Goal: Information Seeking & Learning: Learn about a topic

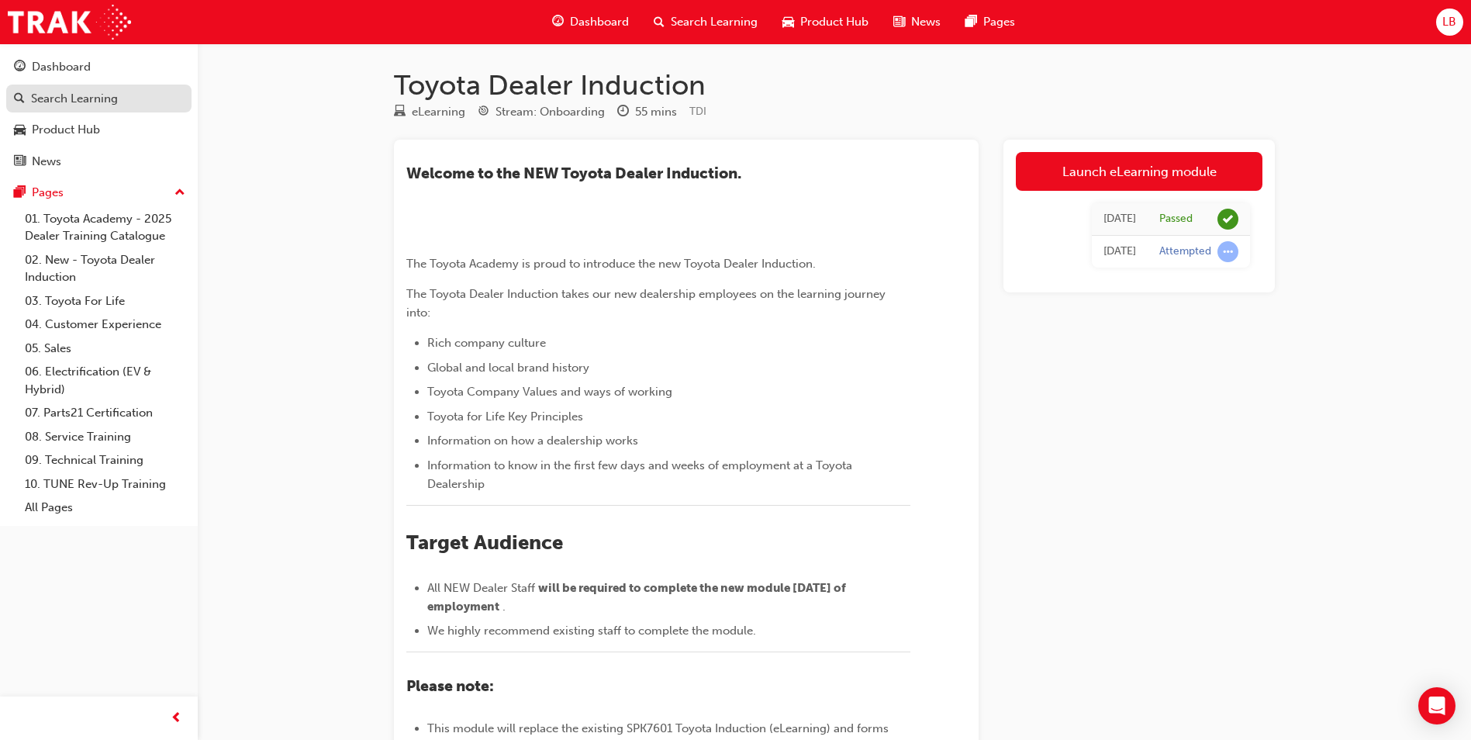
click at [85, 93] on div "Search Learning" at bounding box center [74, 99] width 87 height 18
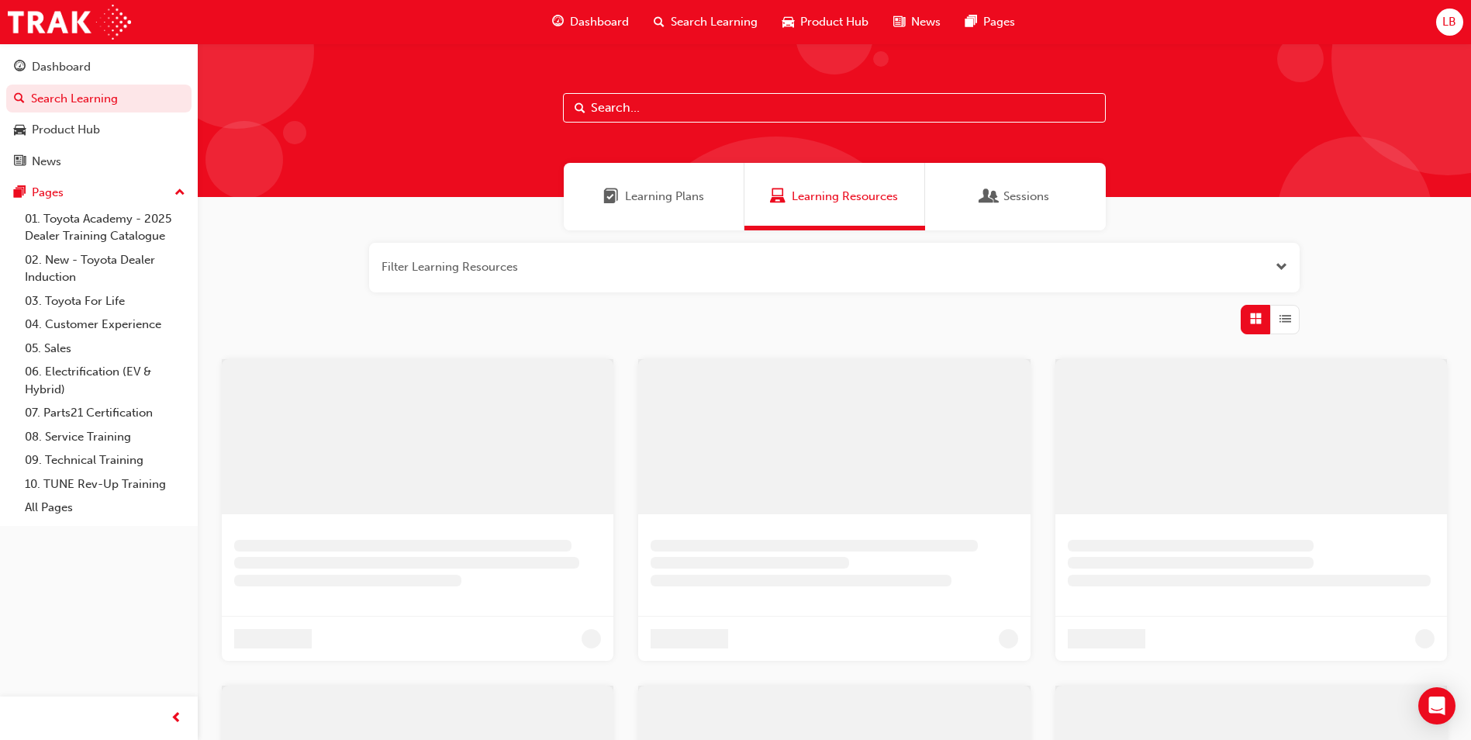
click at [603, 118] on input "text" at bounding box center [834, 107] width 543 height 29
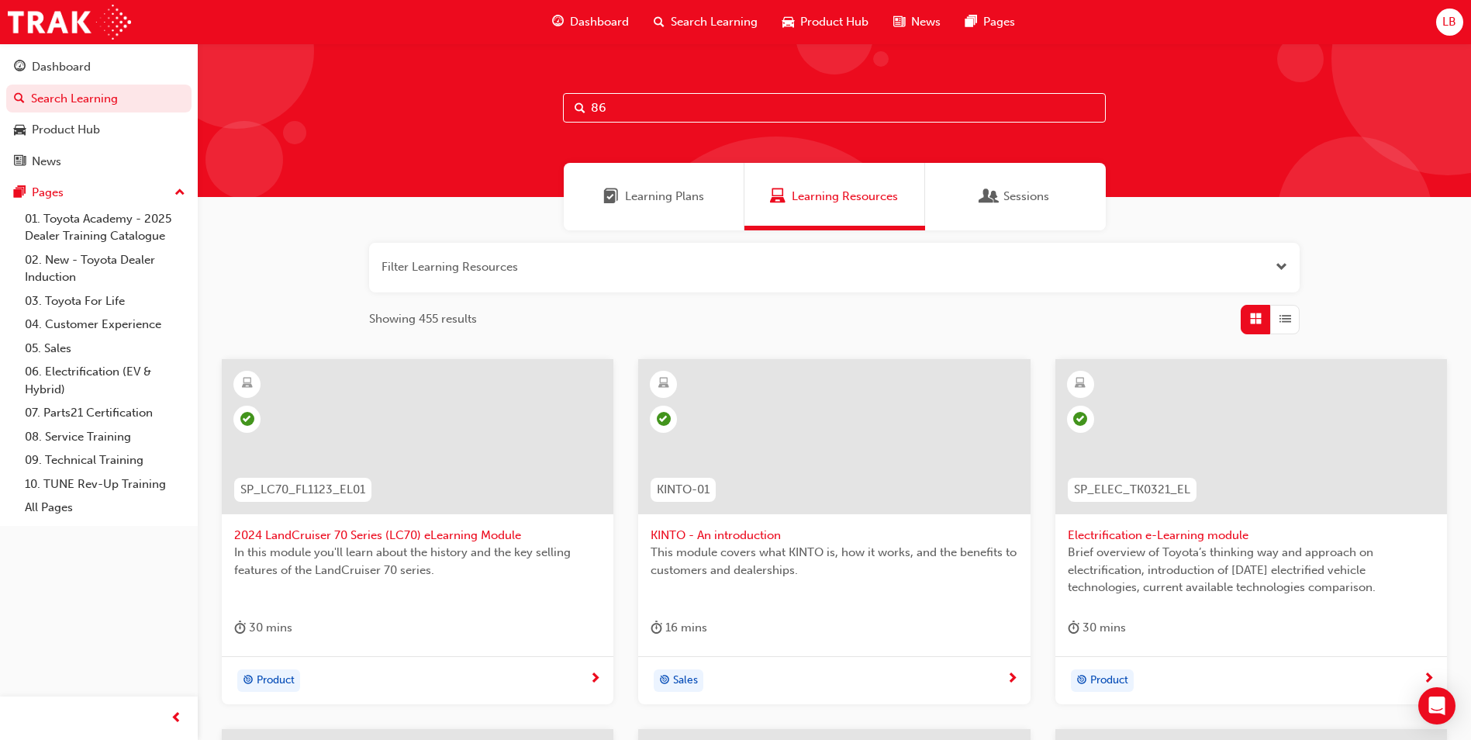
type input "86"
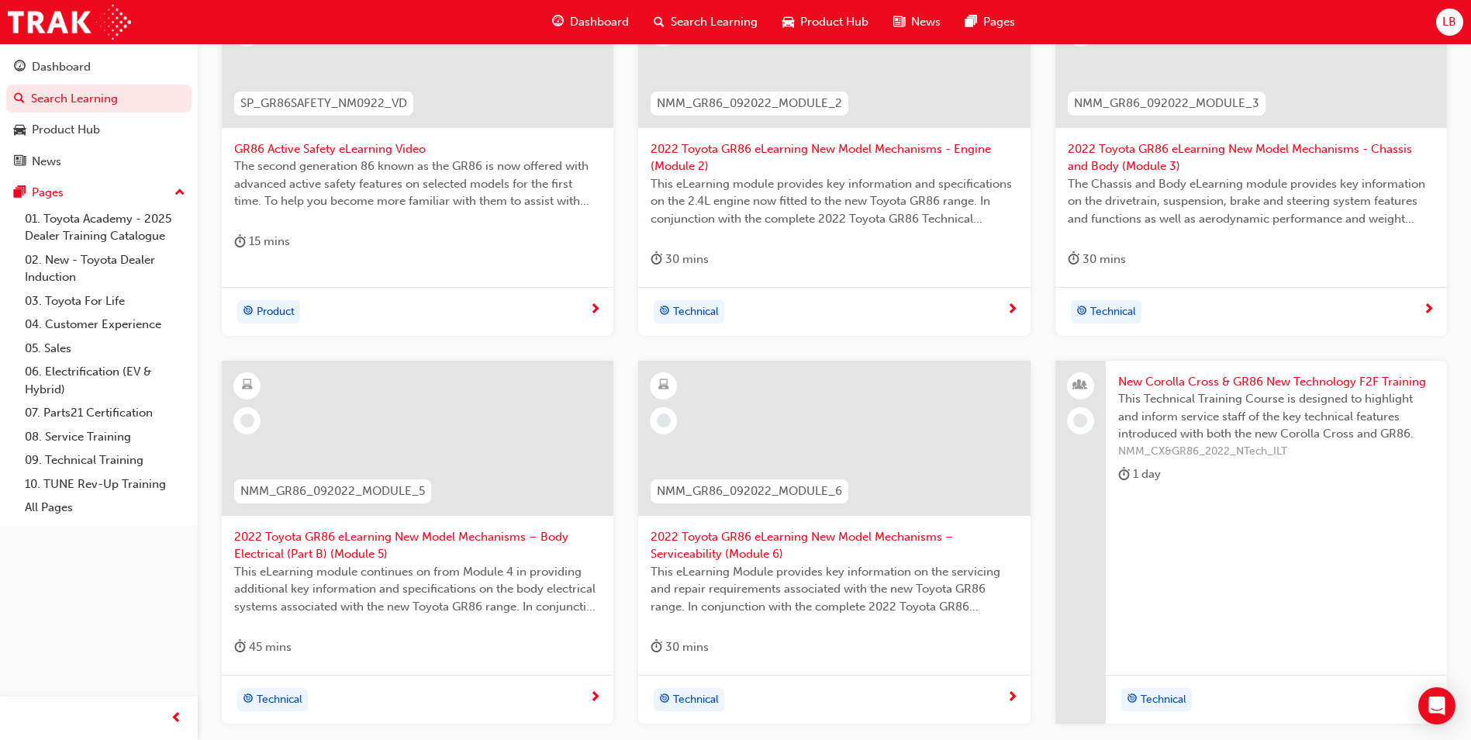
scroll to position [465, 0]
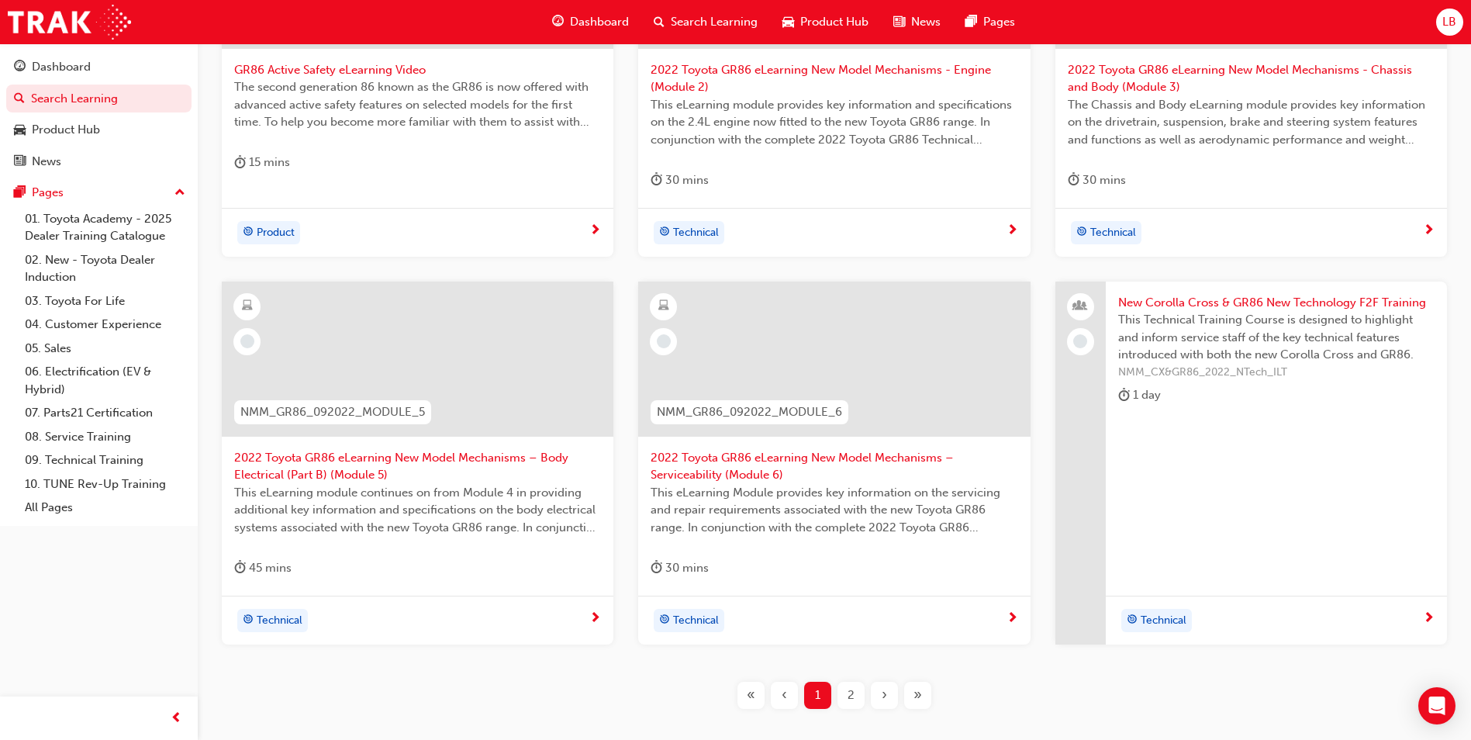
click at [845, 698] on div "2" at bounding box center [851, 695] width 27 height 27
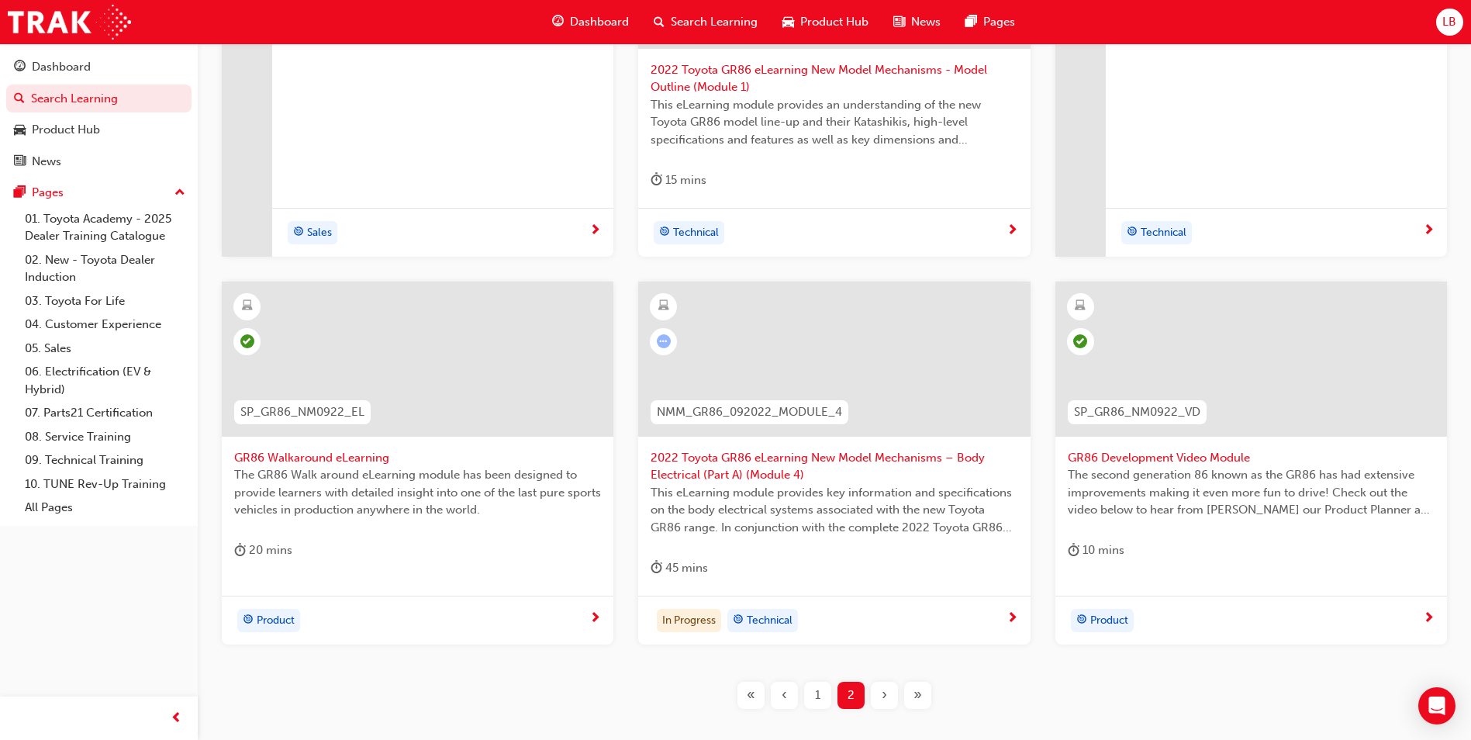
click at [745, 454] on span "2022 Toyota GR86 eLearning New Model Mechanisms – Body Electrical (Part A) (Mod…" at bounding box center [834, 466] width 367 height 35
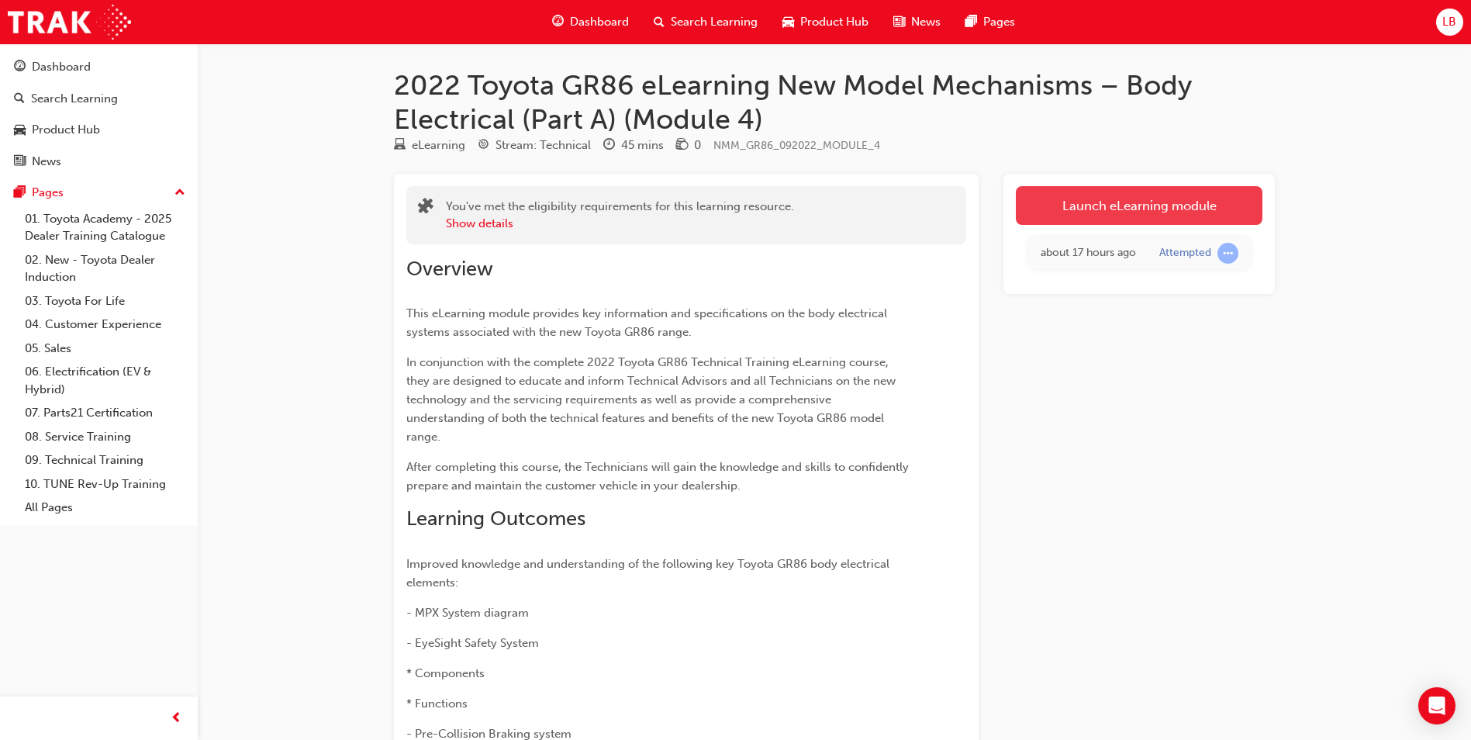
click at [1094, 198] on link "Launch eLearning module" at bounding box center [1139, 205] width 247 height 39
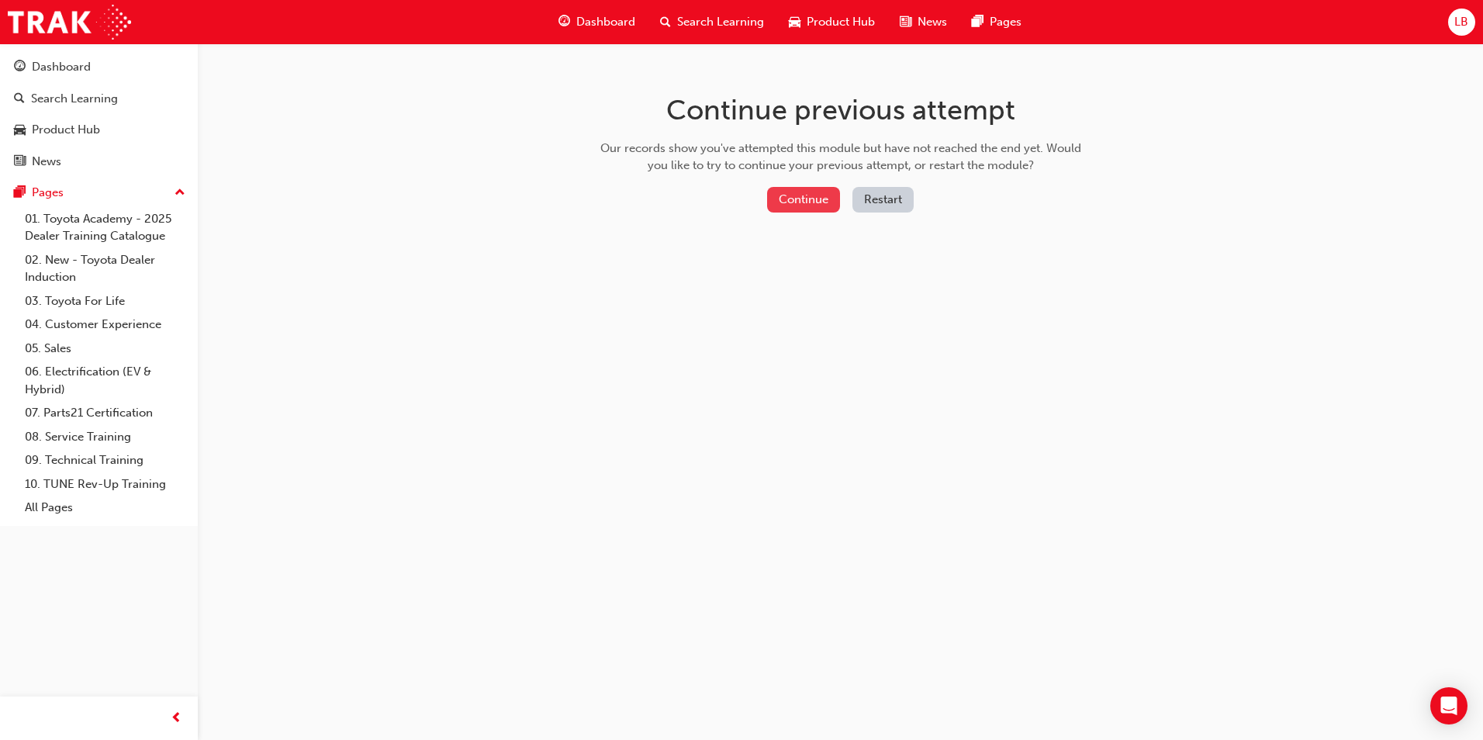
click at [793, 206] on button "Continue" at bounding box center [803, 200] width 73 height 26
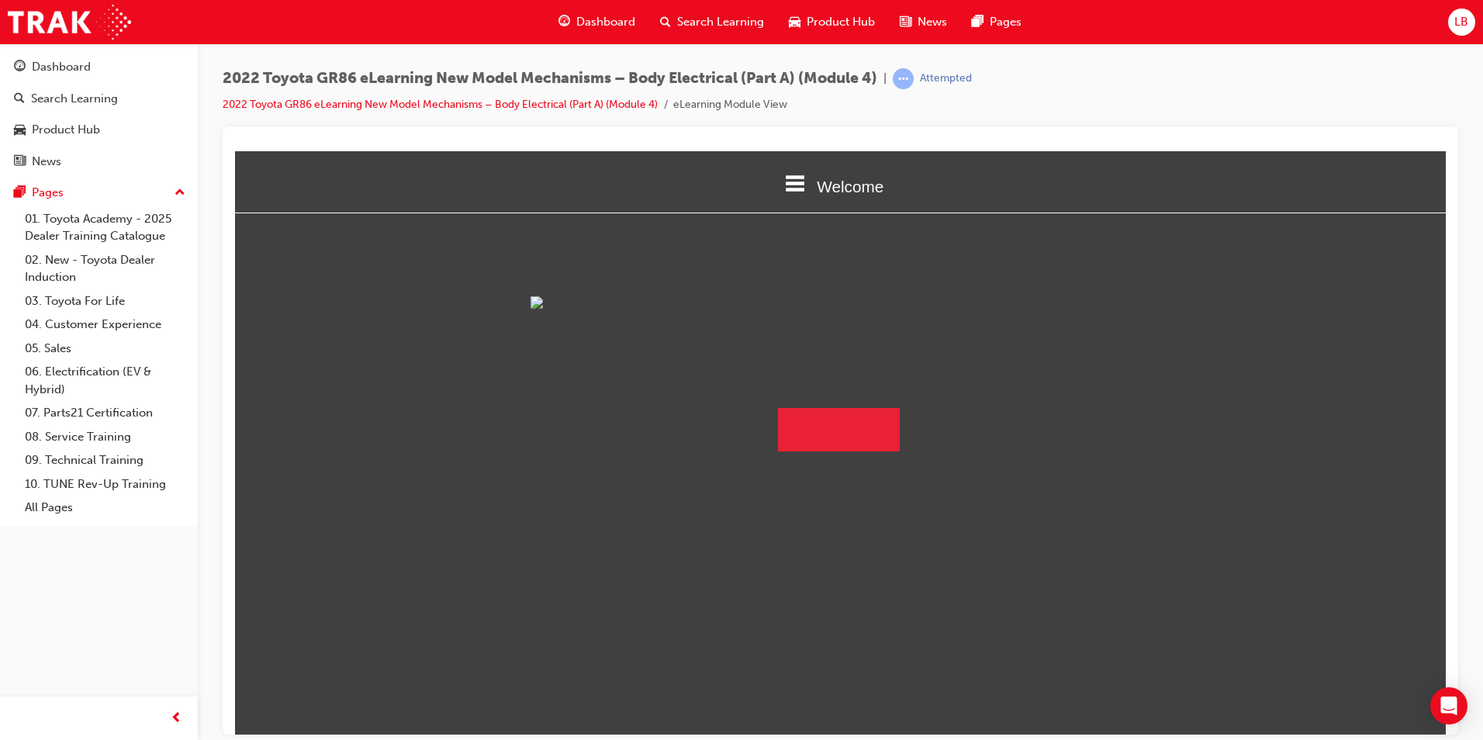
scroll to position [54, 0]
click at [804, 451] on button "Begin Module" at bounding box center [839, 428] width 123 height 43
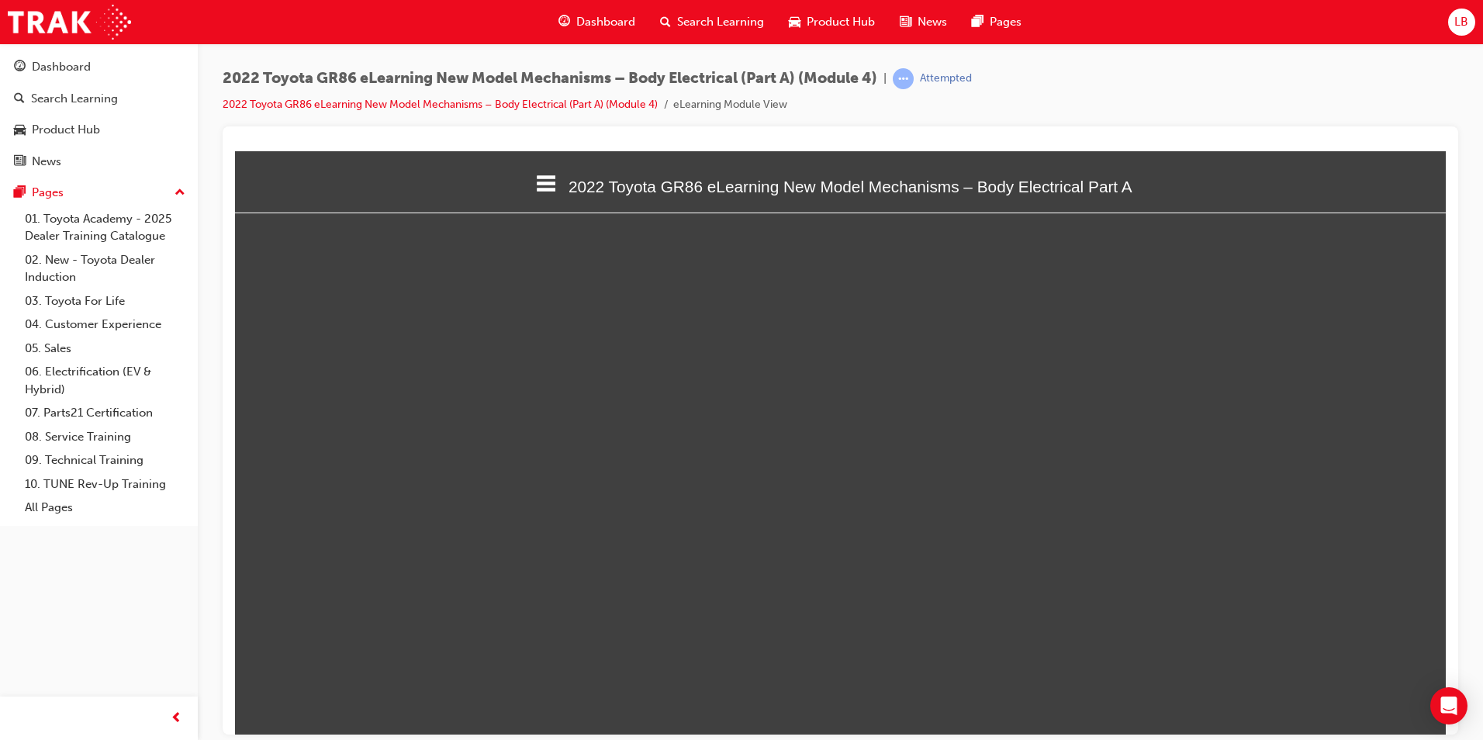
select select "custom"
type input "19"
select select "custom"
type input "14"
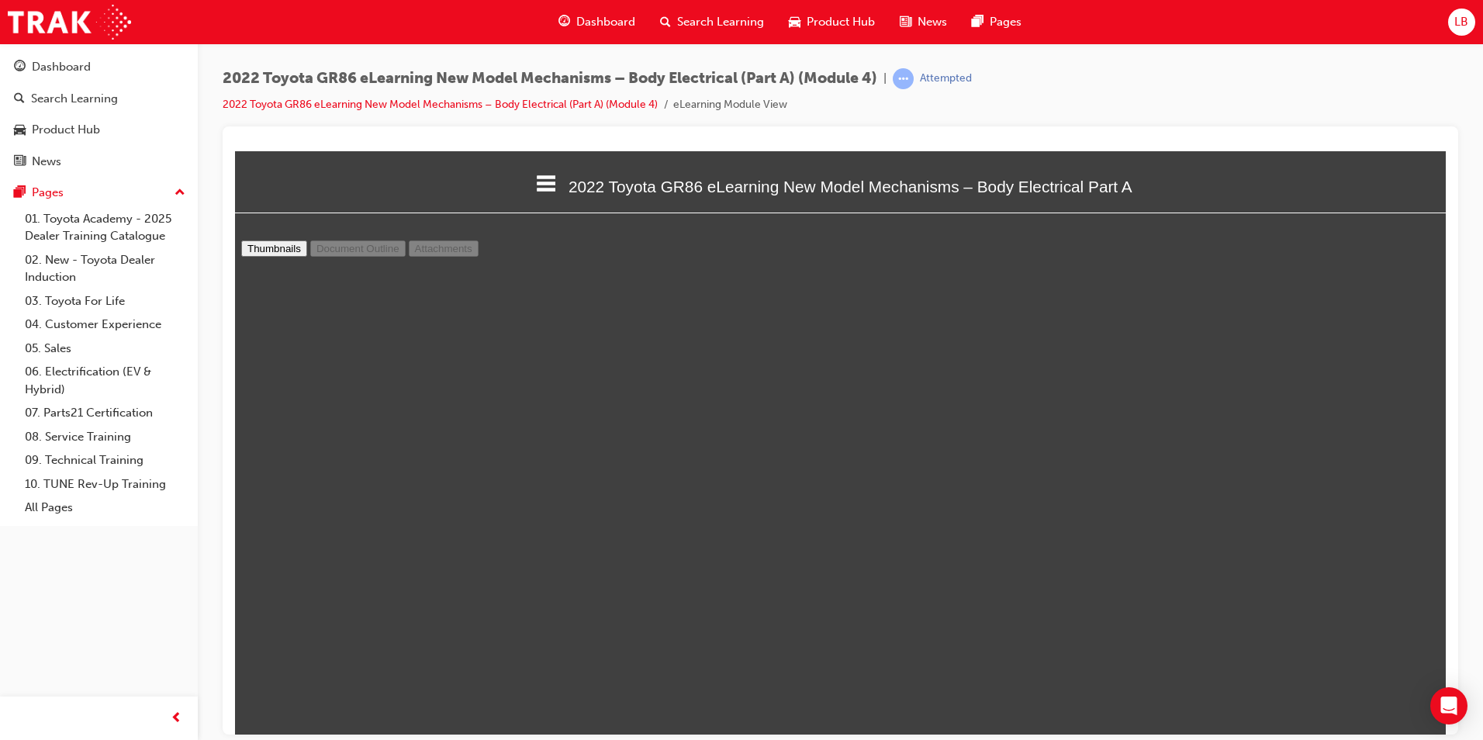
select select "custom"
type input "13"
select select "custom"
type input "11"
select select "custom"
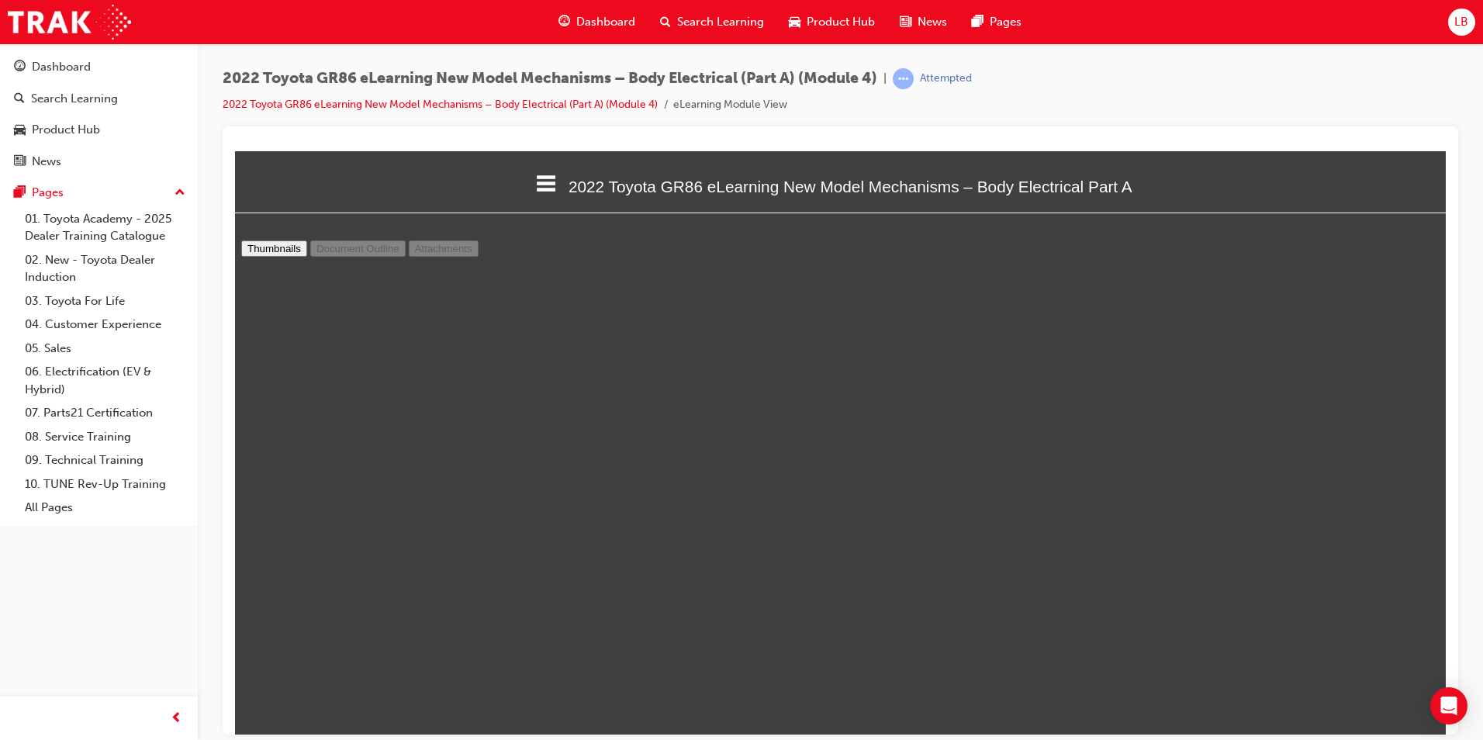
type input "10"
select select "custom"
type input "8"
select select "custom"
type input "7"
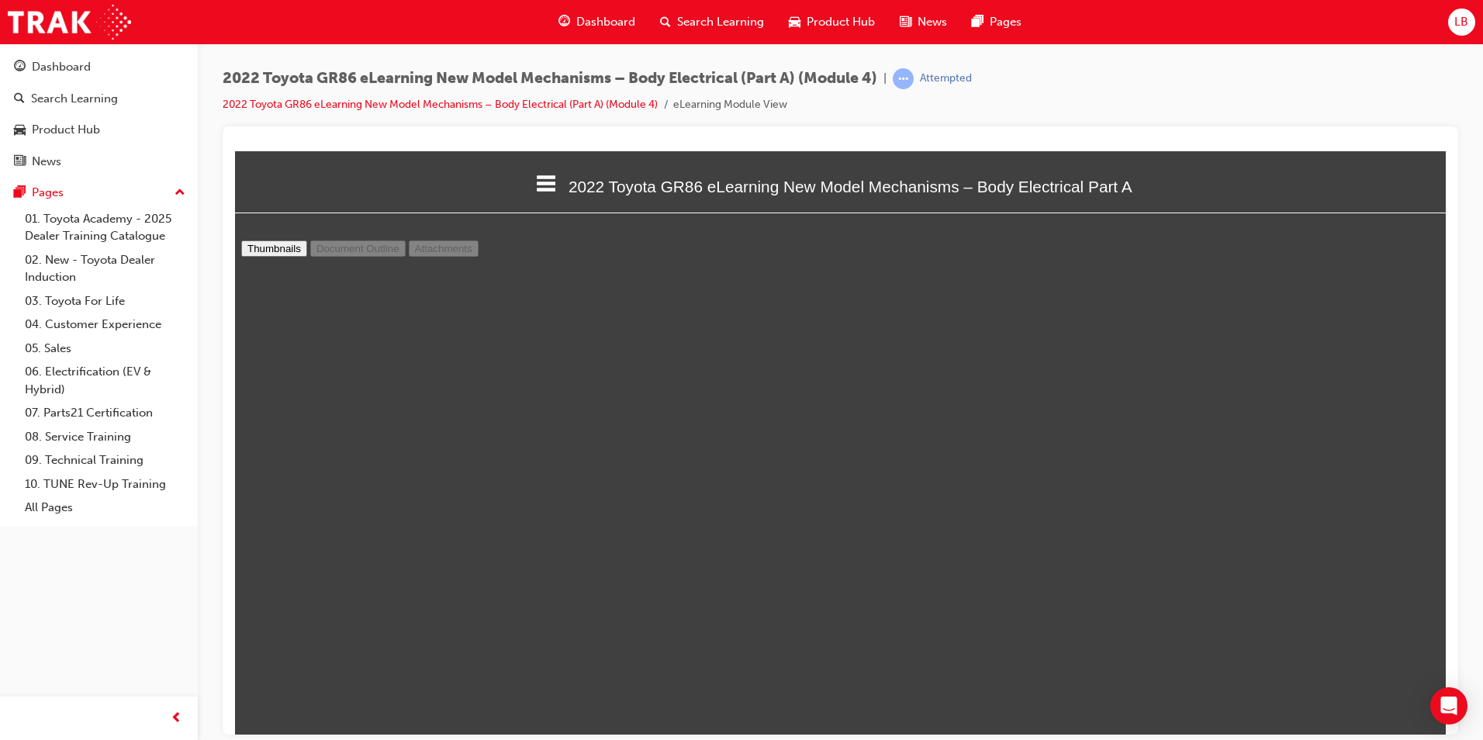
select select "custom"
type input "6"
select select "custom"
type input "4"
select select "custom"
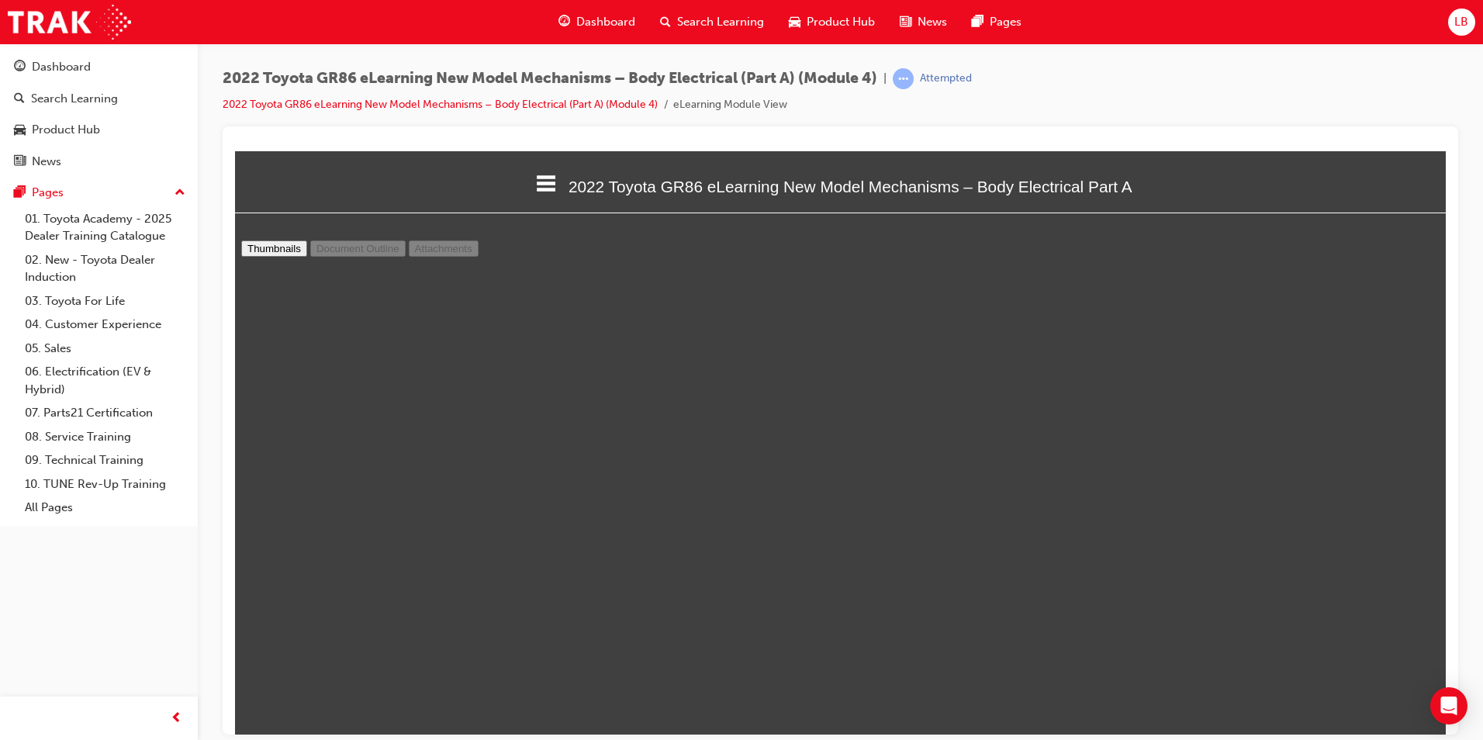
type input "3"
select select "custom"
type input "2"
select select "custom"
type input "1"
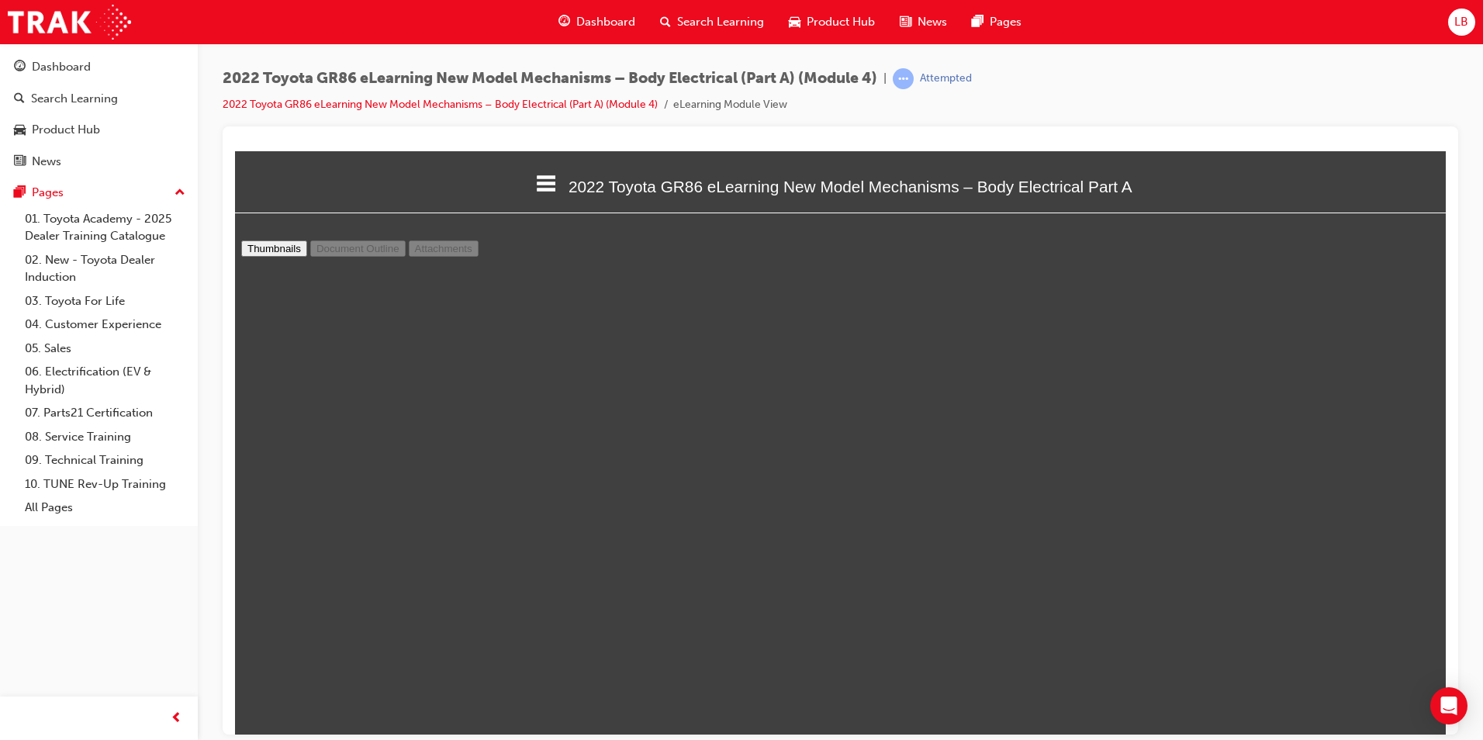
select select "custom"
drag, startPoint x: 1425, startPoint y: 675, endPoint x: 1396, endPoint y: 314, distance: 361.8
type input "2"
select select "custom"
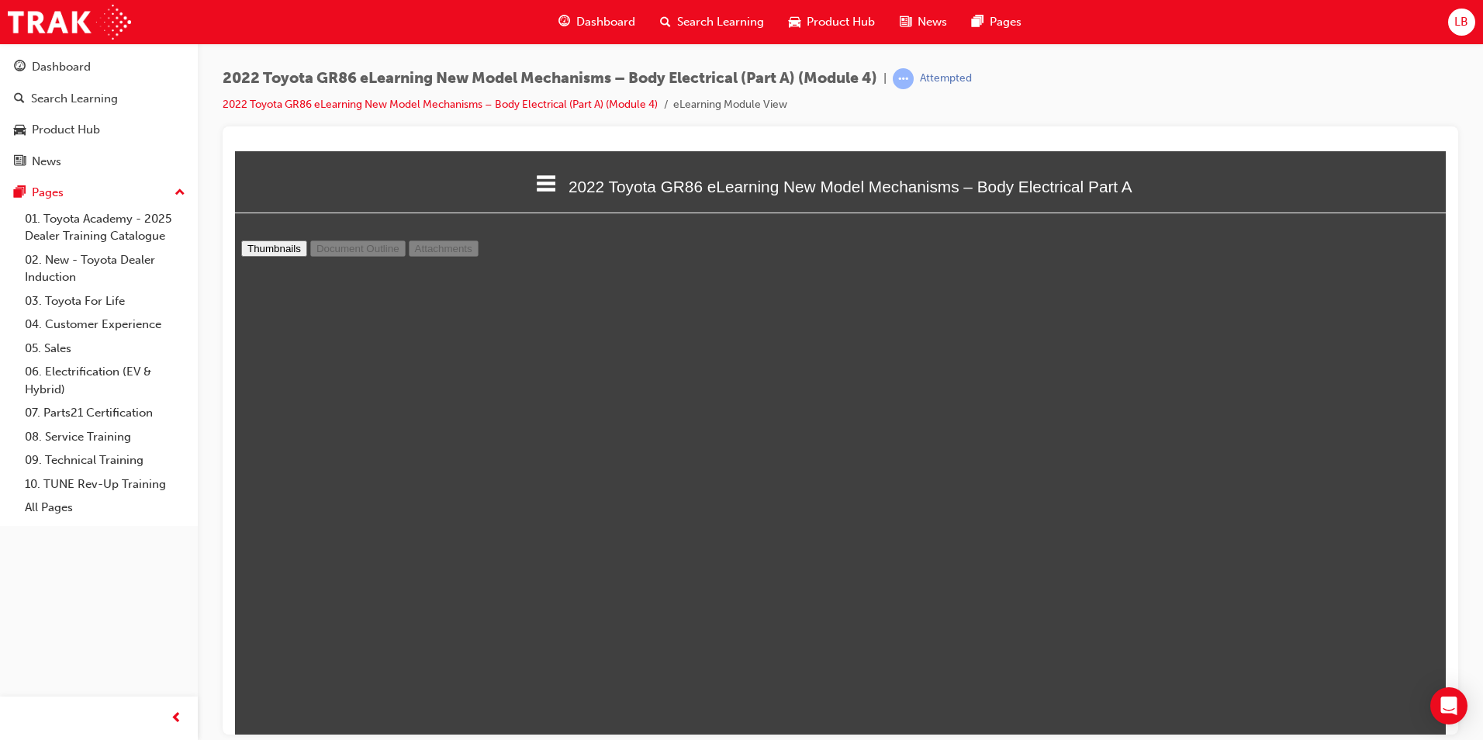
scroll to position [853, 0]
type input "3"
select select "custom"
type input "4"
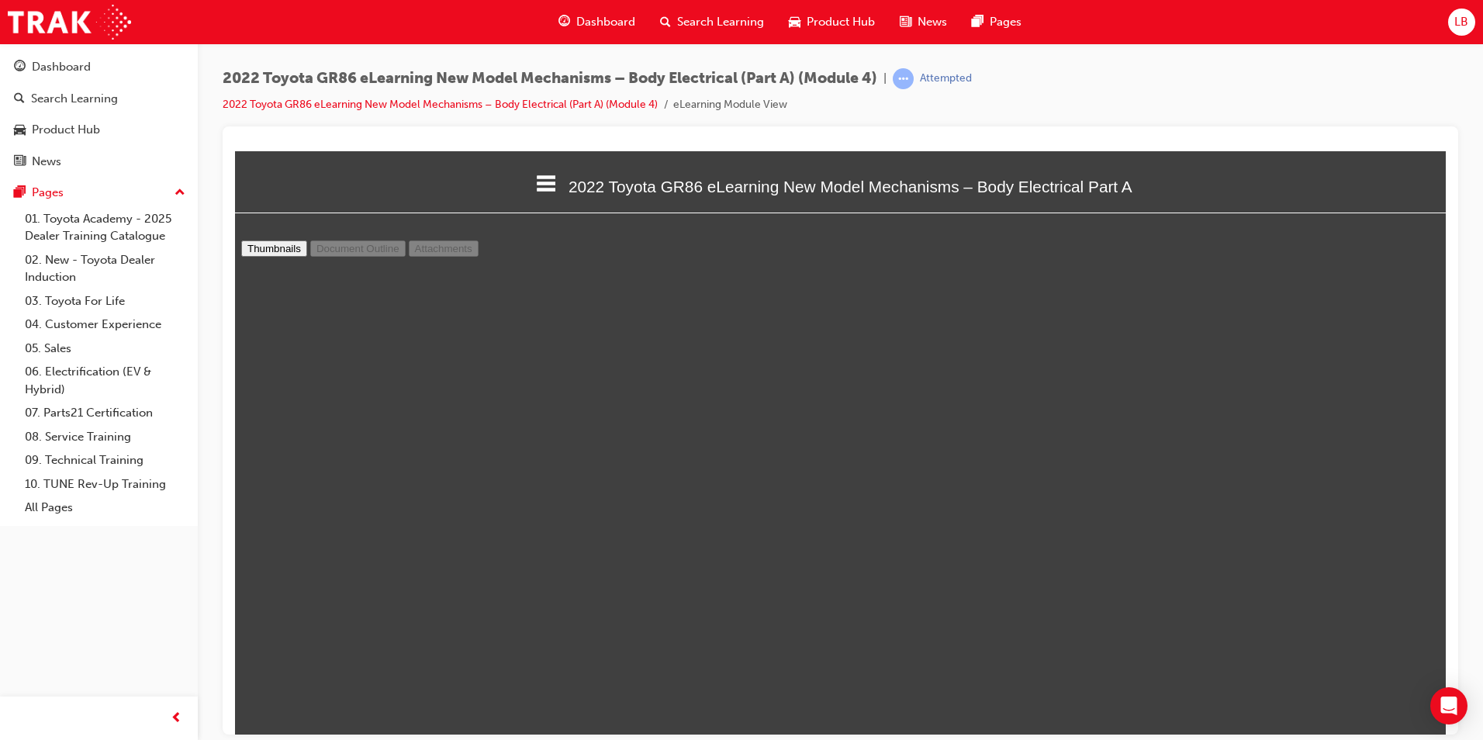
select select "custom"
type input "5"
select select "custom"
type input "6"
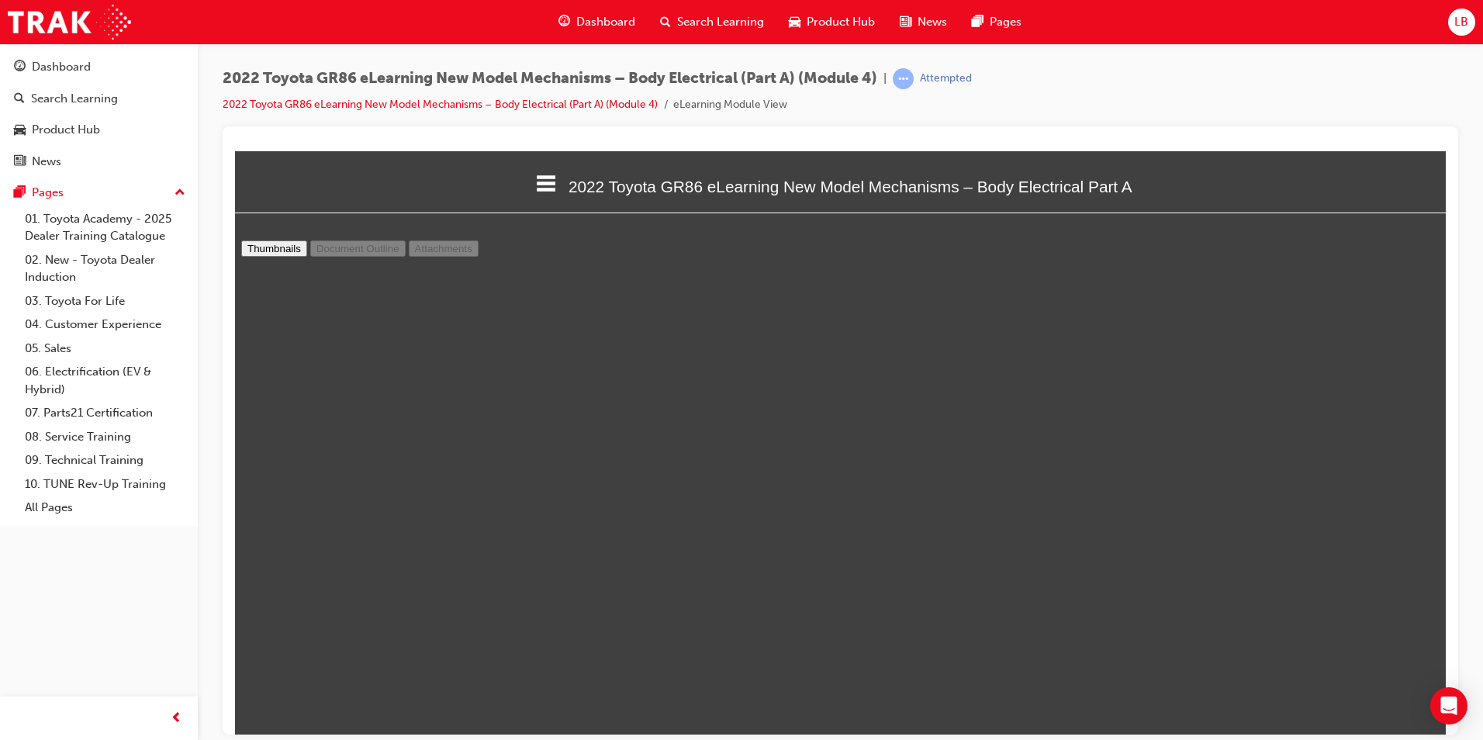
select select "custom"
type input "7"
select select "custom"
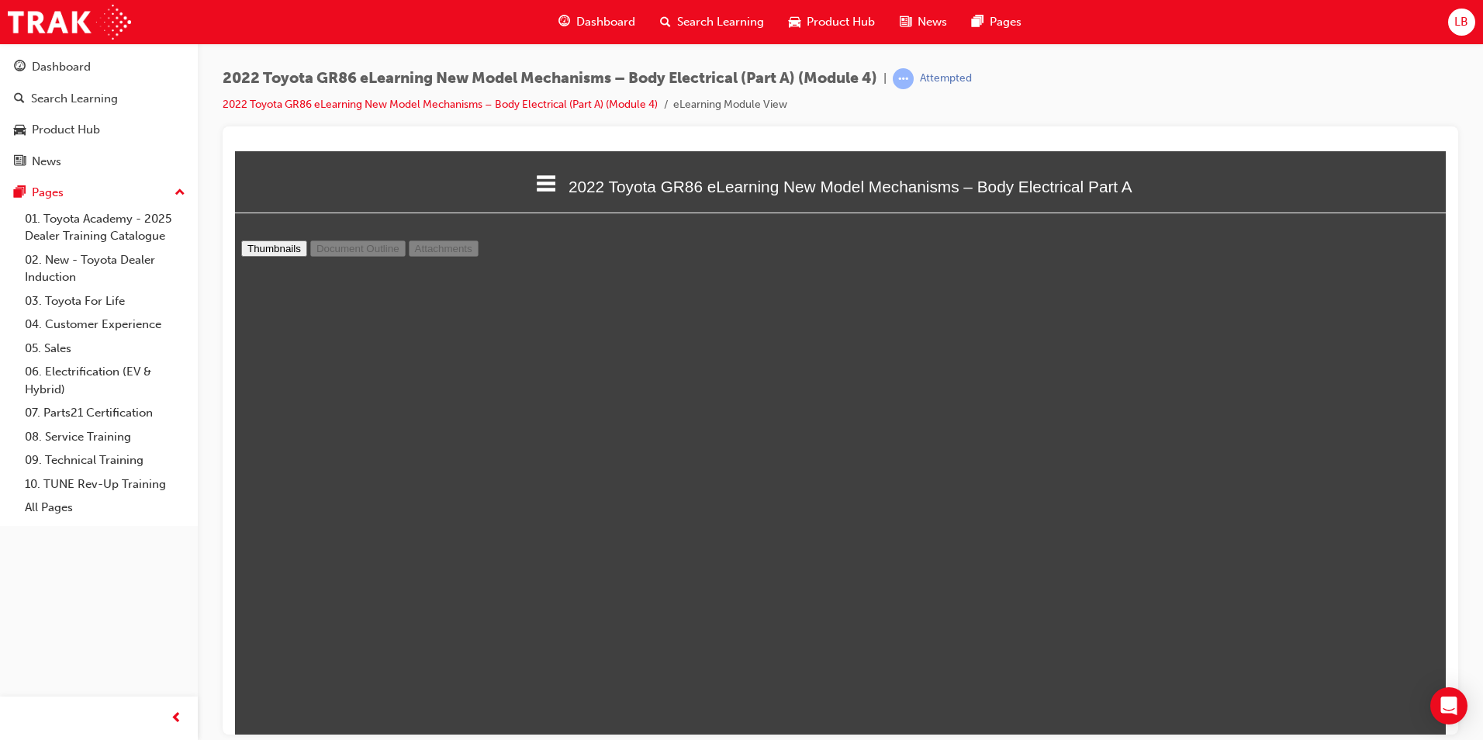
type input "8"
select select "custom"
type input "9"
select select "custom"
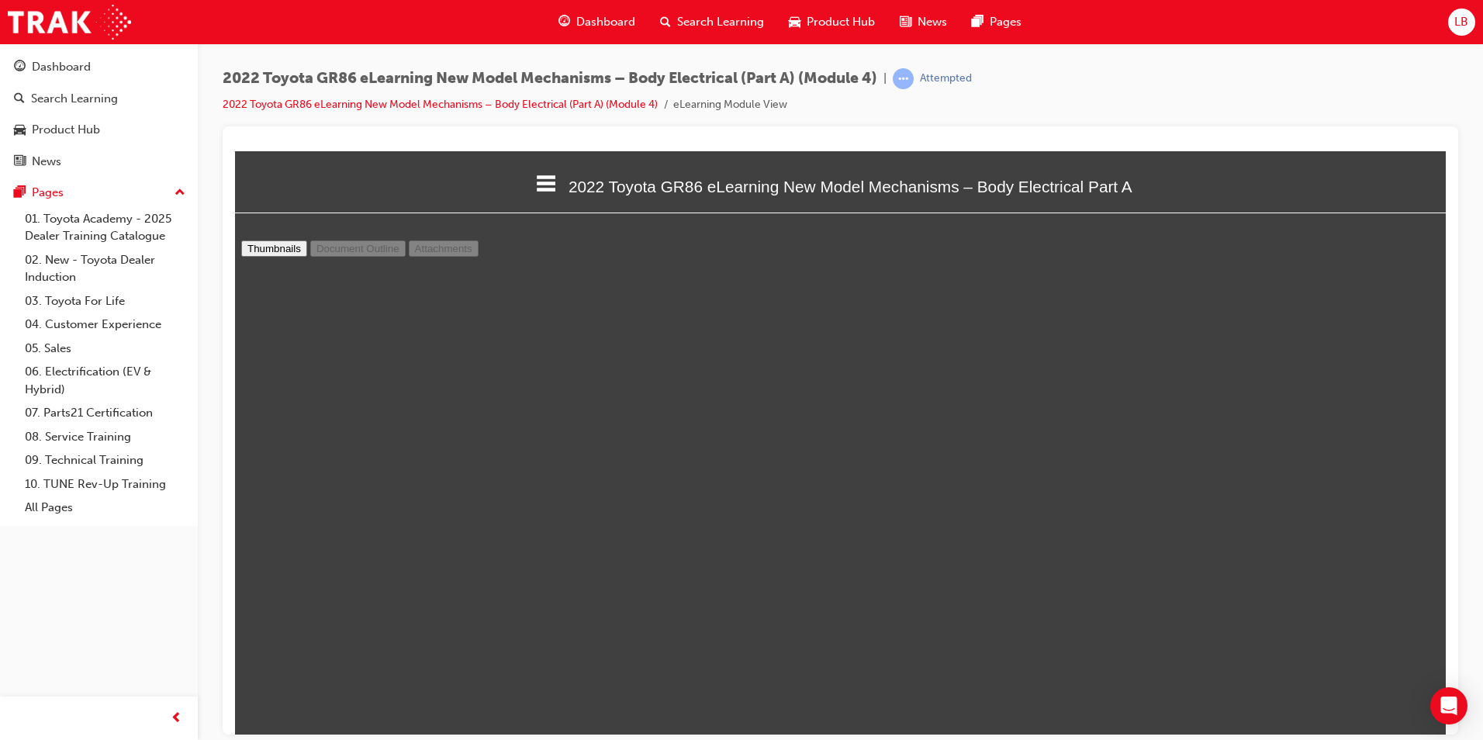
scroll to position [5817, 0]
type input "10"
select select "custom"
type input "11"
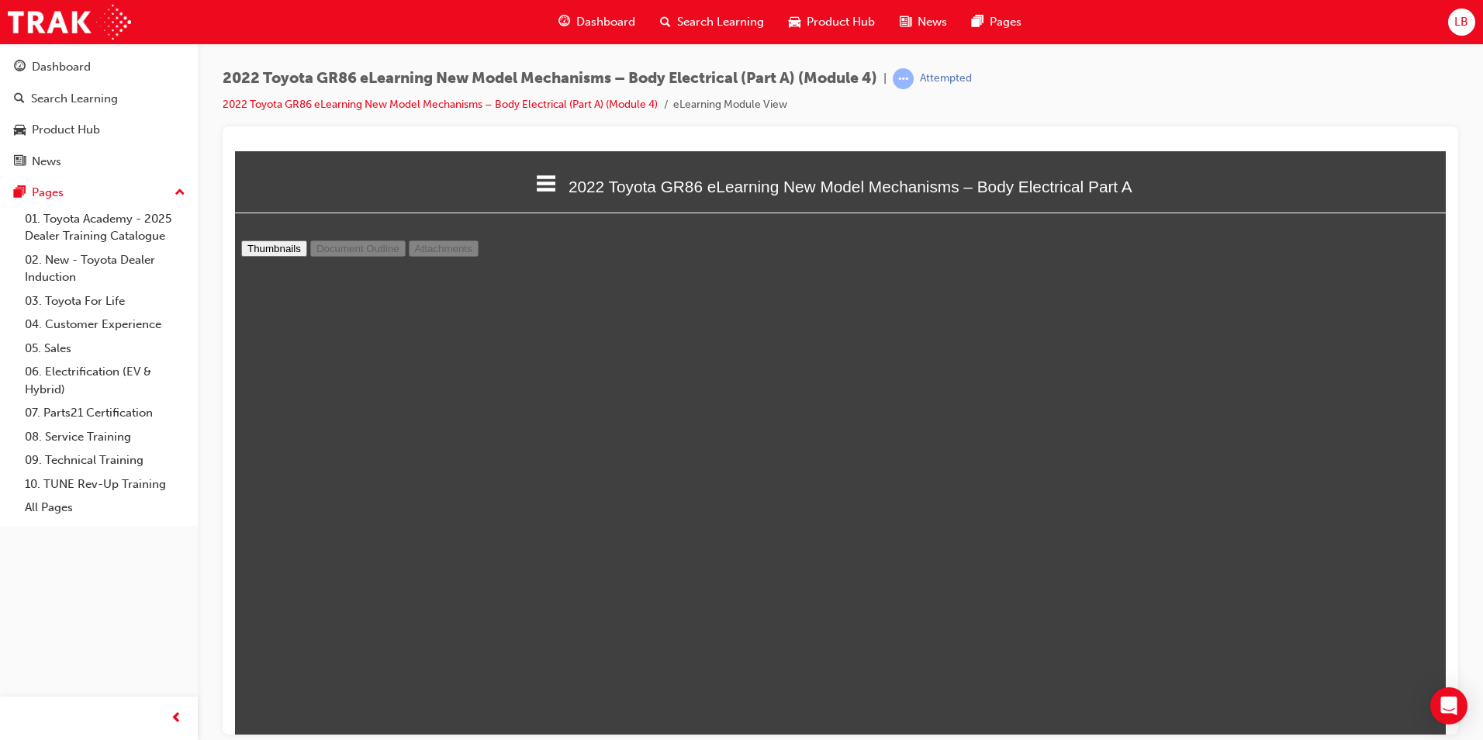
select select "custom"
type input "12"
select select "custom"
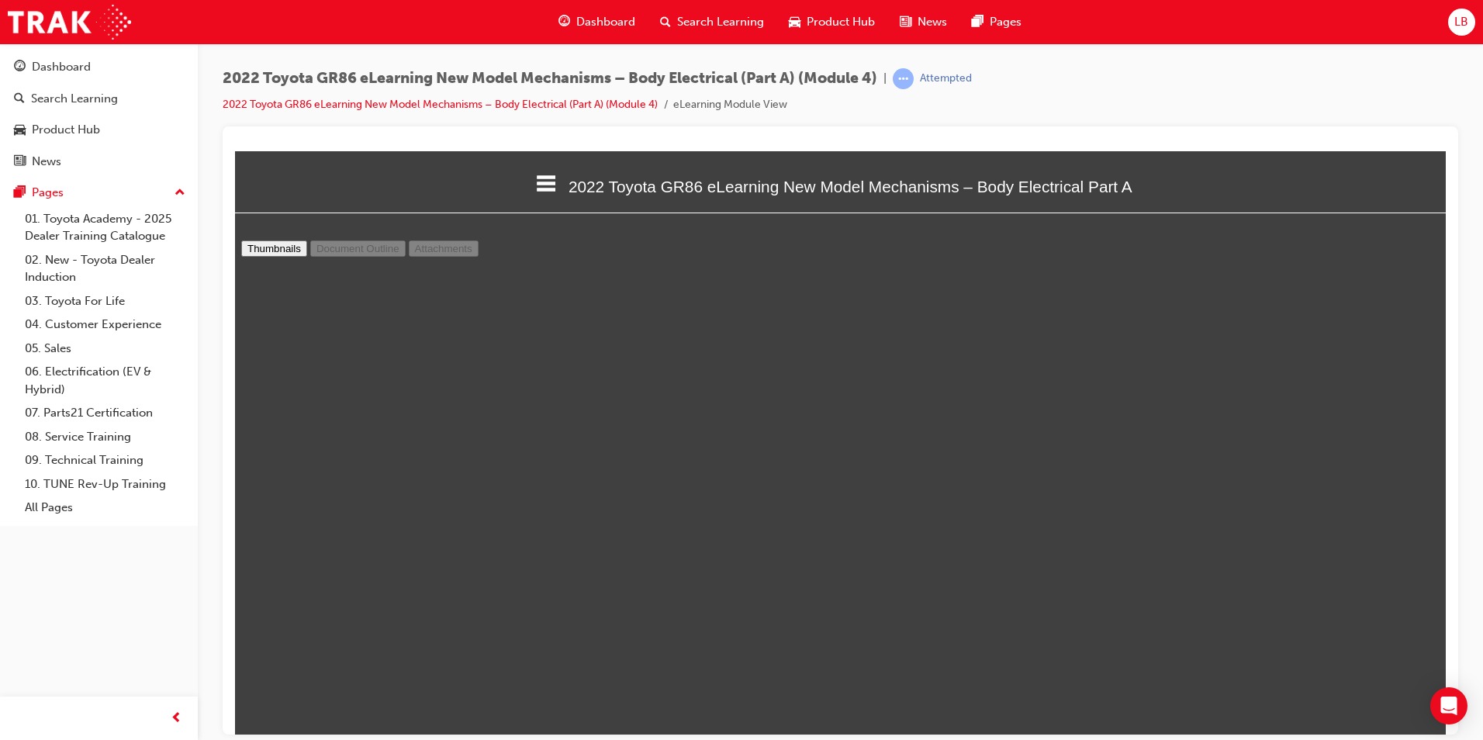
type input "13"
select select "custom"
type input "14"
select select "custom"
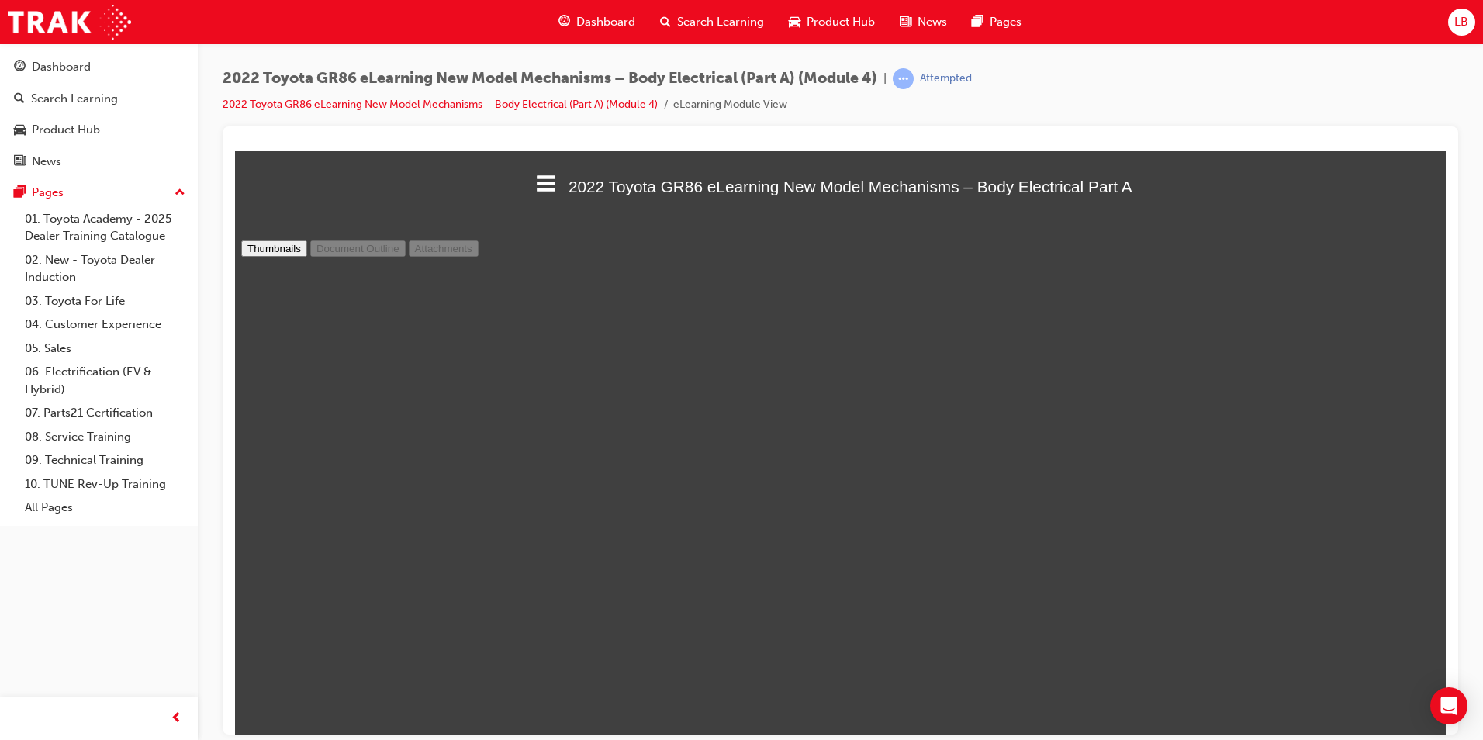
type input "15"
select select "custom"
type input "16"
select select "custom"
type input "17"
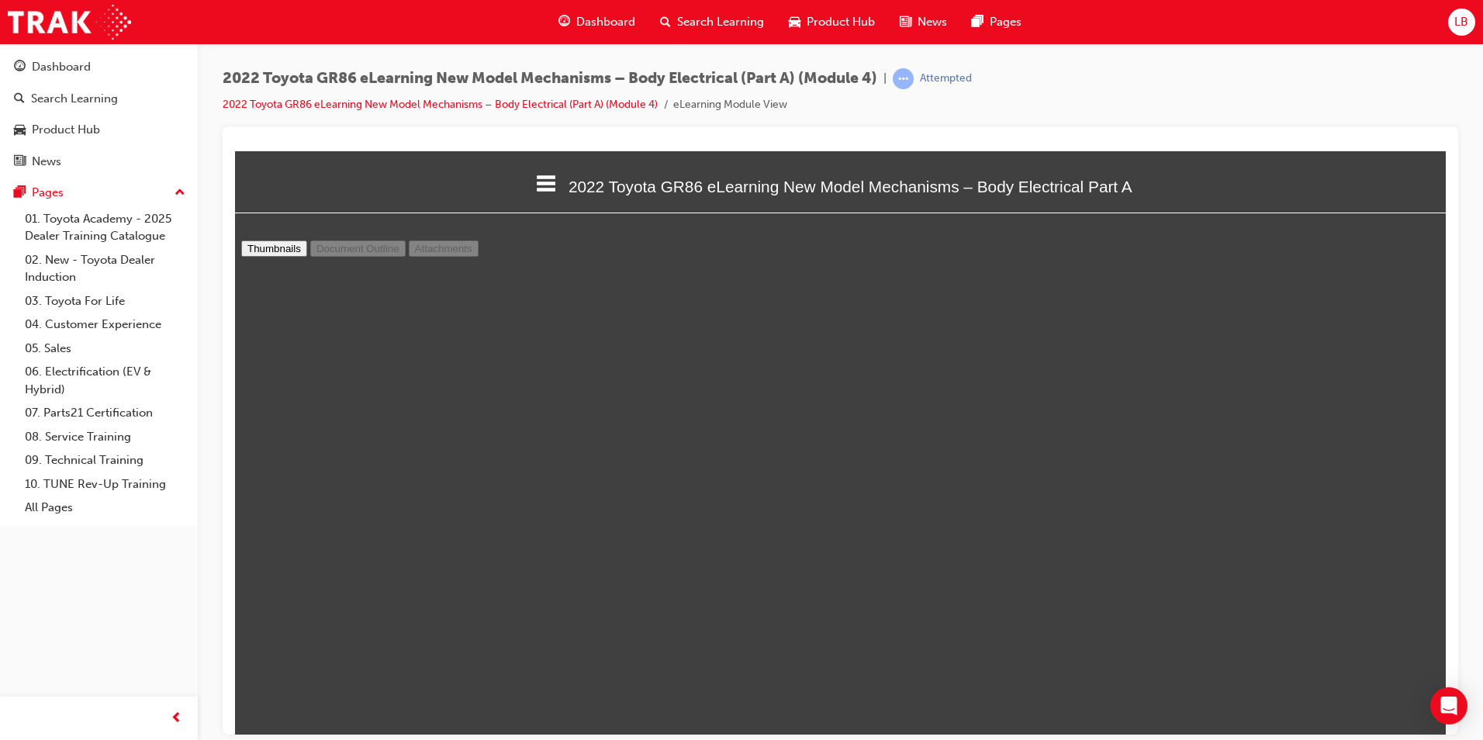
select select "custom"
type input "18"
select select "custom"
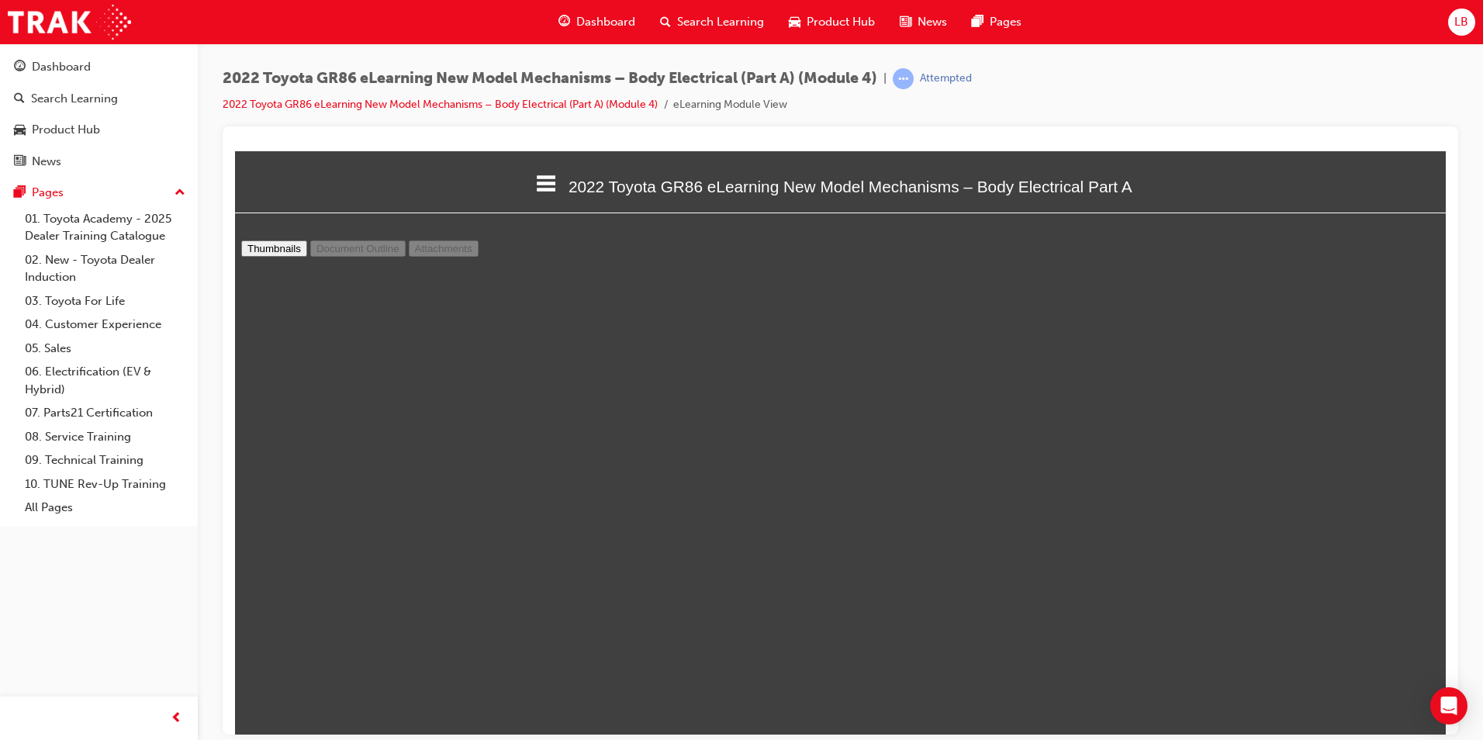
type input "19"
select select "custom"
type input "20"
select select "custom"
type input "21"
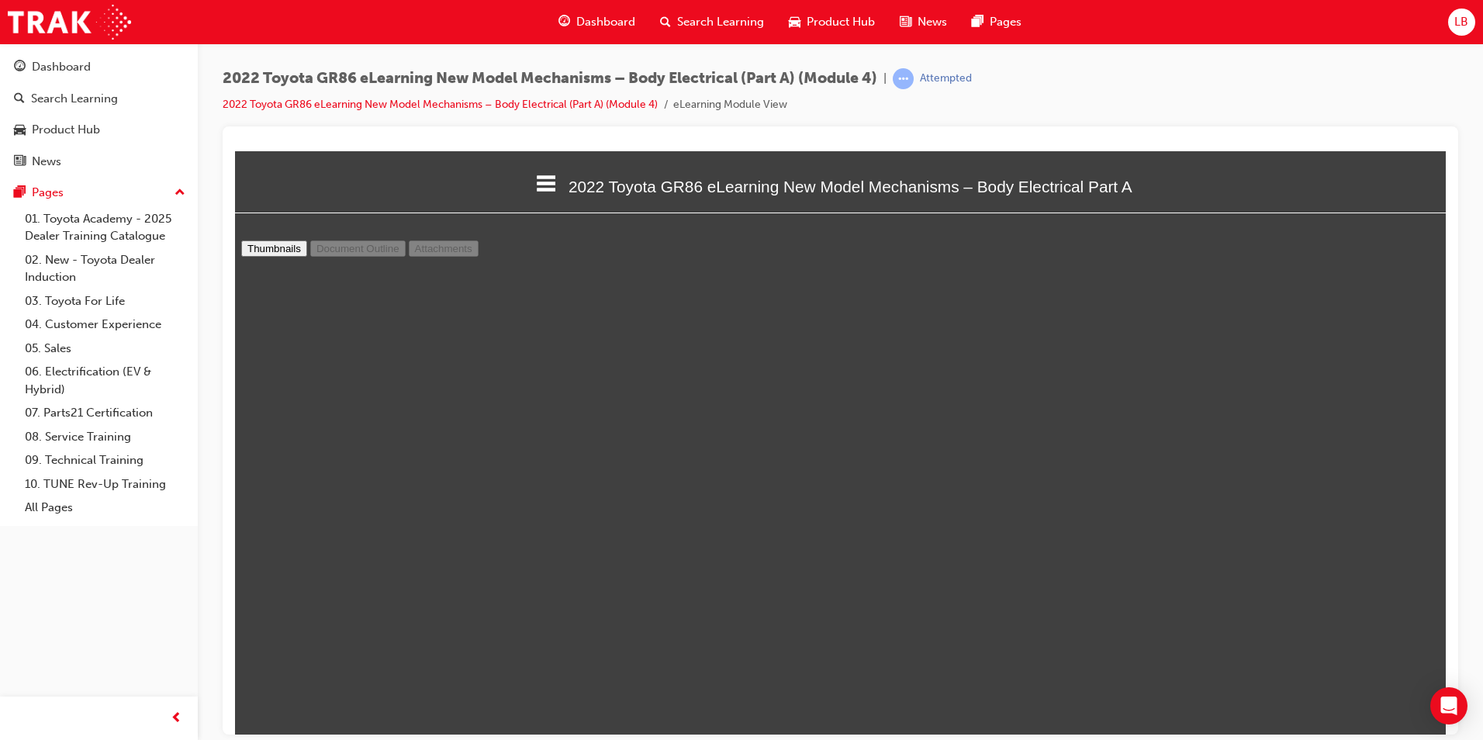
select select "custom"
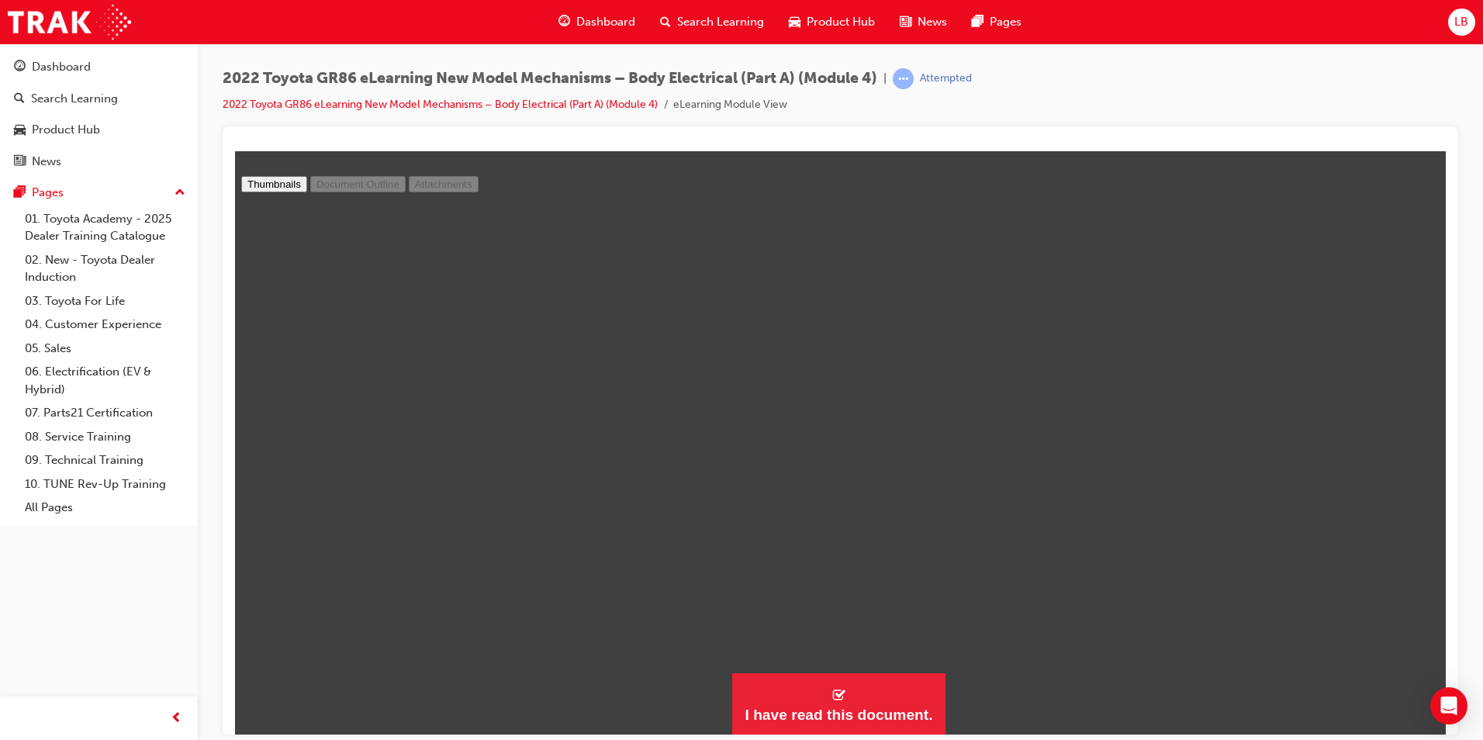
scroll to position [65, 0]
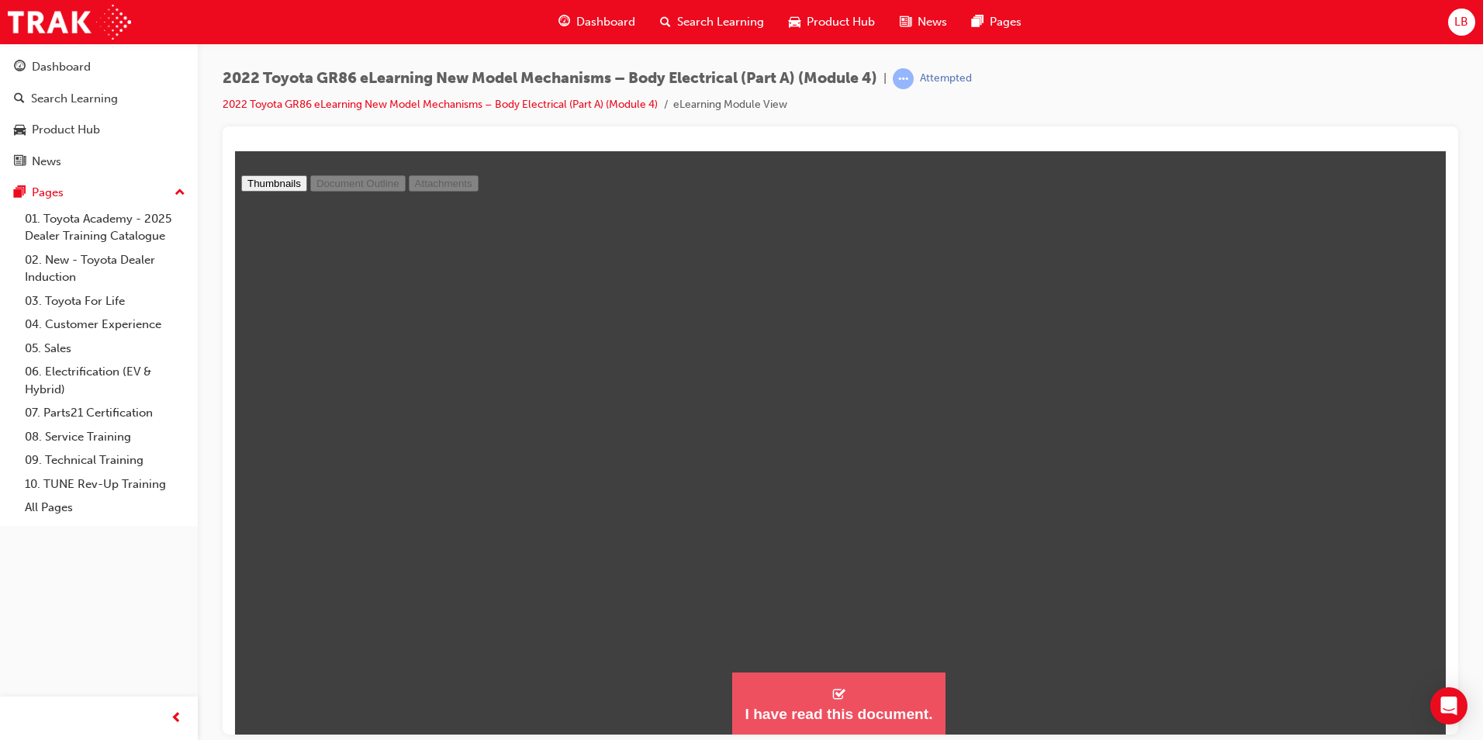
click at [890, 683] on button "I have read this document." at bounding box center [838, 703] width 213 height 63
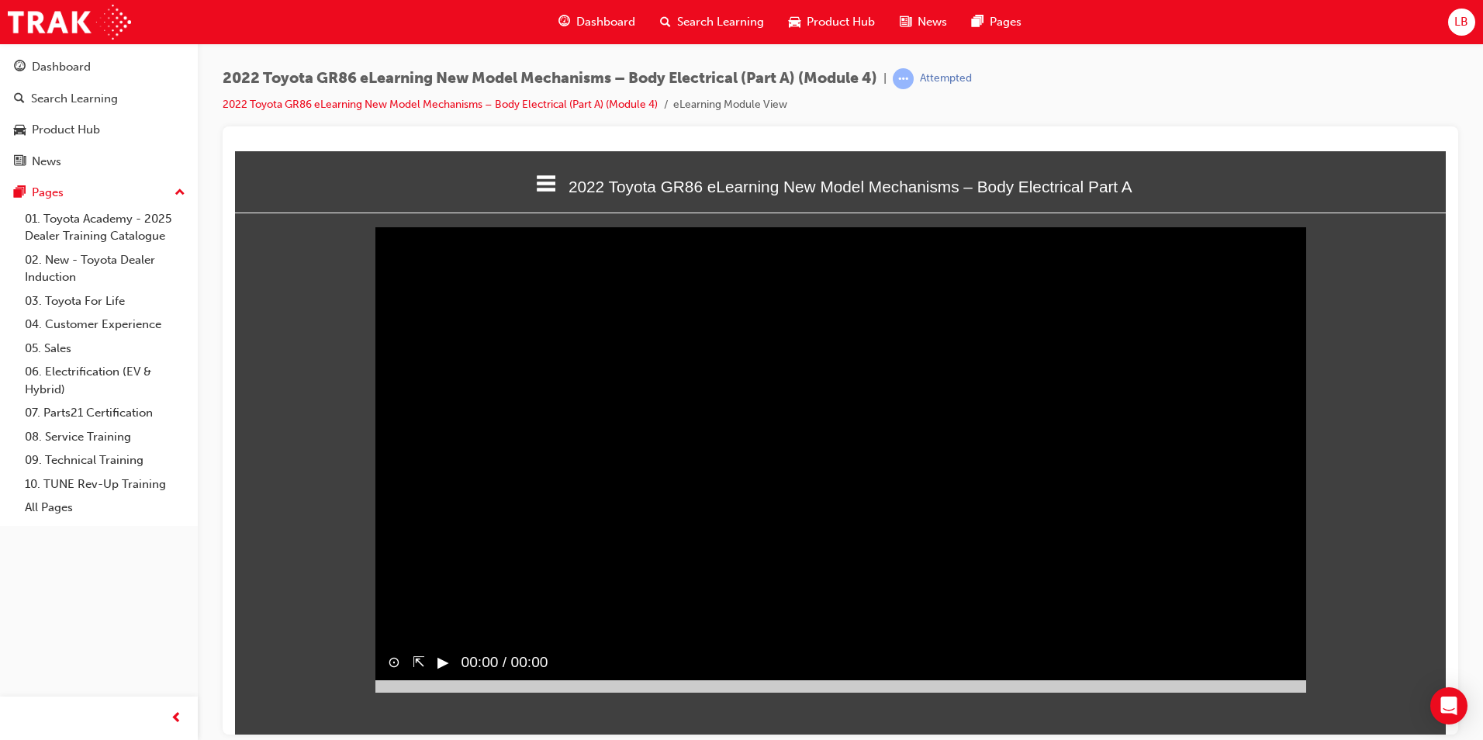
scroll to position [490, 1235]
click at [441, 673] on button "▶︎" at bounding box center [443, 662] width 12 height 22
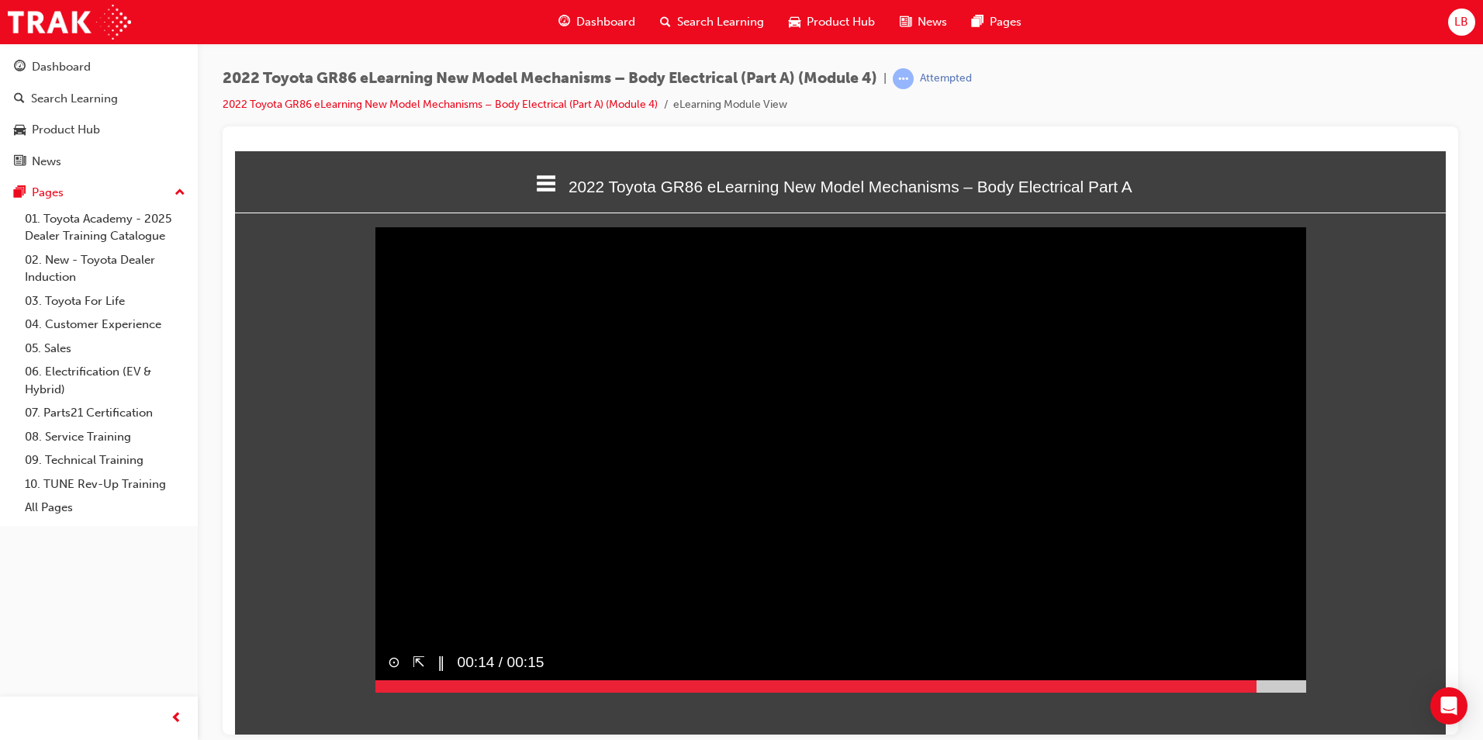
click at [1256, 692] on div at bounding box center [840, 685] width 931 height 12
click at [446, 673] on button "▶︎" at bounding box center [443, 662] width 12 height 22
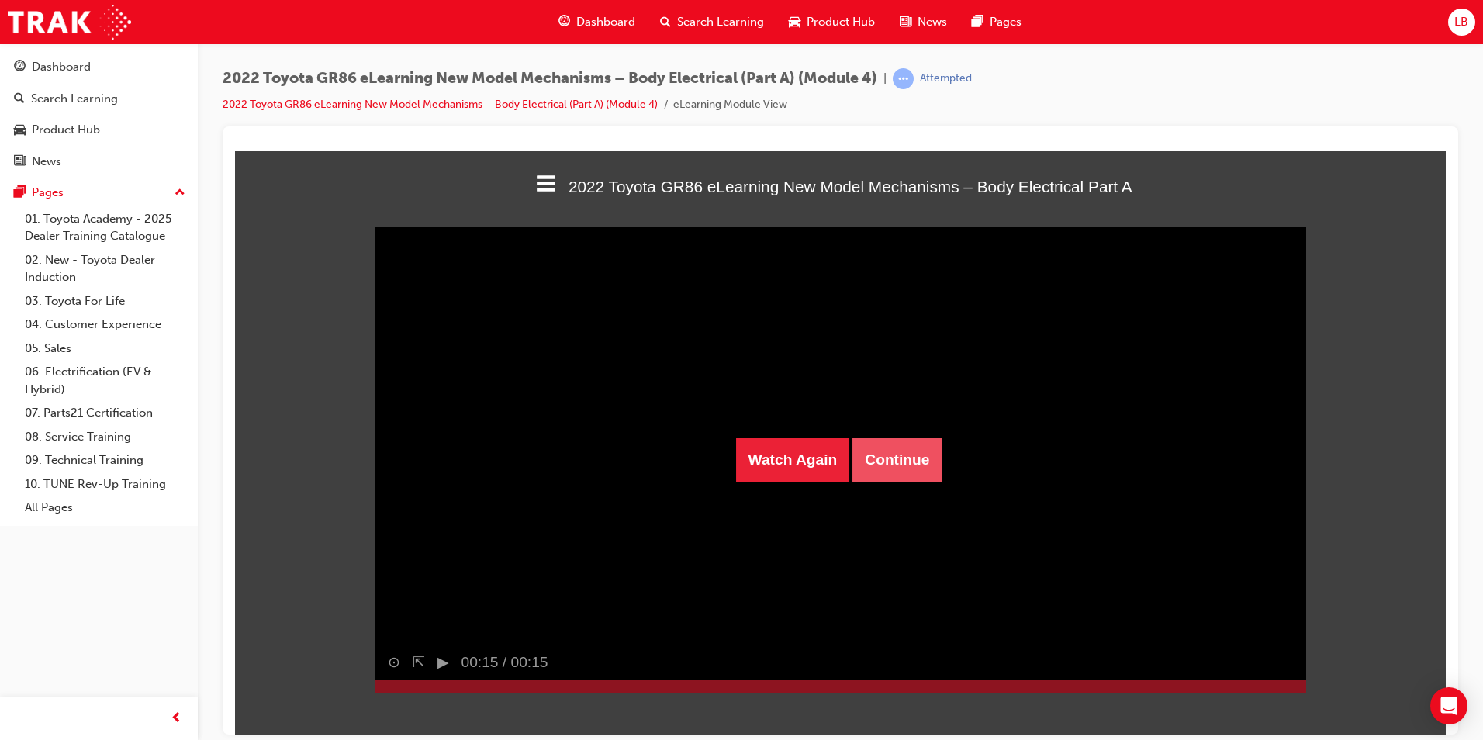
click at [911, 459] on button "Continue" at bounding box center [896, 458] width 89 height 43
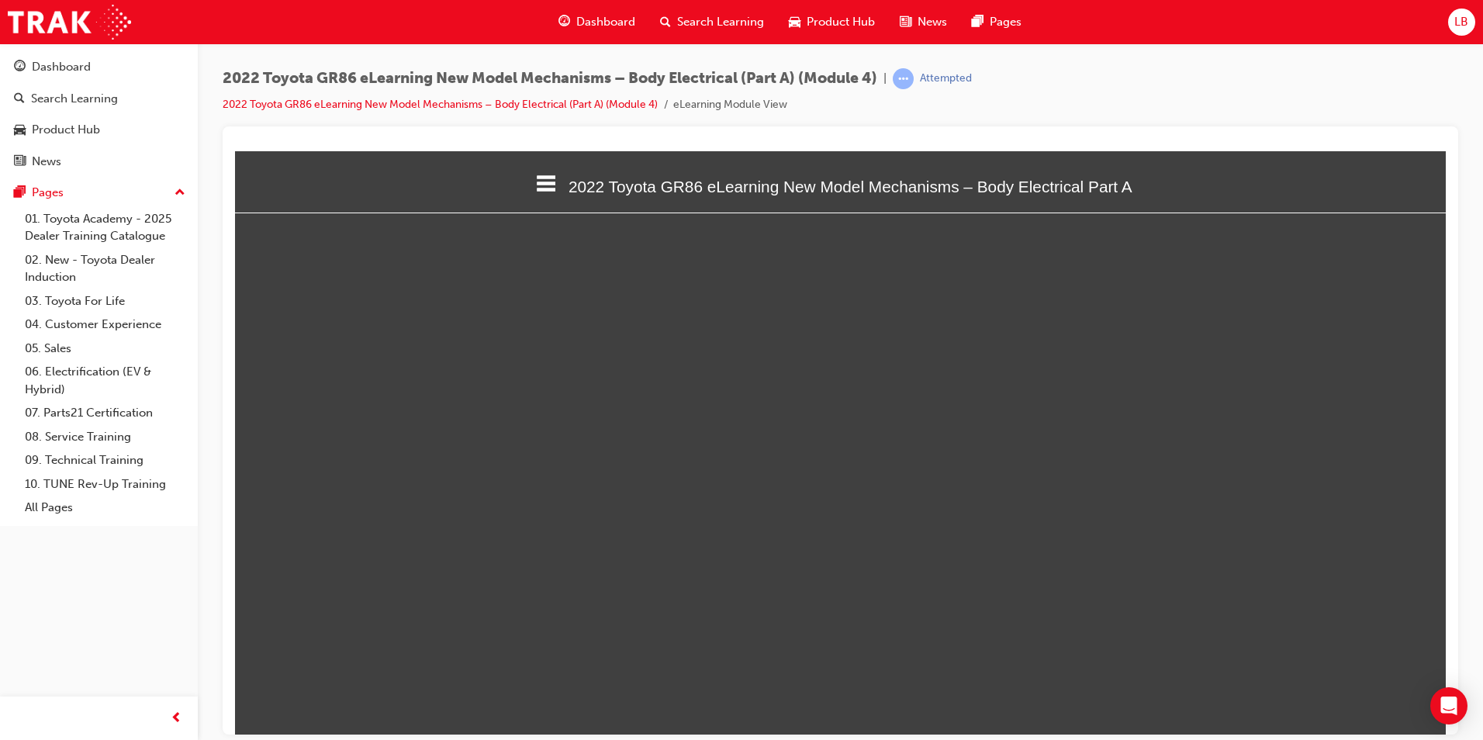
select select "custom"
type input "7"
select select "custom"
type input "5"
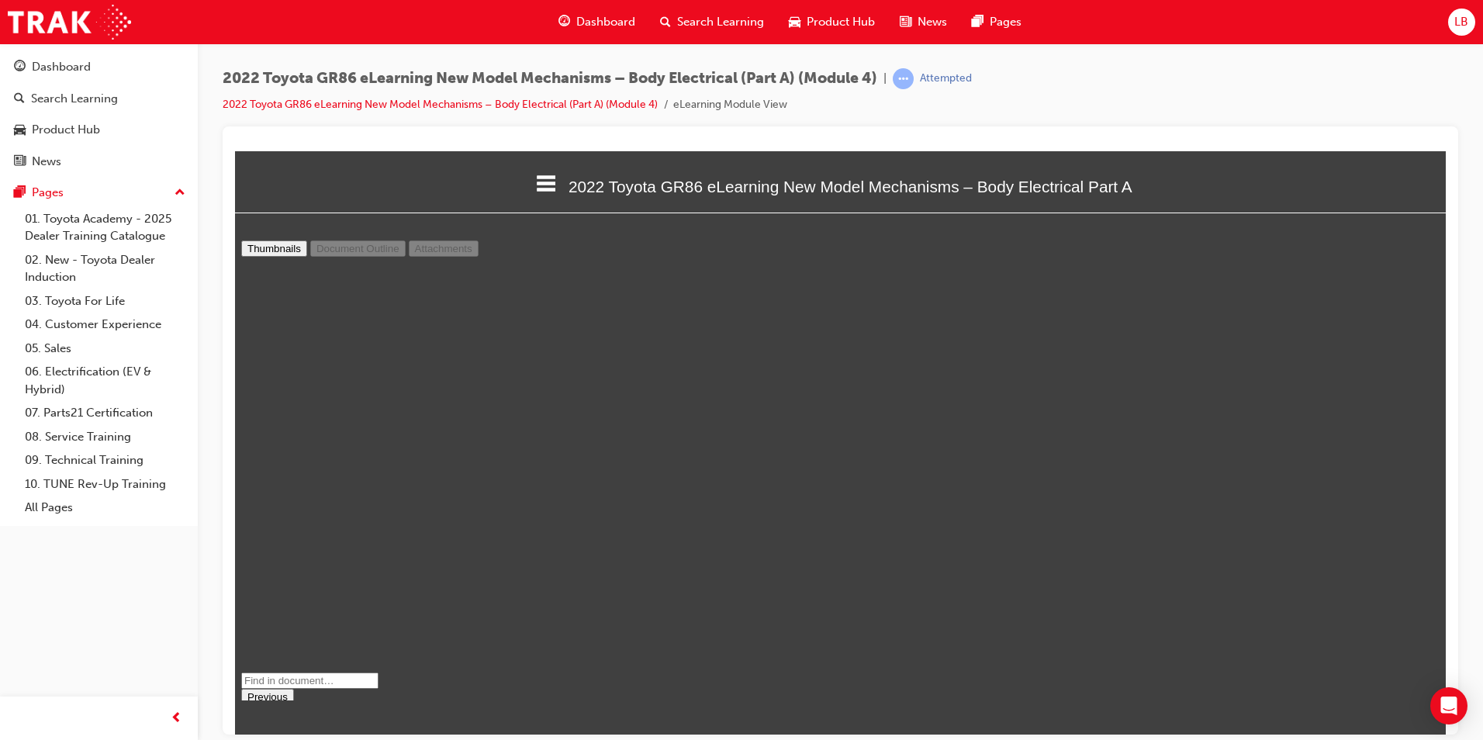
select select "custom"
type input "4"
select select "custom"
type input "3"
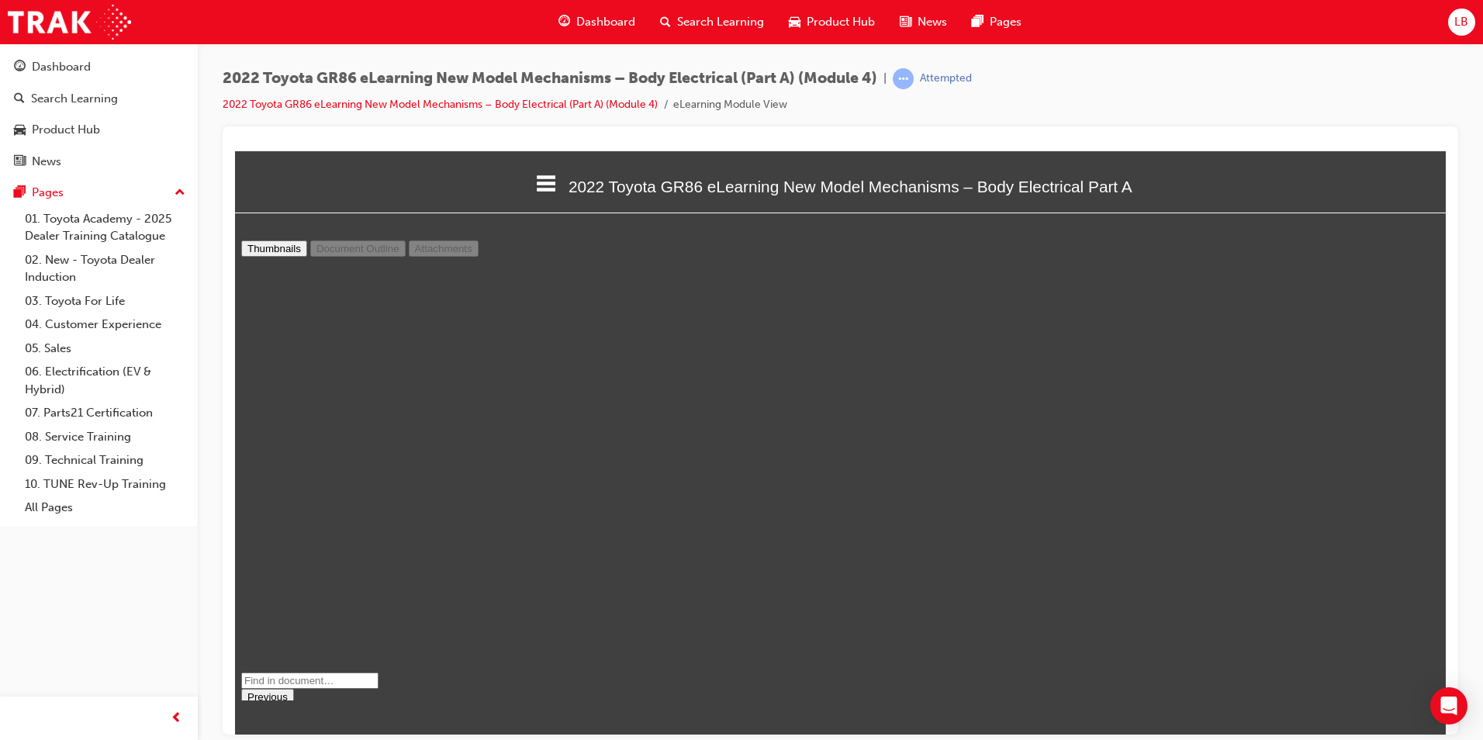
select select "custom"
type input "2"
select select "custom"
type input "1"
select select "custom"
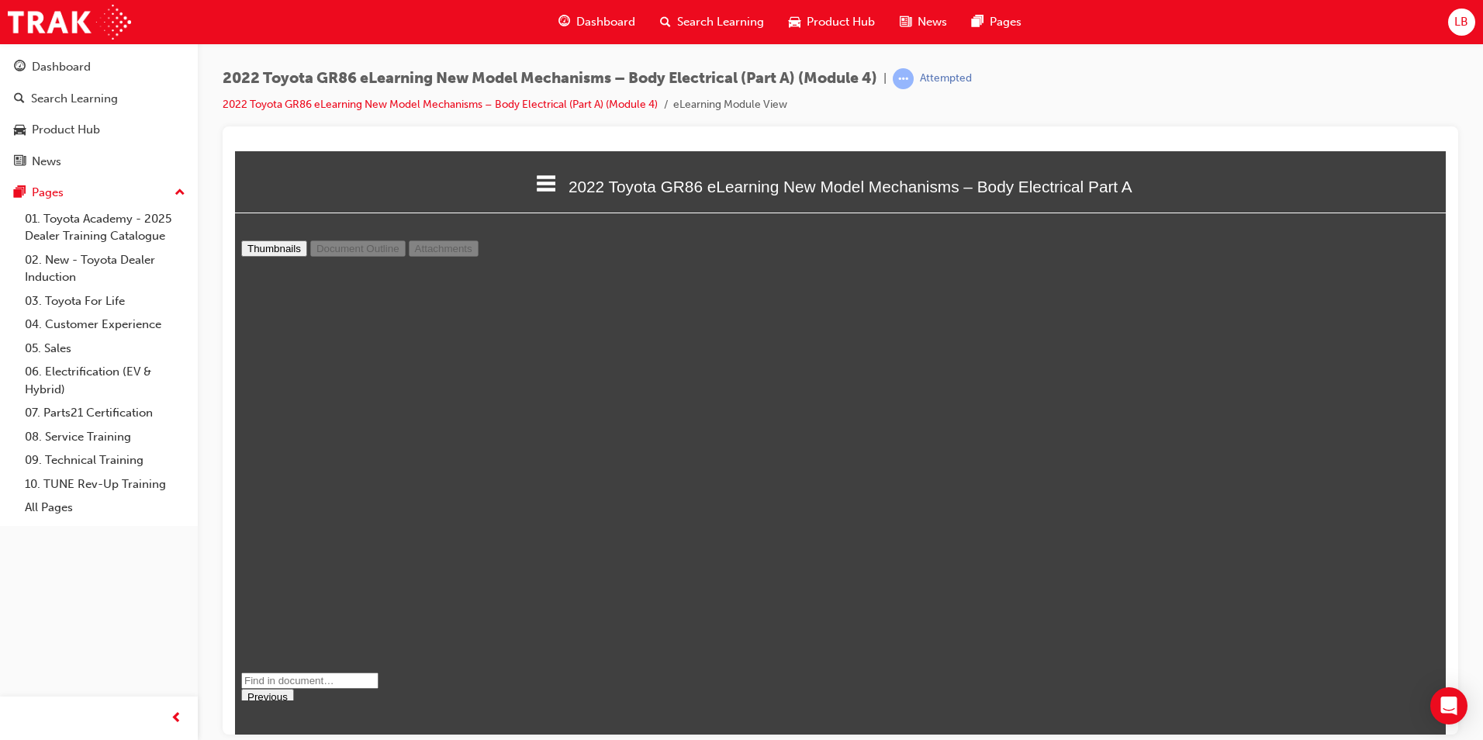
scroll to position [0, 0]
type input "2"
select select "custom"
type input "3"
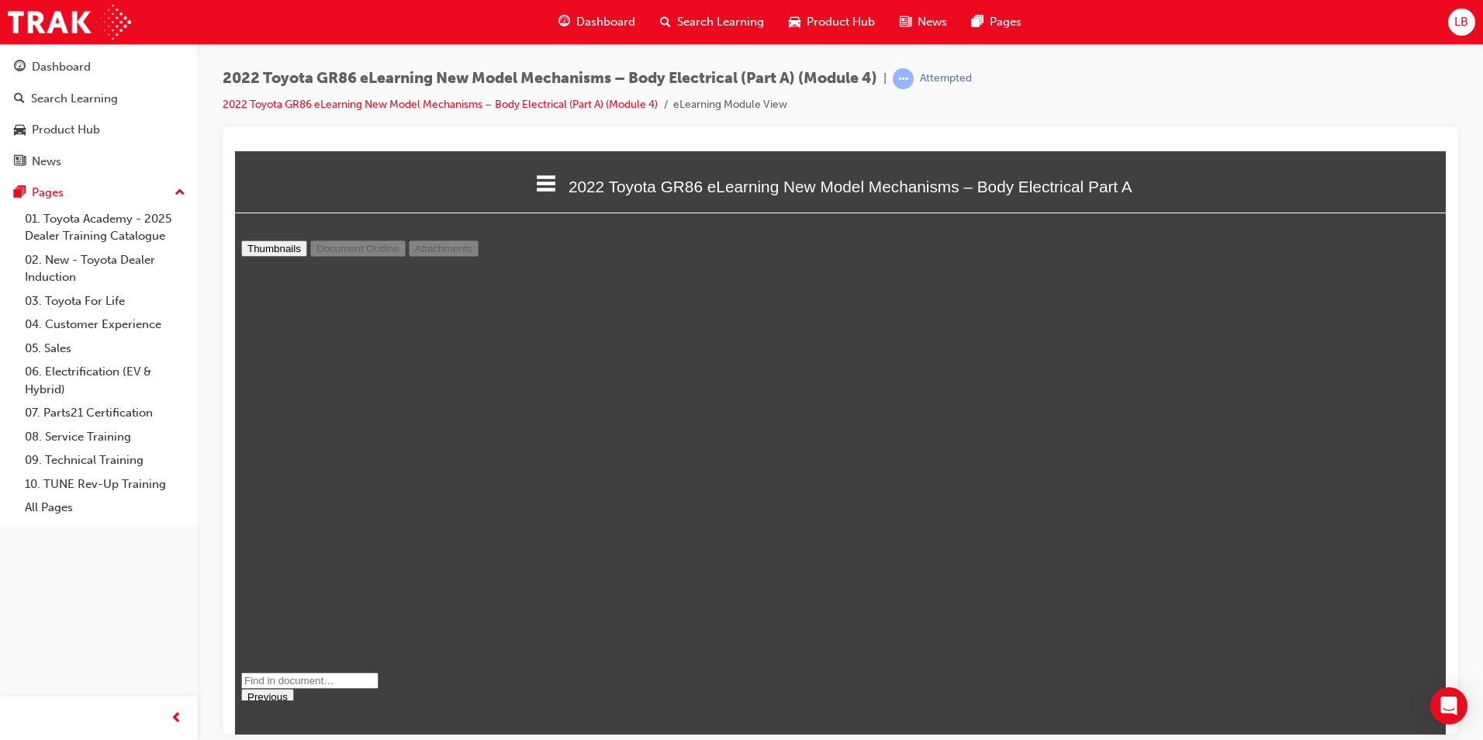
select select "custom"
type input "4"
select select "custom"
type input "5"
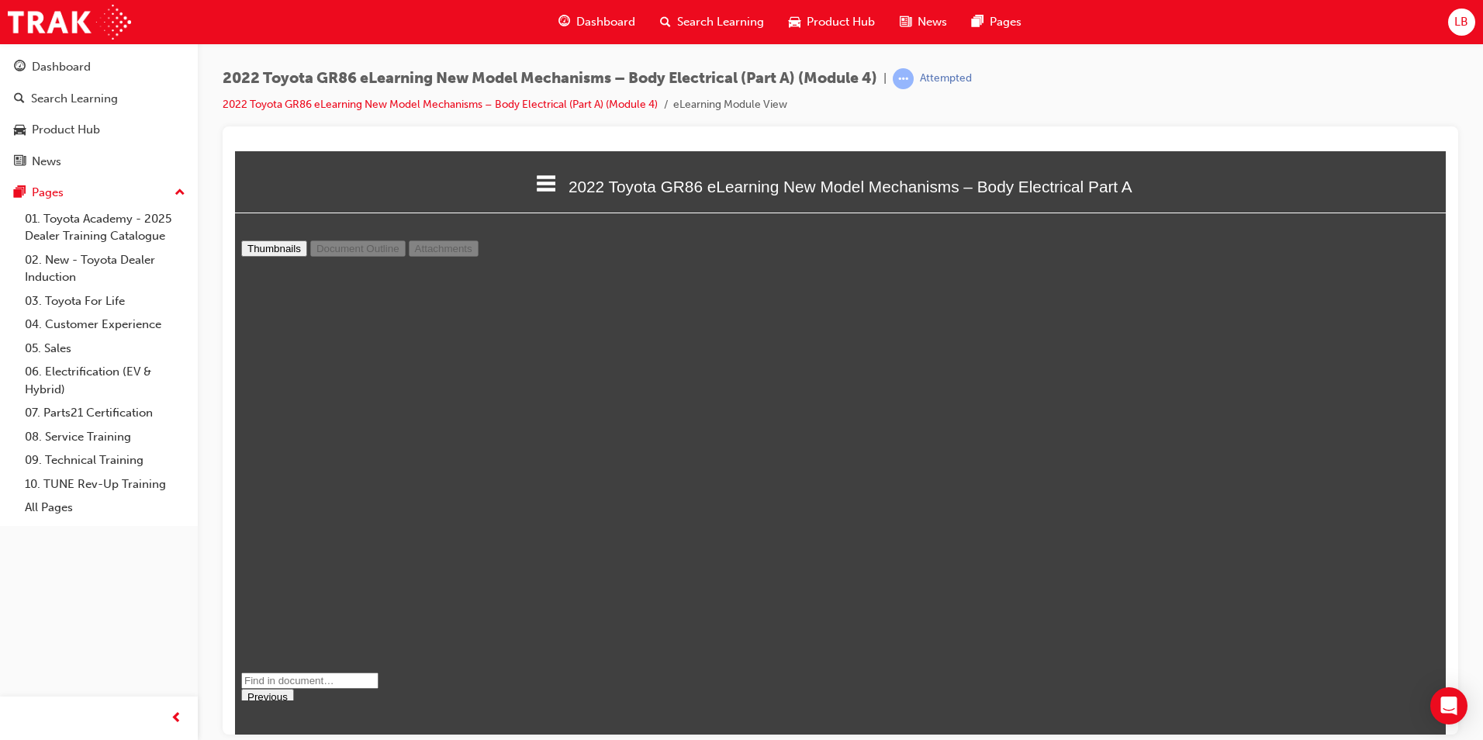
select select "custom"
type input "6"
select select "custom"
type input "7"
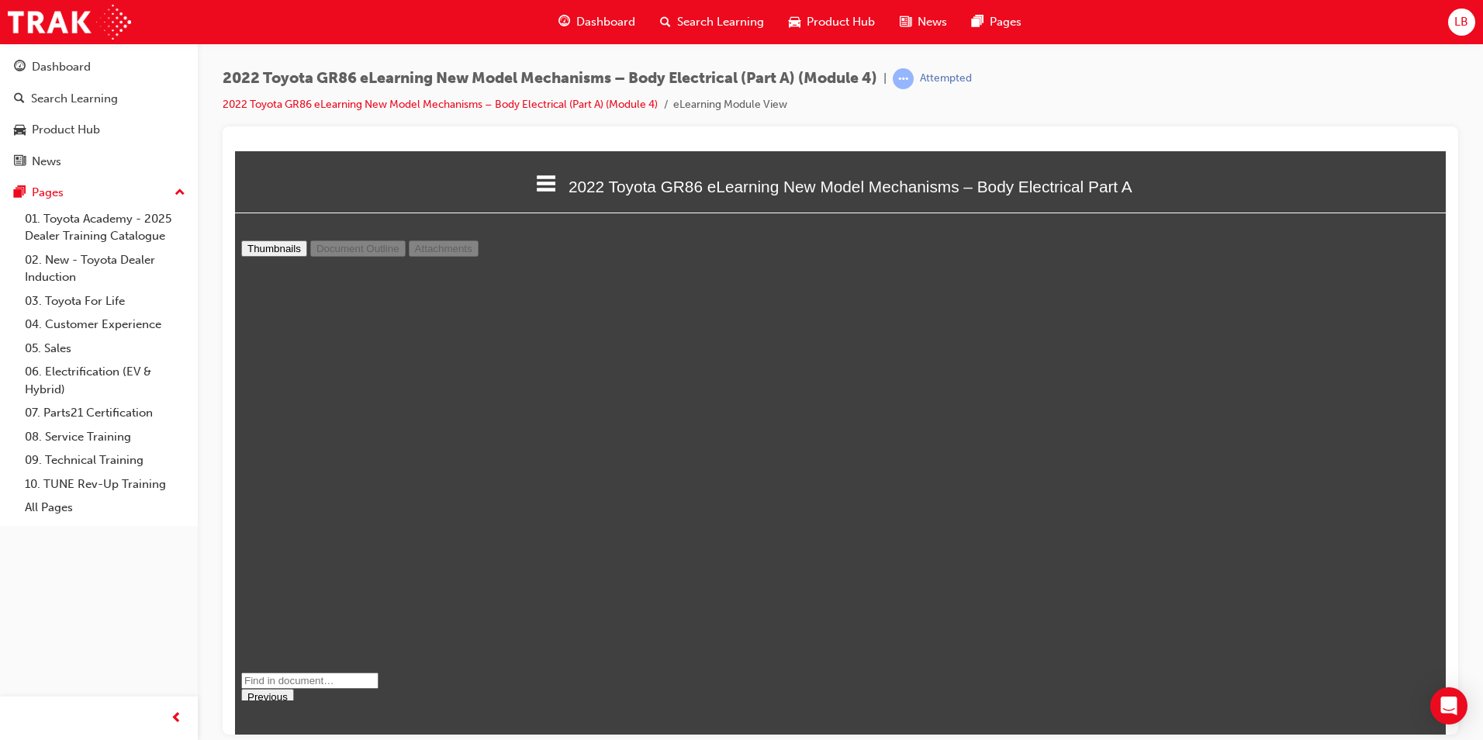
select select "custom"
type input "8"
select select "custom"
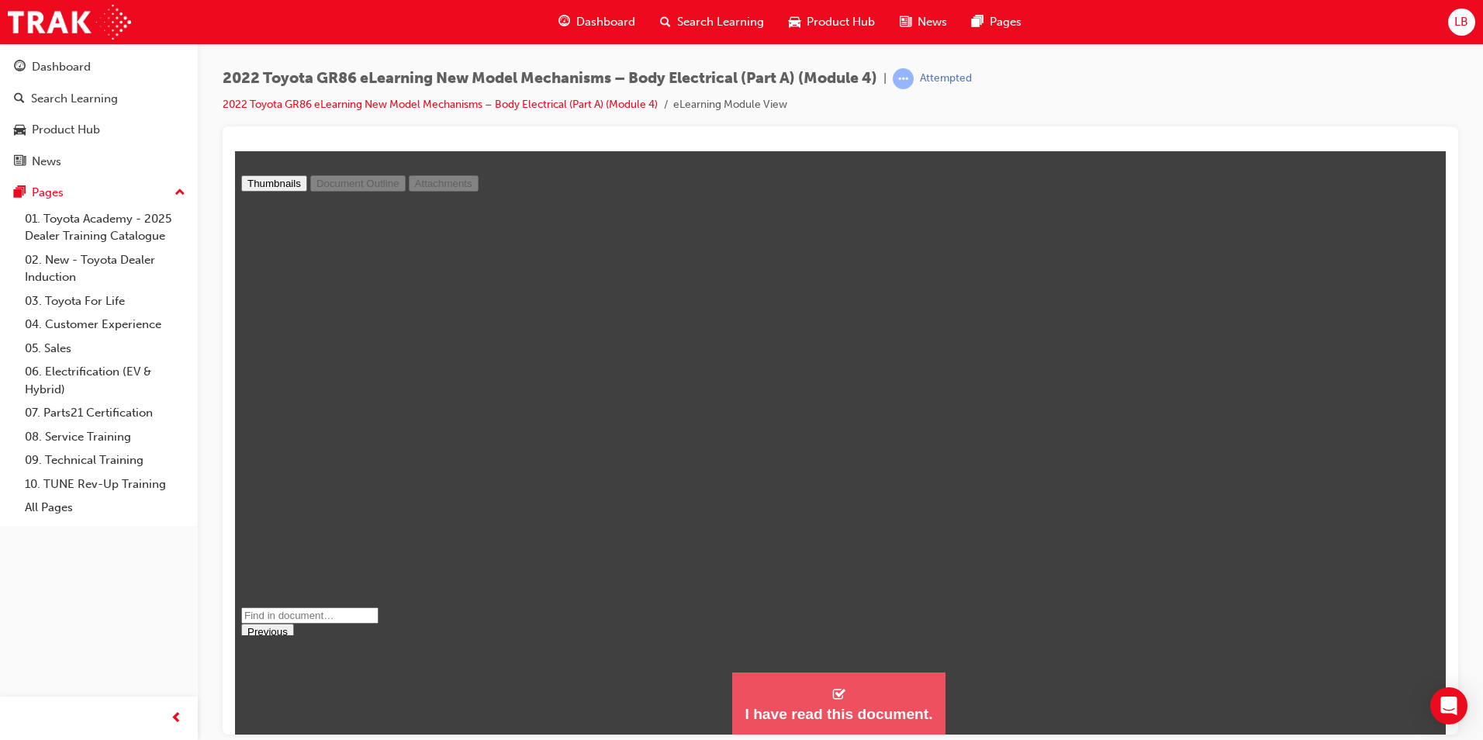
click at [901, 722] on button "I have read this document." at bounding box center [838, 703] width 213 height 63
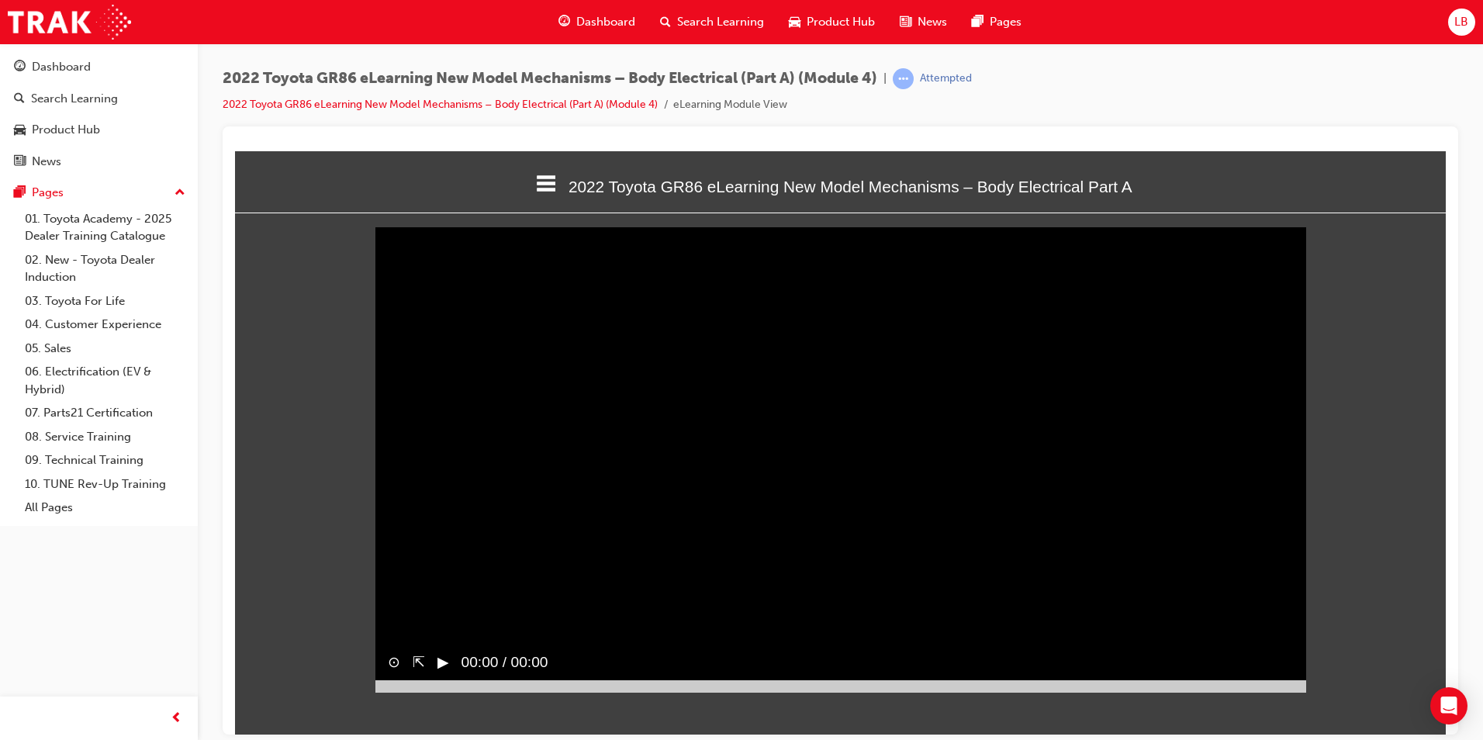
scroll to position [490, 1235]
click at [438, 485] on video "Sorry, your browser does not support embedded videos. Download Instead" at bounding box center [840, 458] width 931 height 465
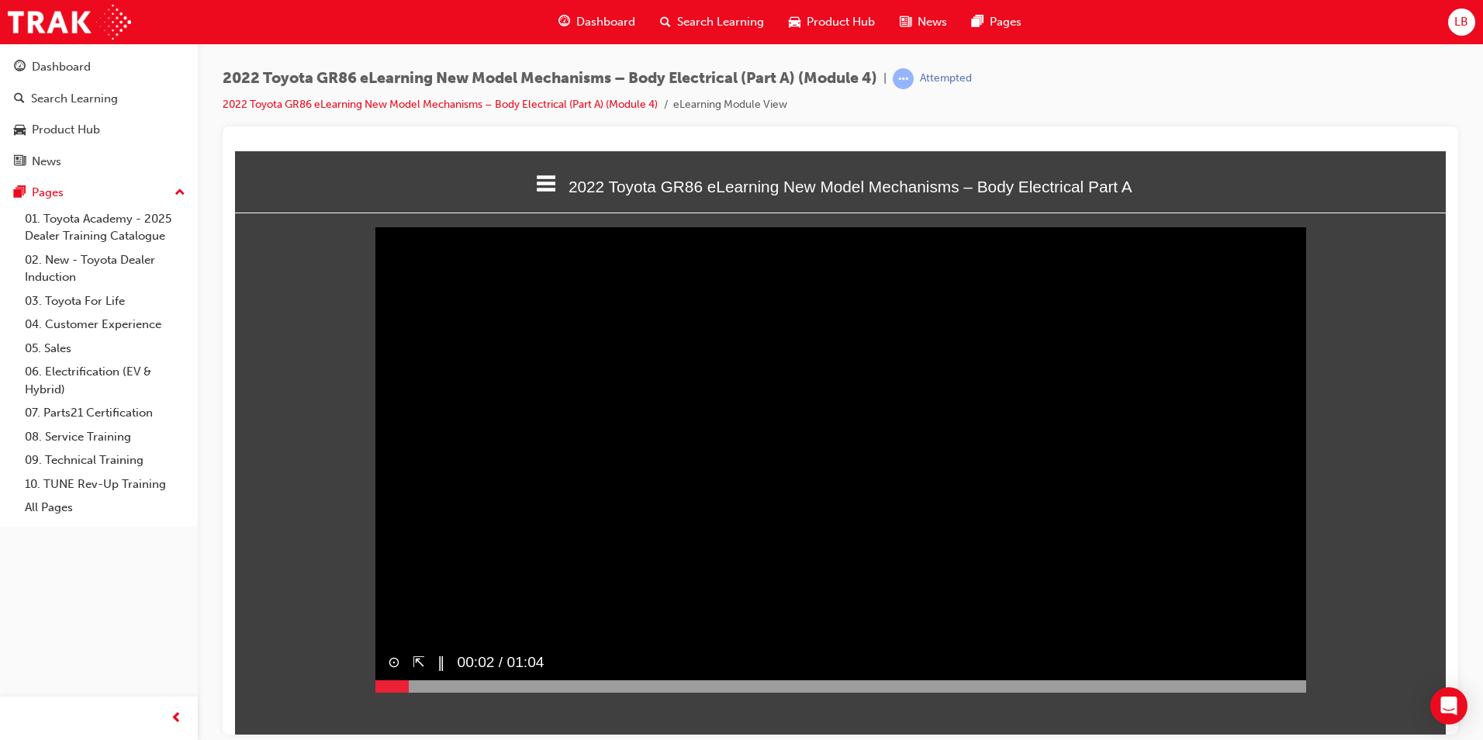
click at [1286, 692] on div at bounding box center [840, 685] width 931 height 12
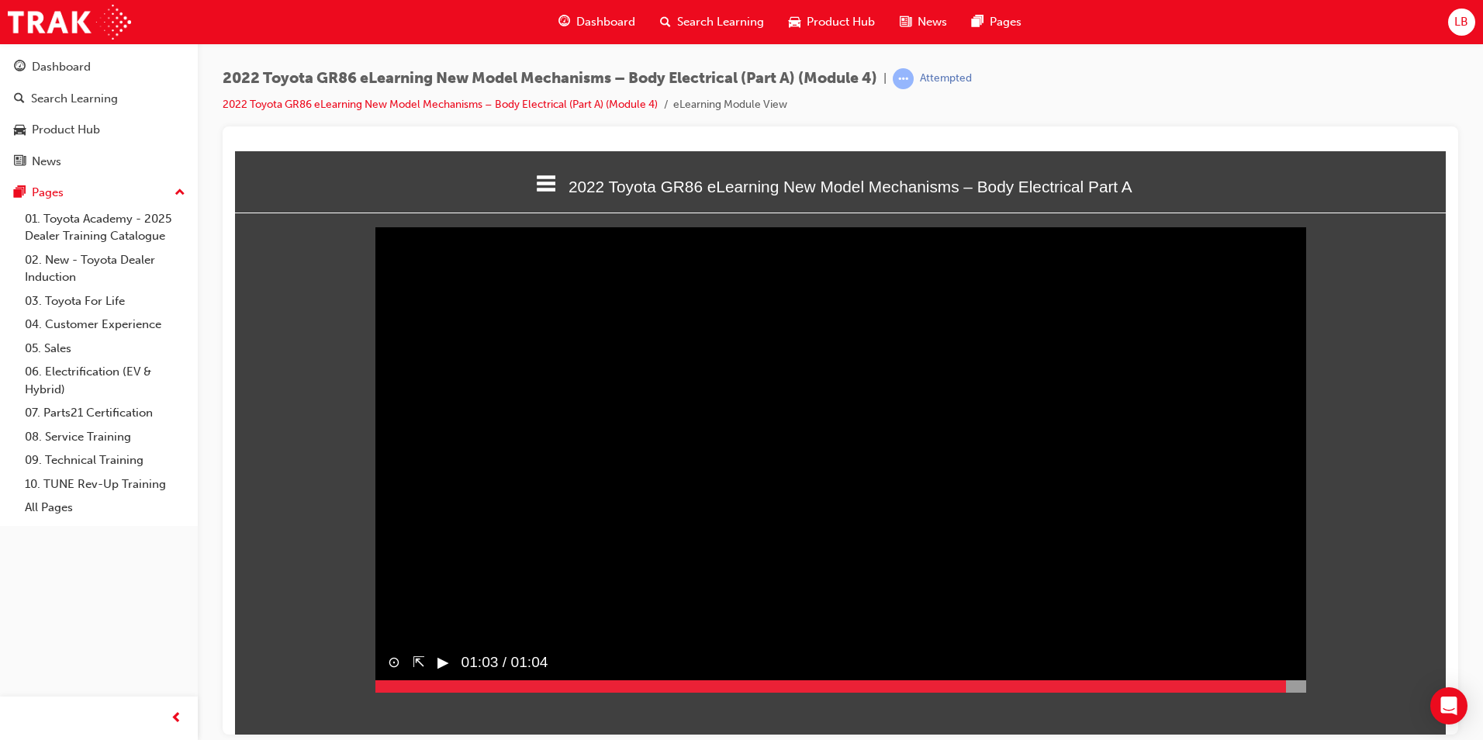
click at [528, 600] on video "Sorry, your browser does not support embedded videos. Download Instead" at bounding box center [840, 458] width 931 height 465
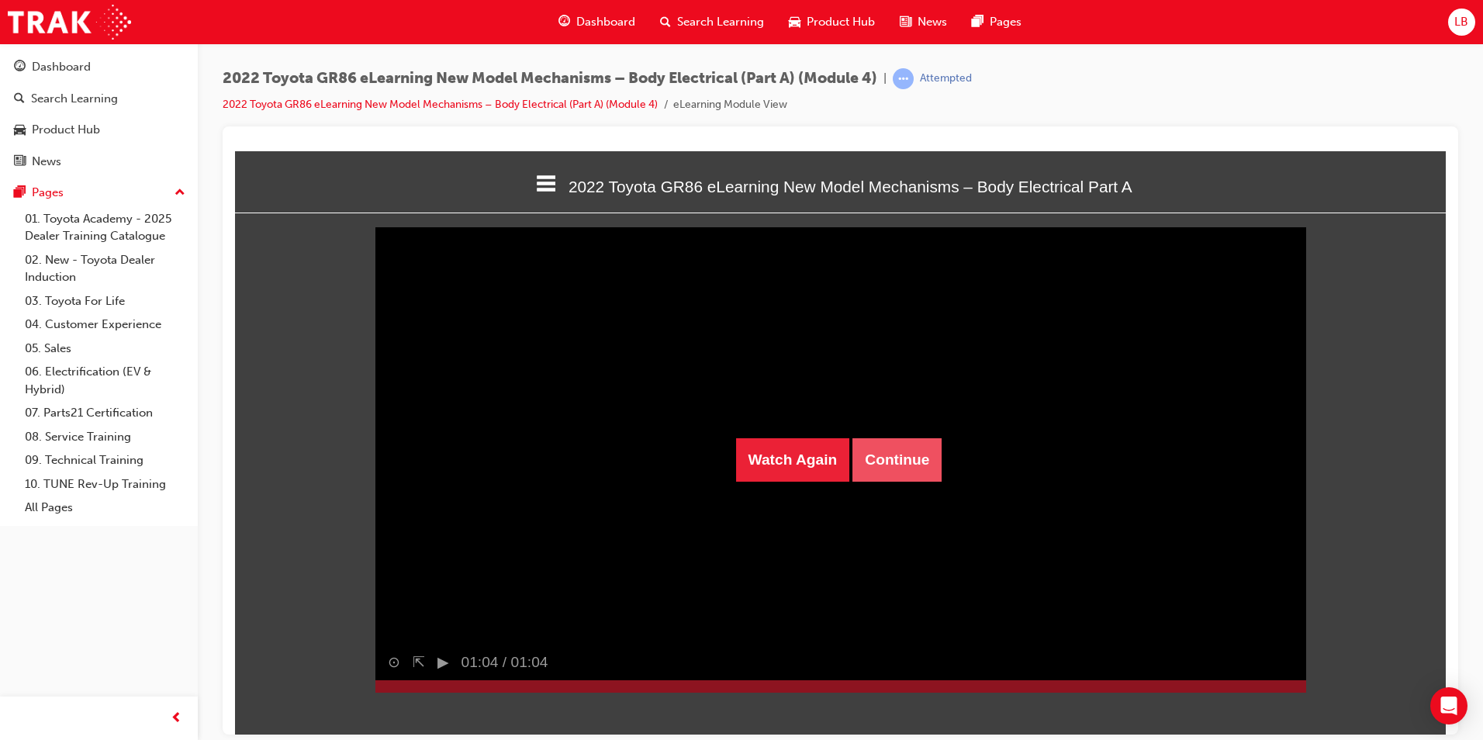
click at [897, 470] on button "Continue" at bounding box center [896, 458] width 89 height 43
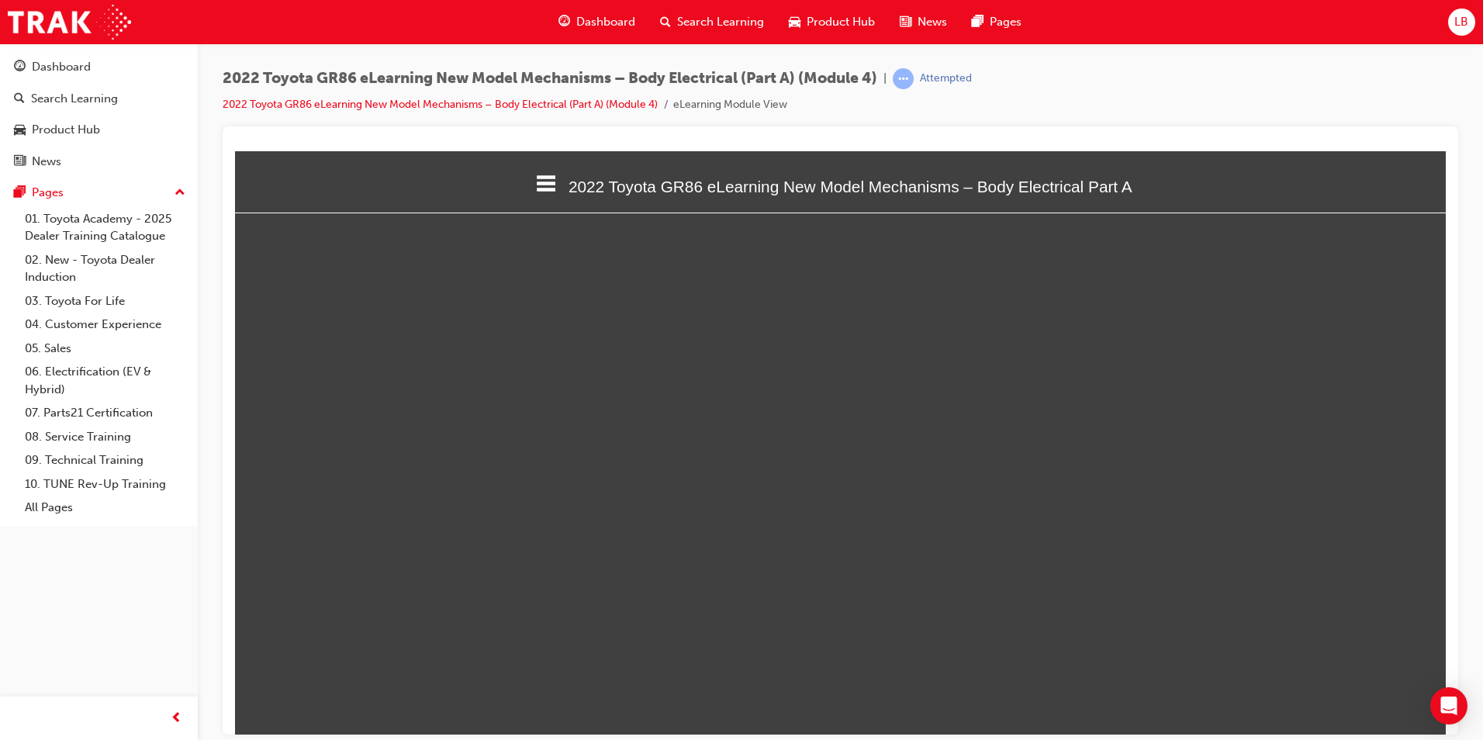
select select "custom"
type input "23"
select select "custom"
type input "21"
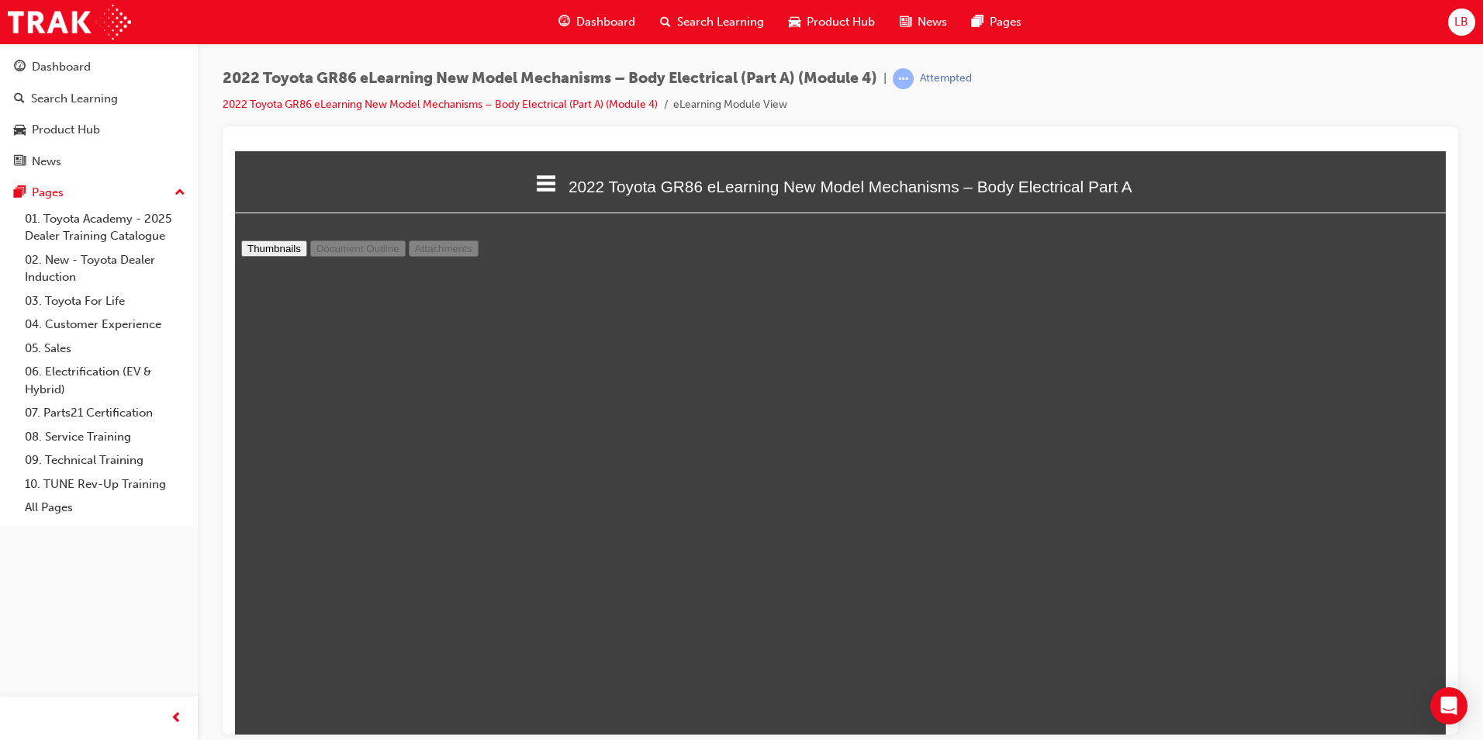
select select "custom"
type input "17"
select select "custom"
type input "12"
select select "custom"
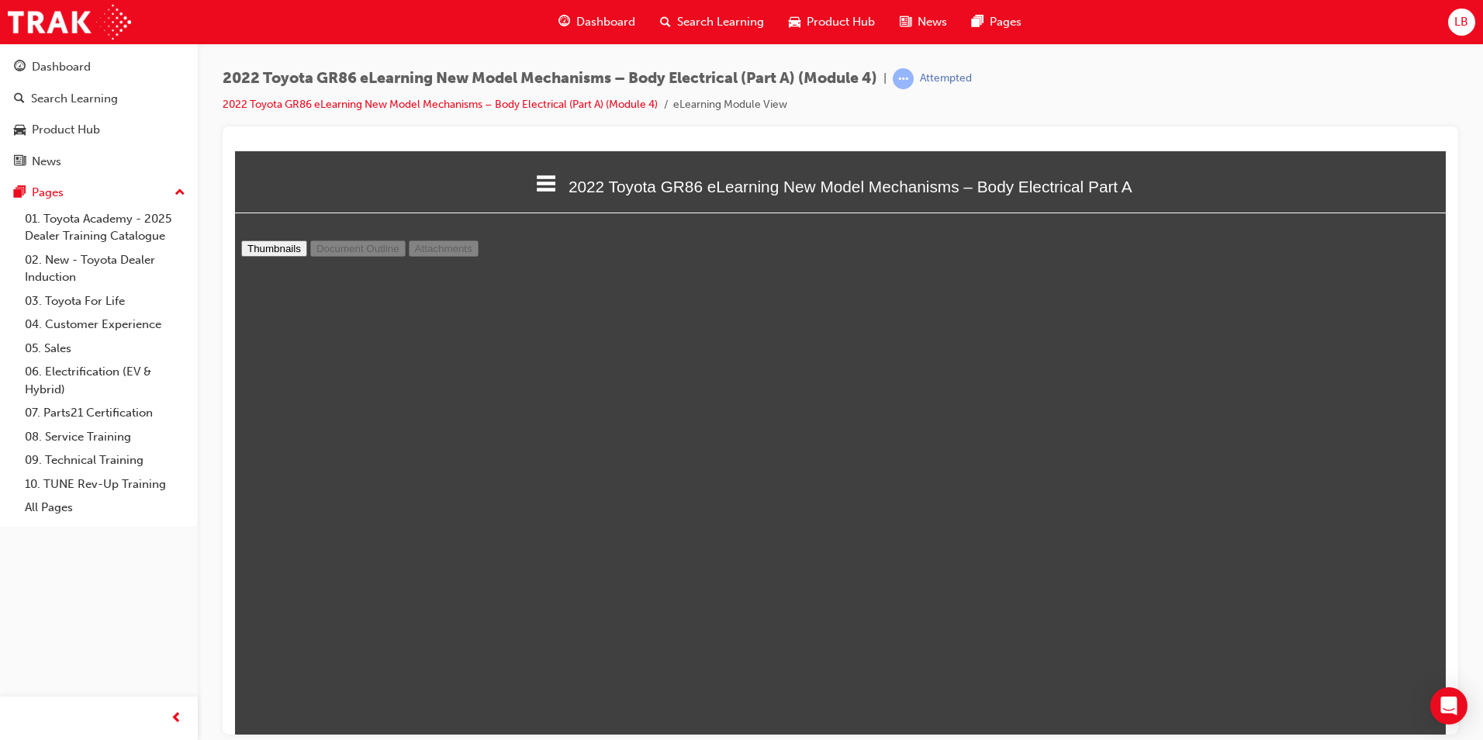
type input "10"
select select "custom"
type input "7"
select select "custom"
type input "6"
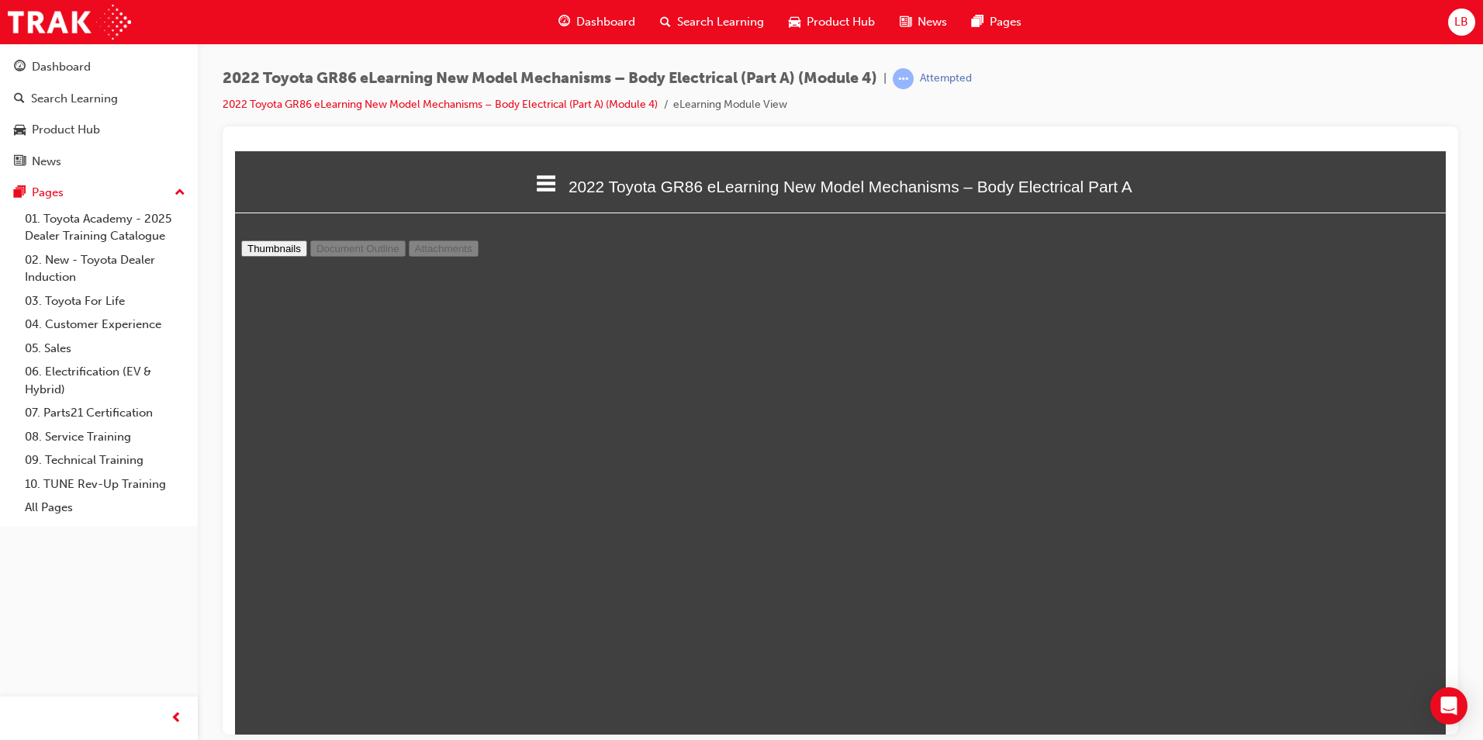
select select "custom"
type input "5"
select select "custom"
type input "3"
select select "custom"
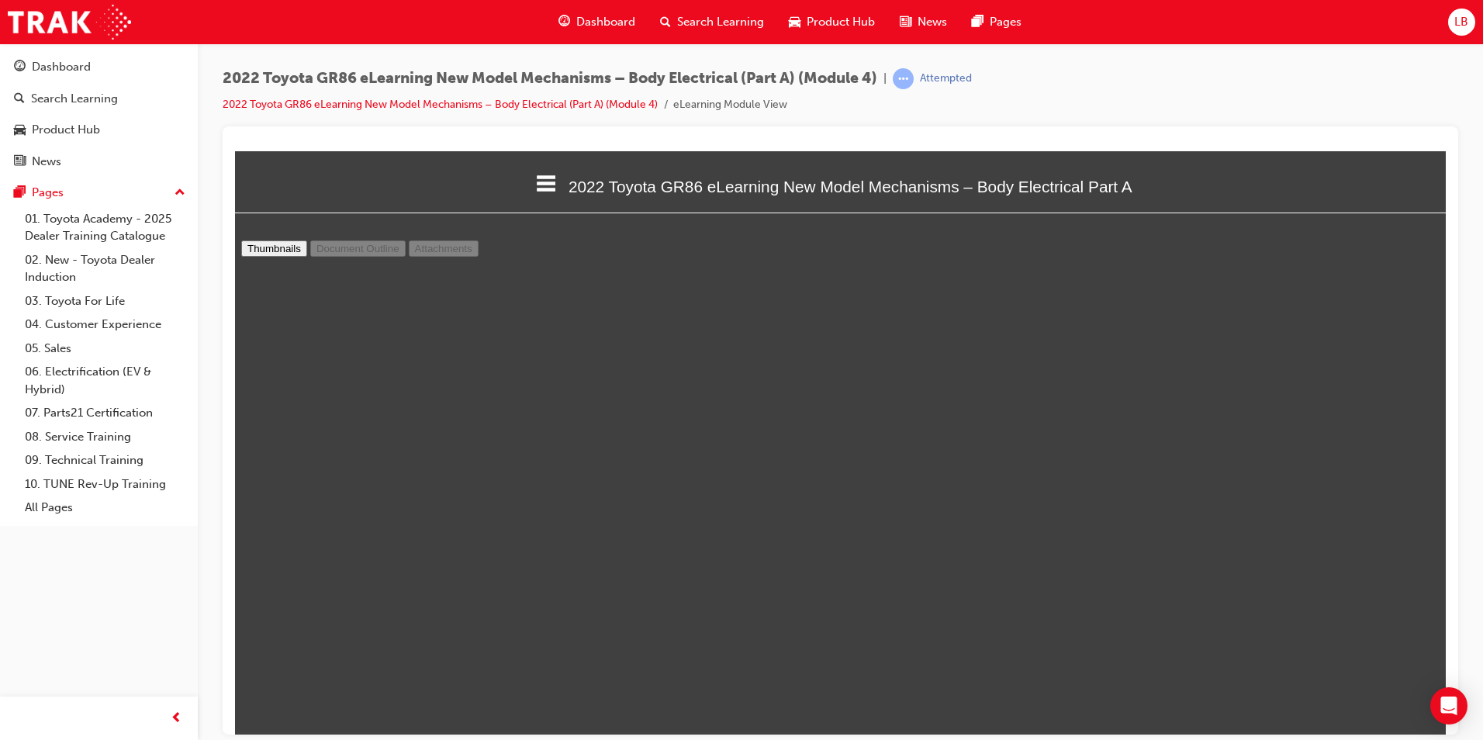
type input "2"
select select "custom"
type input "1"
select select "custom"
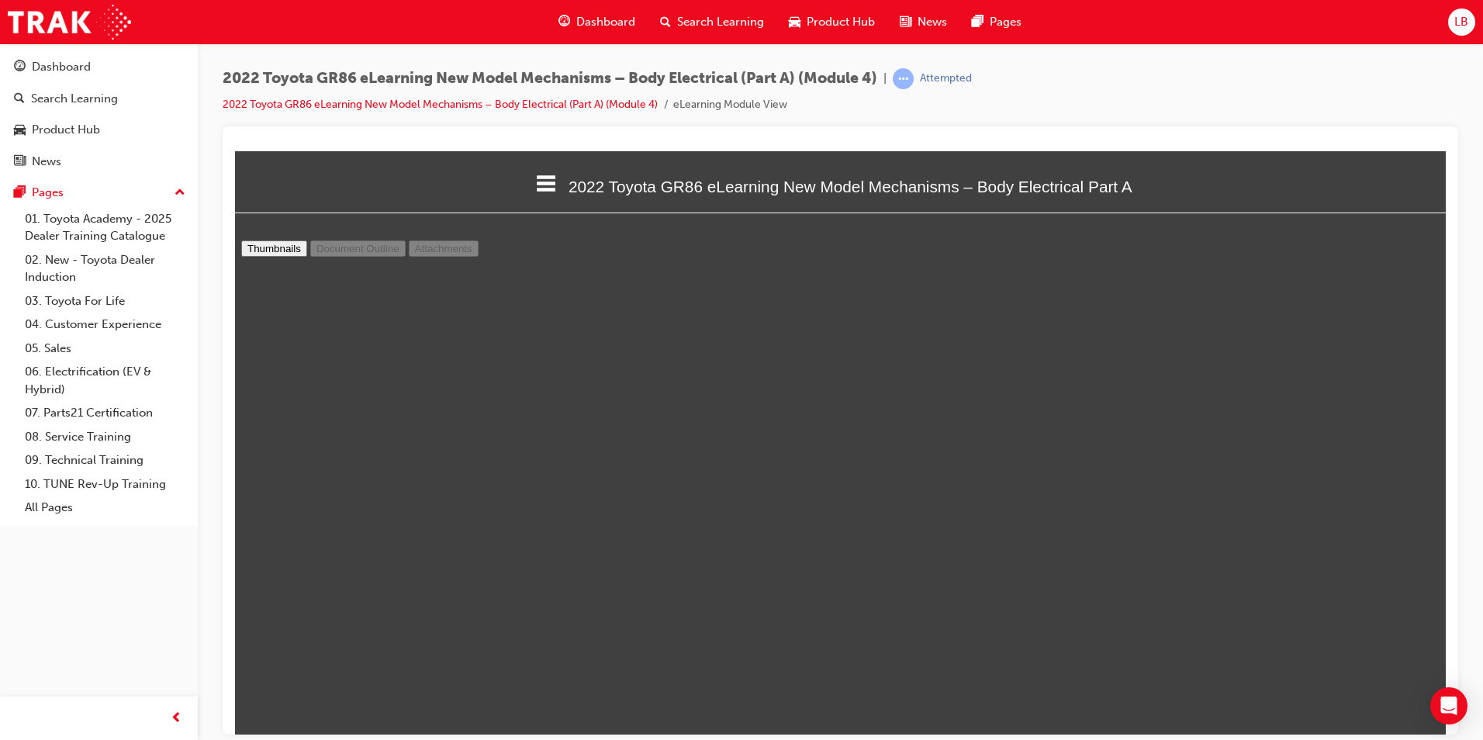
type input "2"
select select "custom"
type input "3"
select select "custom"
type input "4"
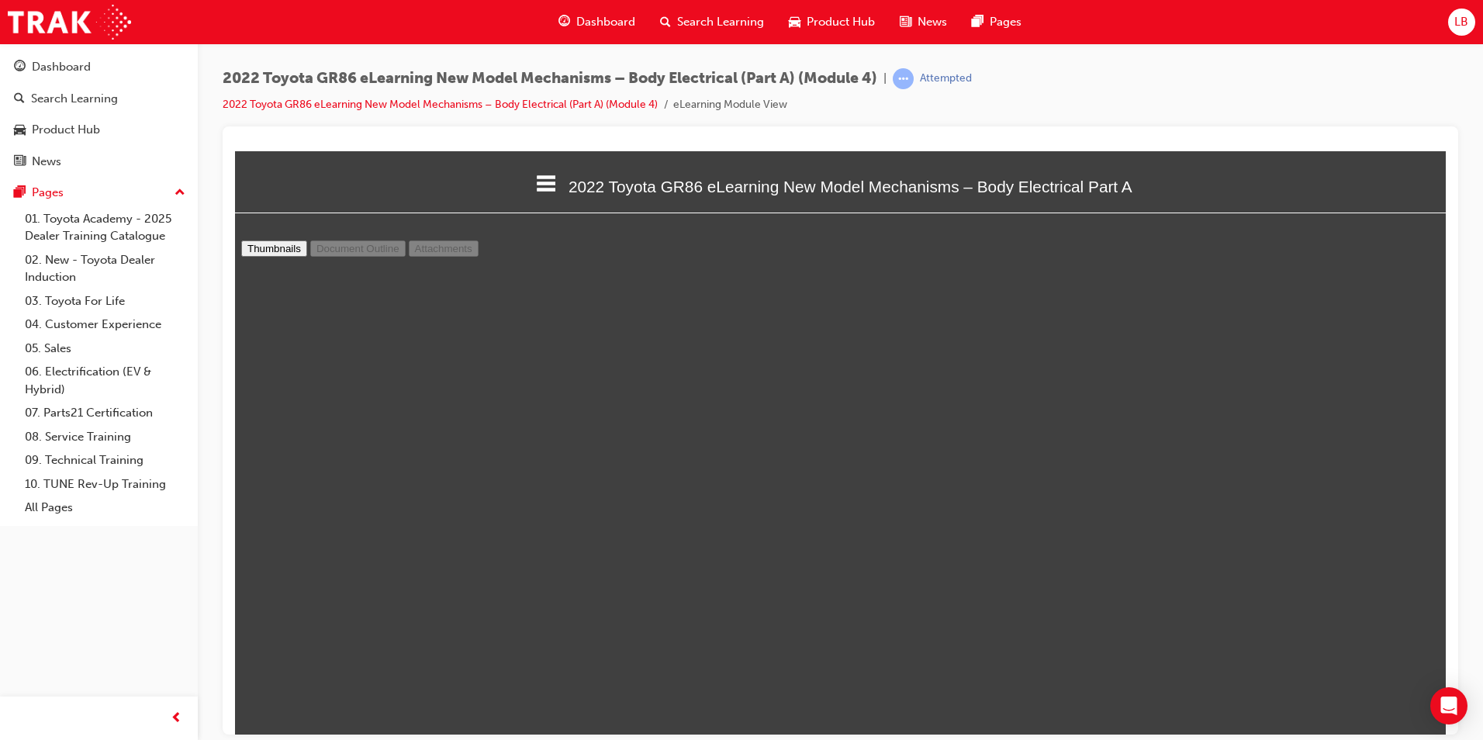
select select "custom"
type input "5"
select select "custom"
type input "6"
select select "custom"
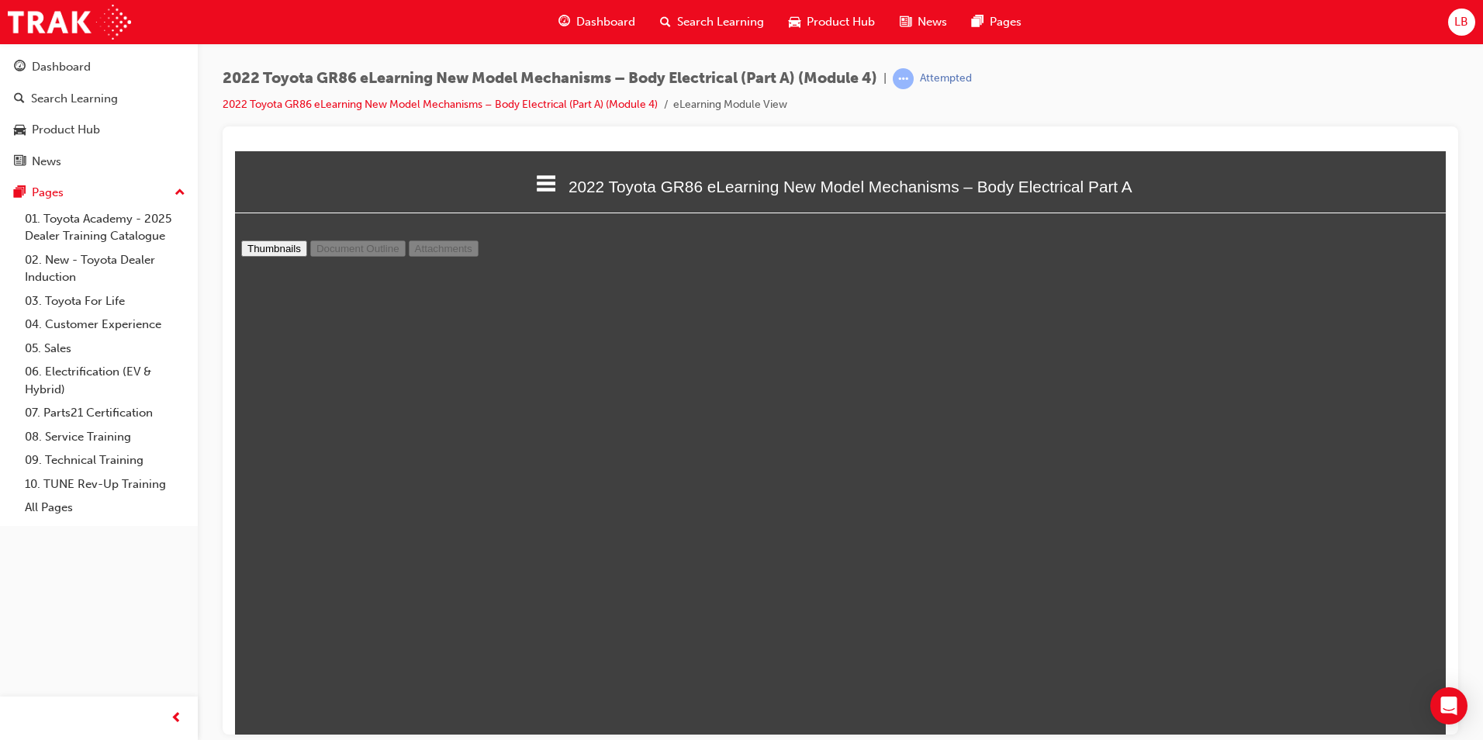
type input "7"
select select "custom"
type input "8"
select select "custom"
type input "9"
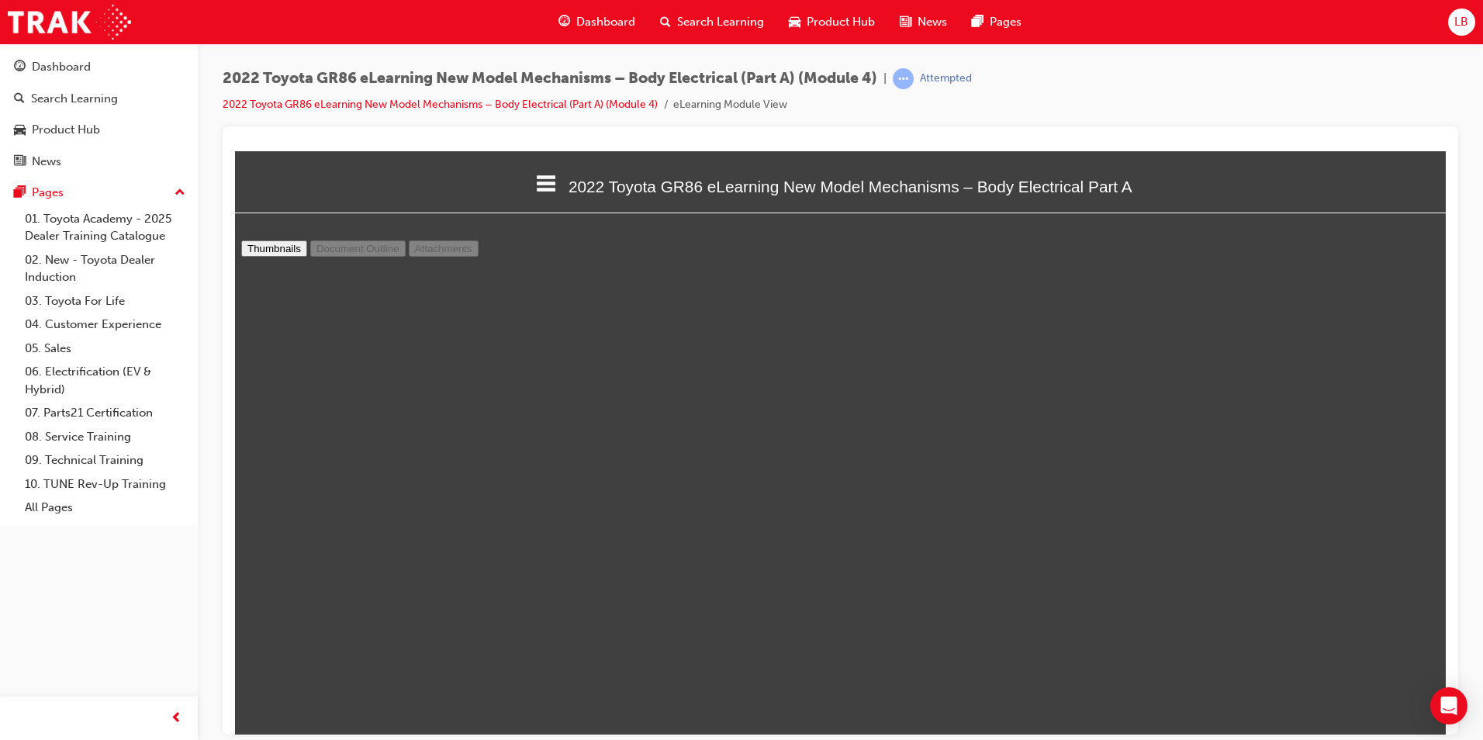
select select "custom"
type input "10"
select select "custom"
type input "11"
select select "custom"
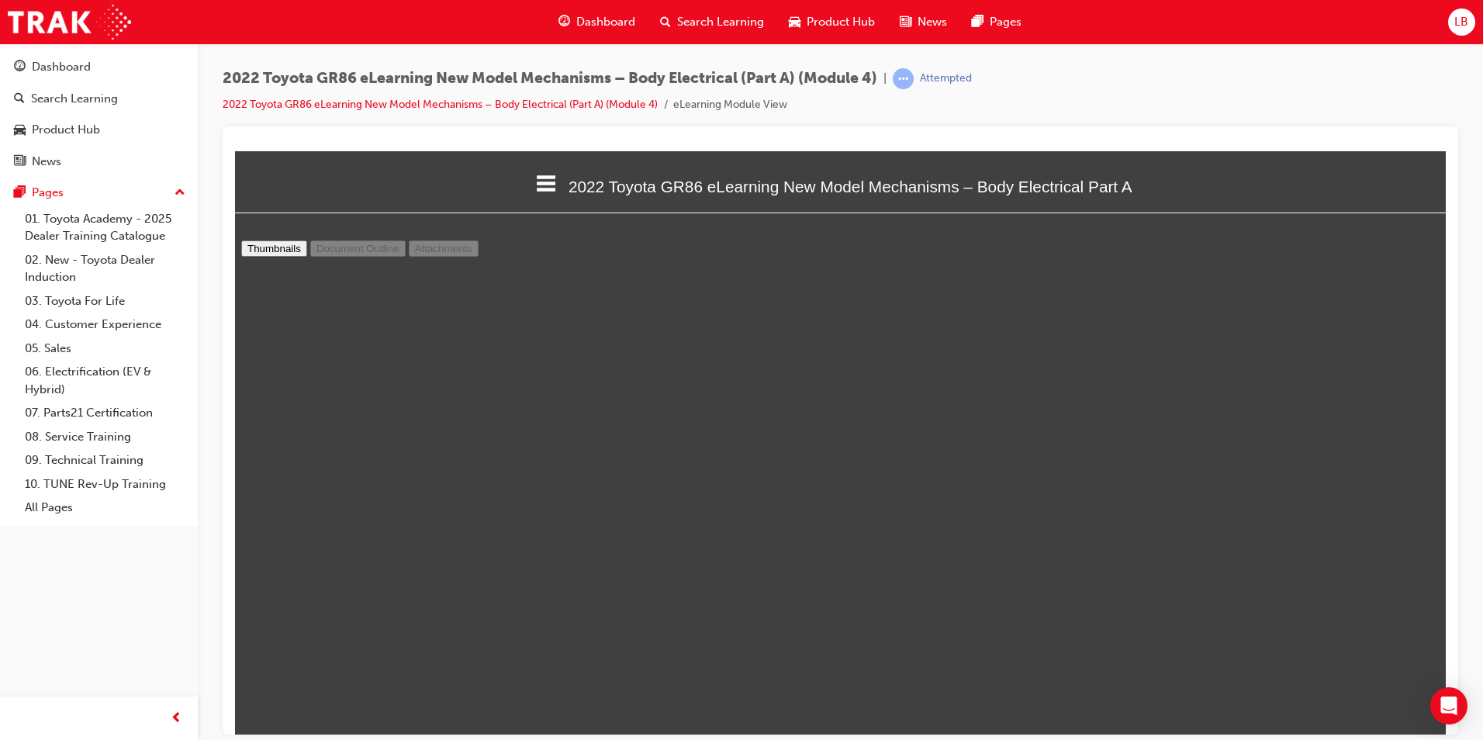
type input "12"
select select "custom"
type input "13"
select select "custom"
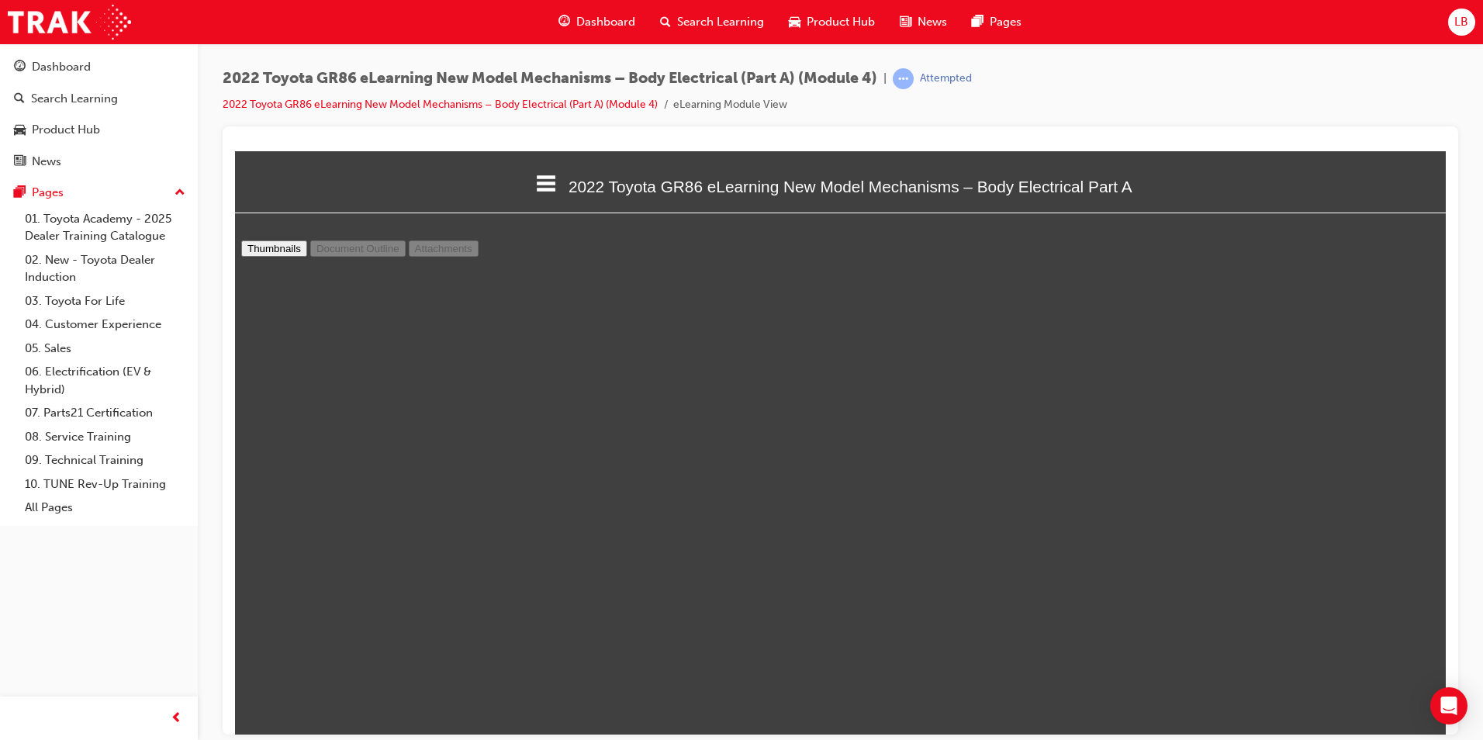
type input "14"
select select "custom"
type input "15"
select select "custom"
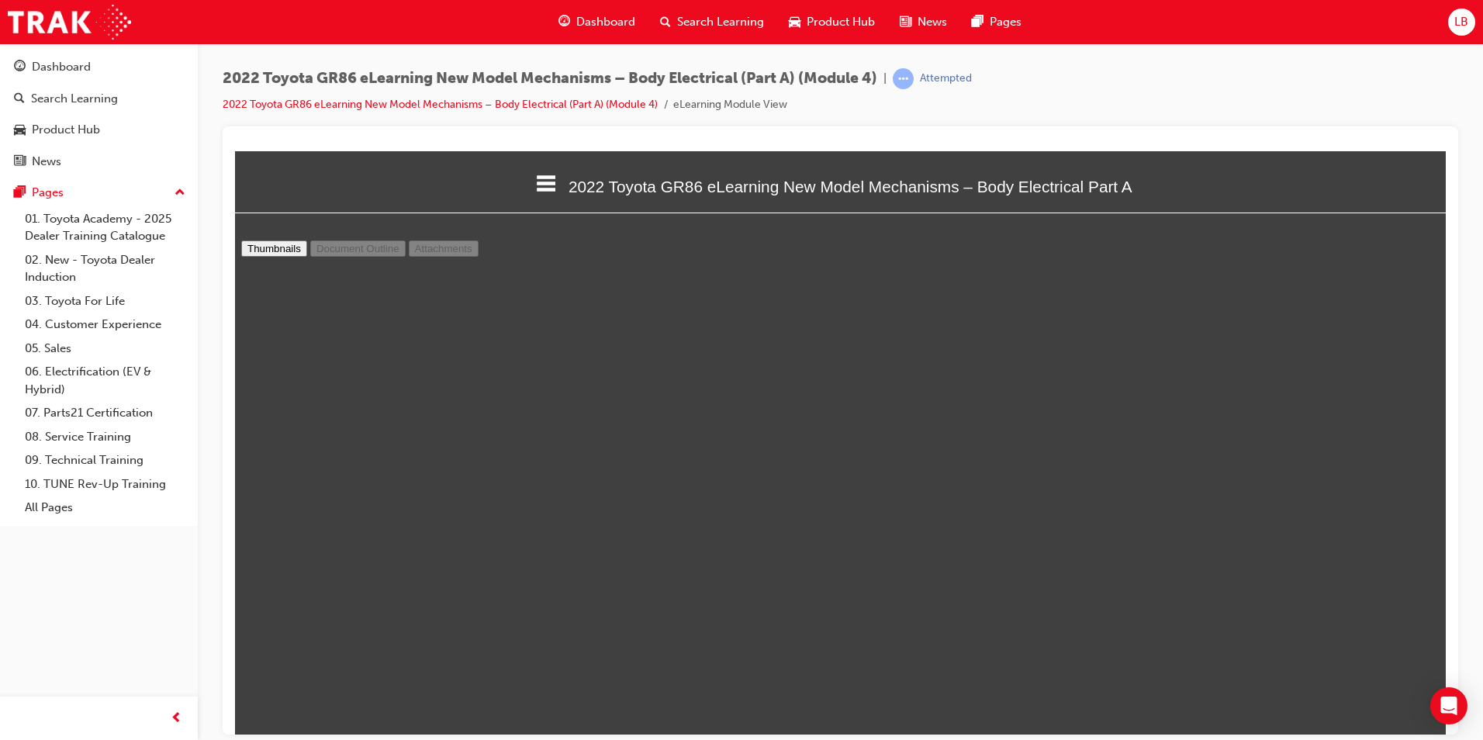
type input "16"
select select "custom"
type input "17"
select select "custom"
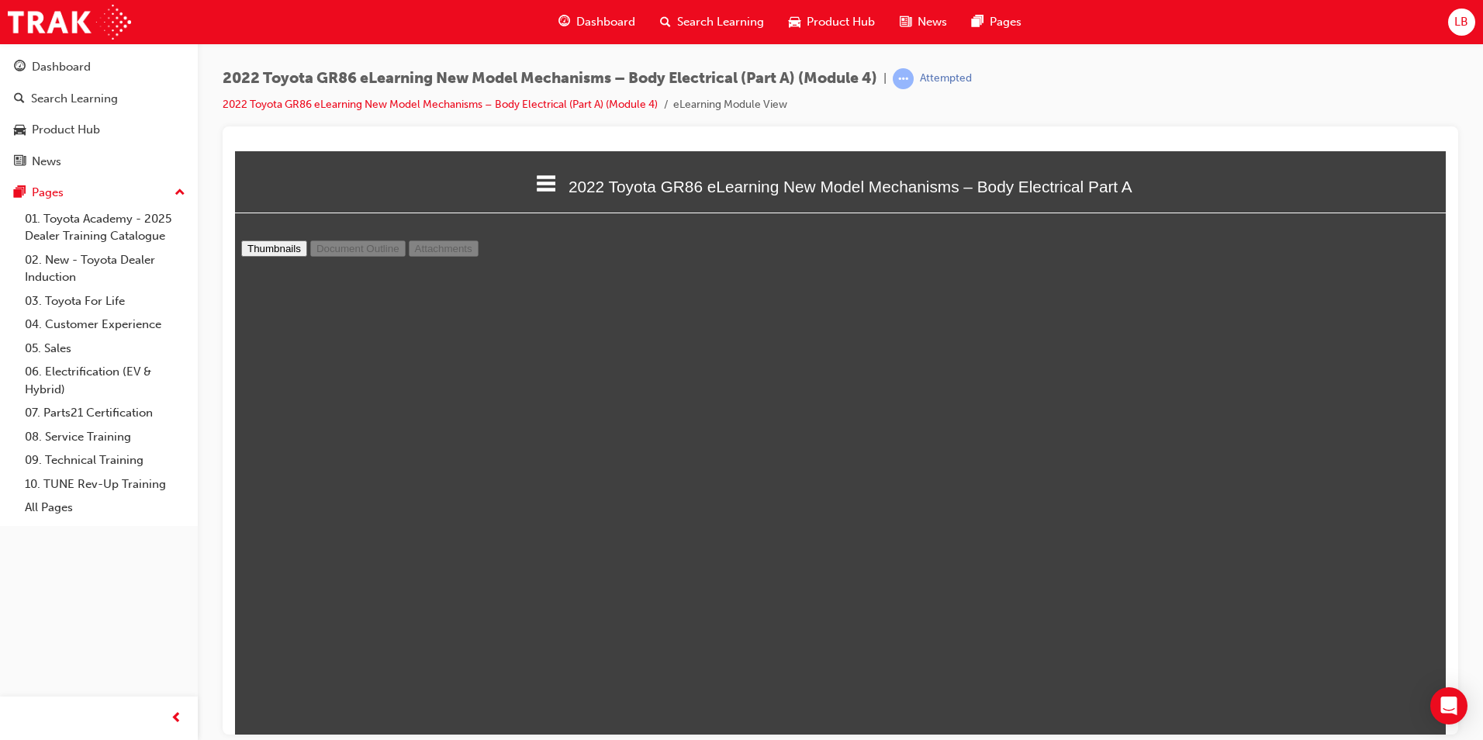
scroll to position [11633, 0]
type input "18"
select select "custom"
type input "19"
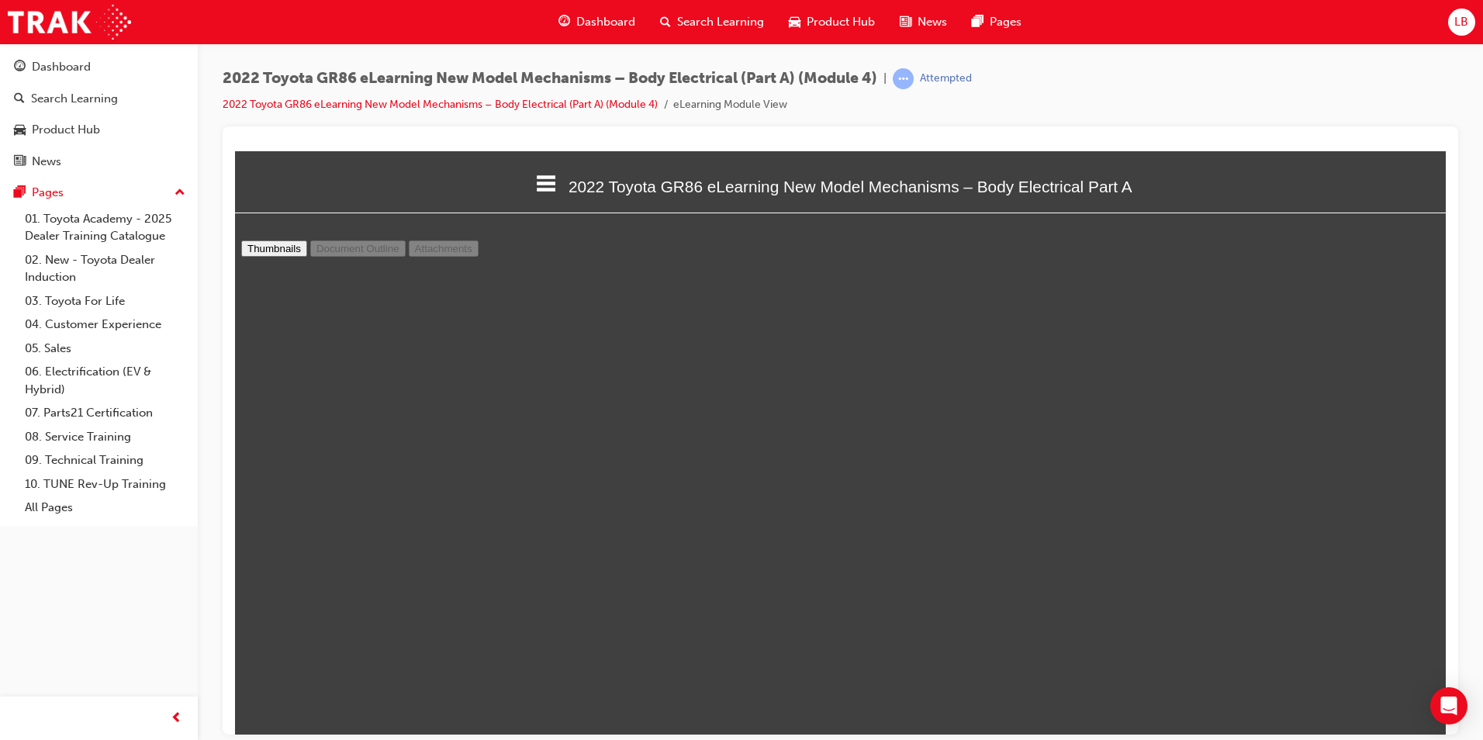
select select "custom"
type input "20"
select select "custom"
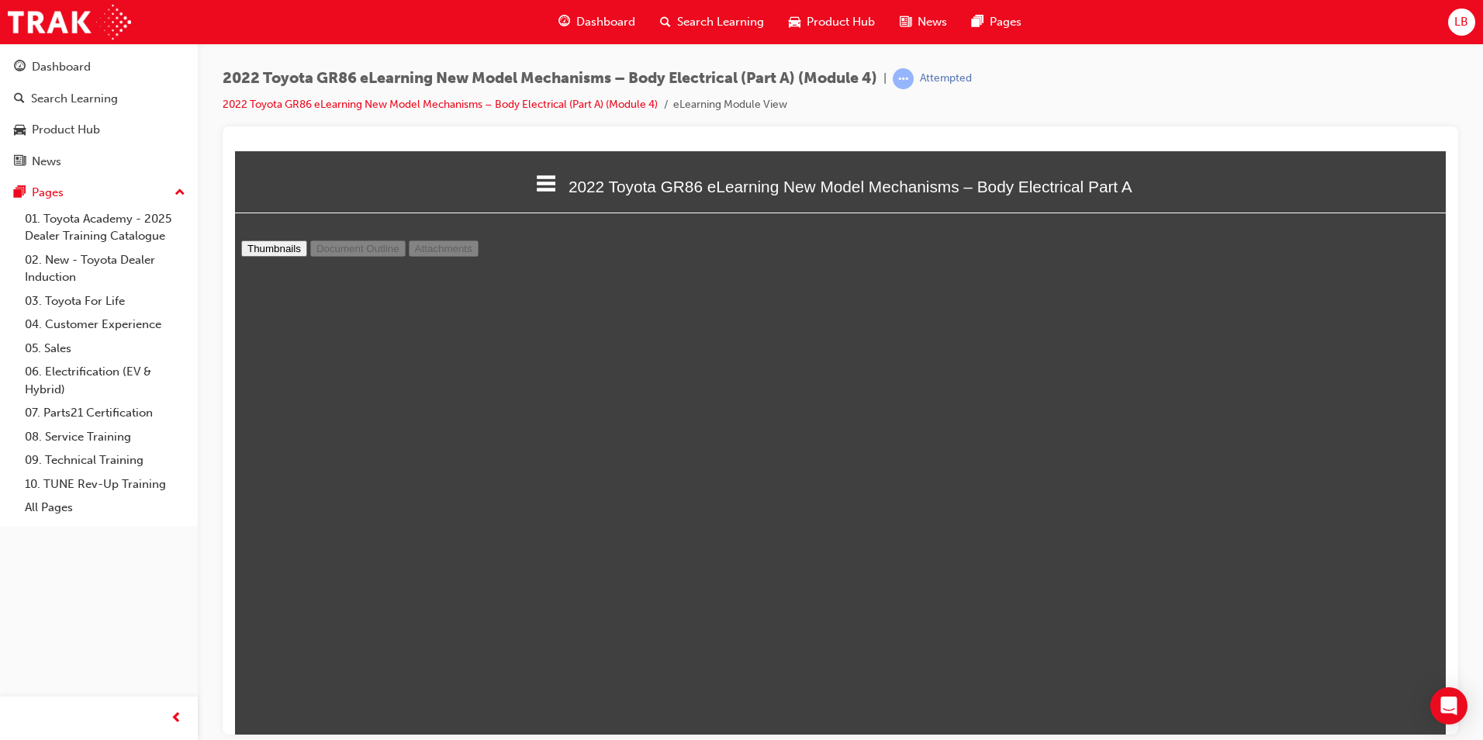
type input "21"
select select "custom"
type input "22"
select select "custom"
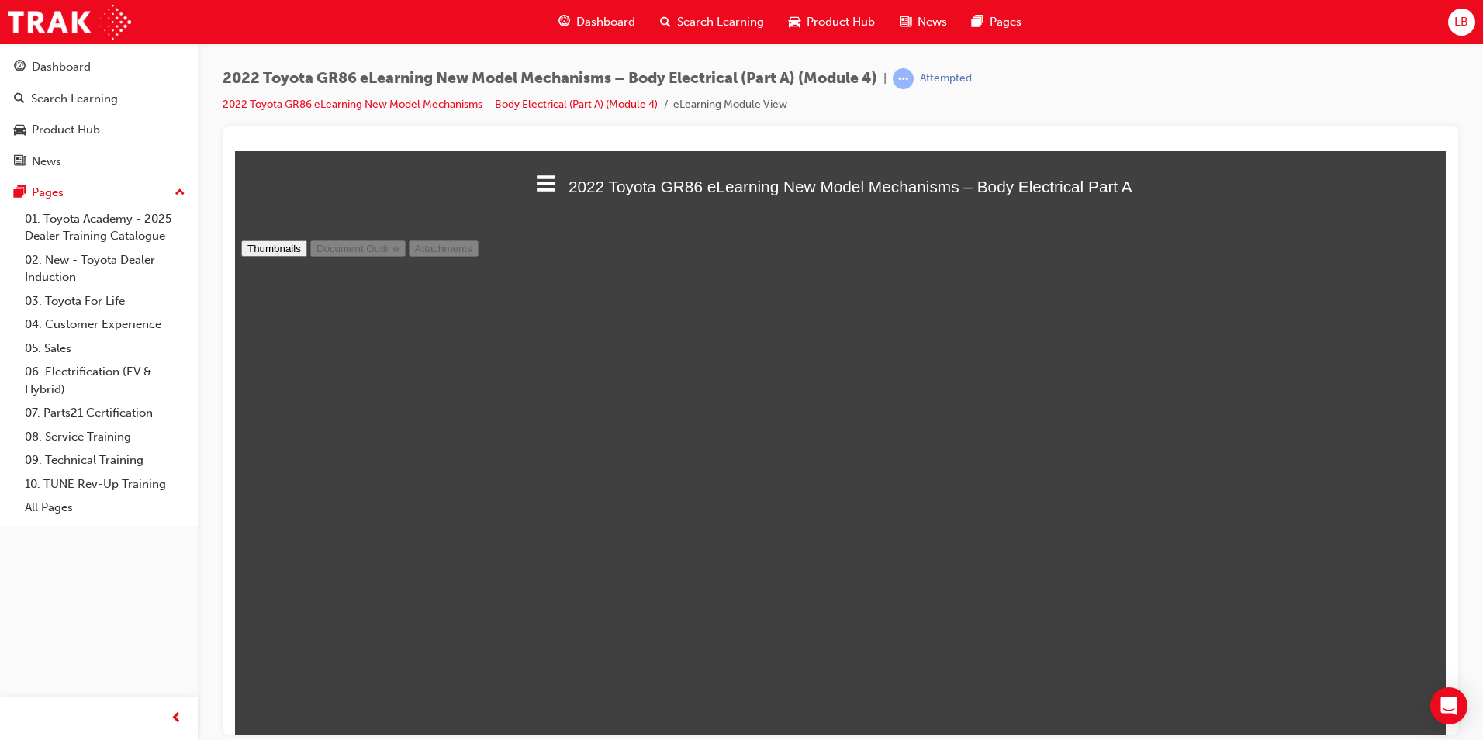
scroll to position [15899, 0]
type input "23"
select select "custom"
type input "24"
select select "custom"
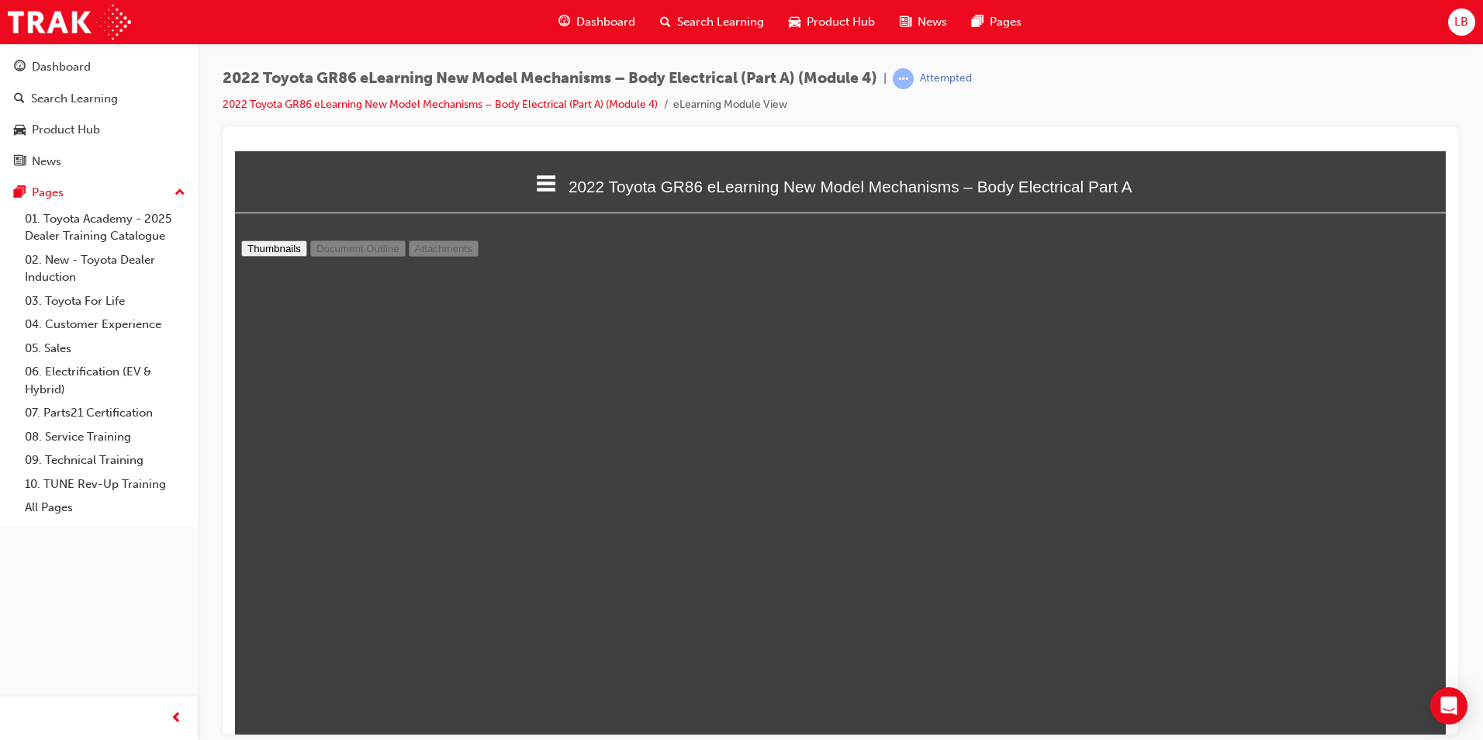
scroll to position [16829, 0]
type input "25"
select select "custom"
type input "24"
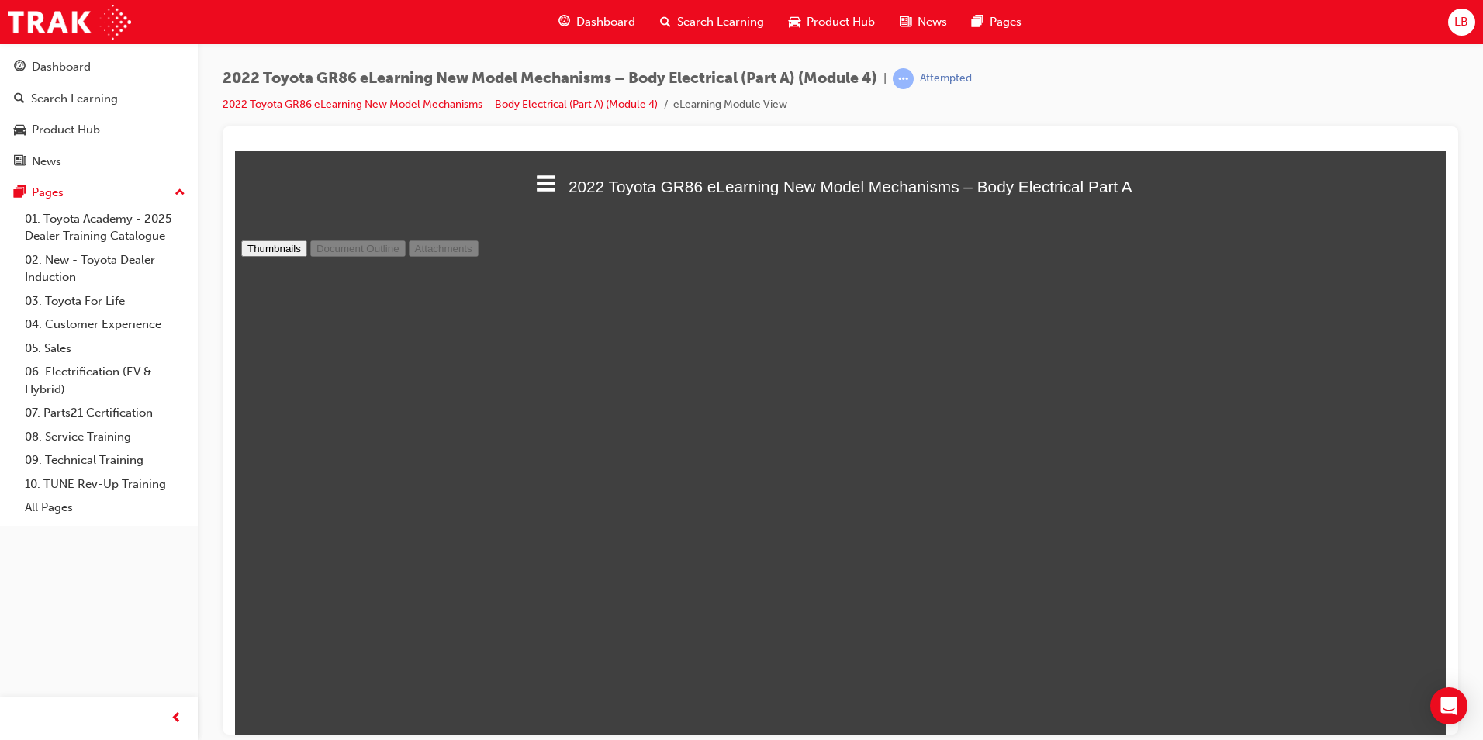
select select "custom"
type input "22"
select select "custom"
type input "21"
select select "custom"
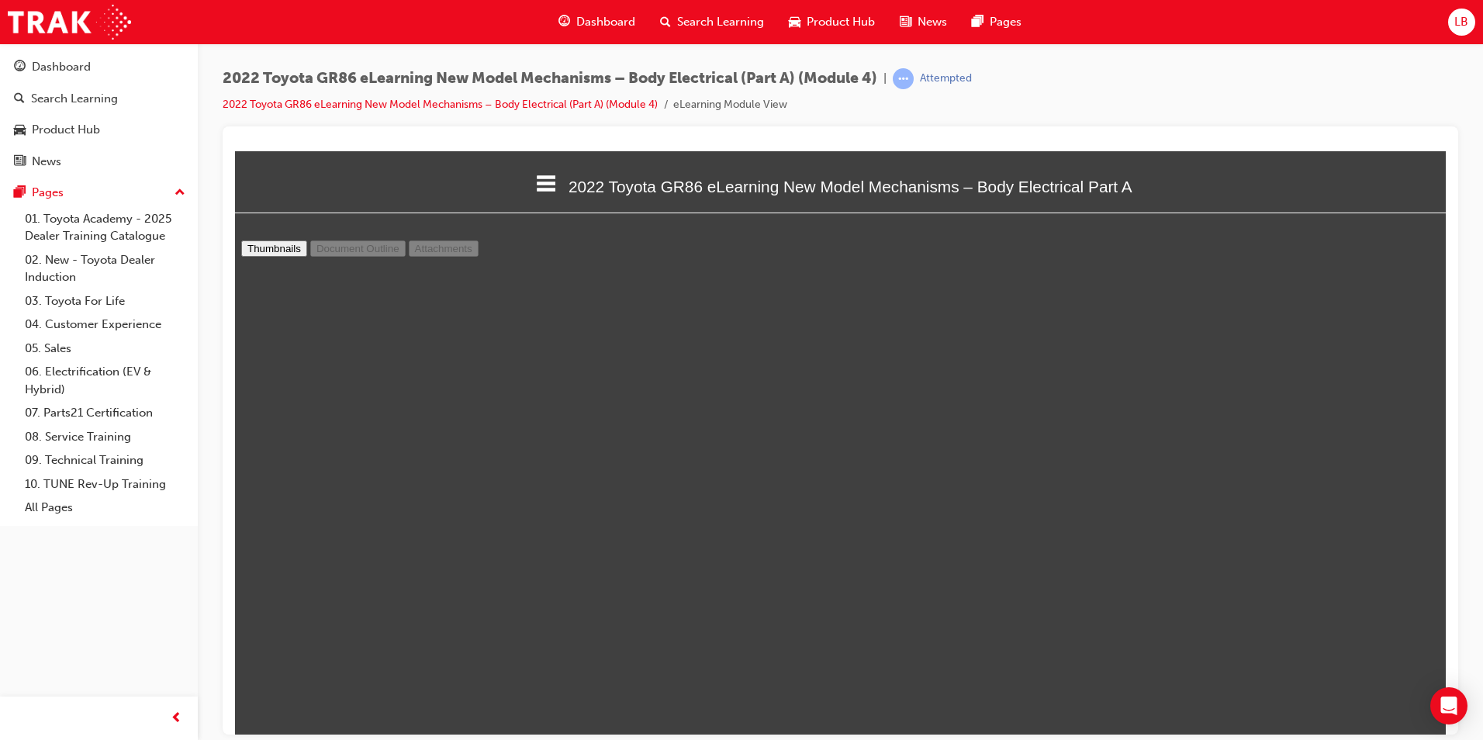
type input "19"
select select "custom"
type input "18"
select select "custom"
type input "16"
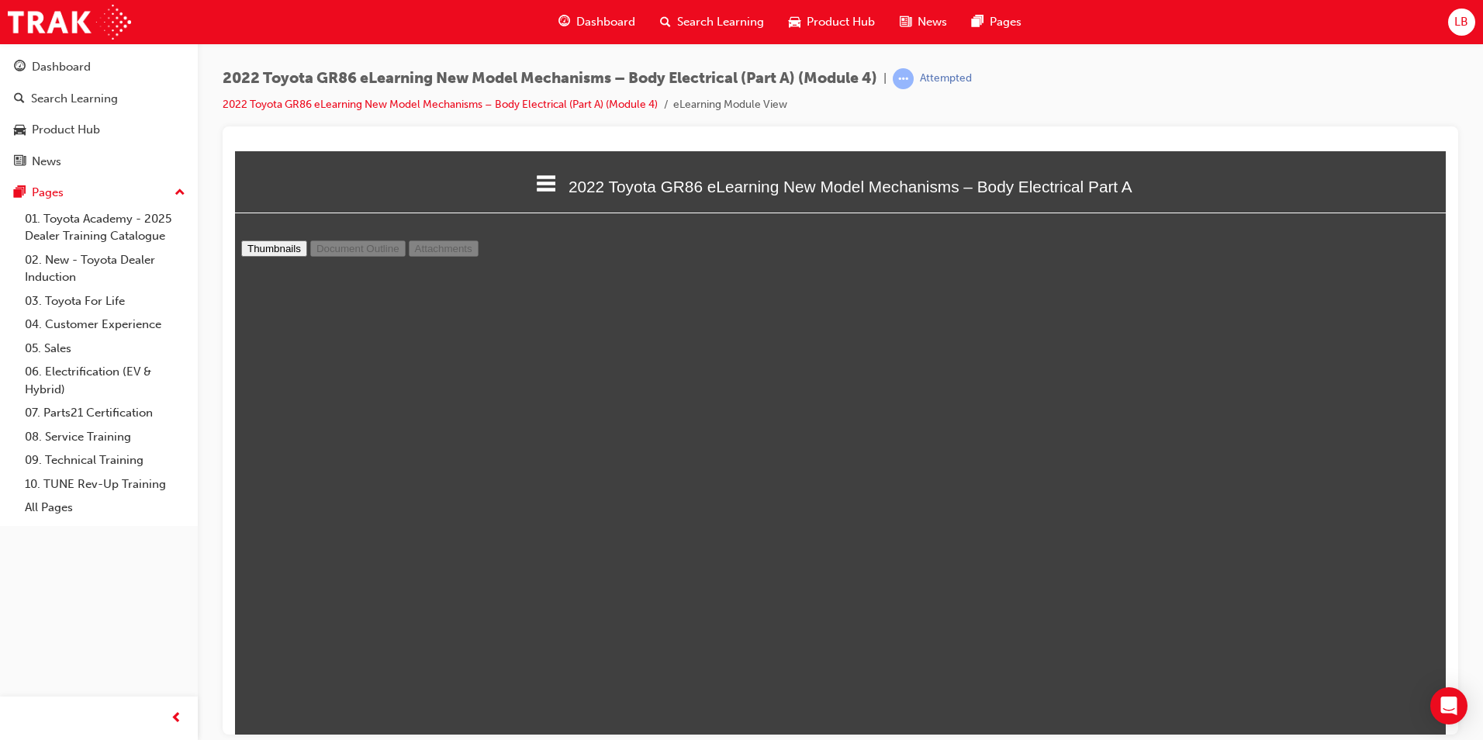
select select "custom"
type input "13"
select select "custom"
type input "11"
select select "custom"
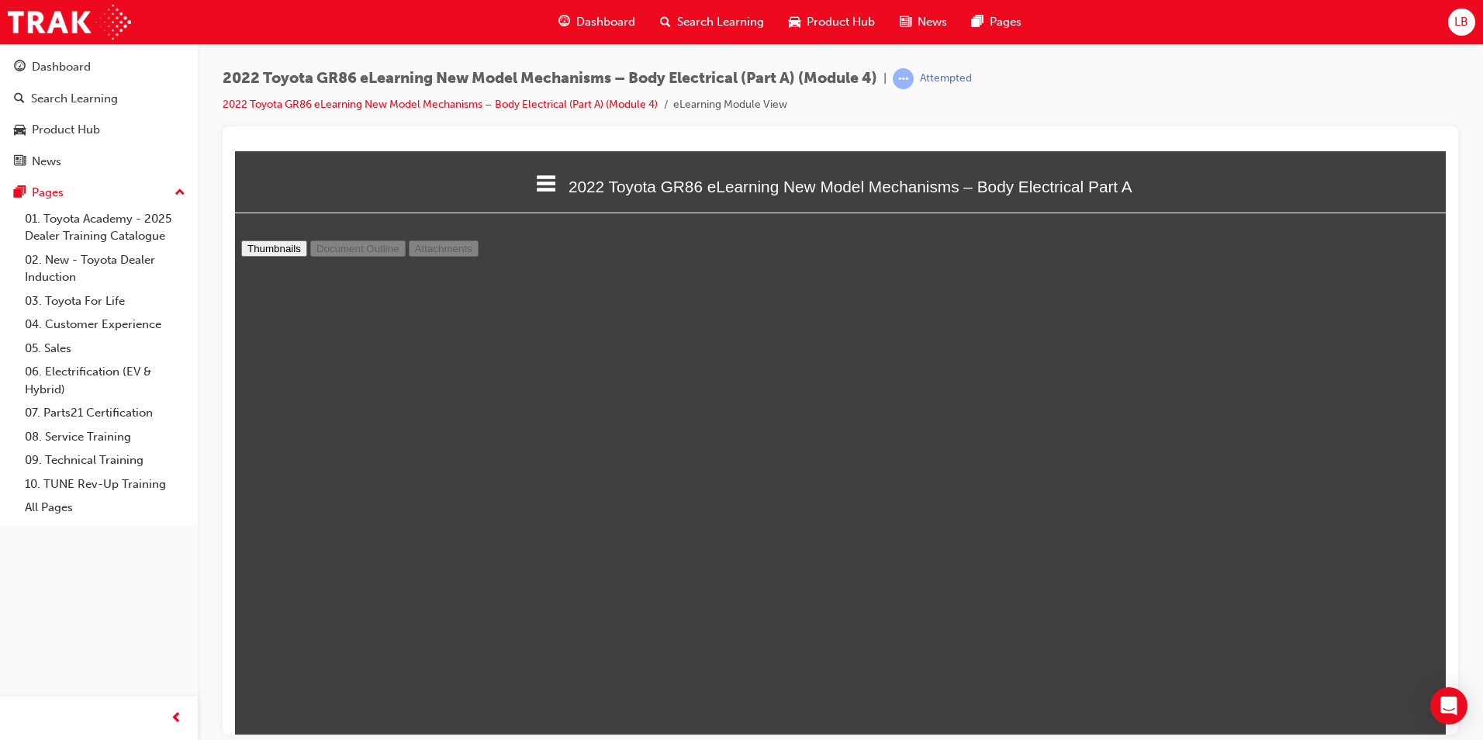
type input "10"
select select "custom"
type input "9"
select select "custom"
type input "8"
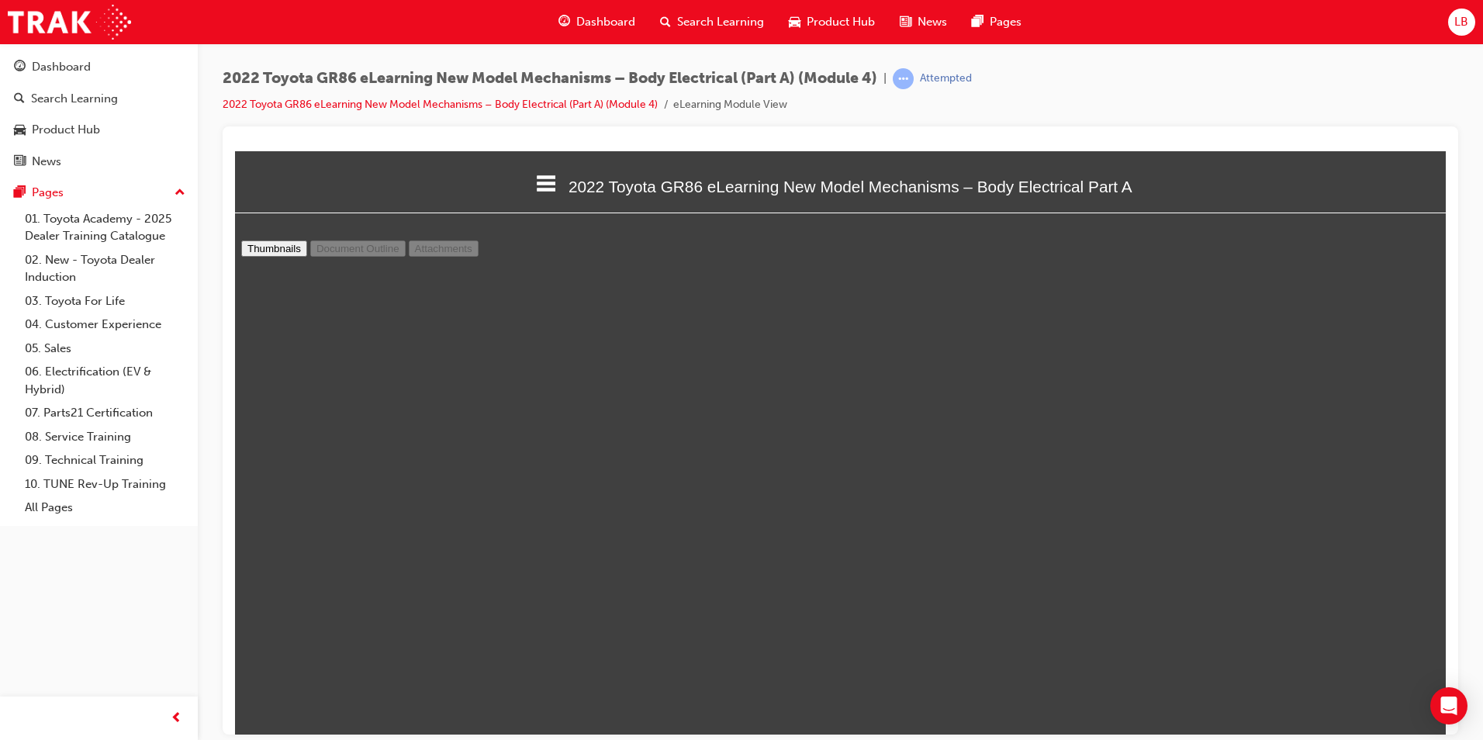
select select "custom"
type input "7"
select select "custom"
type input "6"
select select "custom"
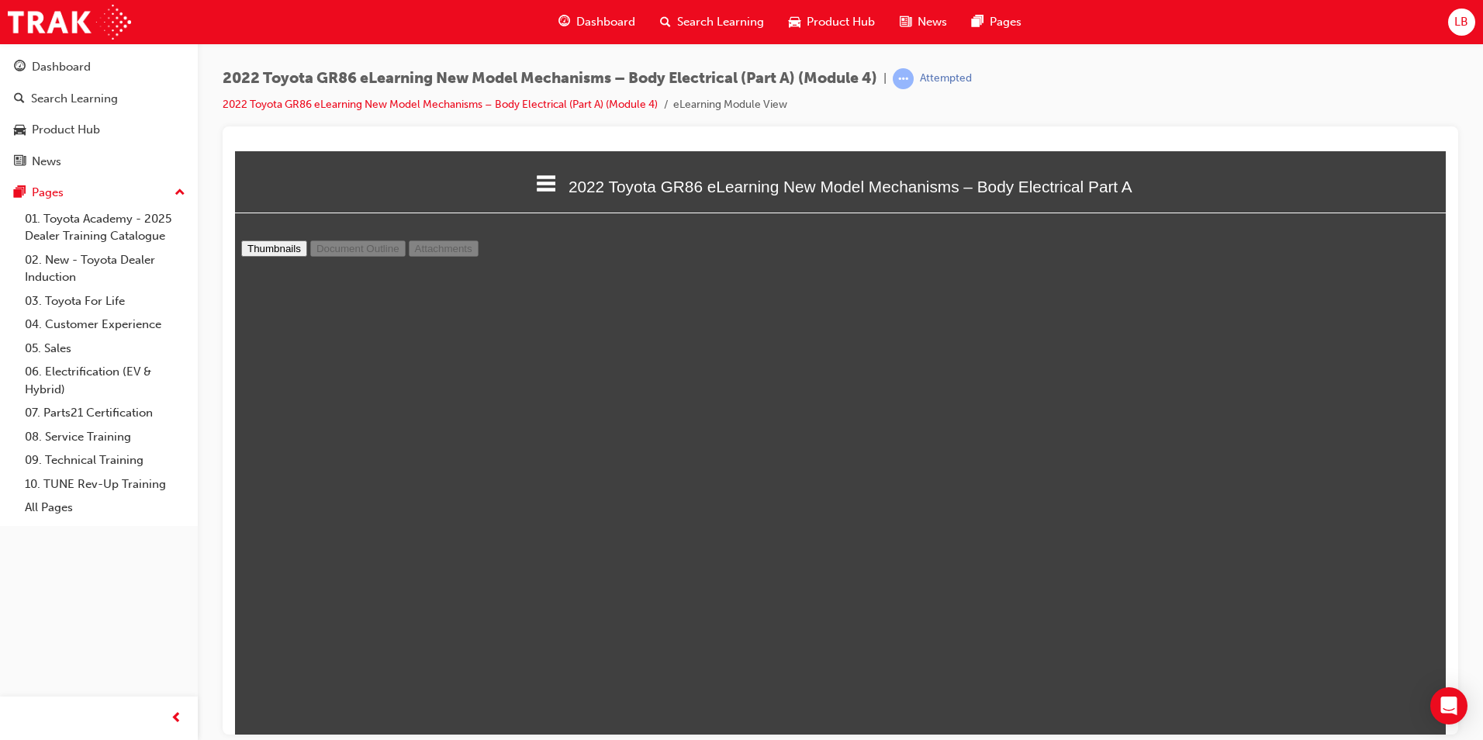
type input "5"
select select "custom"
type input "4"
select select "custom"
type input "3"
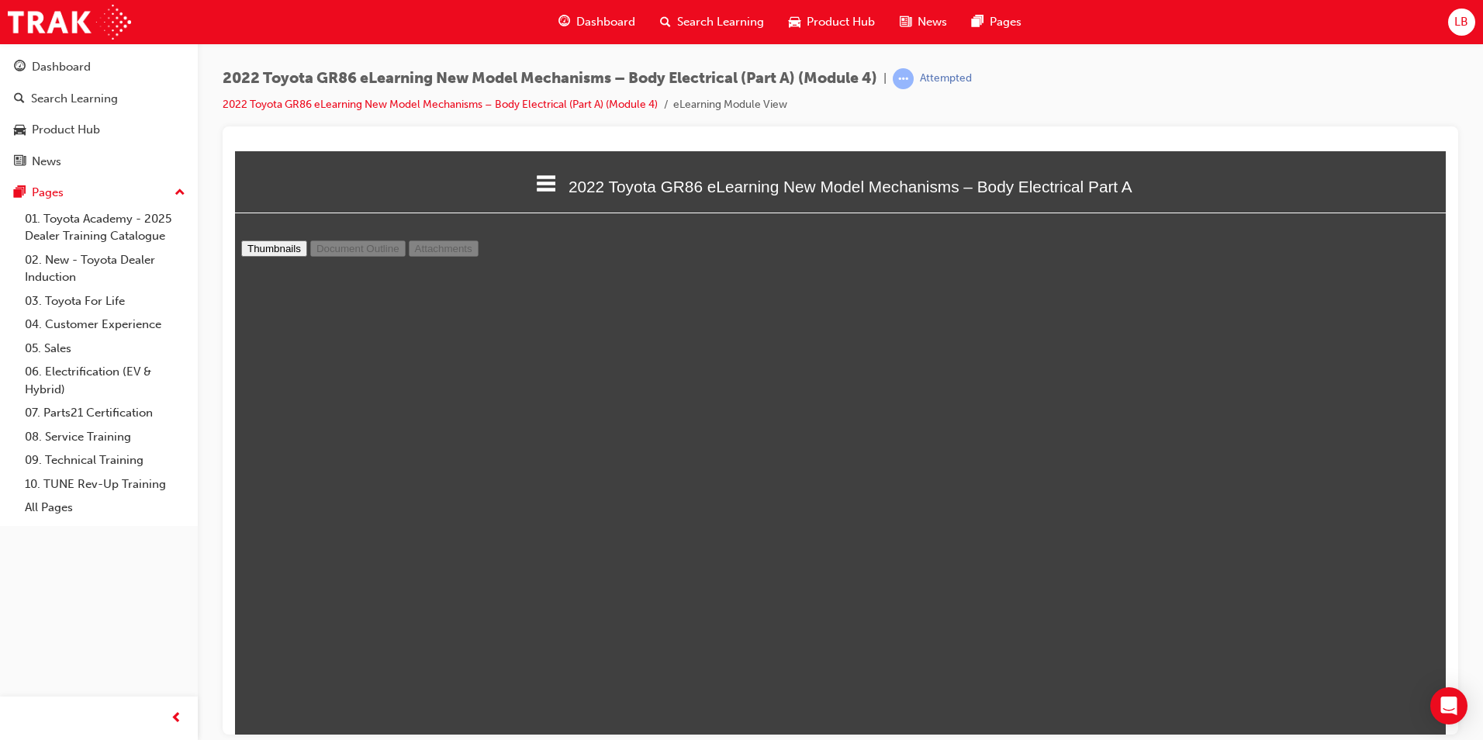
select select "custom"
type input "2"
select select "custom"
type input "1"
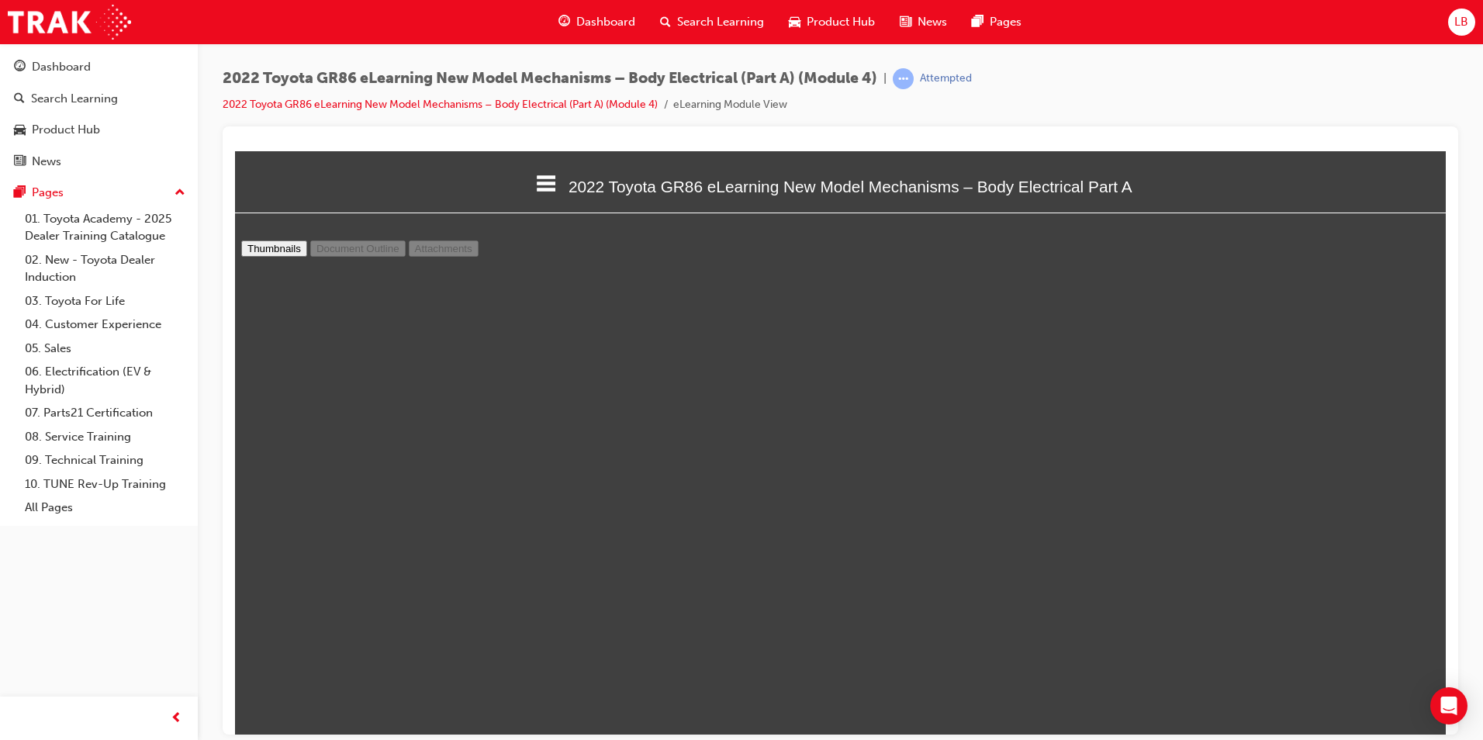
select select "custom"
click at [537, 181] on icon at bounding box center [547, 182] width 20 height 16
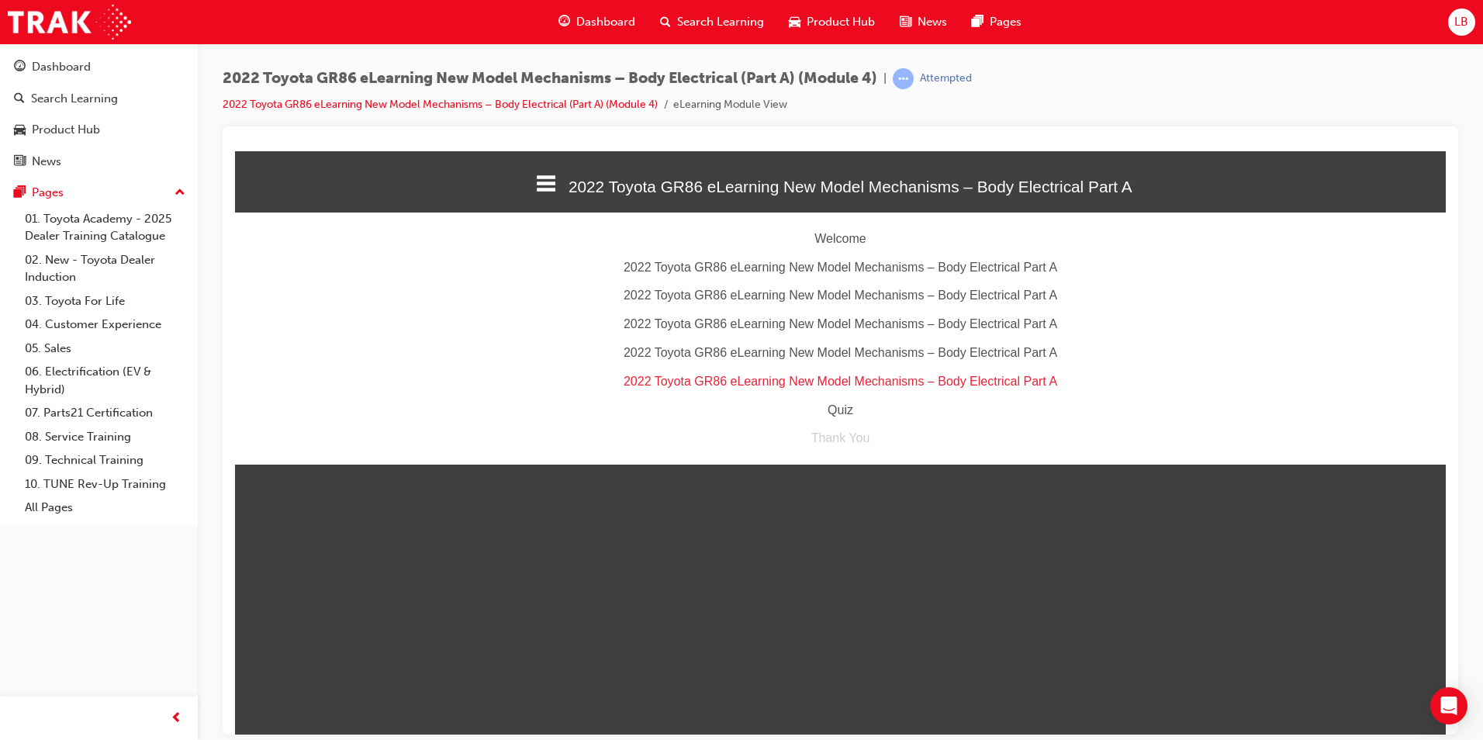
click at [736, 351] on div "2022 Toyota GR86 eLearning New Model Mechanisms – Body Electrical Part A" at bounding box center [840, 352] width 1211 height 22
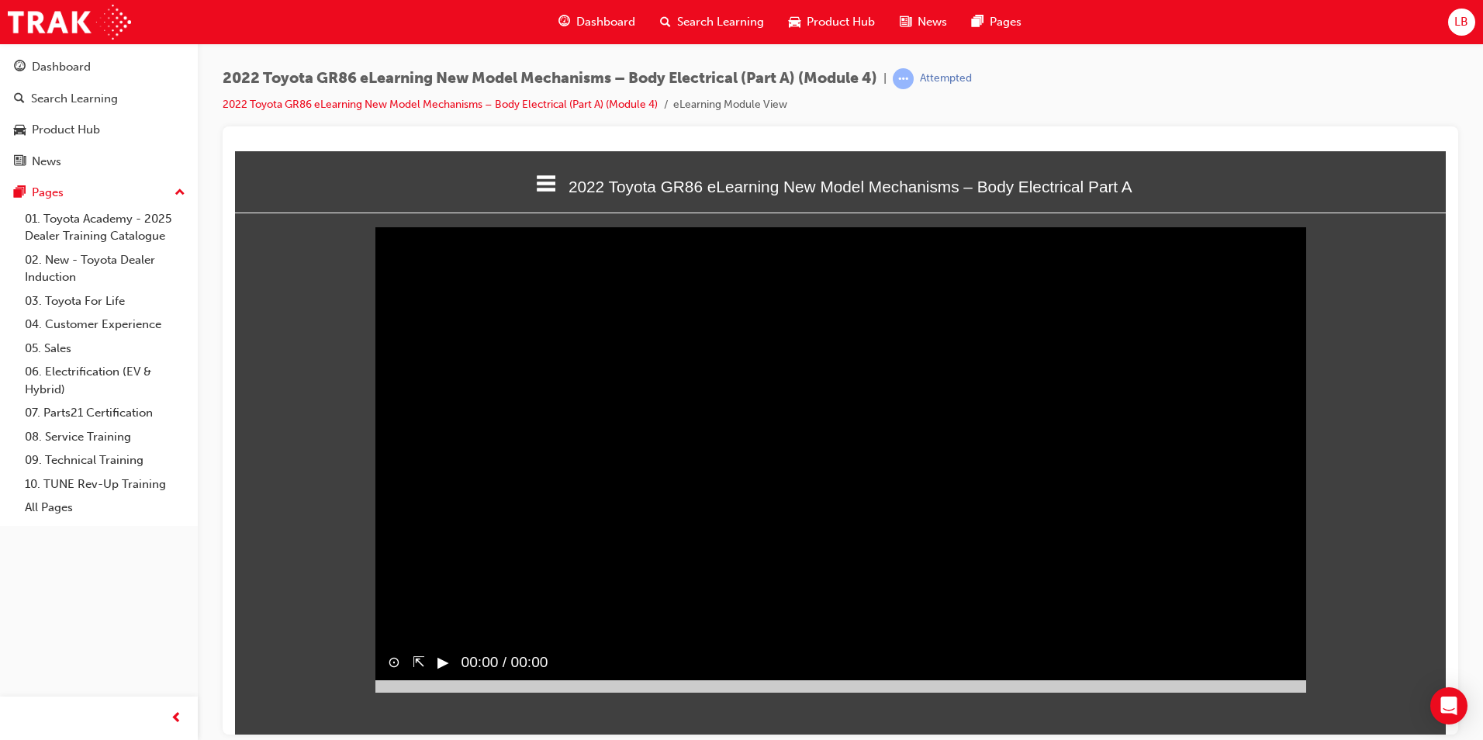
scroll to position [490, 1235]
click at [543, 181] on icon at bounding box center [547, 182] width 20 height 16
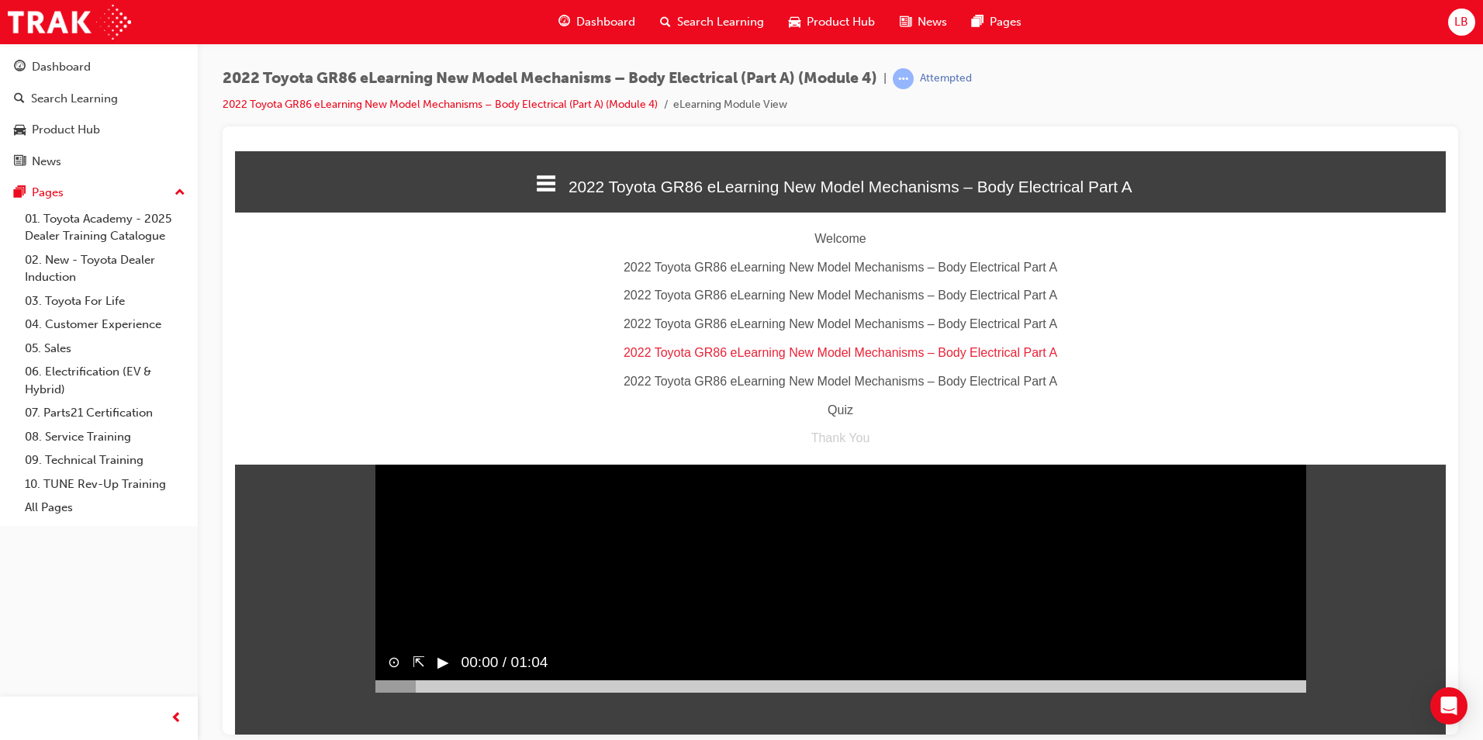
click at [755, 321] on div "2022 Toyota GR86 eLearning New Model Mechanisms – Body Electrical Part A" at bounding box center [840, 324] width 1211 height 22
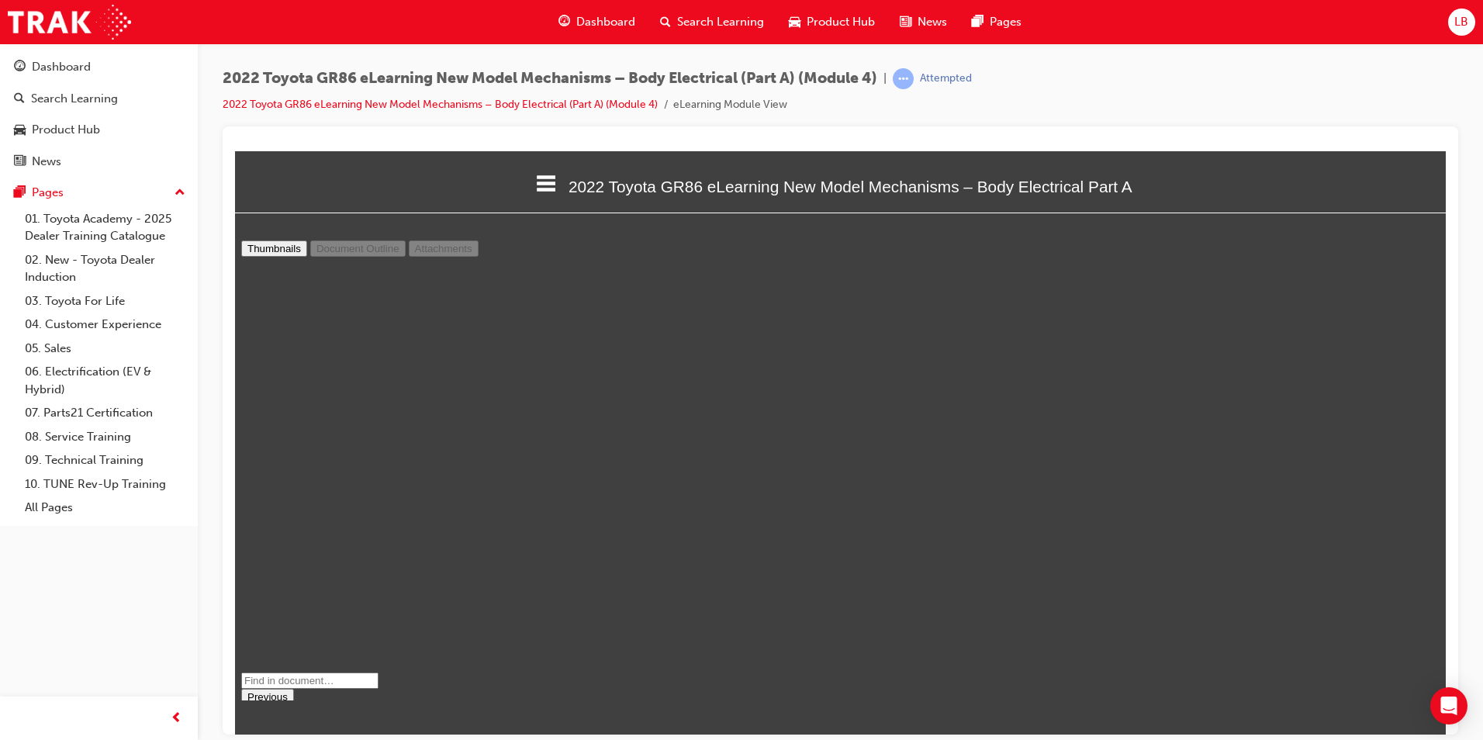
scroll to position [5113, 0]
click at [536, 185] on icon at bounding box center [546, 183] width 20 height 20
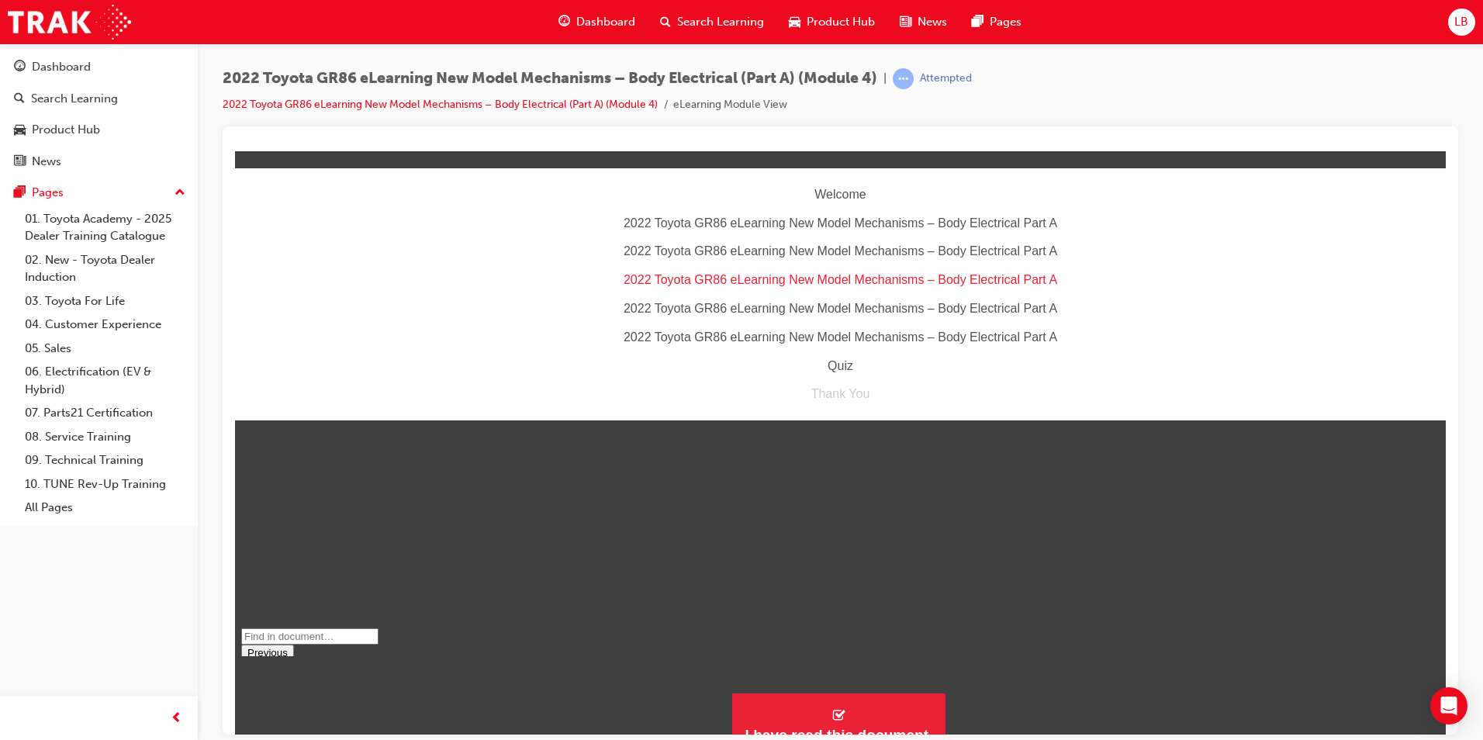
scroll to position [65, 0]
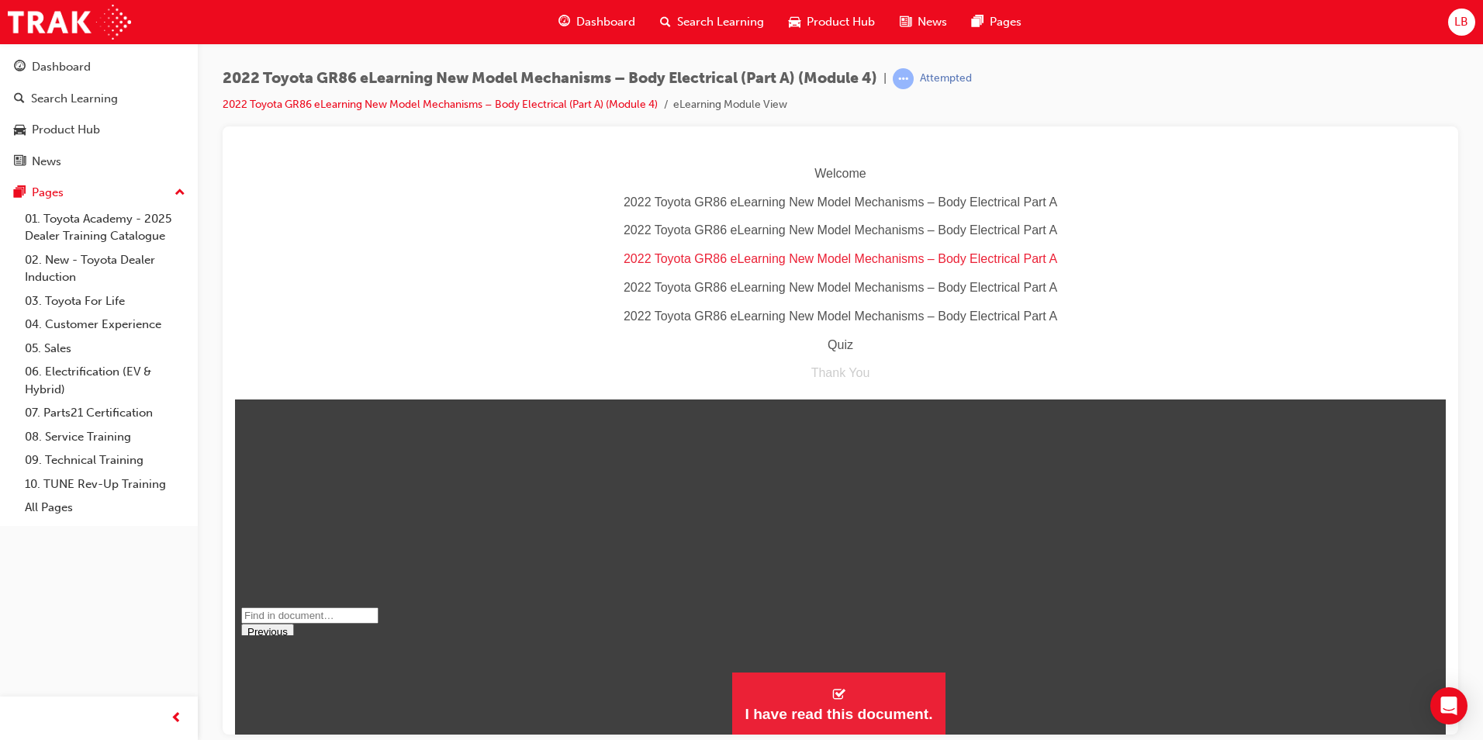
click at [841, 347] on div "Quiz" at bounding box center [840, 344] width 1211 height 22
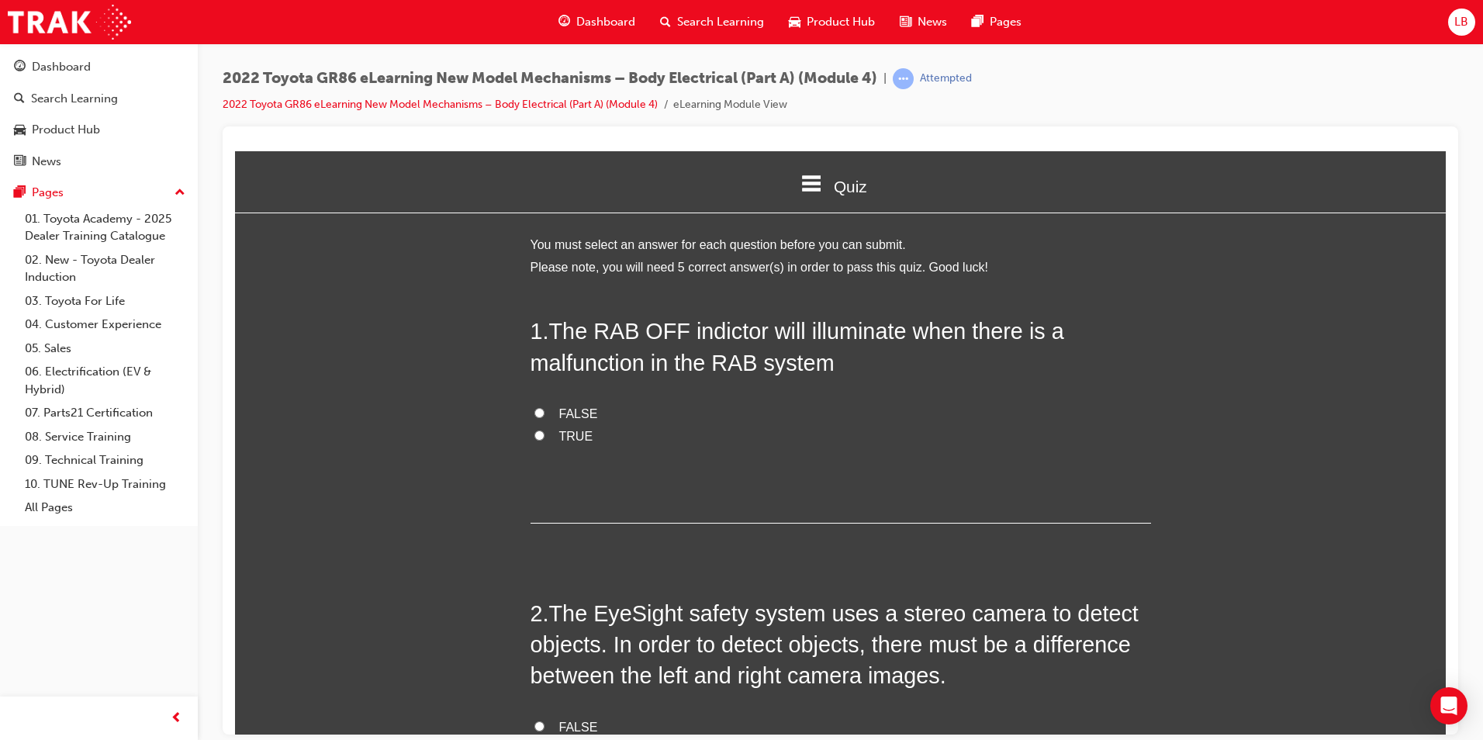
scroll to position [1804, 1223]
click at [566, 440] on span "TRUE" at bounding box center [576, 435] width 34 height 13
click at [544, 440] on input "TRUE" at bounding box center [539, 435] width 10 height 10
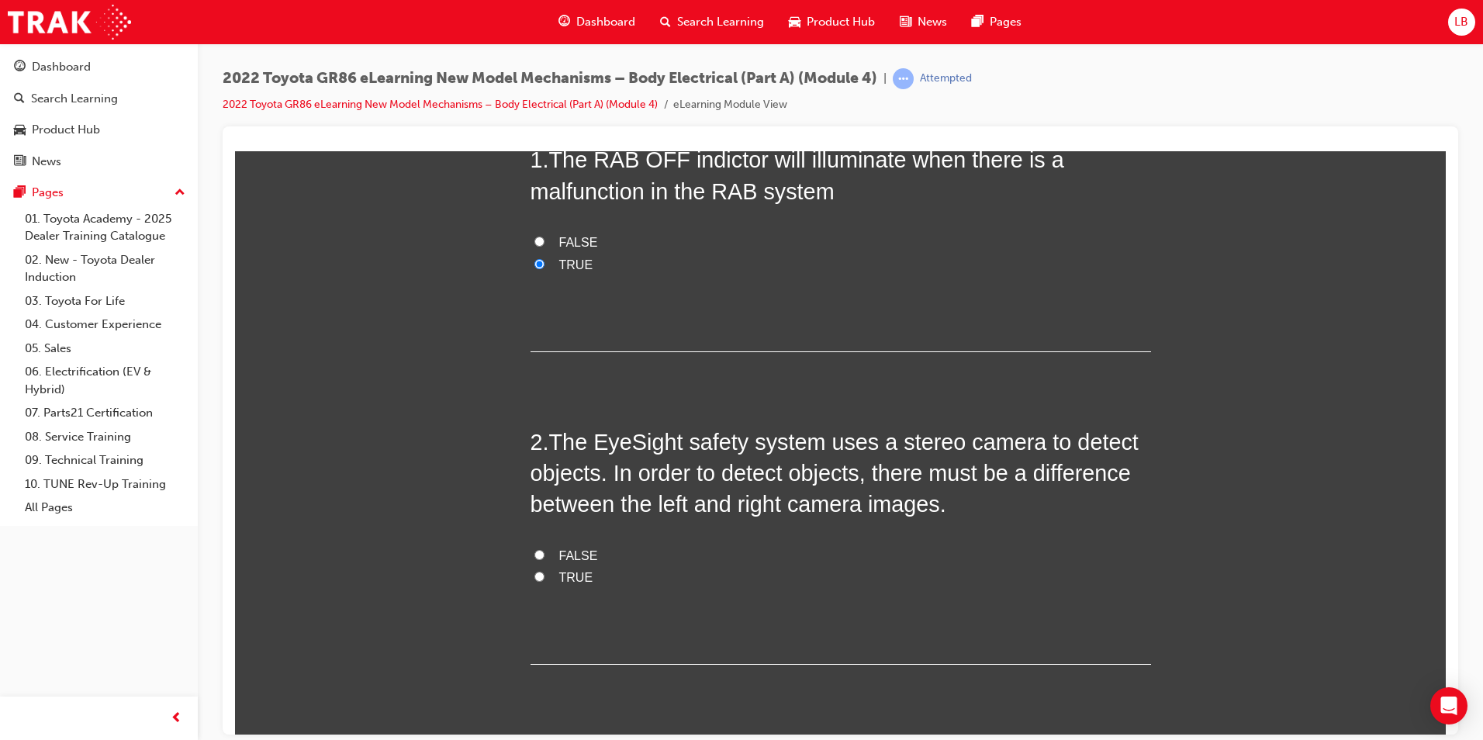
scroll to position [310, 0]
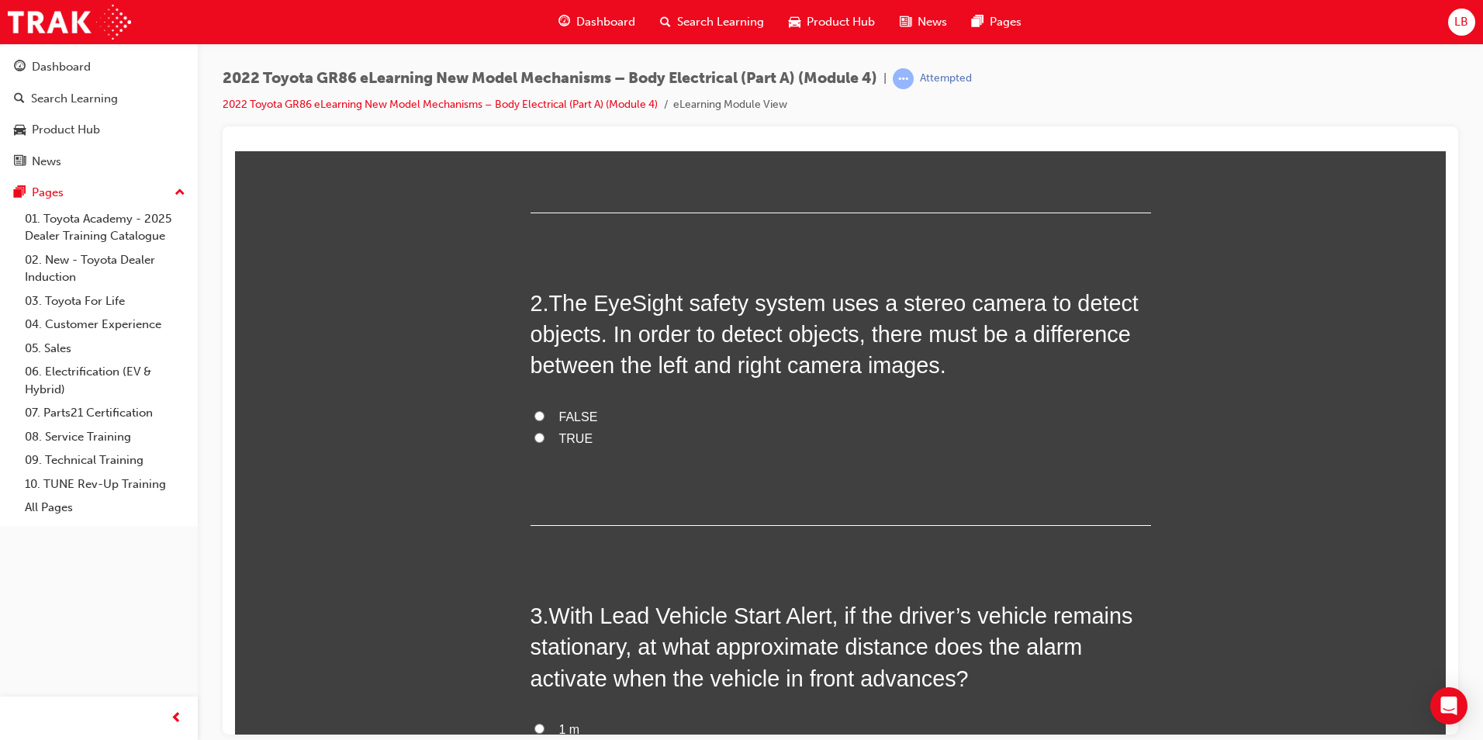
click at [568, 438] on span "TRUE" at bounding box center [576, 437] width 34 height 13
click at [544, 438] on input "TRUE" at bounding box center [539, 437] width 10 height 10
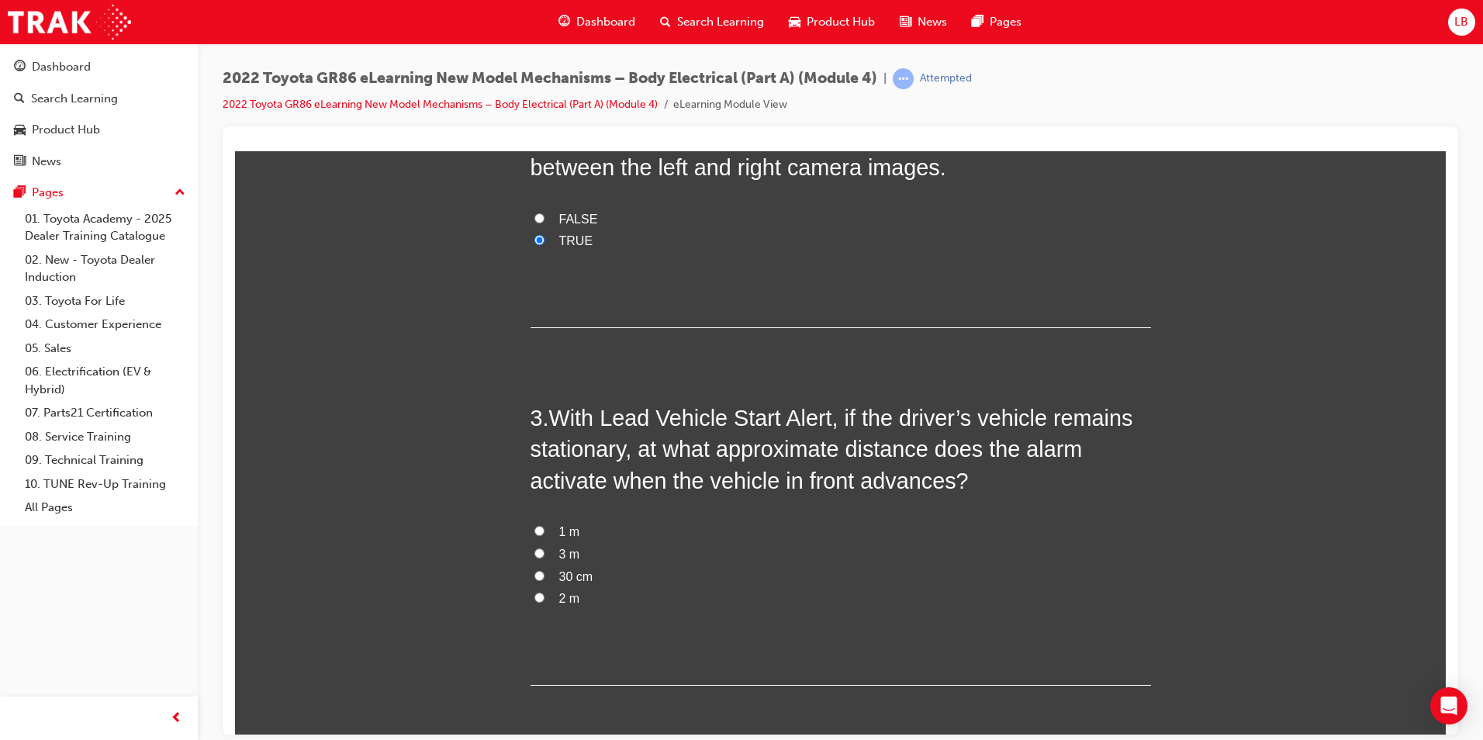
scroll to position [698, 0]
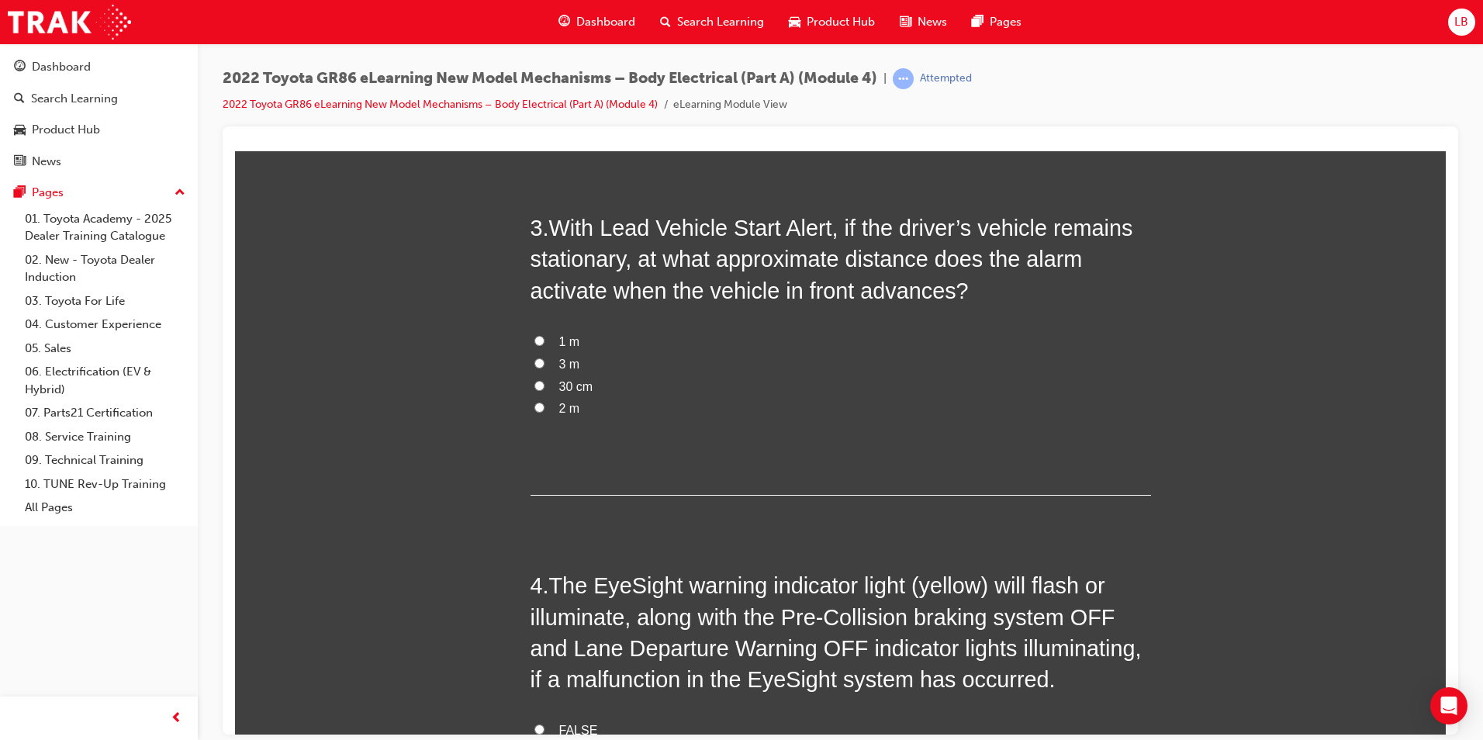
click at [563, 364] on span "3 m" at bounding box center [569, 363] width 21 height 13
click at [544, 364] on input "3 m" at bounding box center [539, 363] width 10 height 10
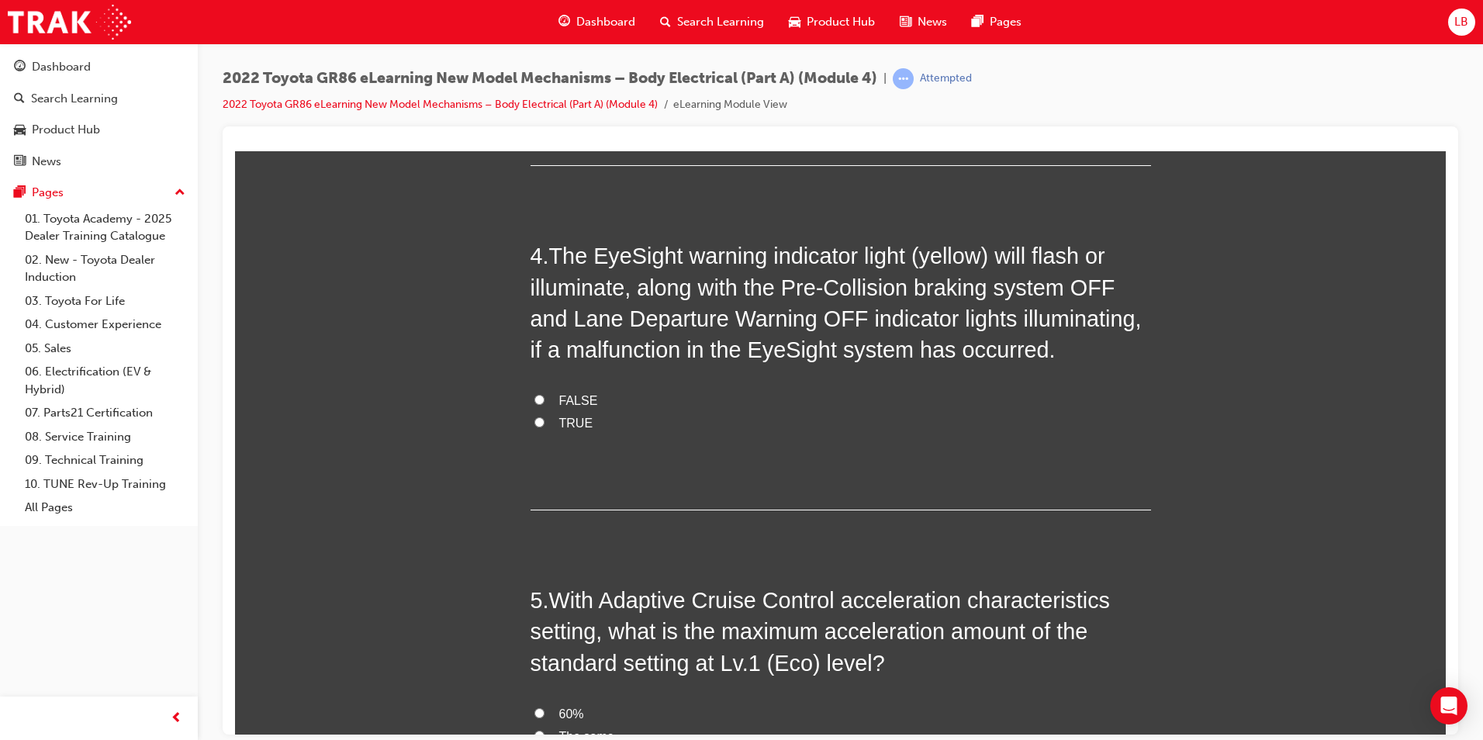
scroll to position [1086, 0]
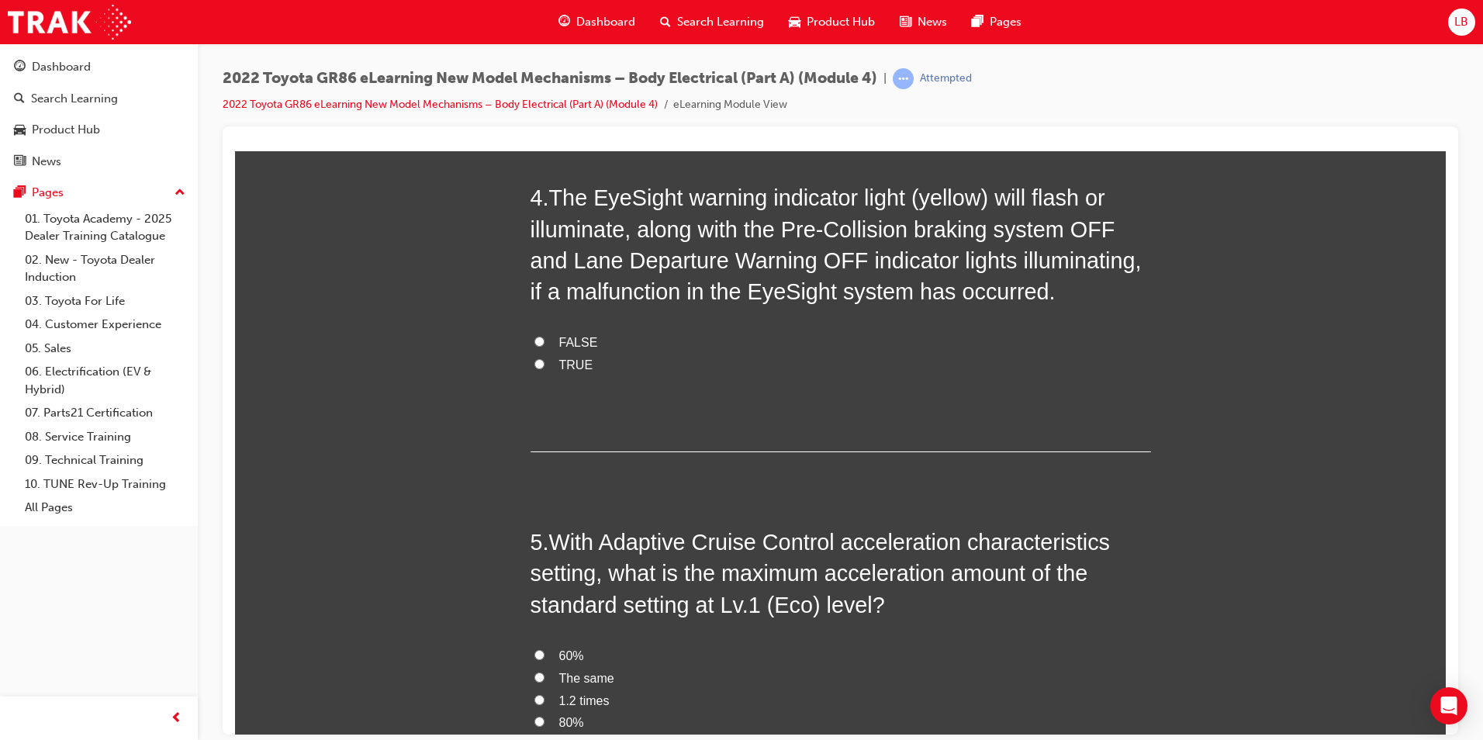
click at [564, 362] on span "TRUE" at bounding box center [576, 364] width 34 height 13
click at [544, 362] on input "TRUE" at bounding box center [539, 363] width 10 height 10
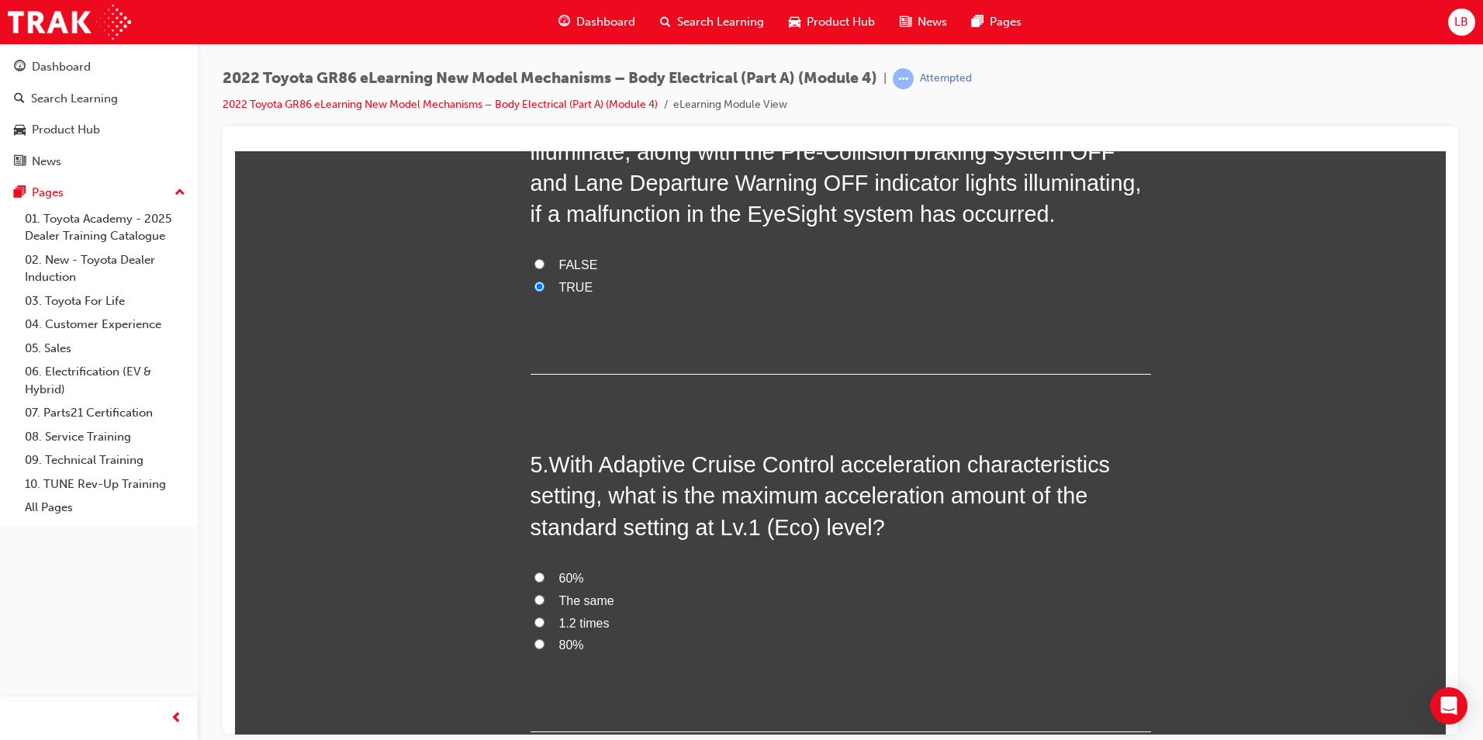
scroll to position [1278, 0]
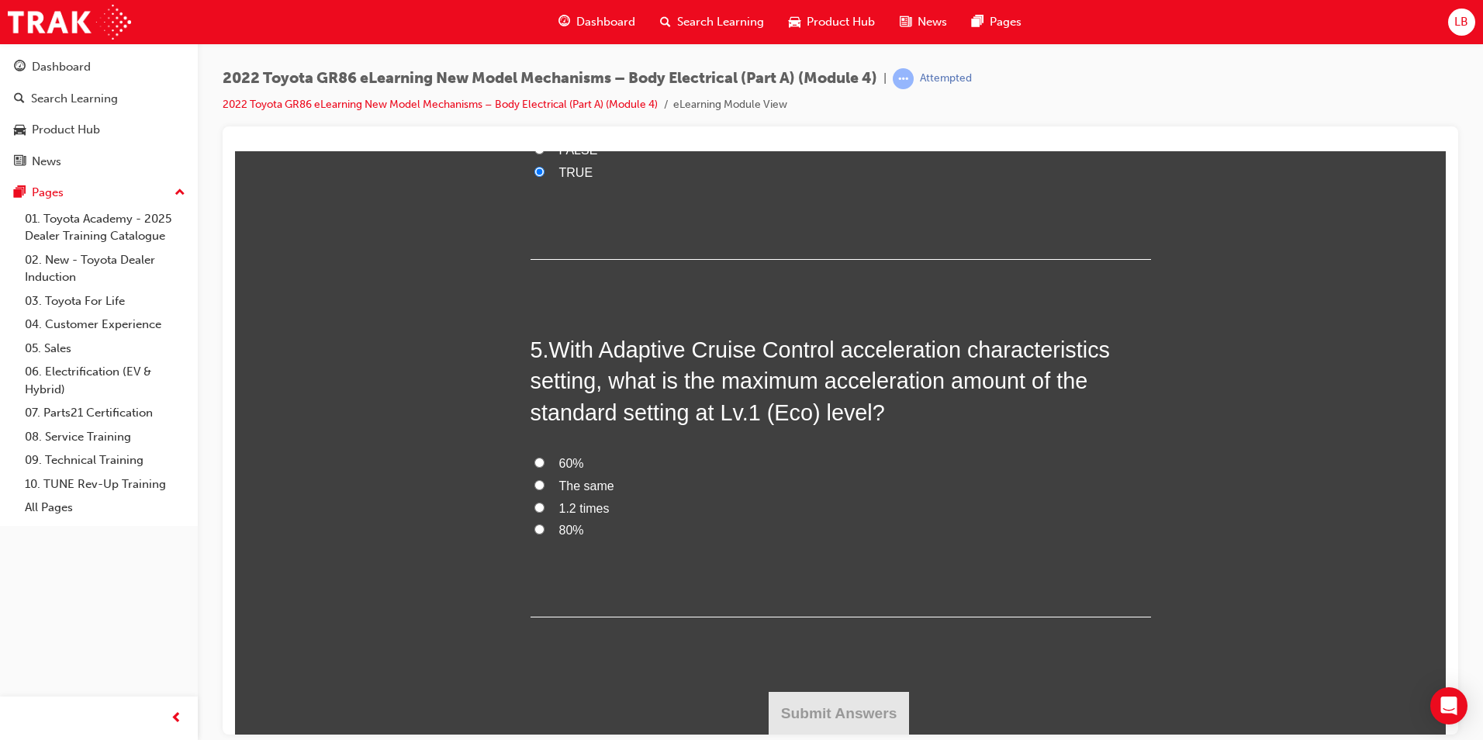
click at [564, 462] on span "60%" at bounding box center [571, 462] width 25 height 13
click at [544, 462] on input "60%" at bounding box center [539, 462] width 10 height 10
click at [834, 714] on button "Submit Answers" at bounding box center [839, 712] width 141 height 43
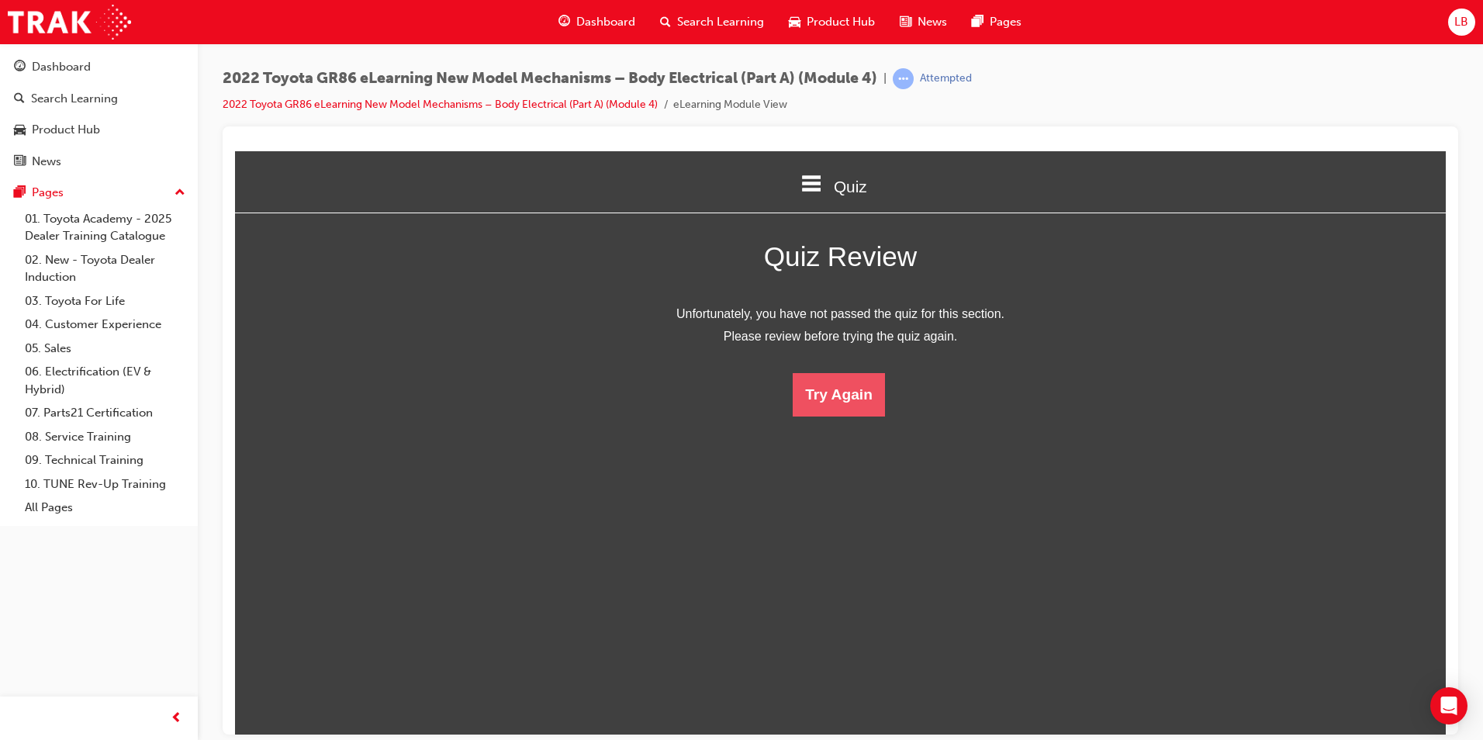
click at [847, 382] on button "Try Again" at bounding box center [839, 393] width 92 height 43
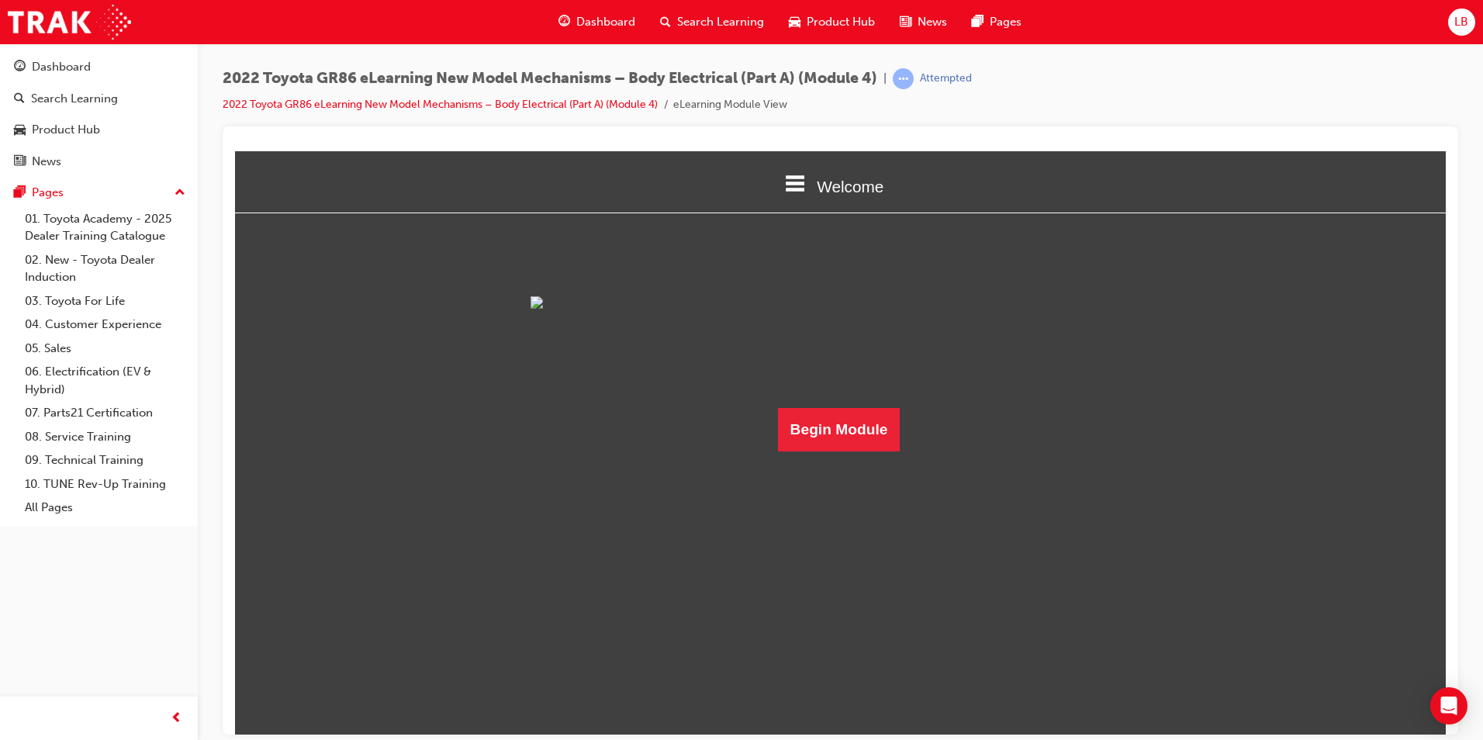
scroll to position [54, 0]
click at [841, 451] on button "Begin Module" at bounding box center [839, 428] width 123 height 43
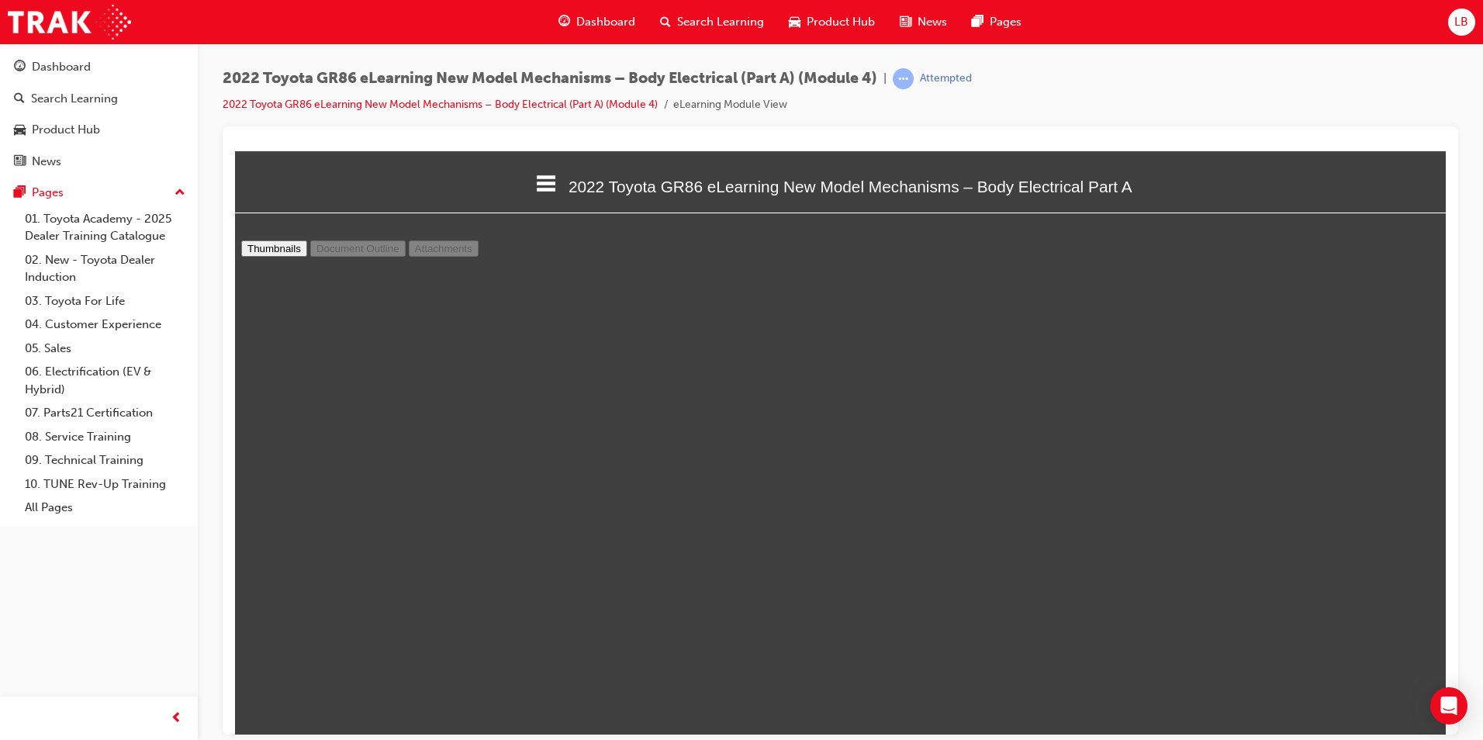
scroll to position [14588, 0]
click at [40, 595] on div "Dashboard Search Learning Product Hub News Pages Pages 01. Toyota Academy - 202…" at bounding box center [99, 350] width 198 height 701
click at [172, 717] on span "prev-icon" at bounding box center [177, 718] width 12 height 19
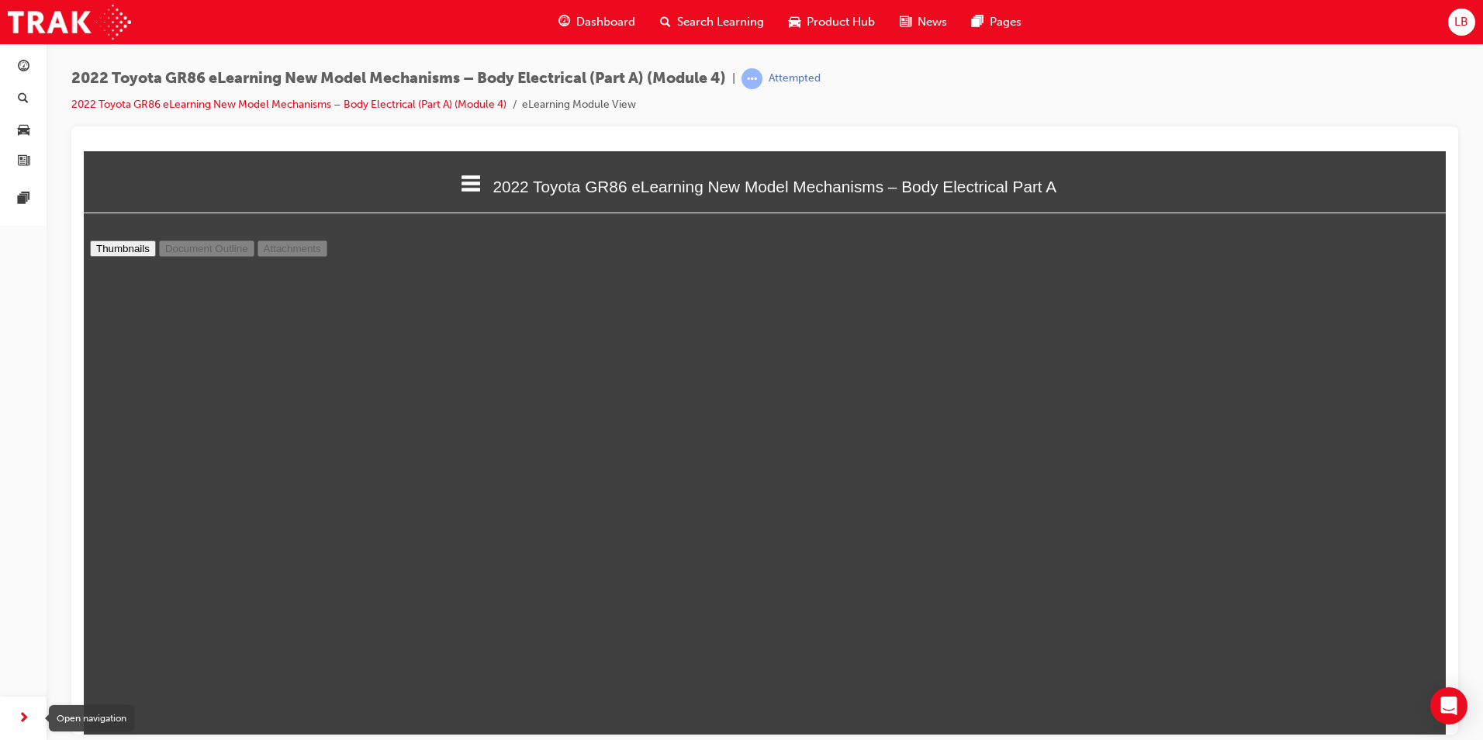
scroll to position [590, 1374]
click at [20, 717] on span "next-icon" at bounding box center [24, 718] width 12 height 19
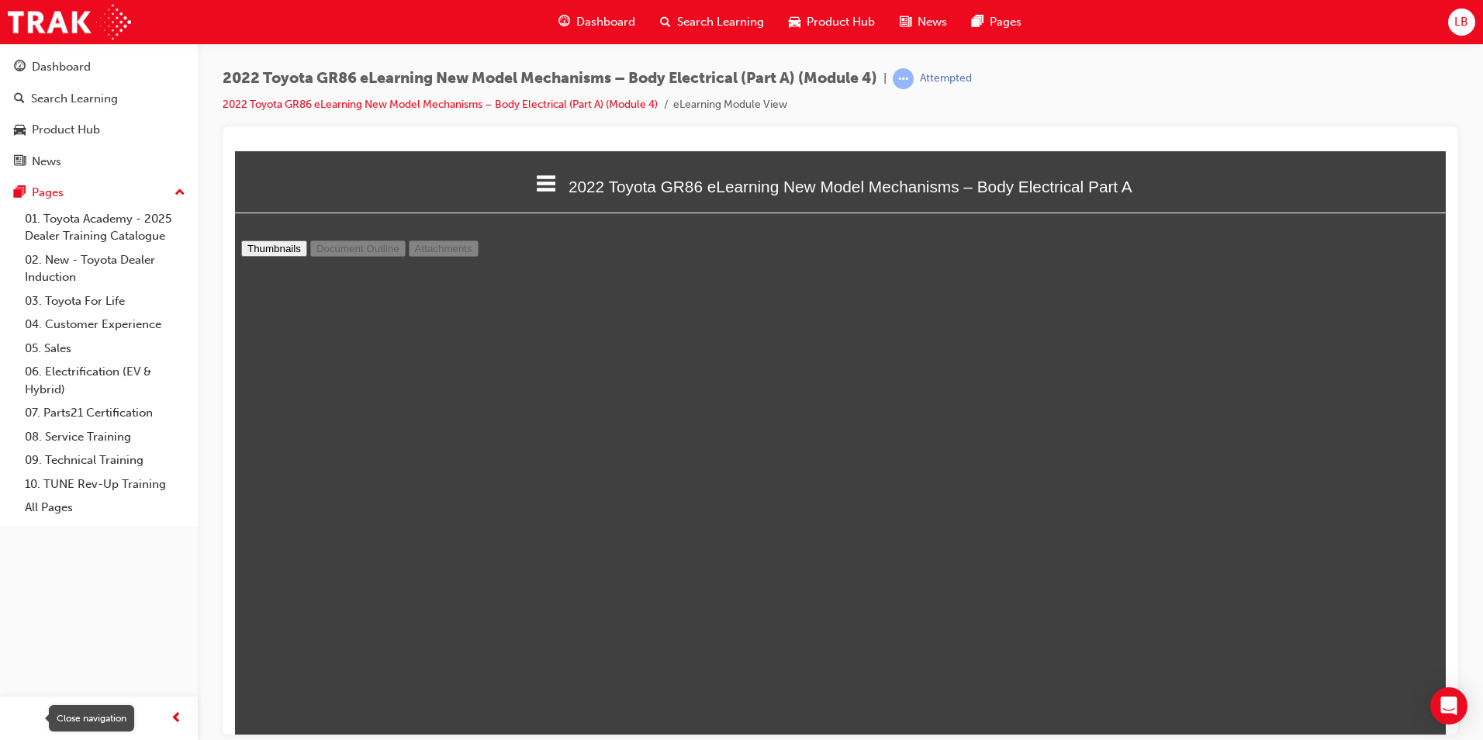
scroll to position [590, 1223]
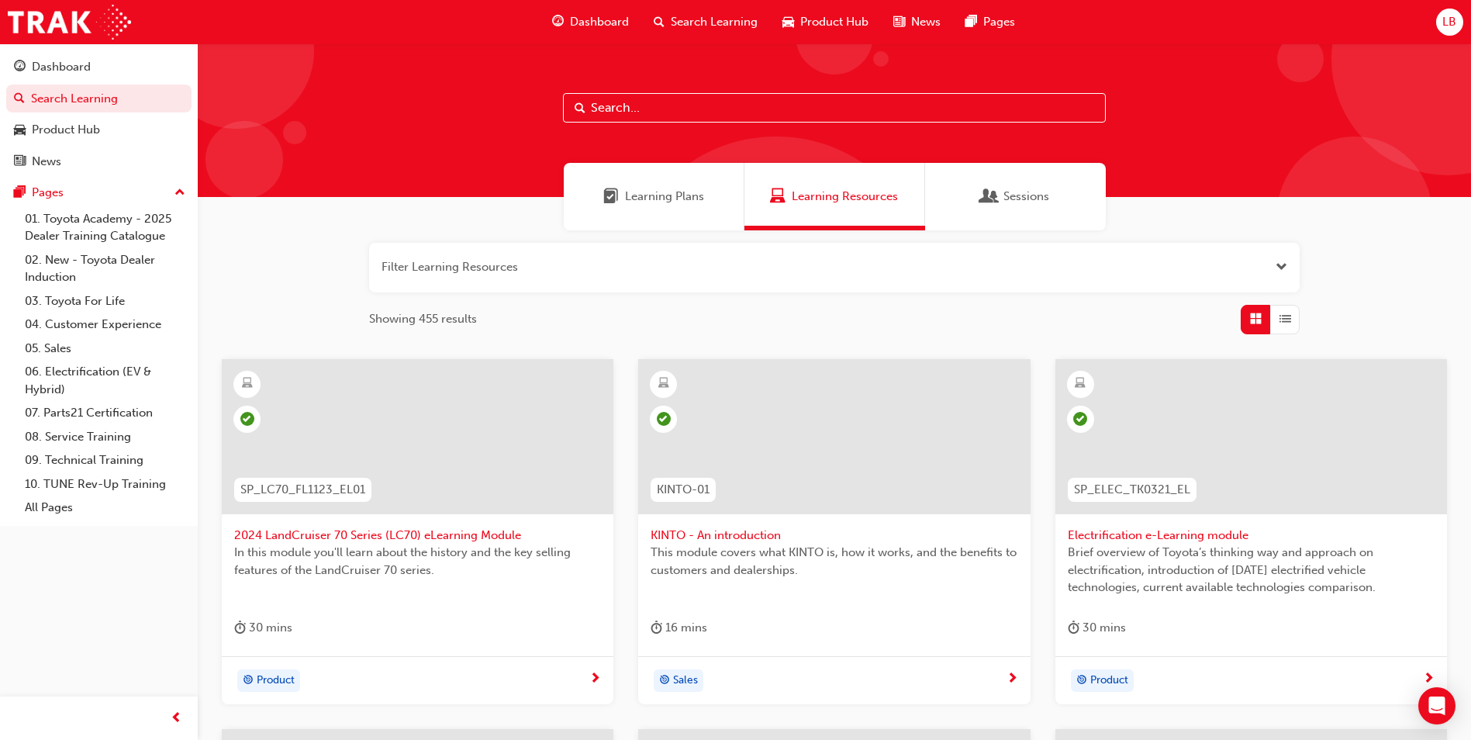
click at [679, 109] on input "text" at bounding box center [834, 107] width 543 height 29
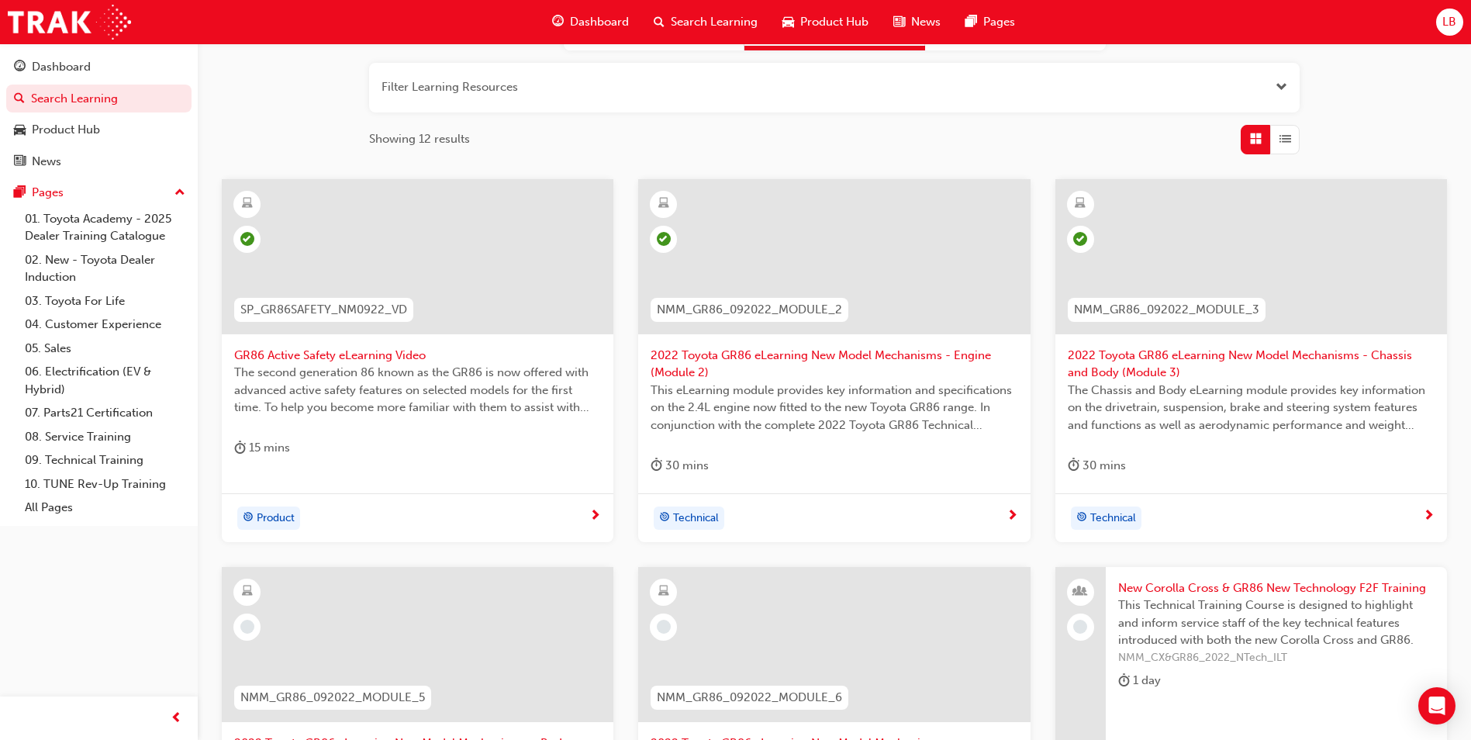
scroll to position [388, 0]
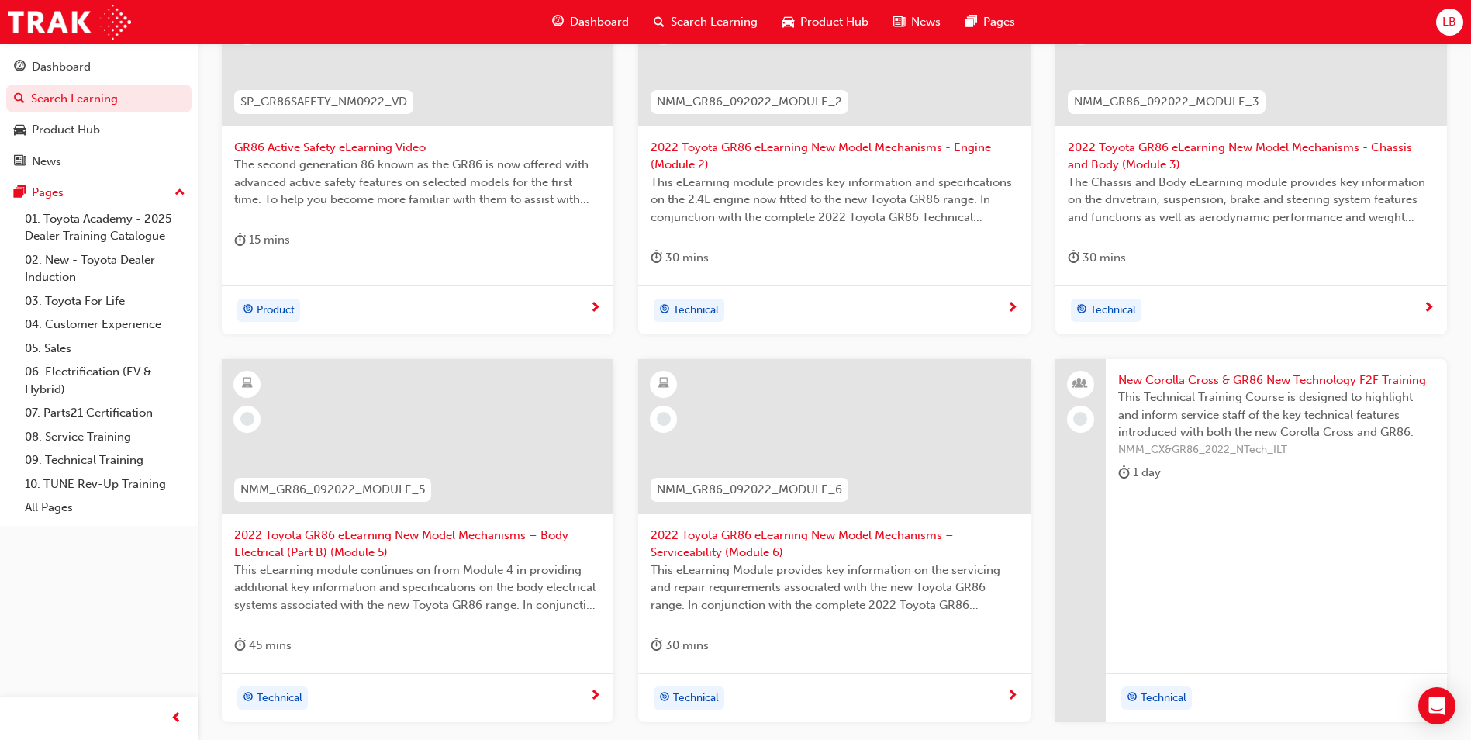
type input "86"
click at [284, 550] on span "2022 Toyota GR86 eLearning New Model Mechanisms – Body Electrical (Part B) (Mod…" at bounding box center [417, 544] width 367 height 35
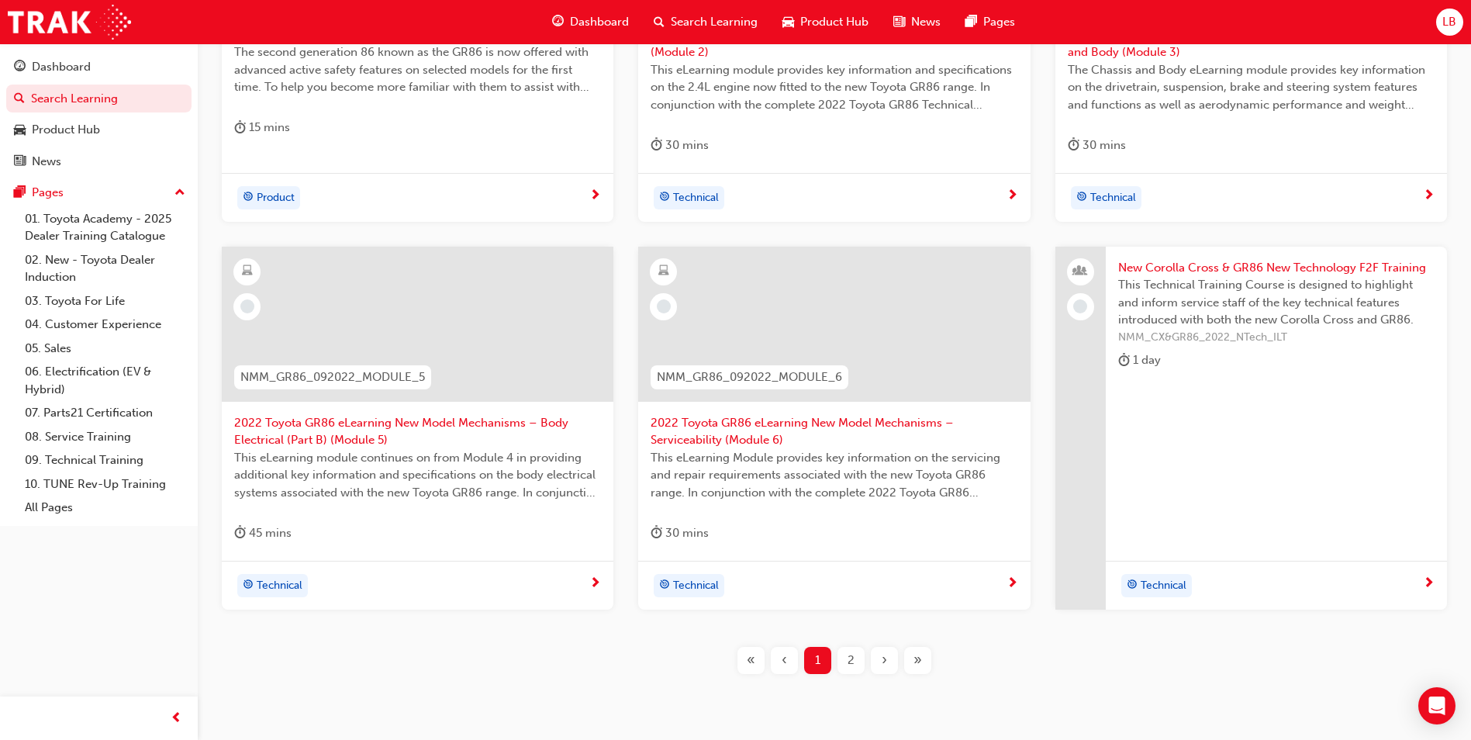
scroll to position [560, 0]
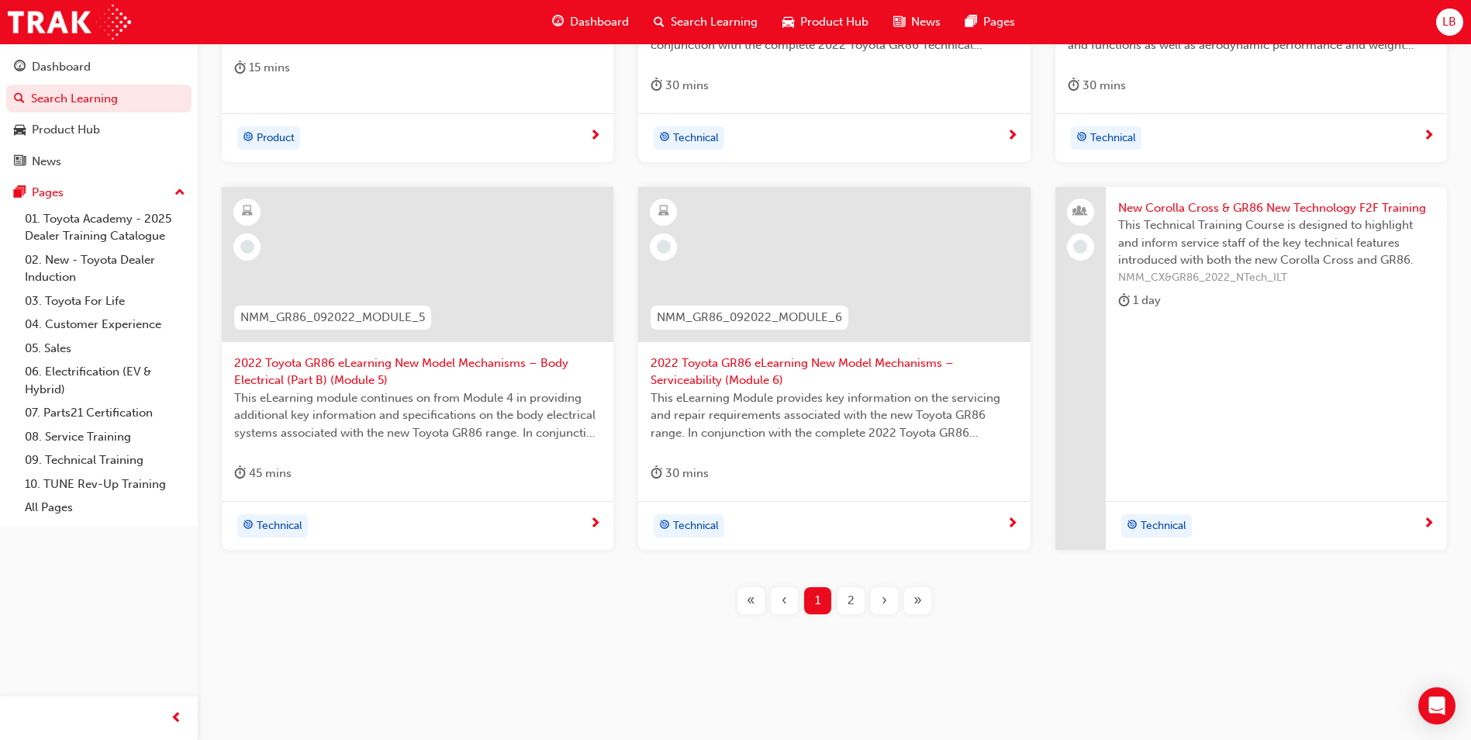
click at [849, 600] on span "2" at bounding box center [851, 601] width 7 height 18
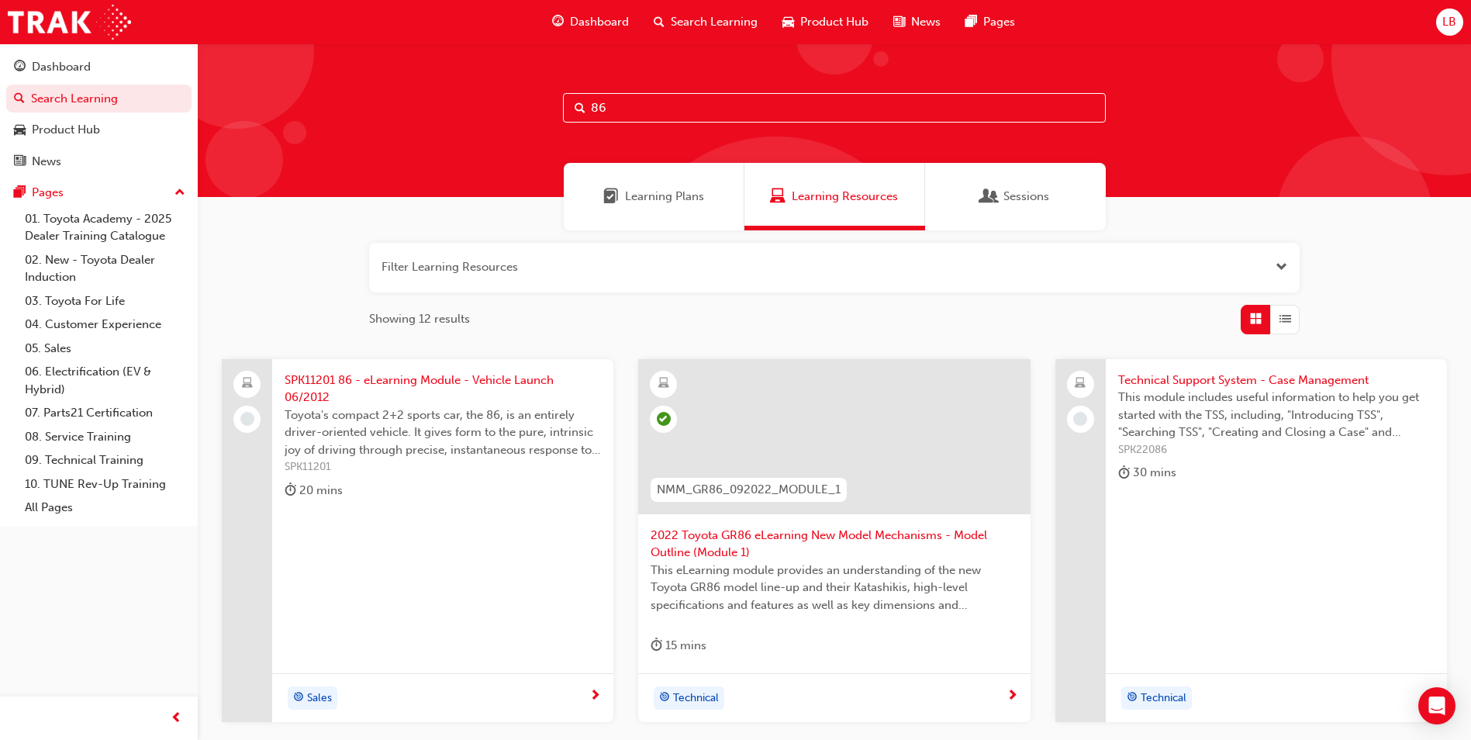
click at [636, 107] on input "86" at bounding box center [834, 107] width 543 height 29
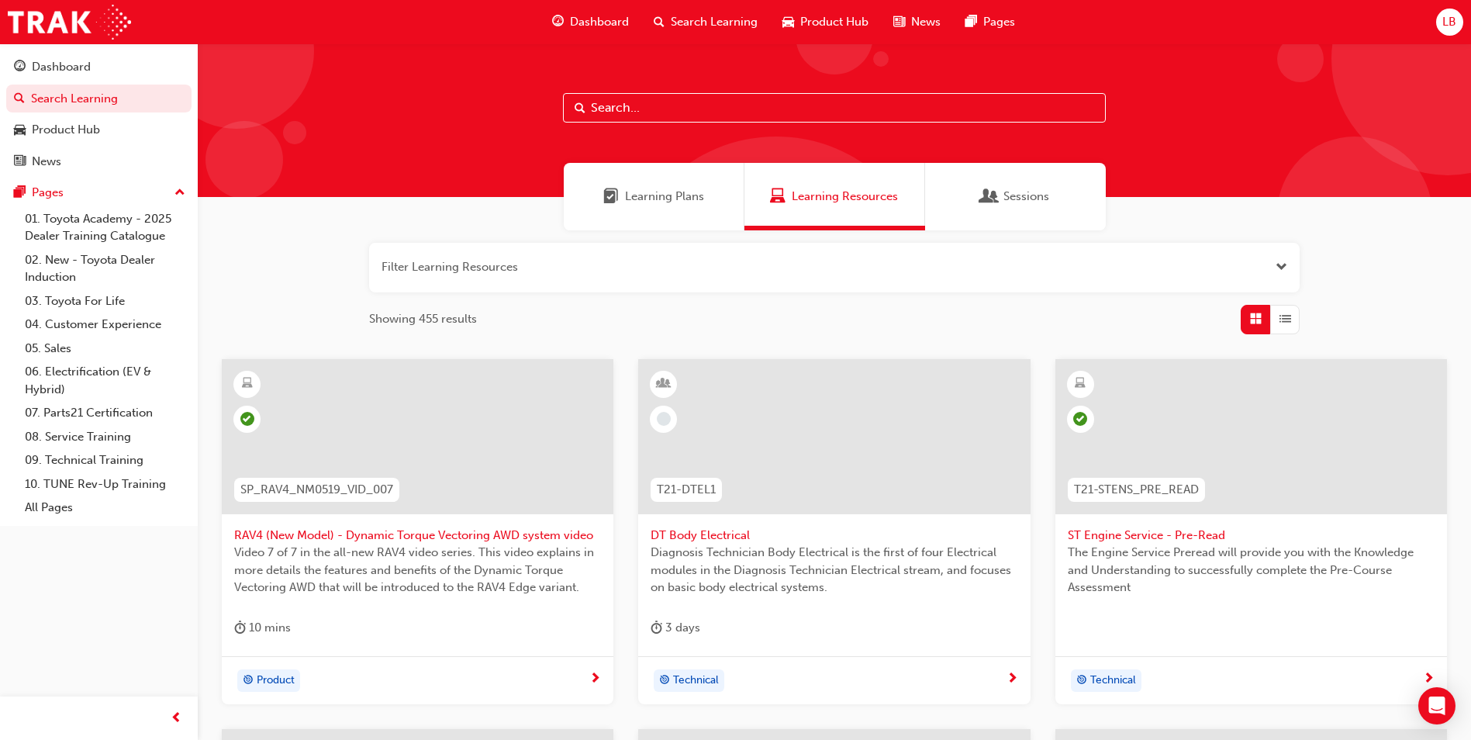
click at [606, 16] on span "Dashboard" at bounding box center [599, 22] width 59 height 18
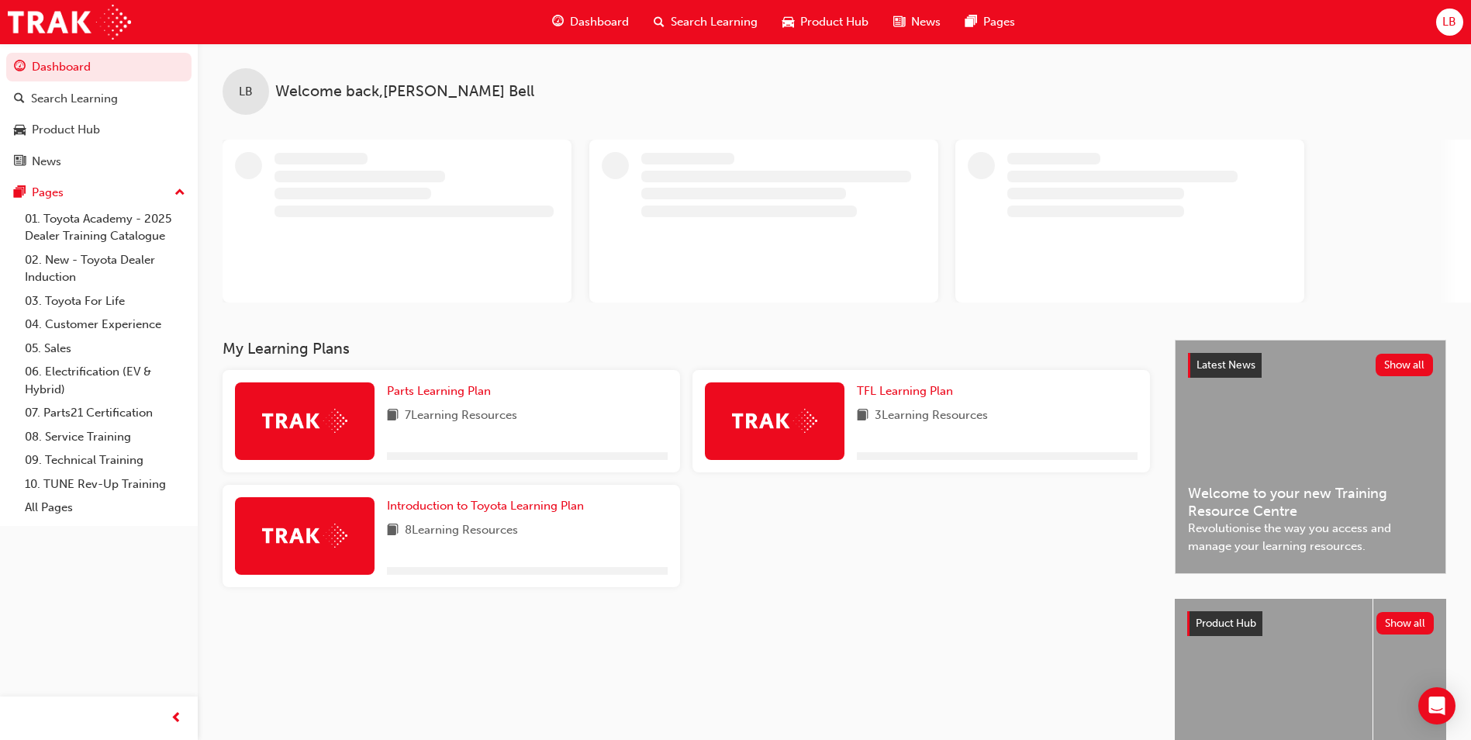
click at [696, 23] on span "Search Learning" at bounding box center [714, 22] width 87 height 18
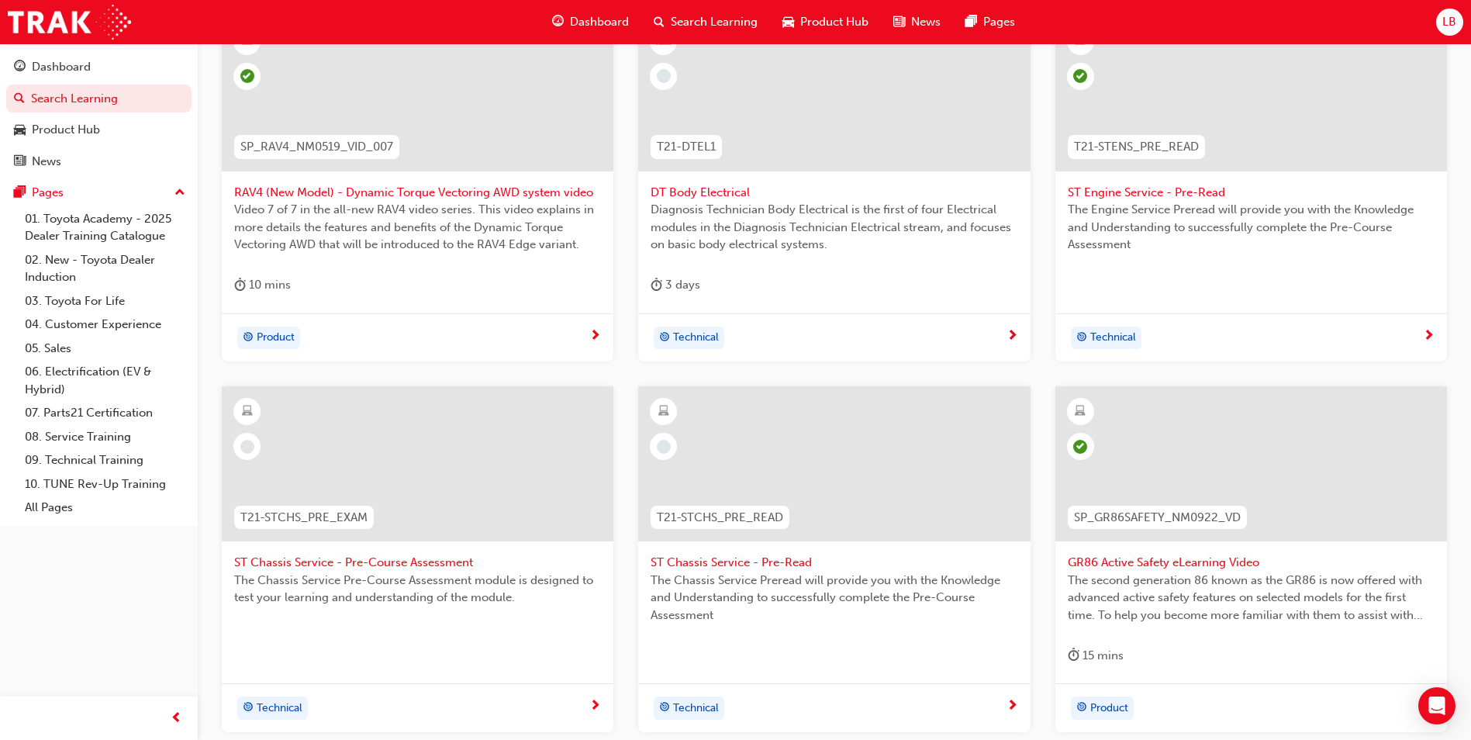
scroll to position [388, 0]
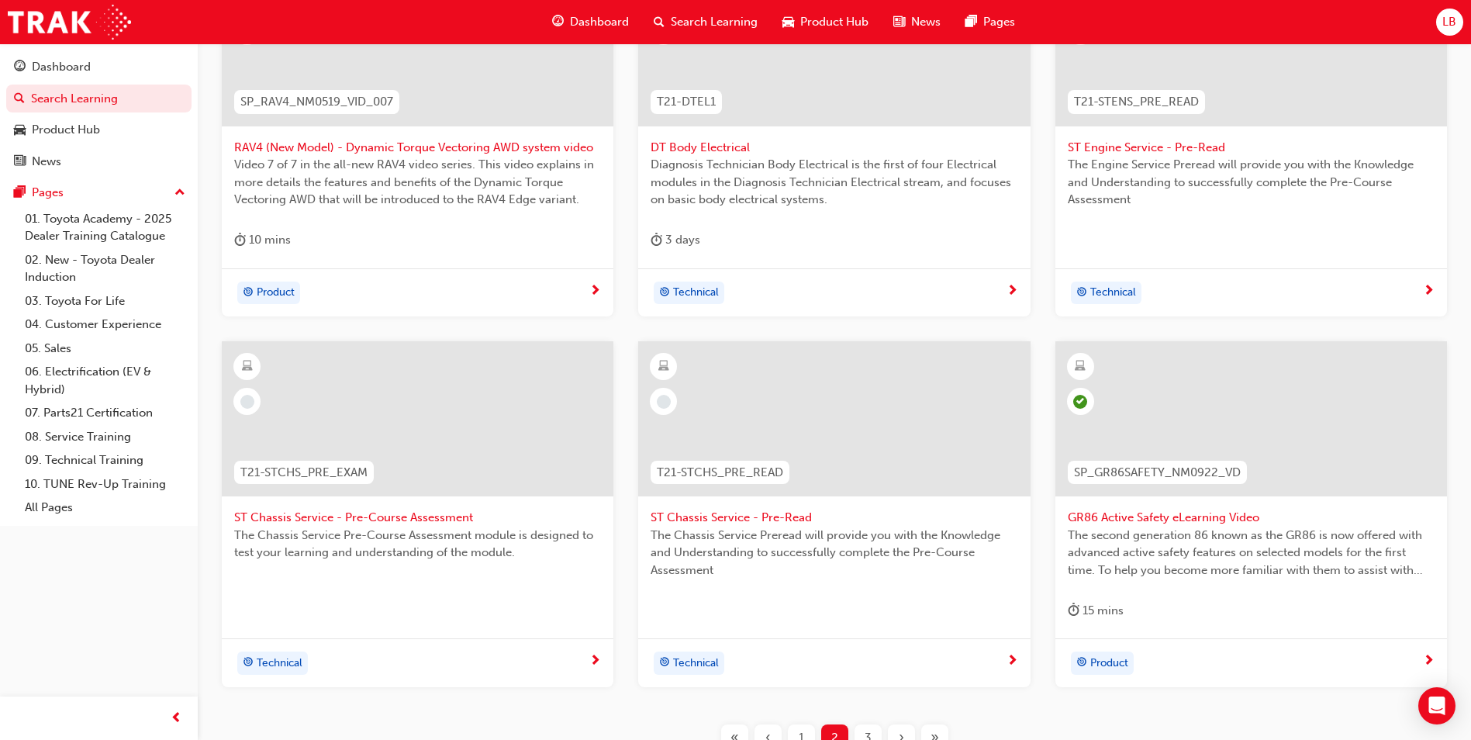
click at [714, 510] on span "ST Chassis Service - Pre-Read" at bounding box center [834, 518] width 367 height 18
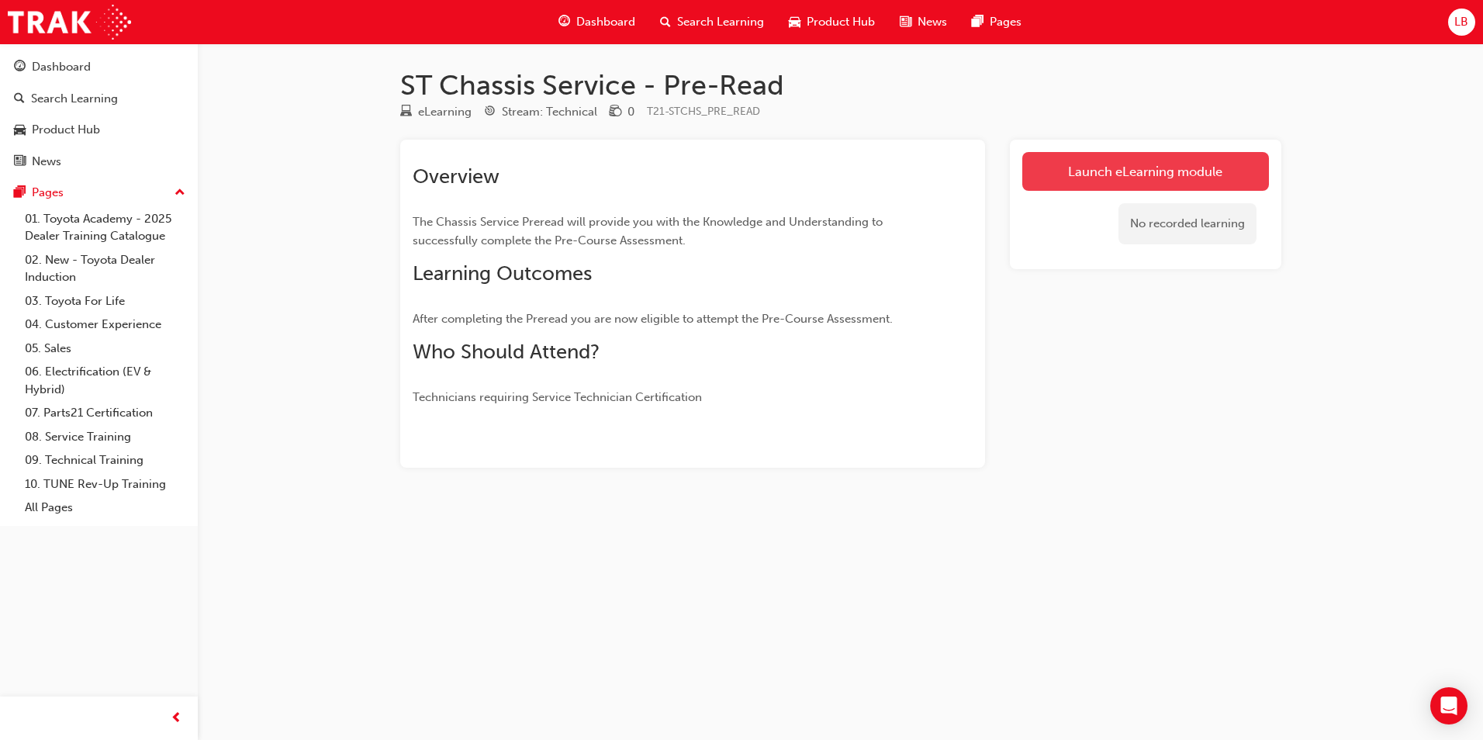
click at [1066, 178] on link "Launch eLearning module" at bounding box center [1145, 171] width 247 height 39
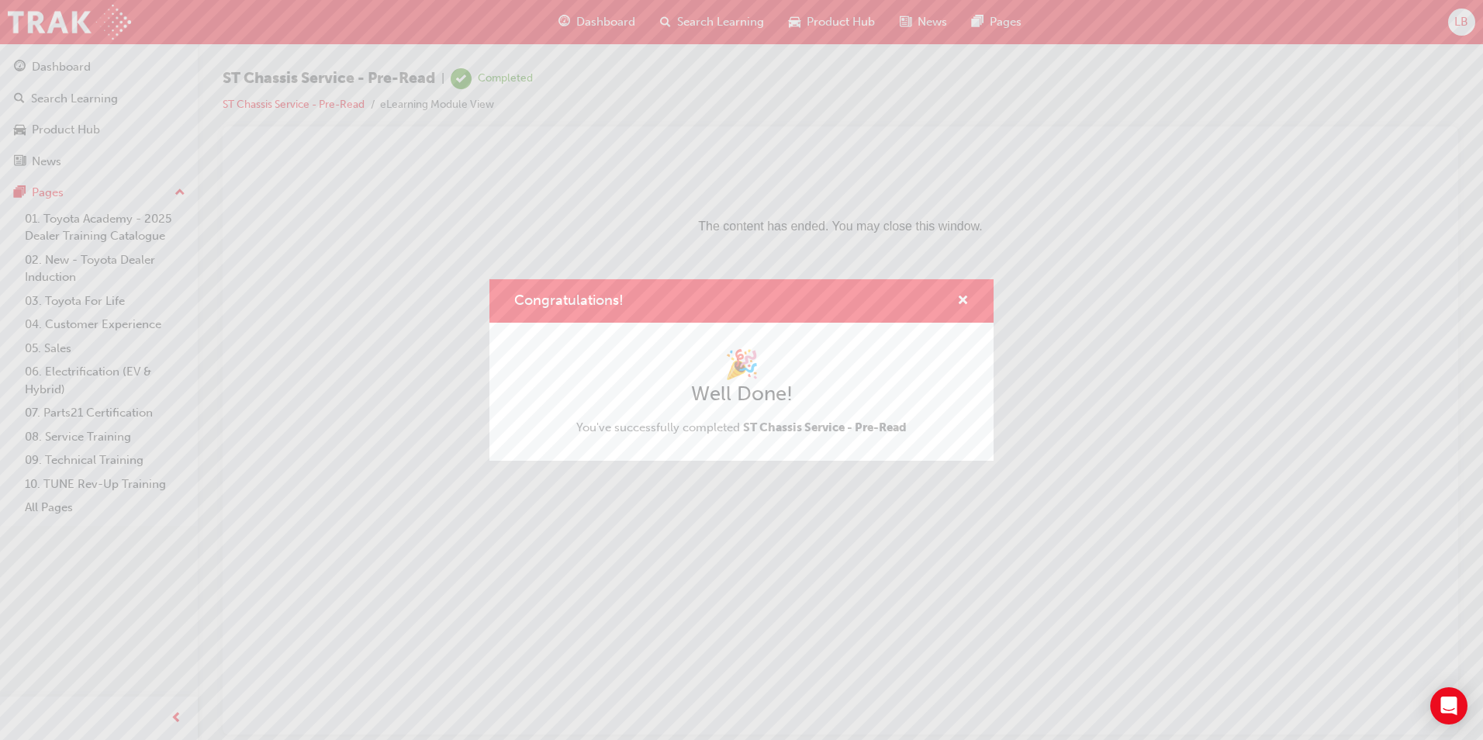
click at [970, 295] on div "Congratulations!" at bounding box center [741, 301] width 504 height 44
click at [965, 297] on span "cross-icon" at bounding box center [963, 302] width 12 height 14
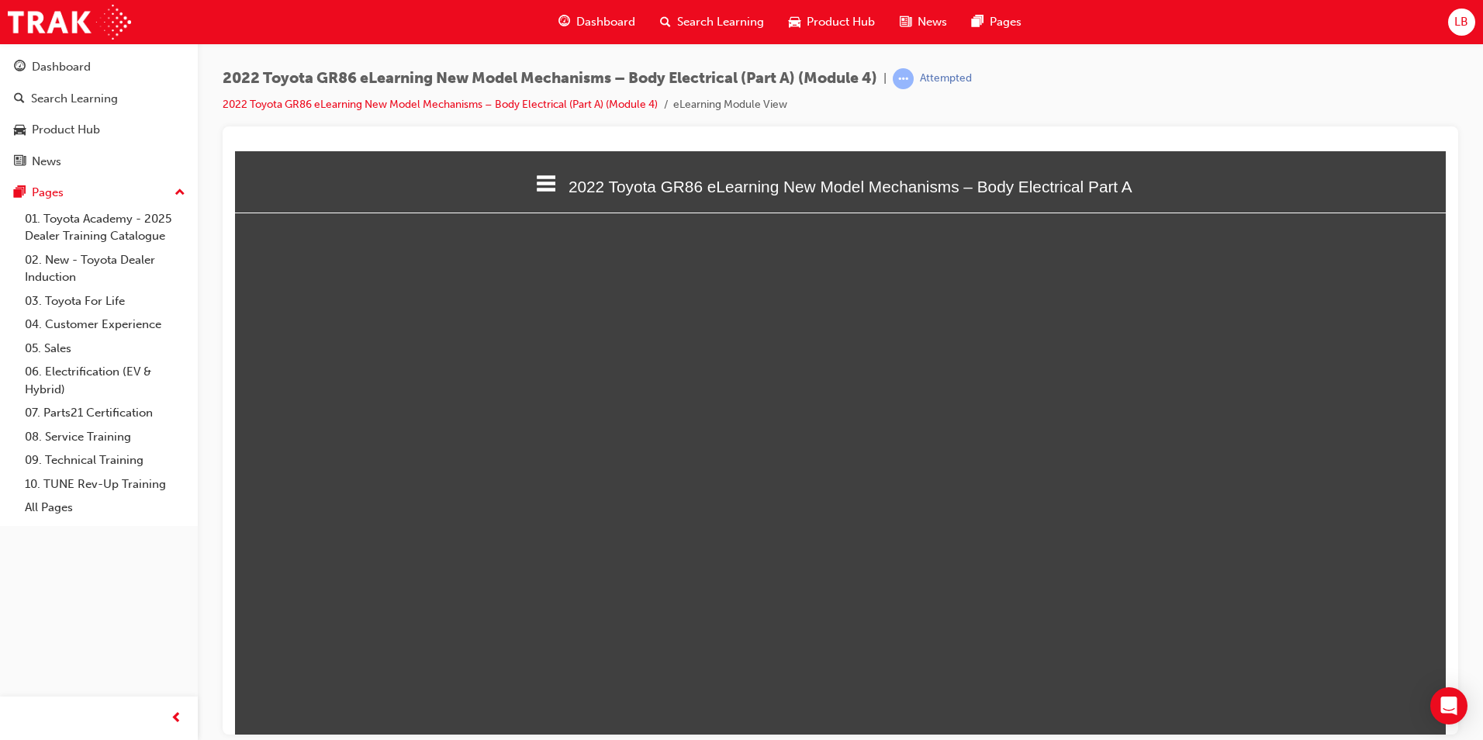
select select "custom"
type input "10"
select select "custom"
type input "11"
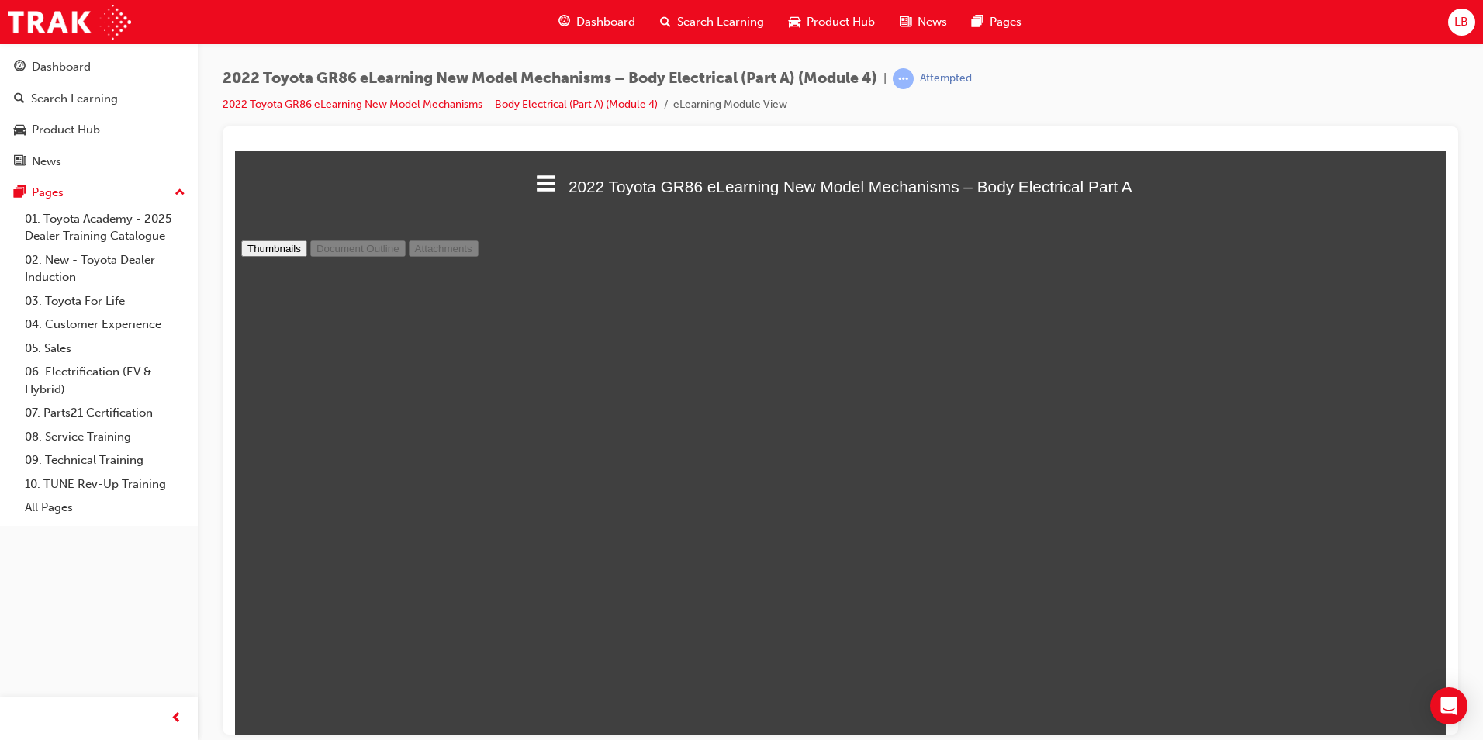
select select "custom"
type input "12"
select select "custom"
type input "13"
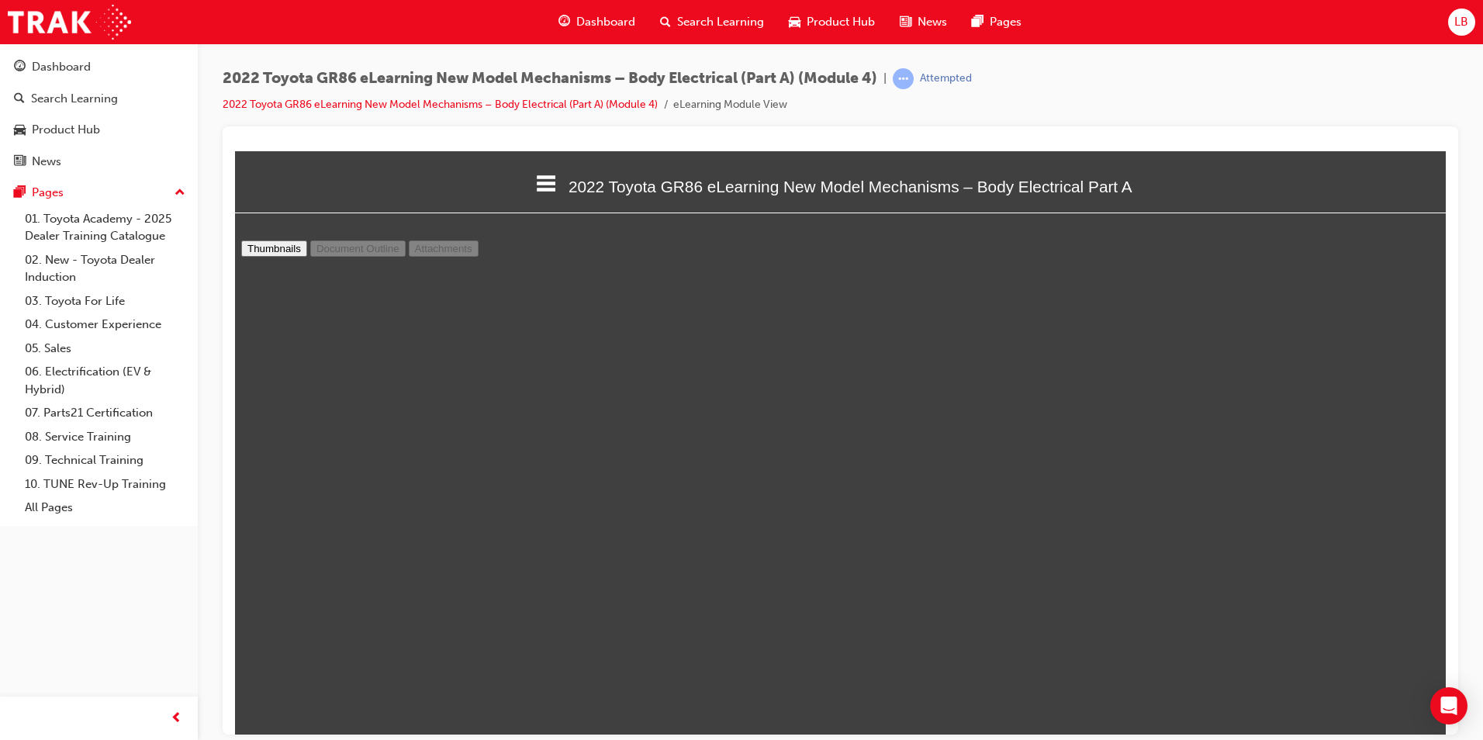
select select "custom"
type input "14"
select select "custom"
type input "15"
select select "custom"
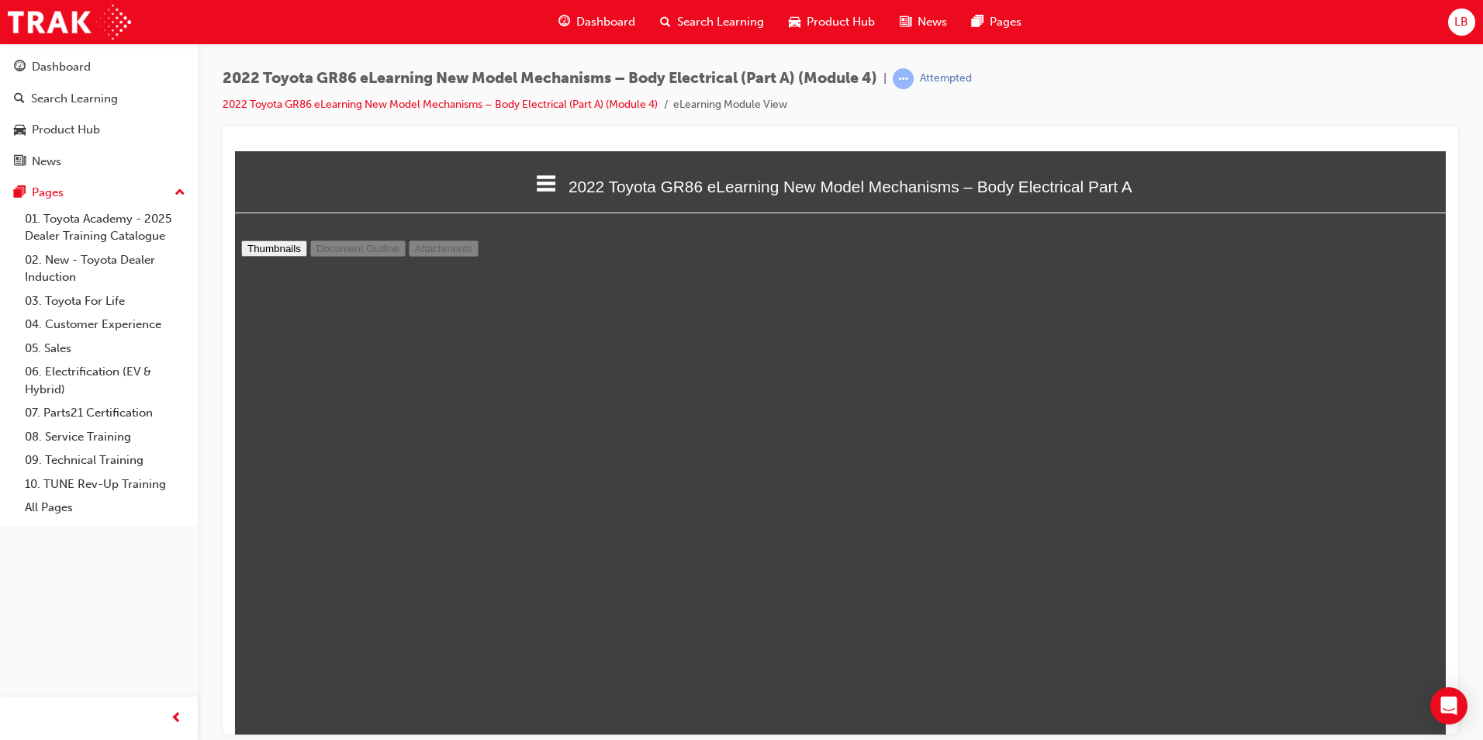
type input "16"
select select "custom"
type input "17"
select select "custom"
type input "18"
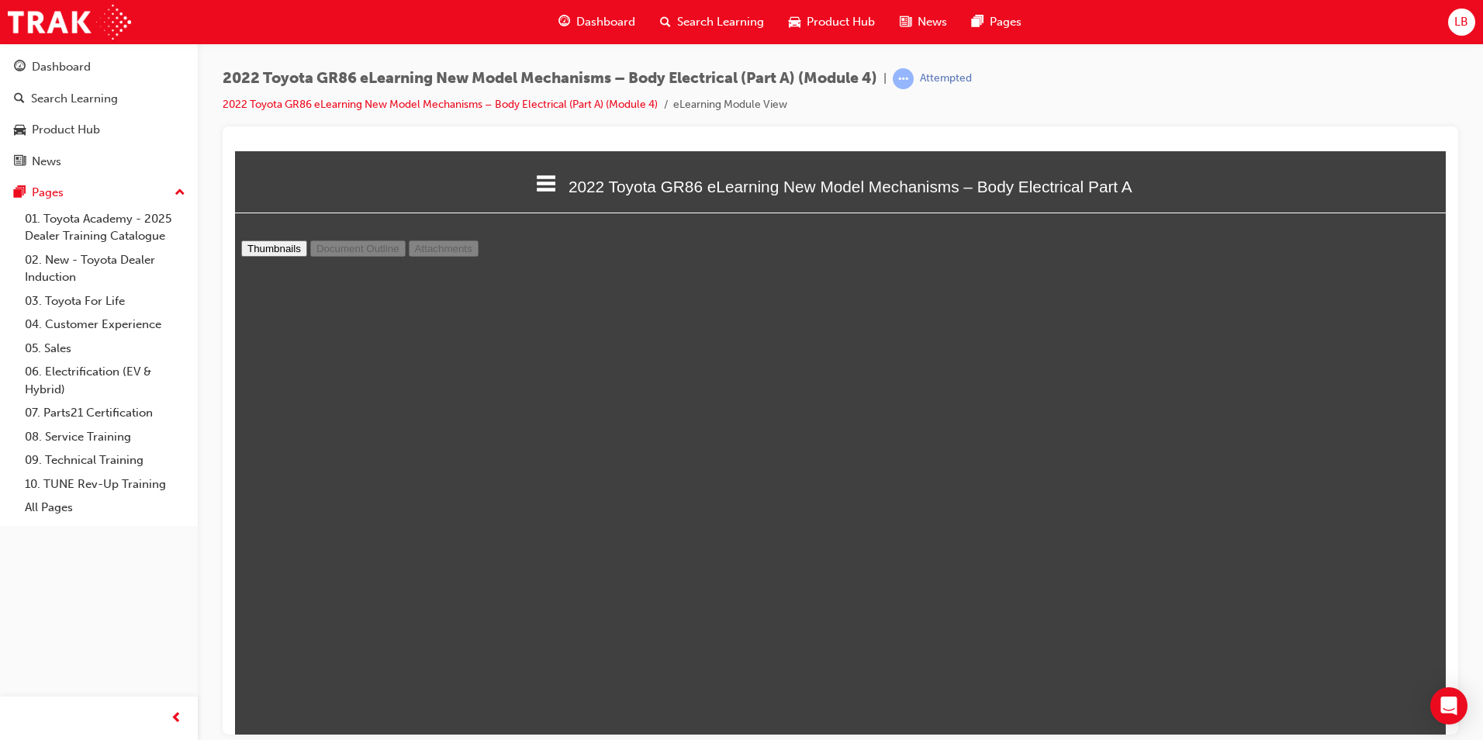
select select "custom"
type input "19"
select select "custom"
type input "20"
select select "custom"
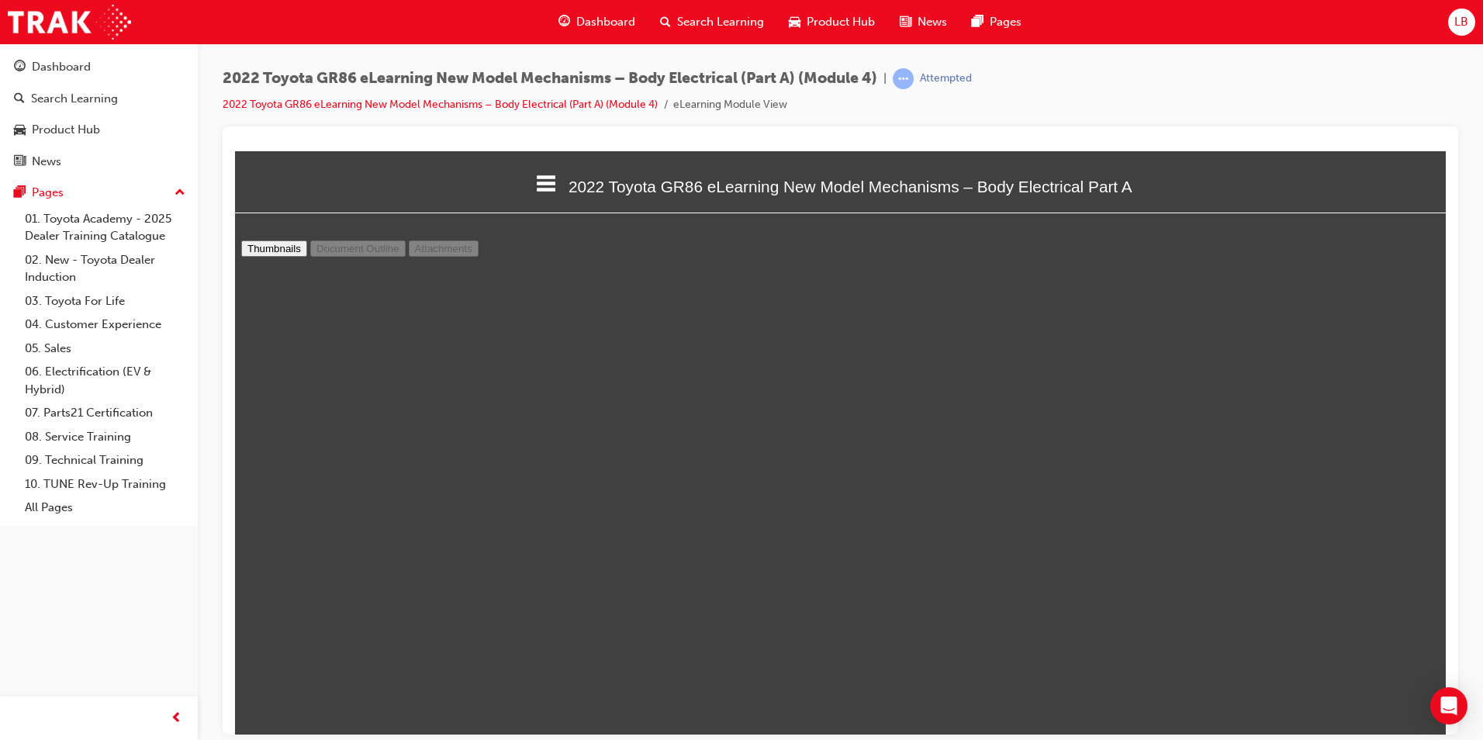
type input "21"
select select "custom"
drag, startPoint x: 1426, startPoint y: 506, endPoint x: 1415, endPoint y: 803, distance: 298.0
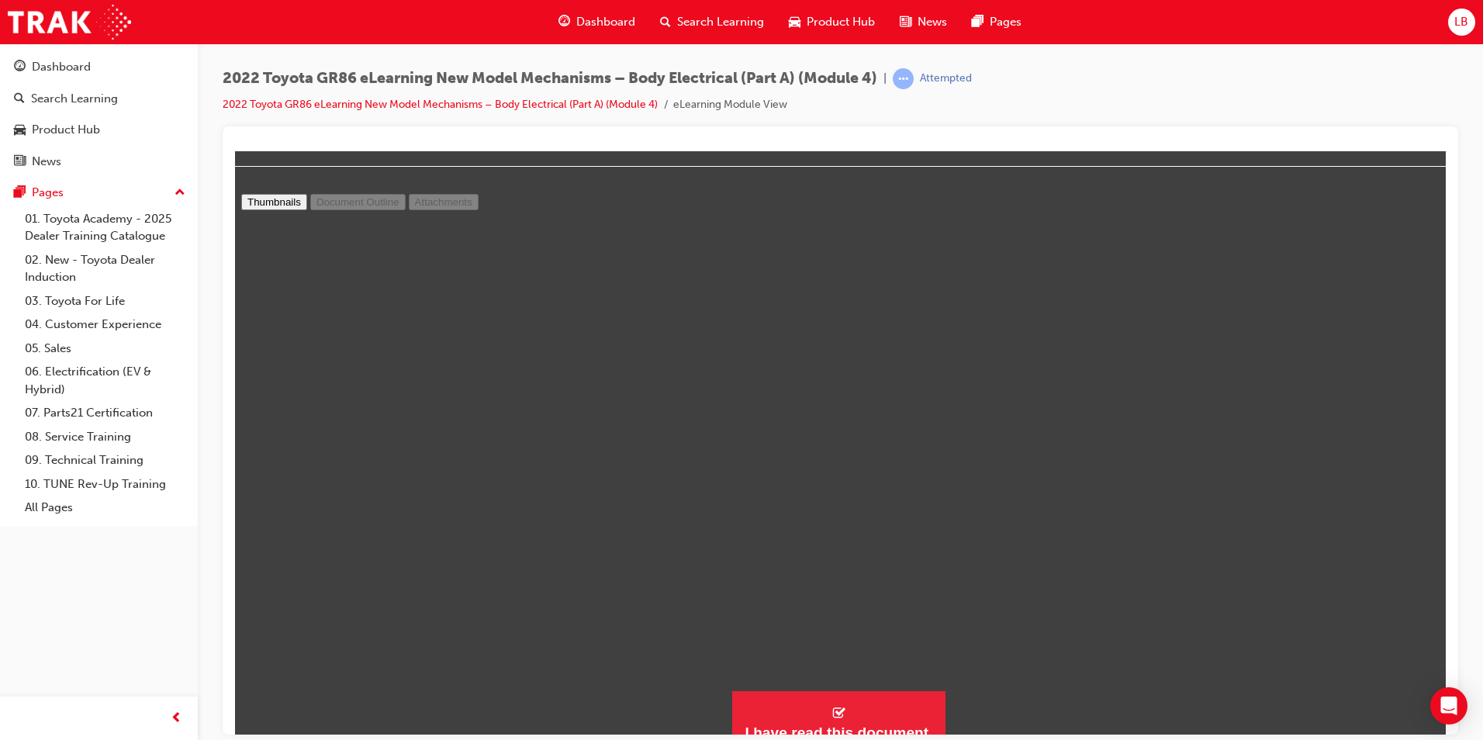
scroll to position [65, 0]
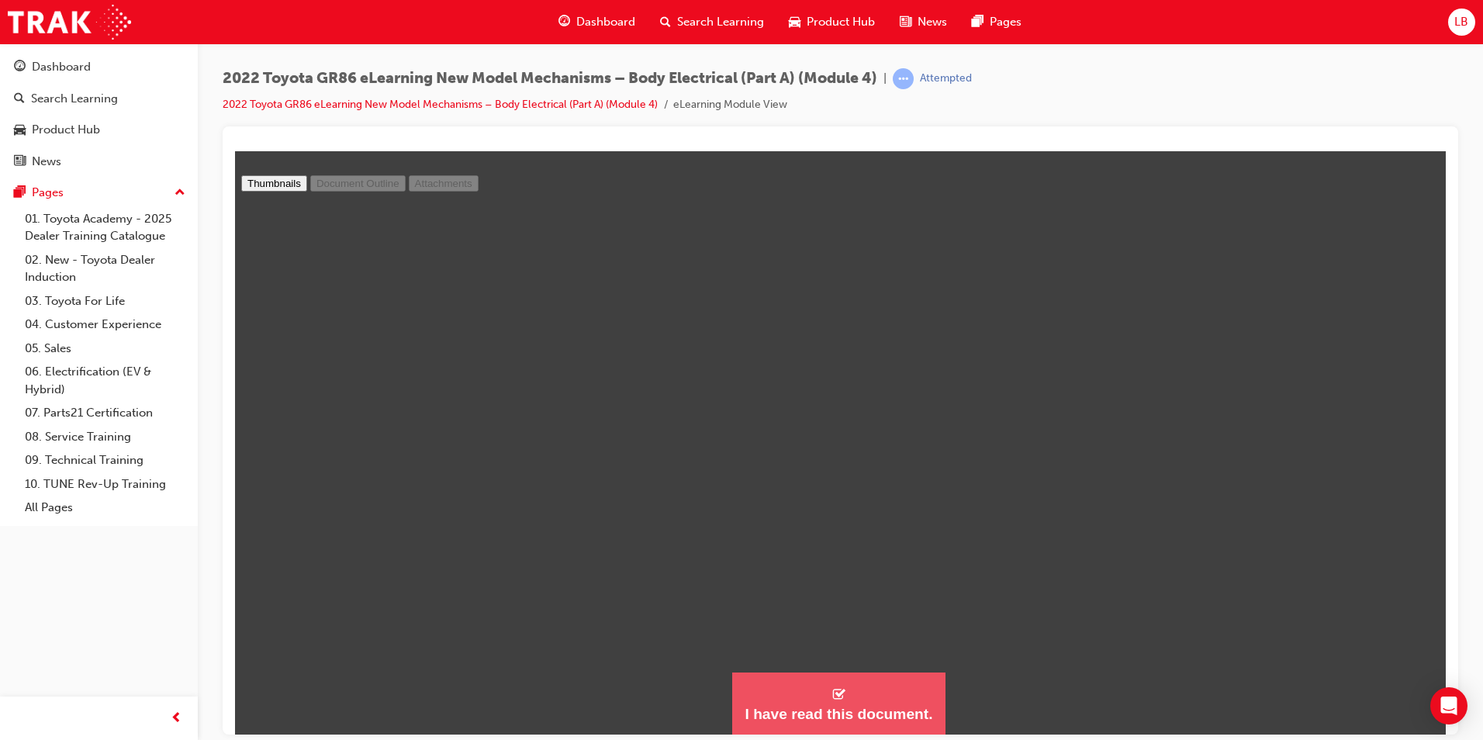
click at [881, 710] on div "I have read this document." at bounding box center [839, 713] width 188 height 19
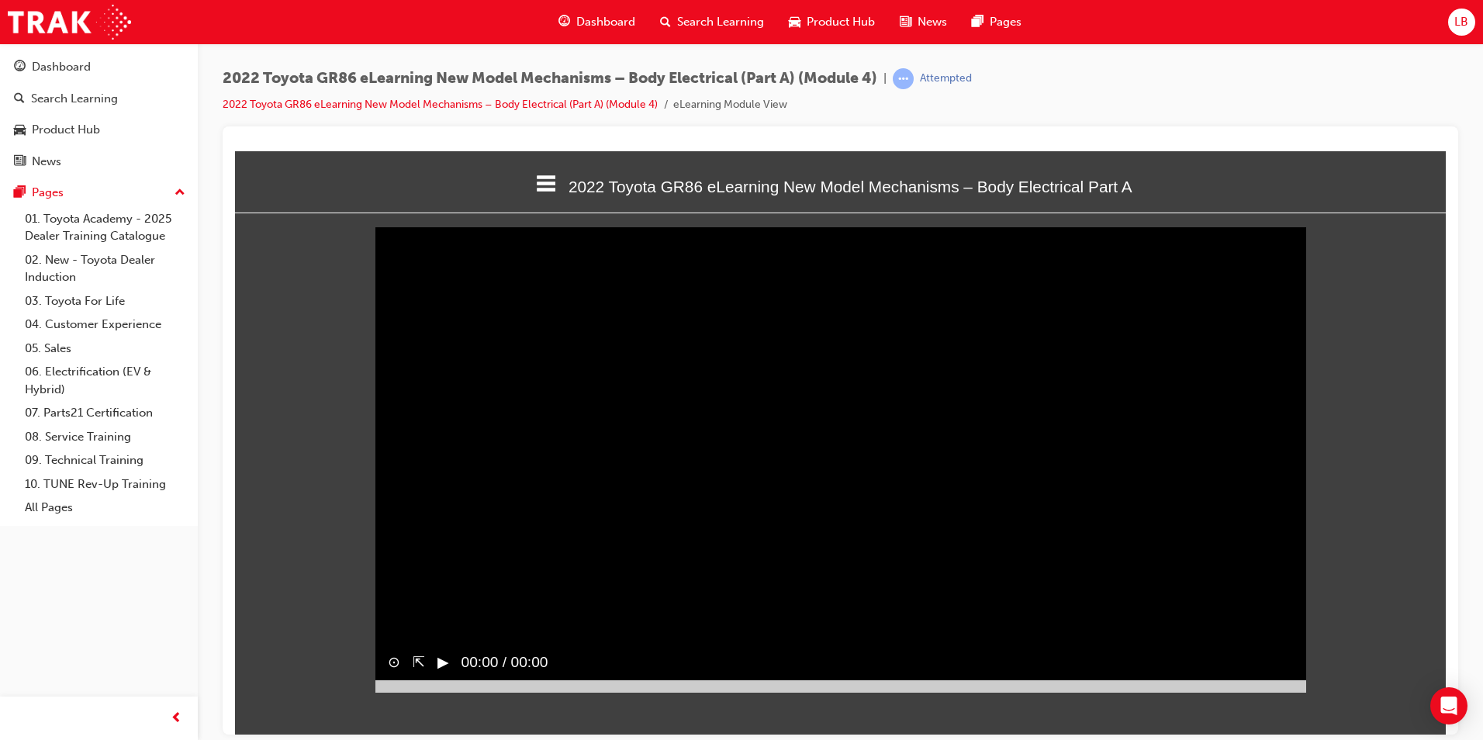
scroll to position [490, 1235]
click at [1257, 692] on div at bounding box center [840, 685] width 931 height 12
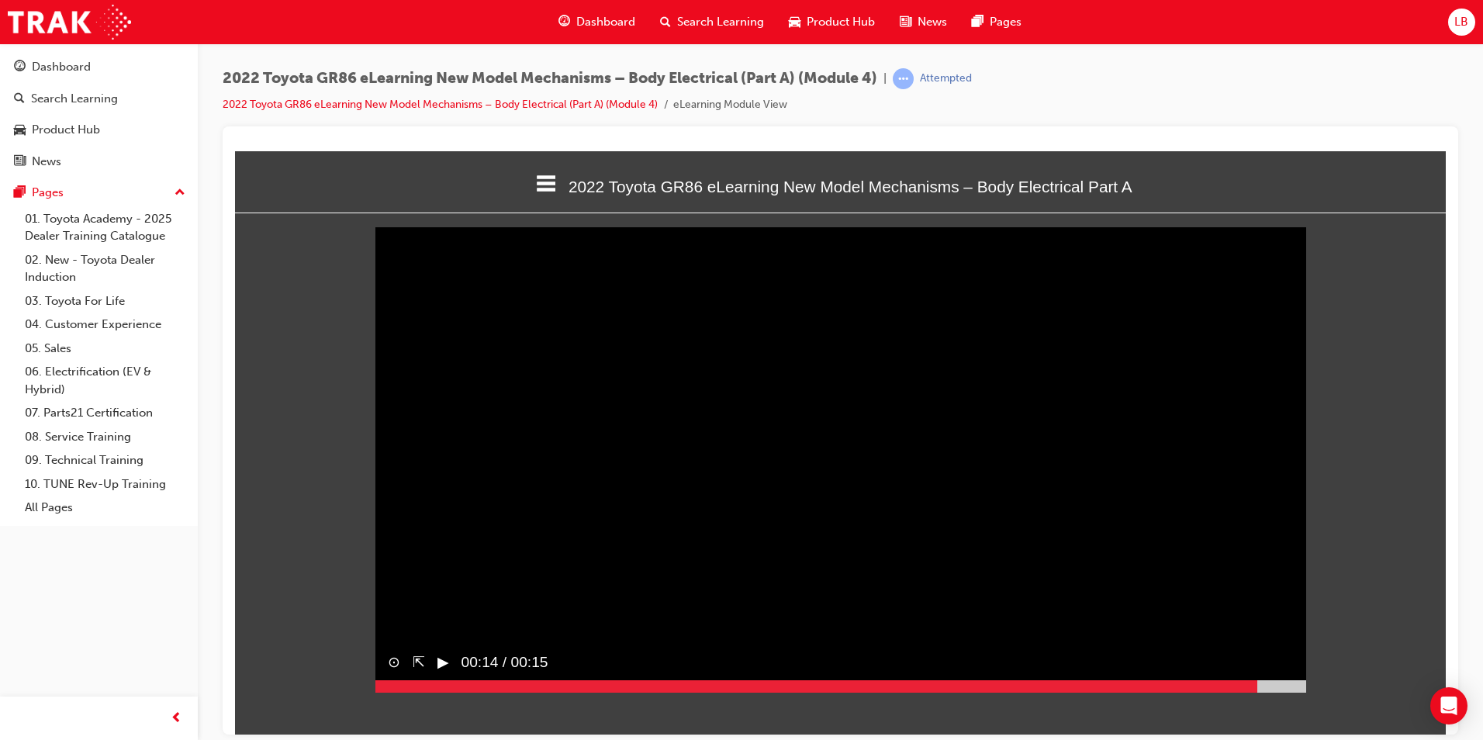
click at [444, 673] on button "▶︎" at bounding box center [443, 662] width 12 height 22
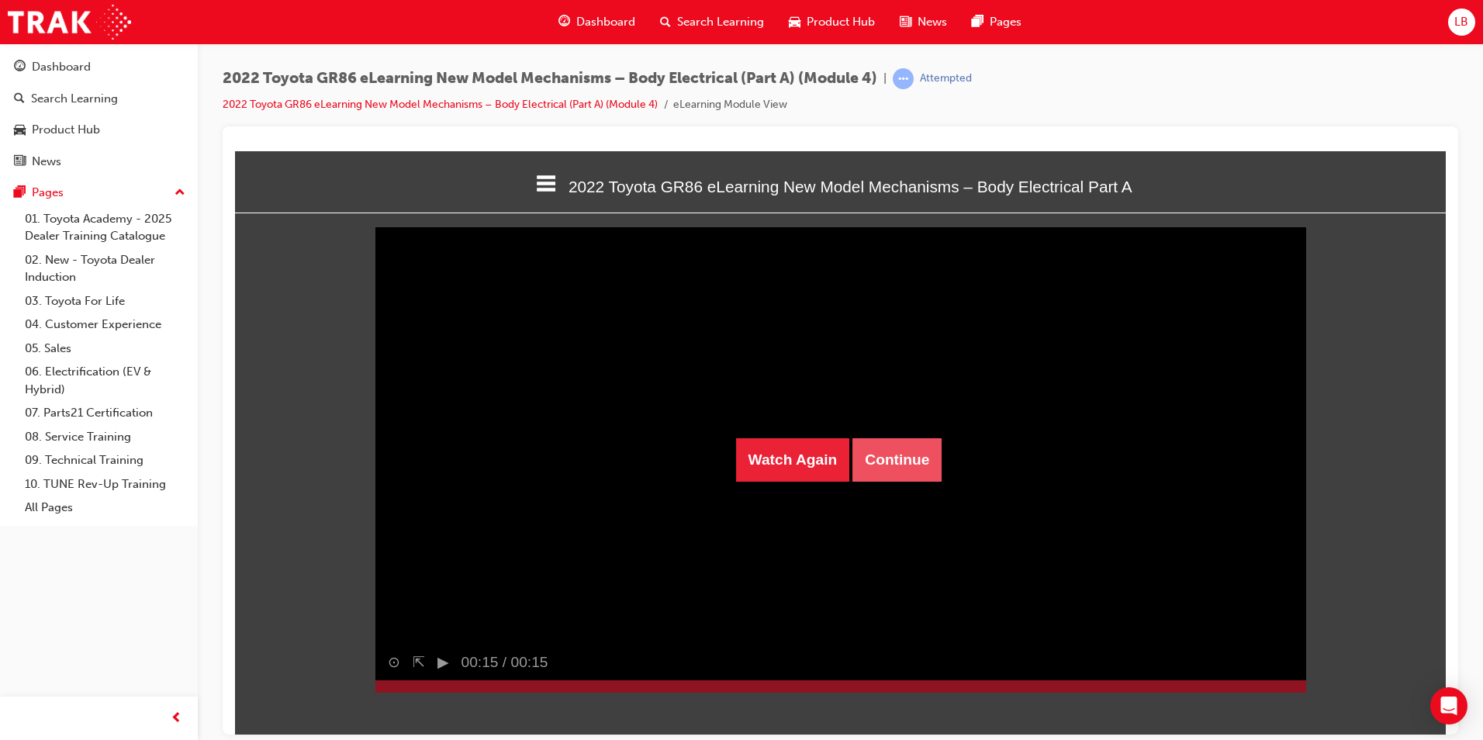
click at [904, 465] on button "Continue" at bounding box center [896, 458] width 89 height 43
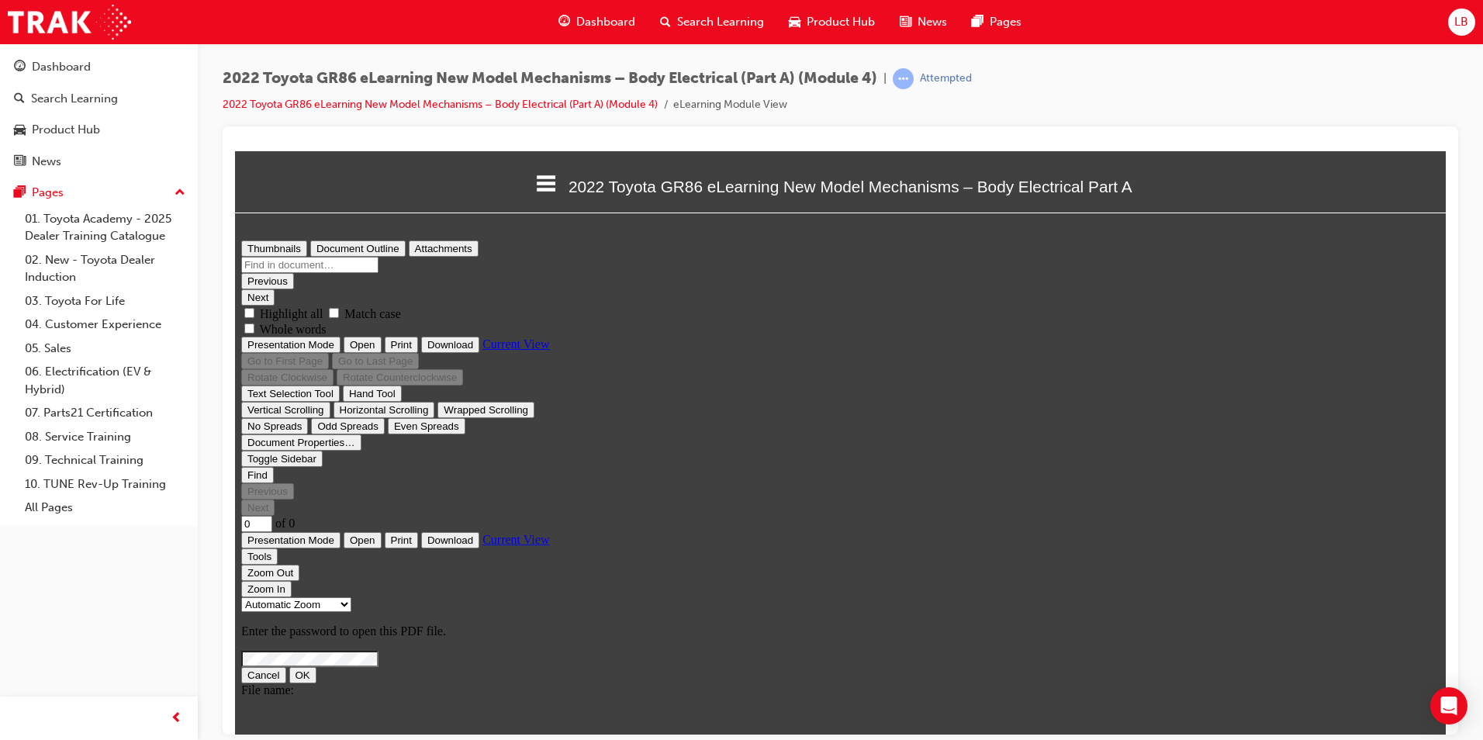
scroll to position [0, 0]
type input "8"
select select "custom"
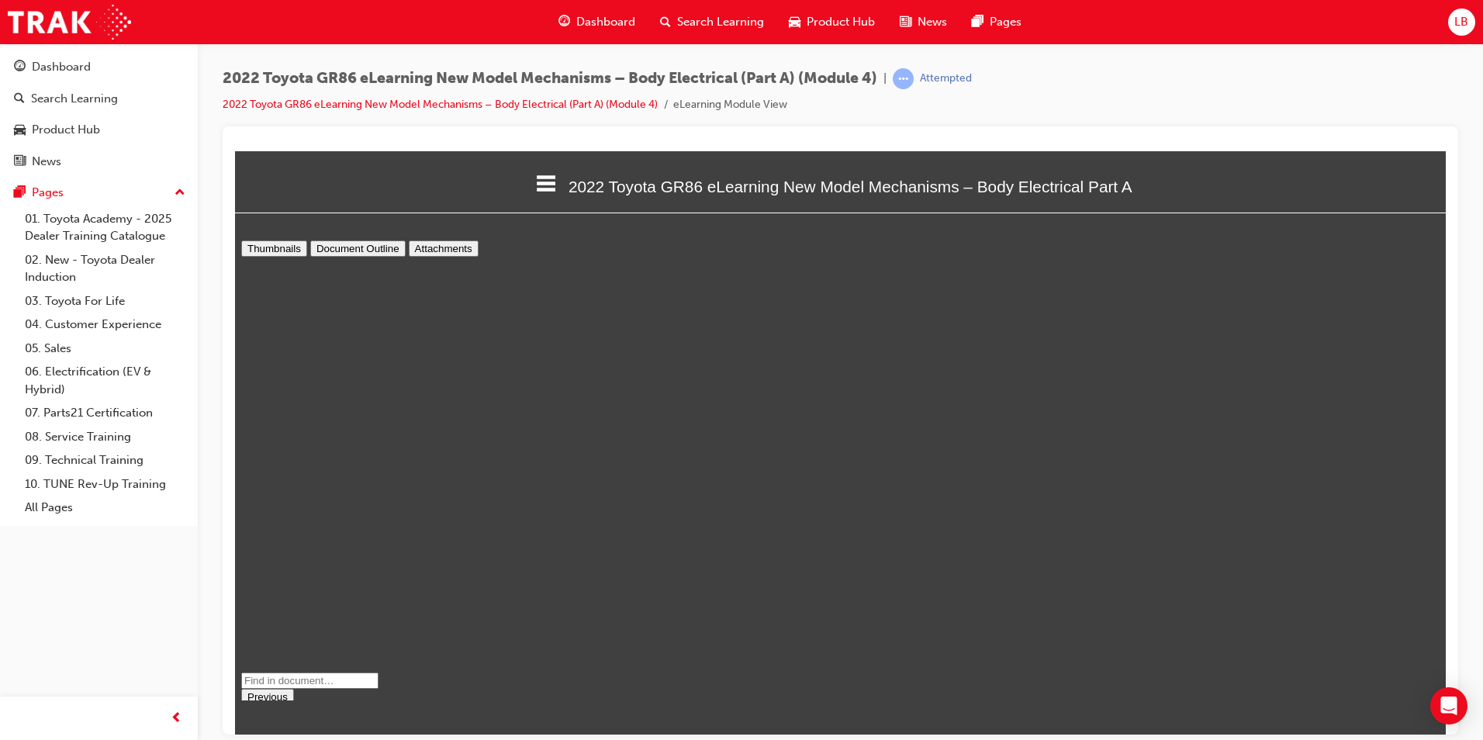
scroll to position [5113, 0]
type input "7"
select select "custom"
type input "6"
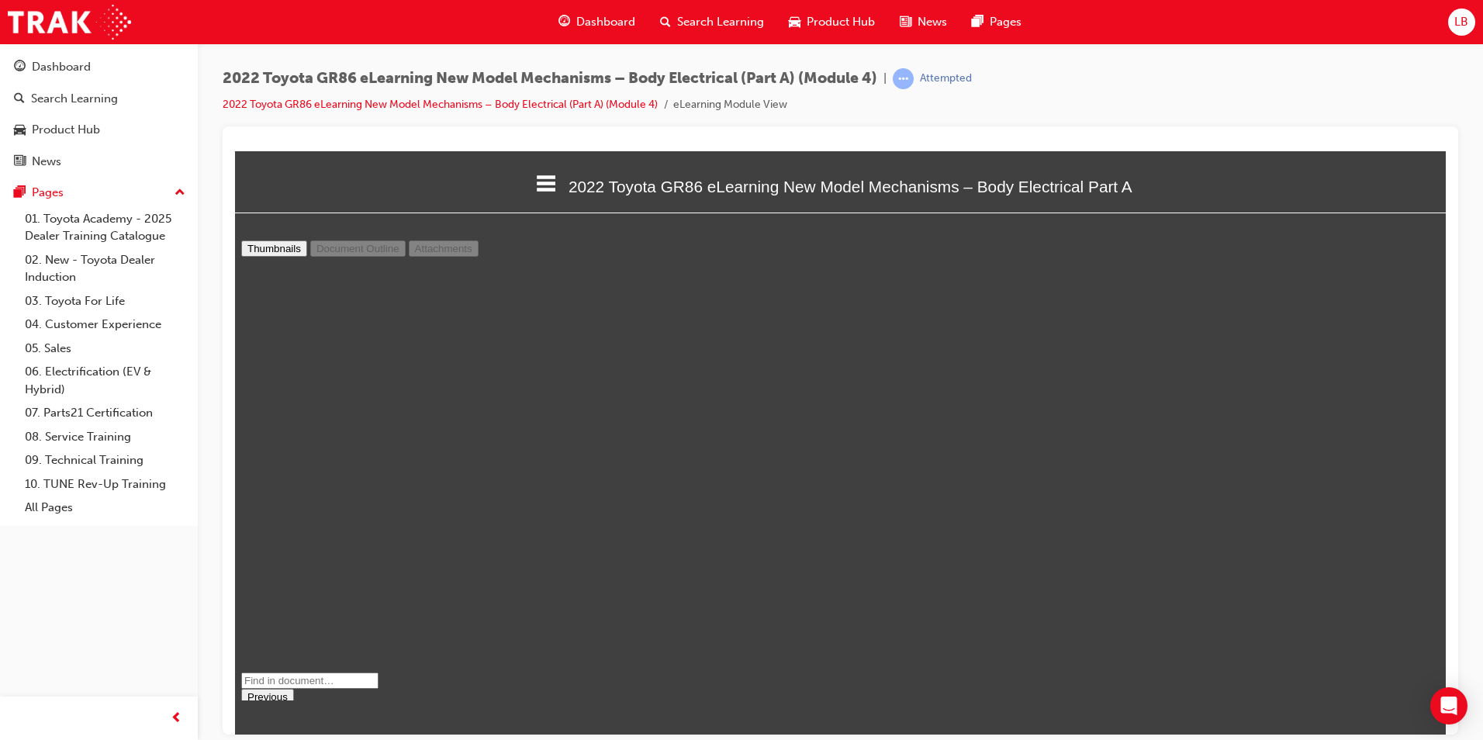
select select "custom"
type input "5"
select select "custom"
type input "4"
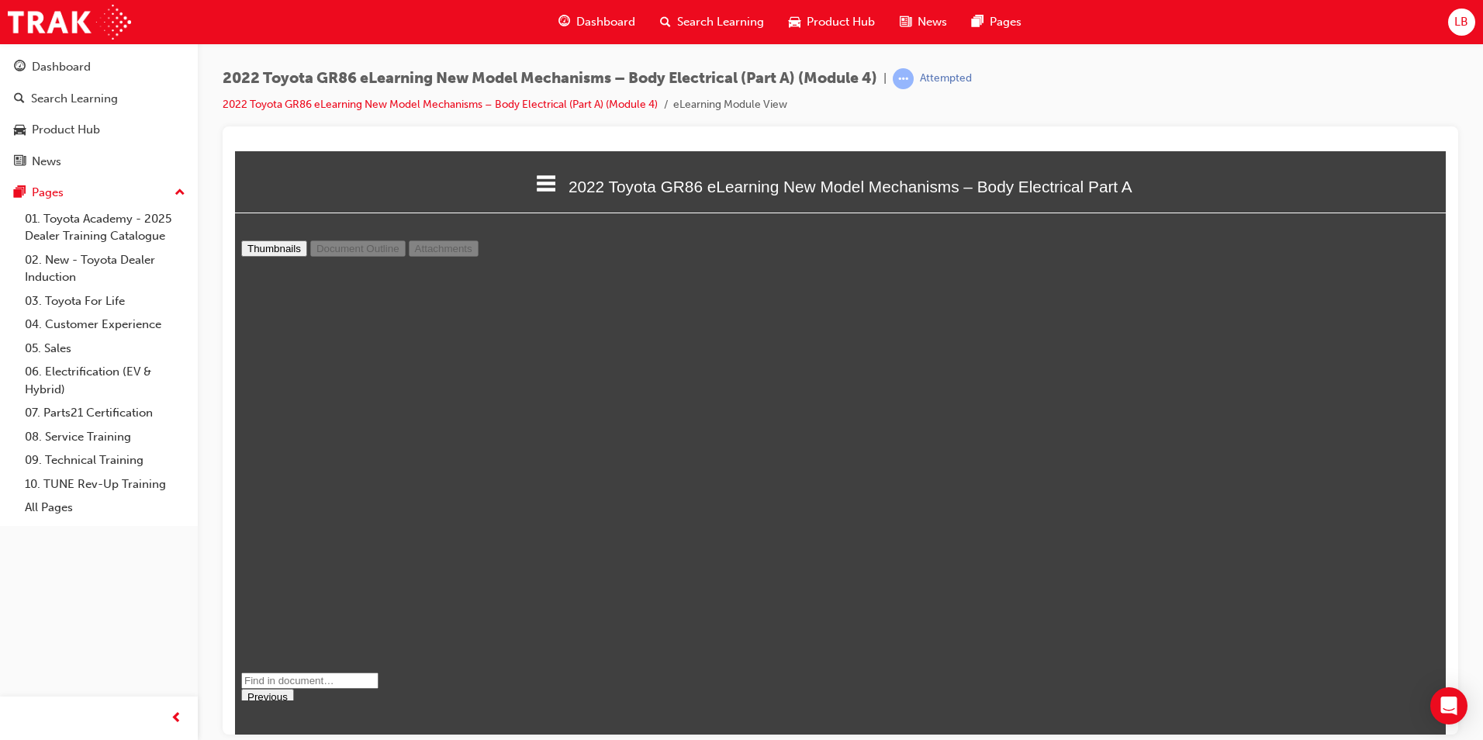
select select "custom"
type input "3"
select select "custom"
type input "4"
select select "custom"
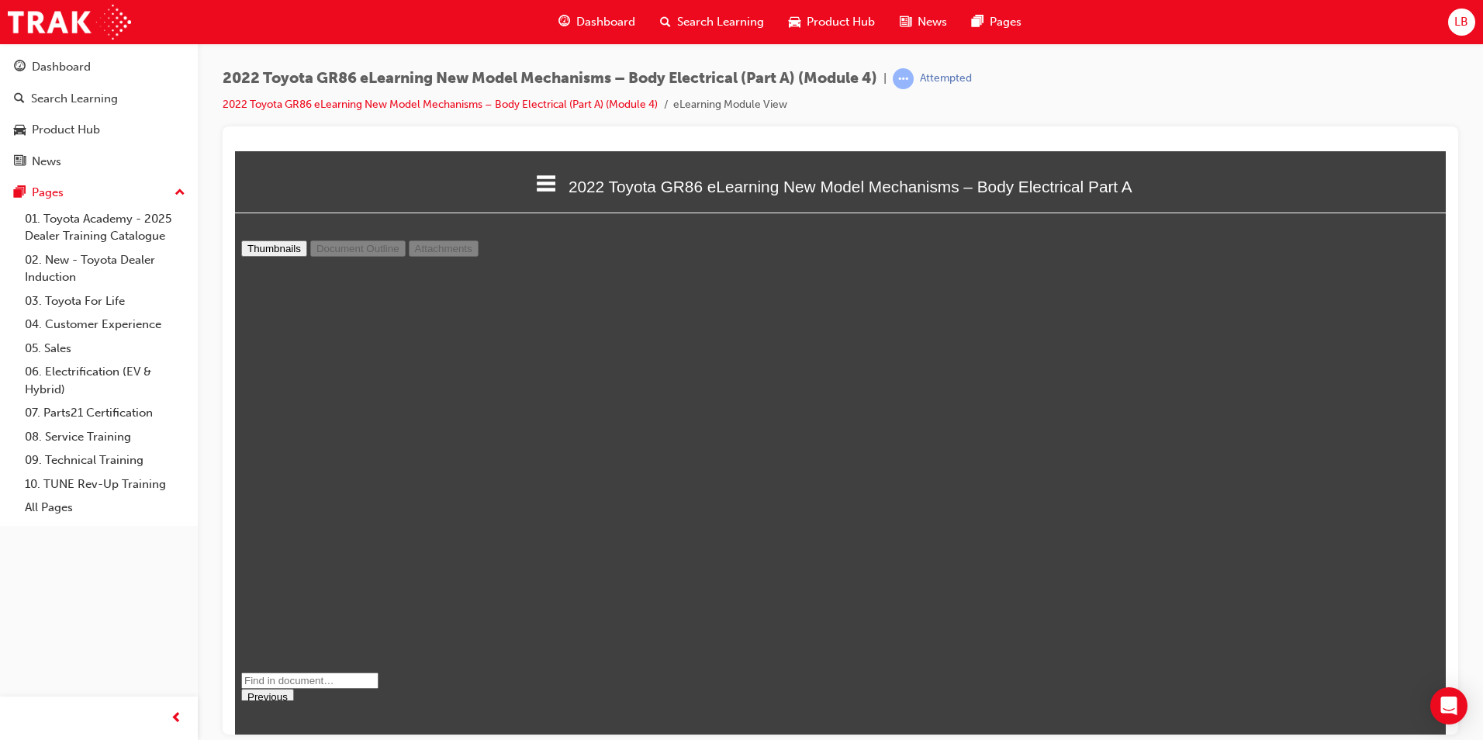
type input "5"
select select "custom"
type input "6"
select select "custom"
type input "7"
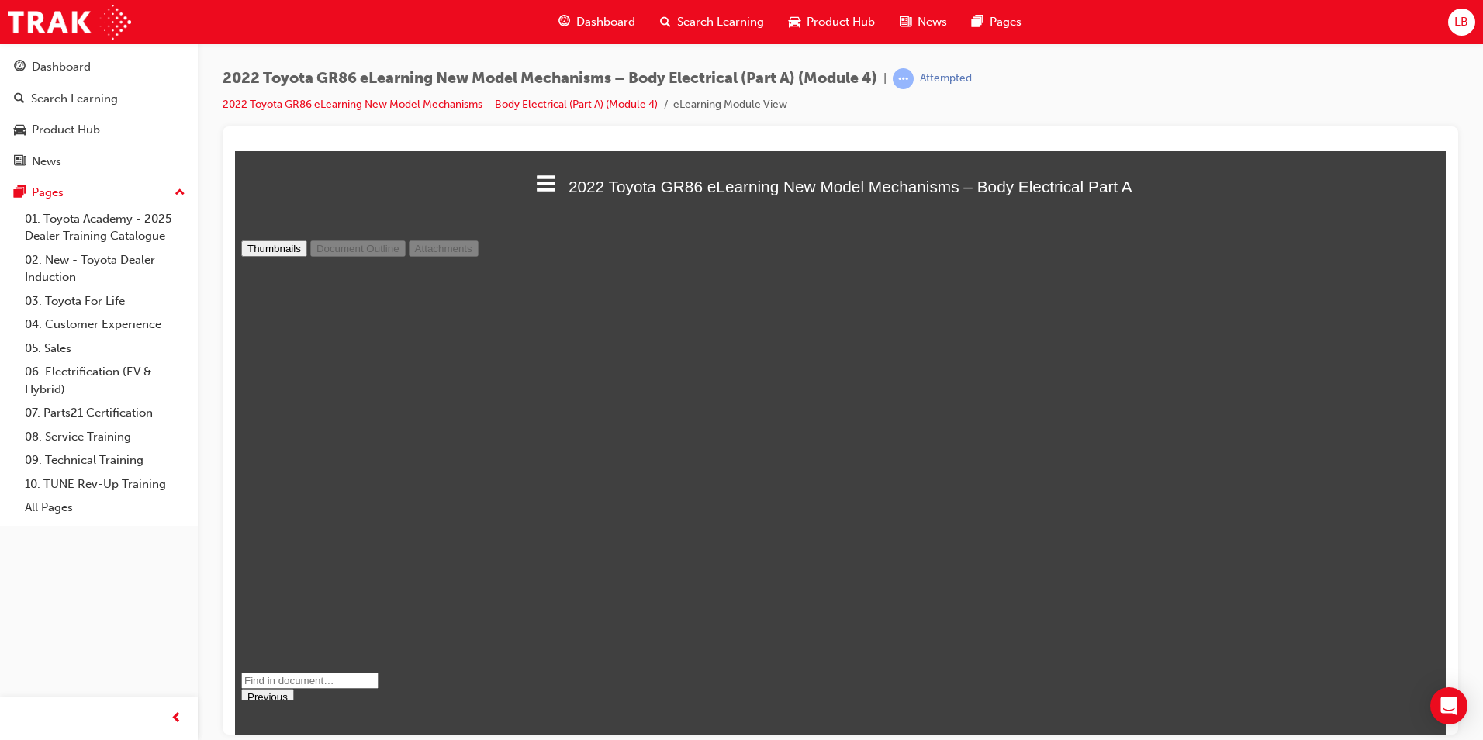
select select "custom"
type input "8"
select select "custom"
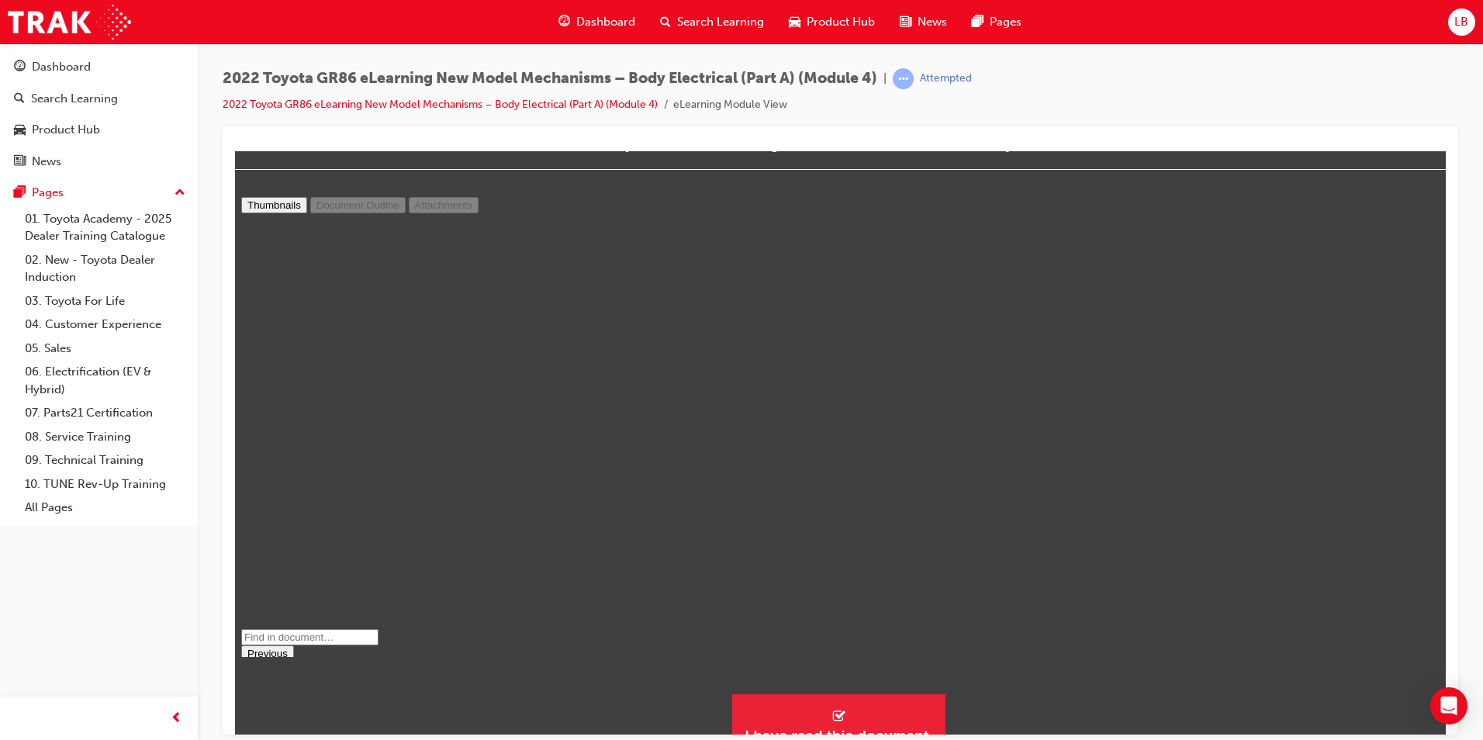
scroll to position [65, 0]
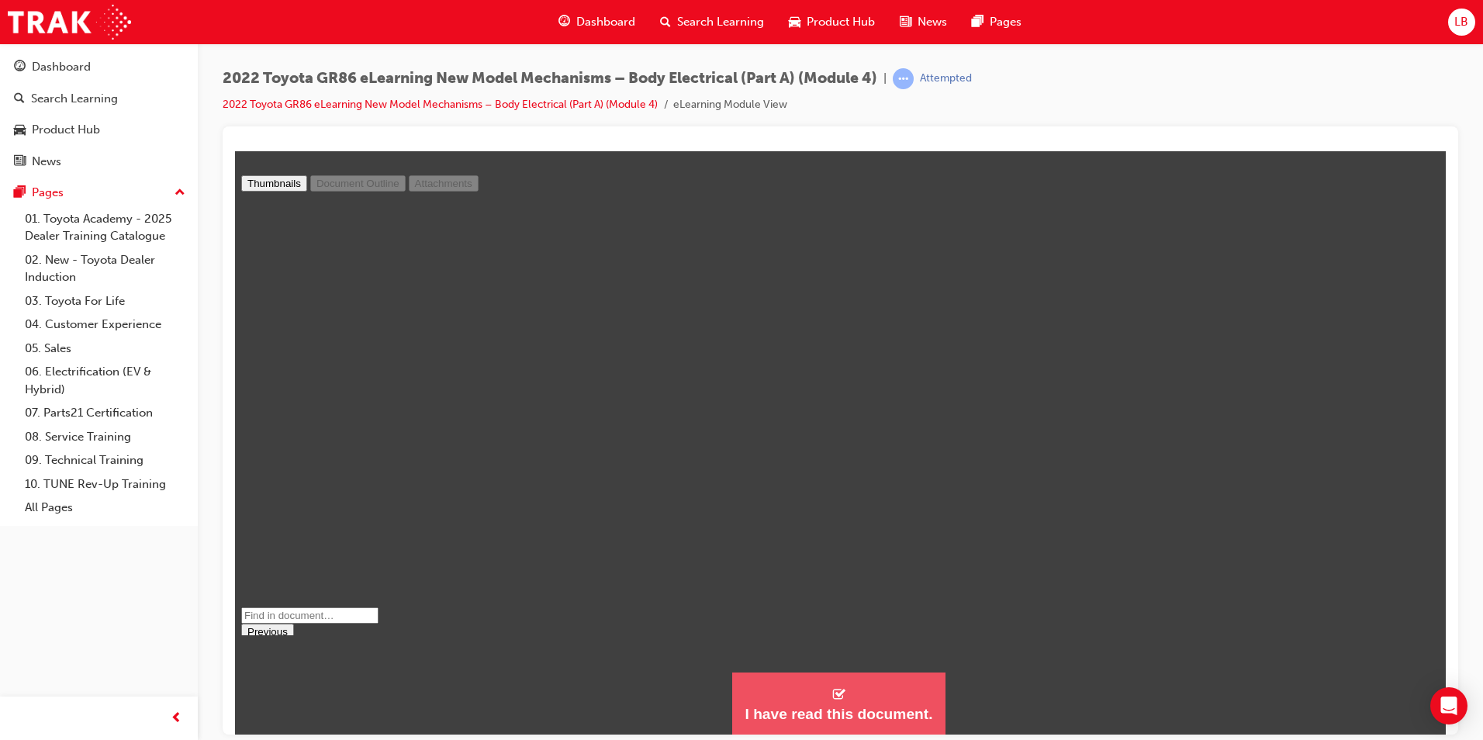
click at [890, 695] on button "I have read this document." at bounding box center [838, 703] width 213 height 63
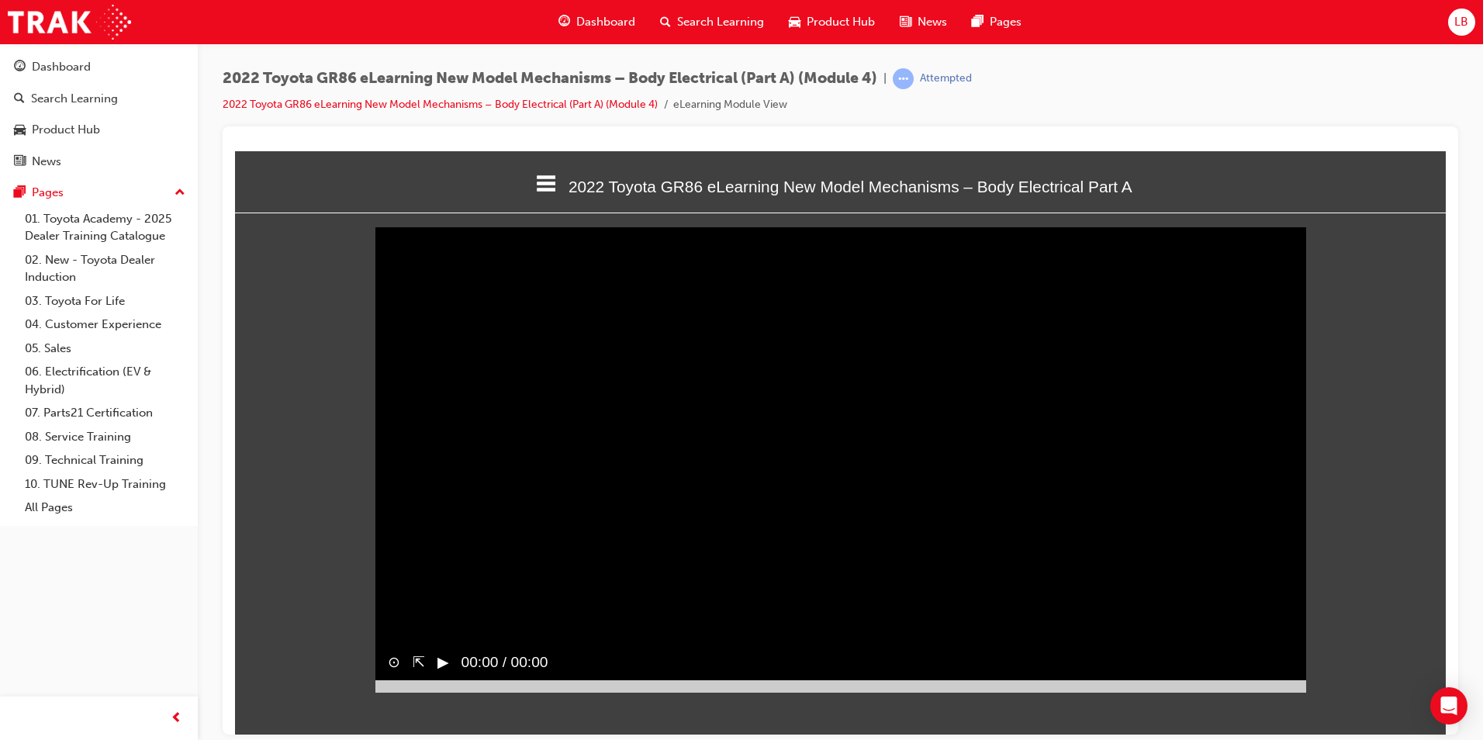
scroll to position [490, 1235]
click at [1281, 692] on div at bounding box center [840, 685] width 931 height 12
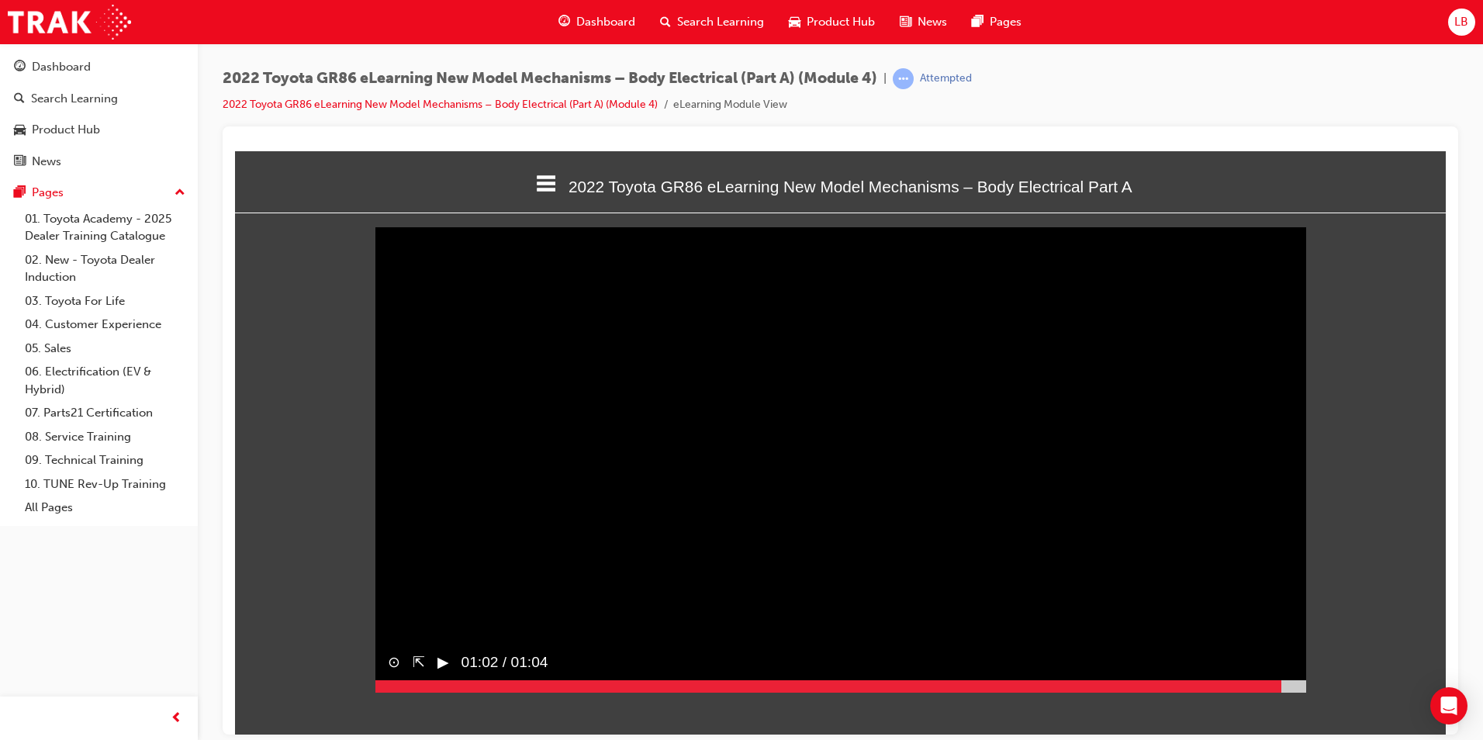
click at [1077, 608] on video "Sorry, your browser does not support embedded videos. Download Instead" at bounding box center [840, 458] width 931 height 465
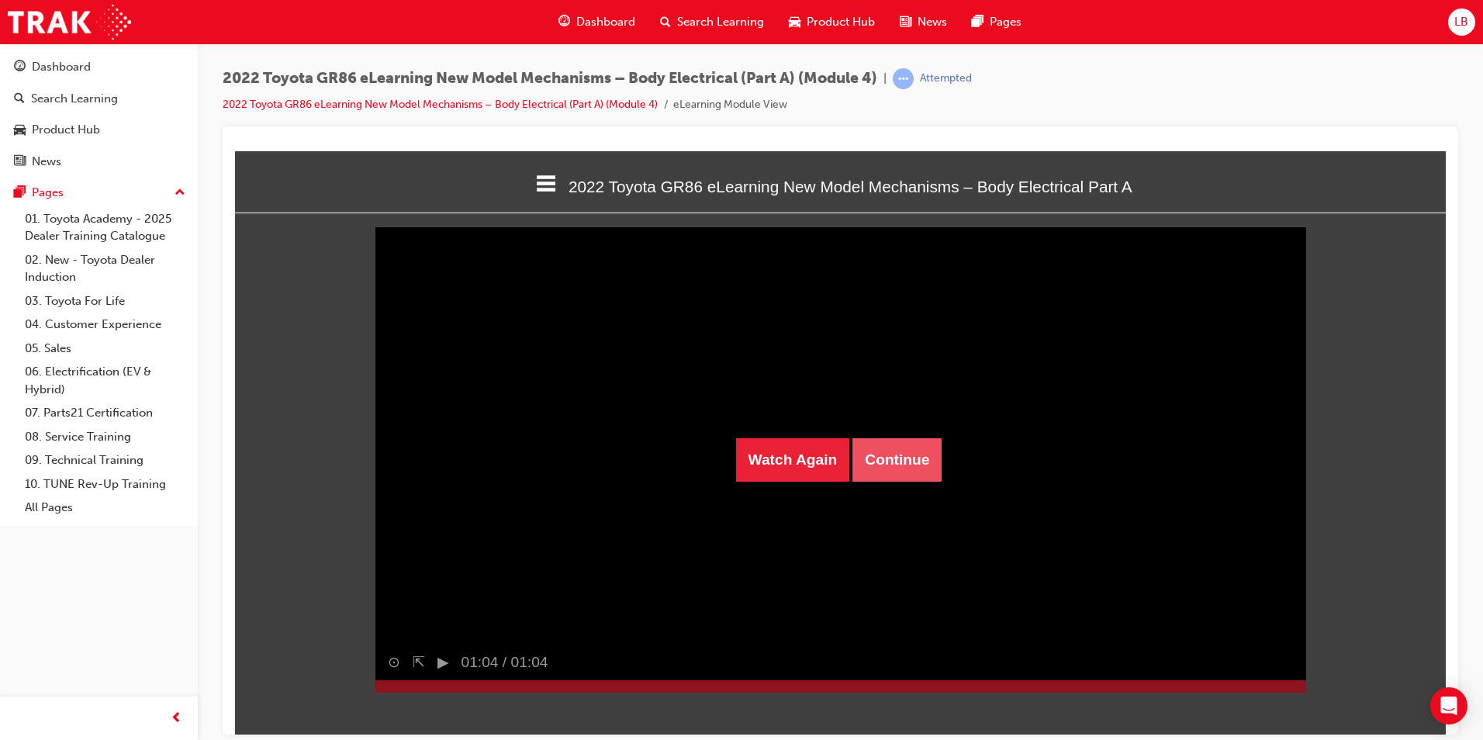
click at [904, 461] on button "Continue" at bounding box center [896, 458] width 89 height 43
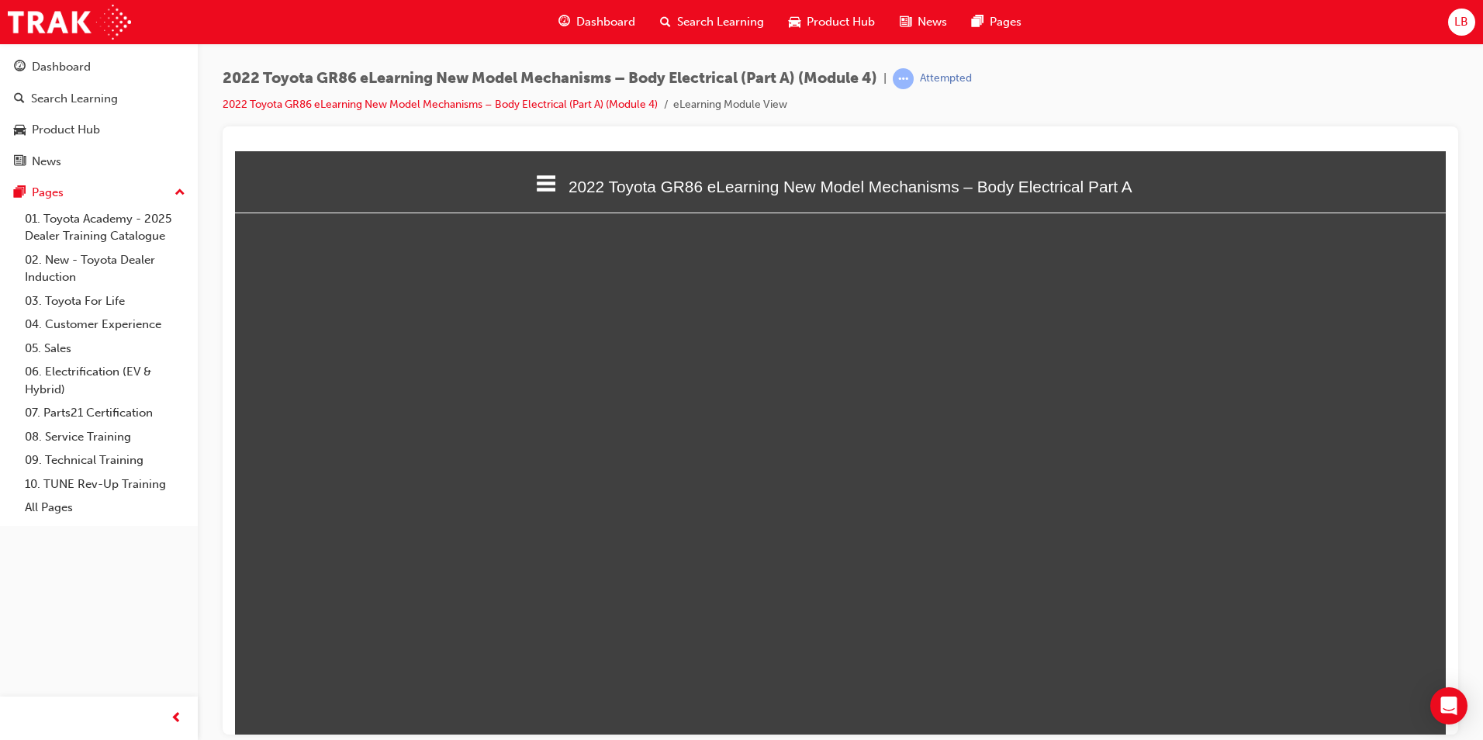
select select "custom"
type input "2"
select select "custom"
type input "3"
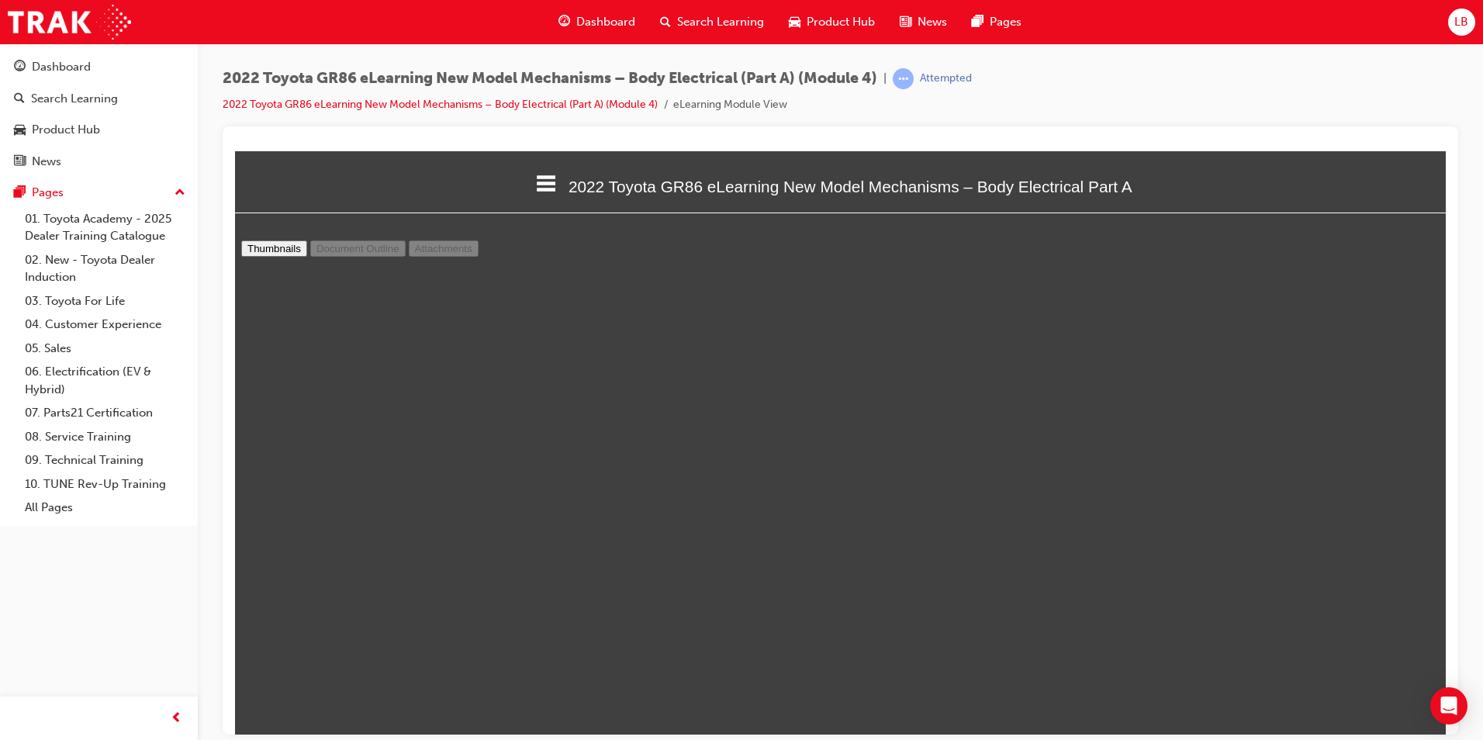
select select "custom"
type input "4"
select select "custom"
type input "5"
select select "custom"
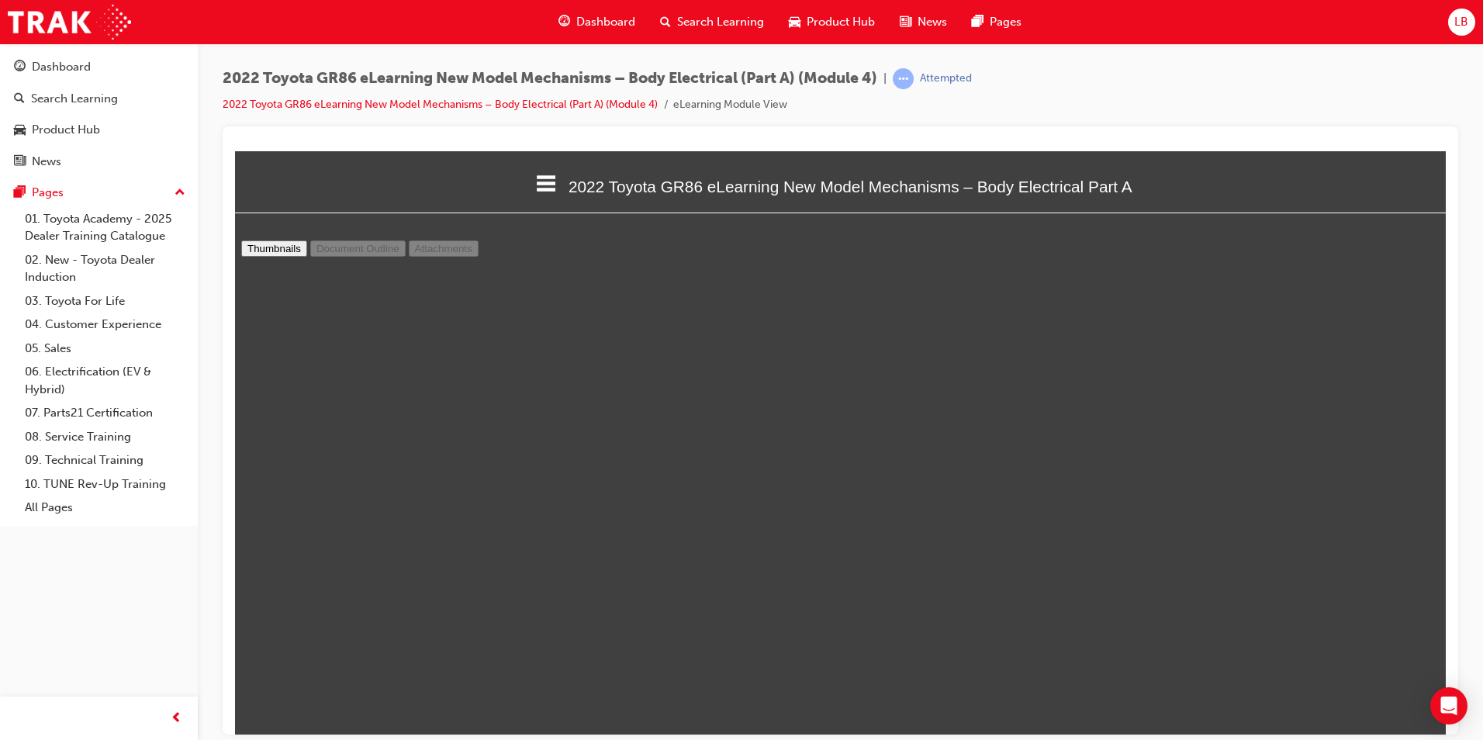
type input "6"
select select "custom"
type input "7"
select select "custom"
type input "8"
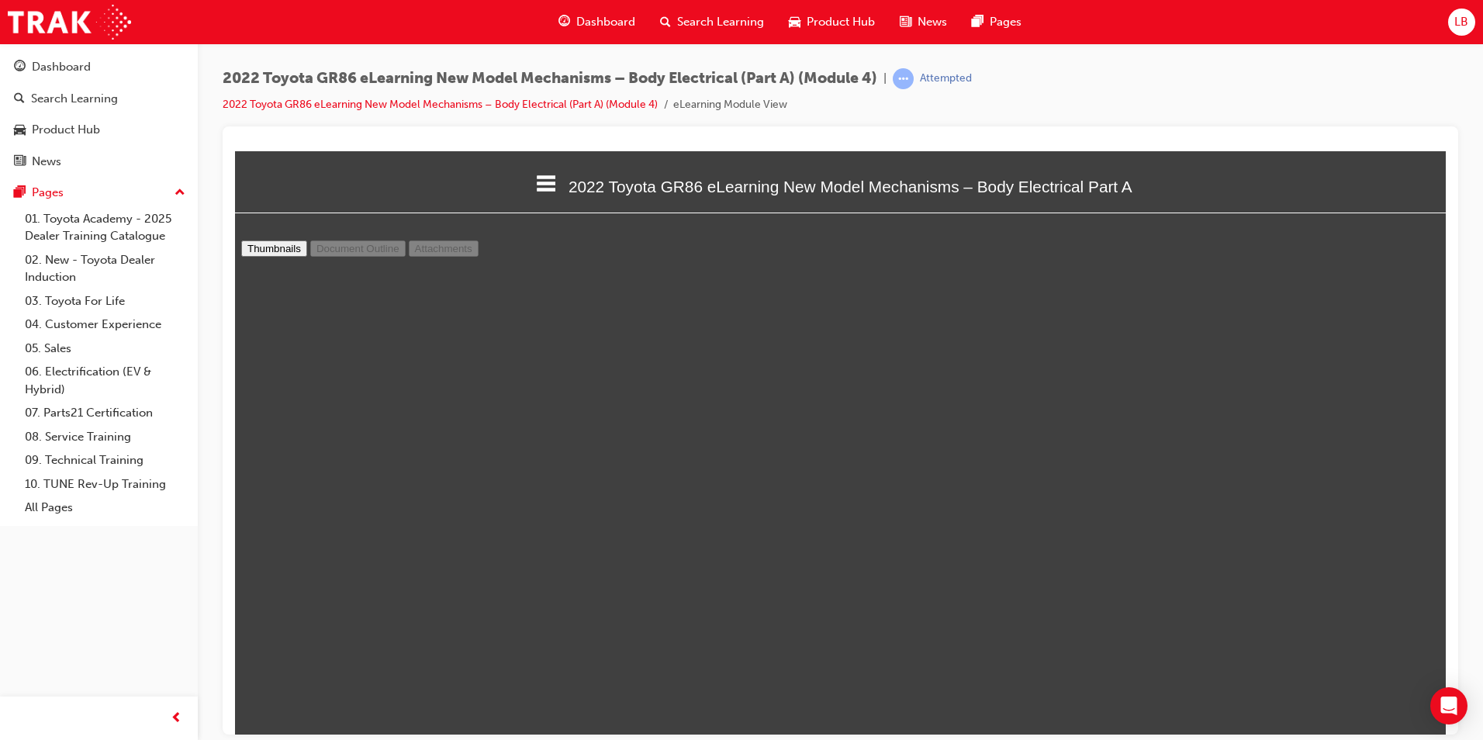
select select "custom"
type input "9"
select select "custom"
type input "10"
select select "custom"
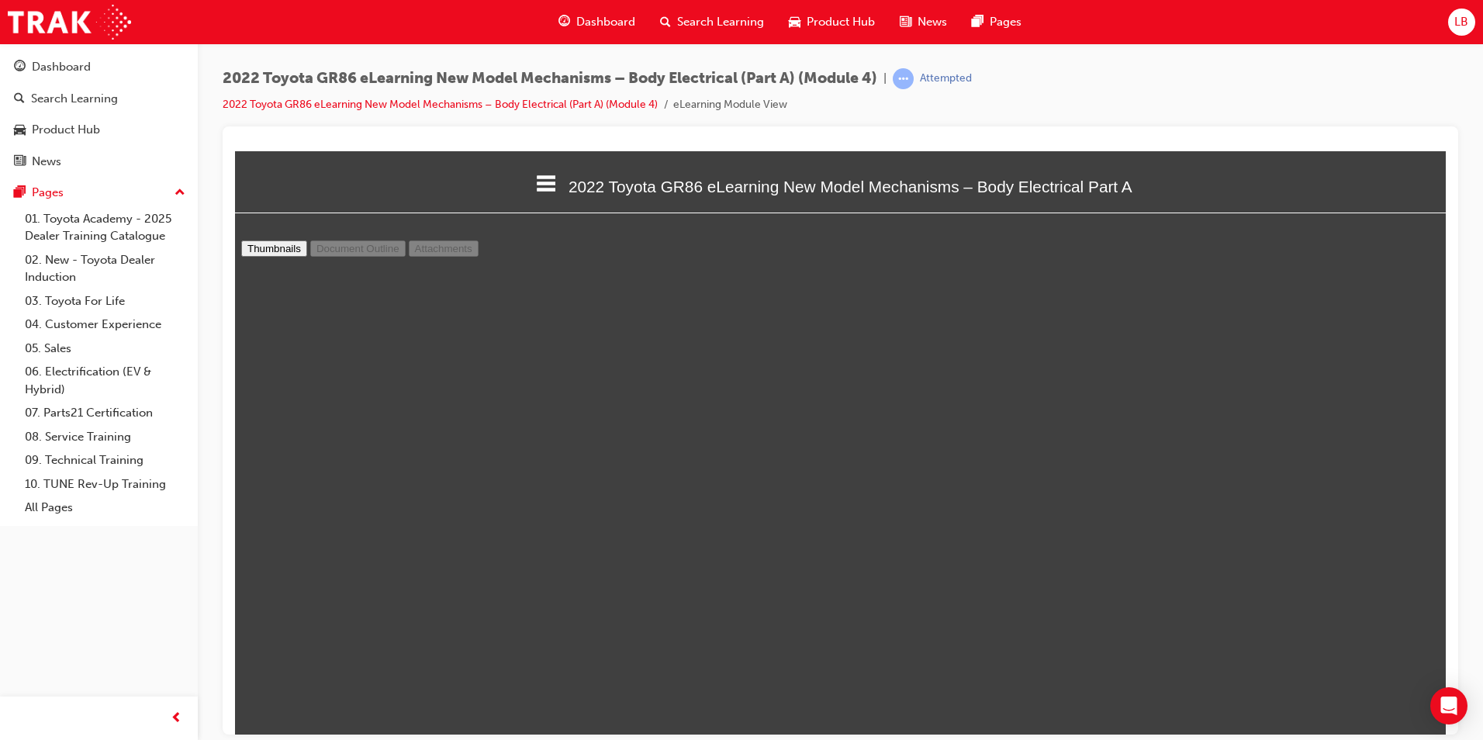
type input "11"
select select "custom"
type input "12"
select select "custom"
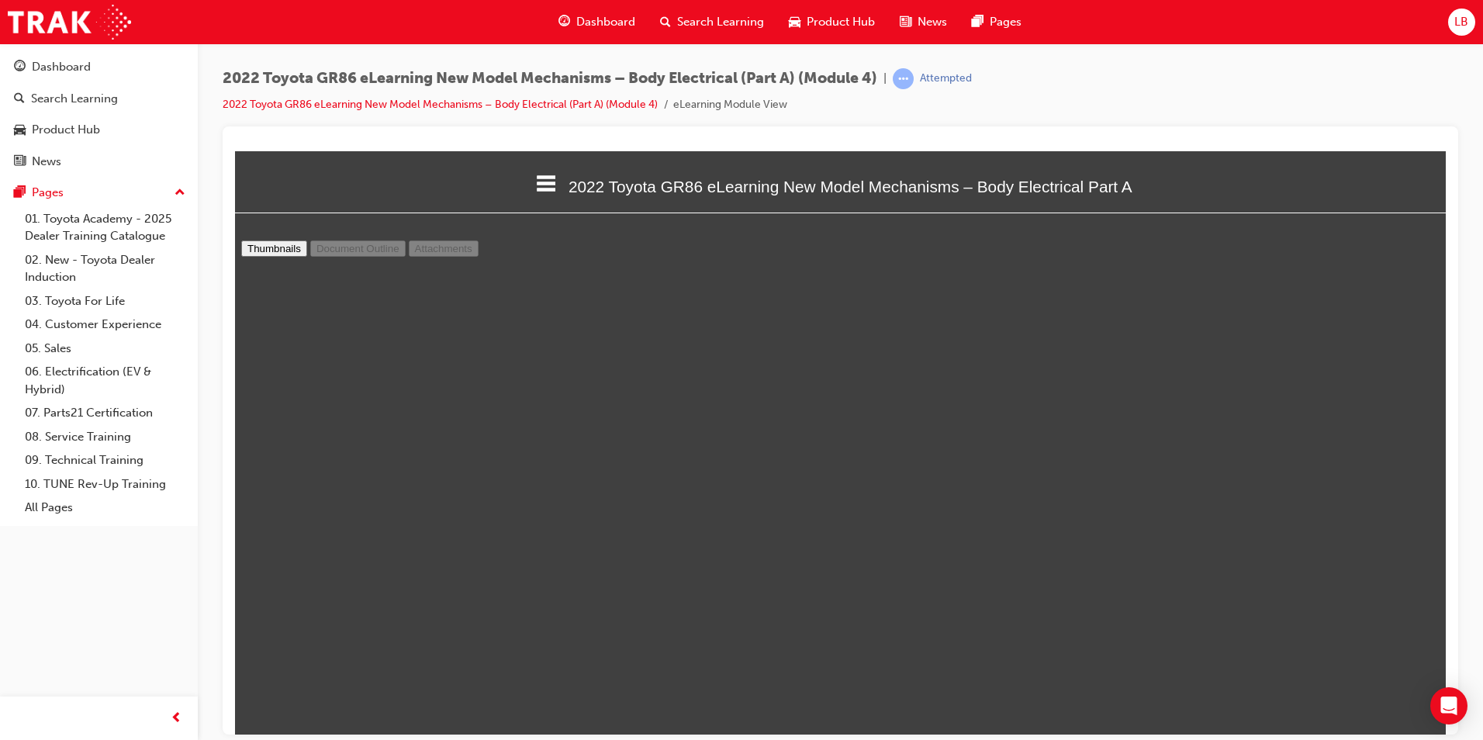
drag, startPoint x: 912, startPoint y: 365, endPoint x: 1000, endPoint y: 426, distance: 106.9
drag, startPoint x: 1000, startPoint y: 426, endPoint x: 960, endPoint y: 404, distance: 45.1
type input "13"
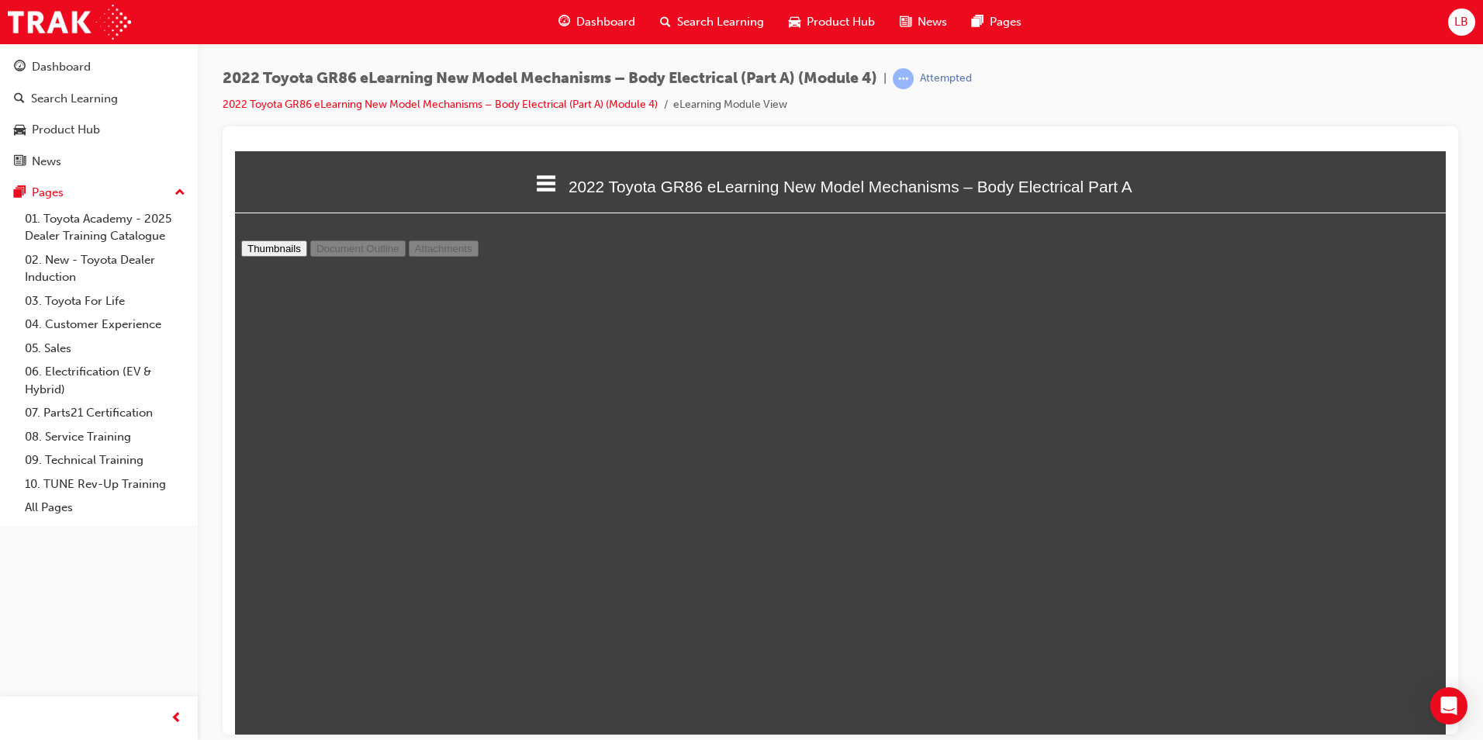
select select "custom"
type input "14"
select select "custom"
type input "15"
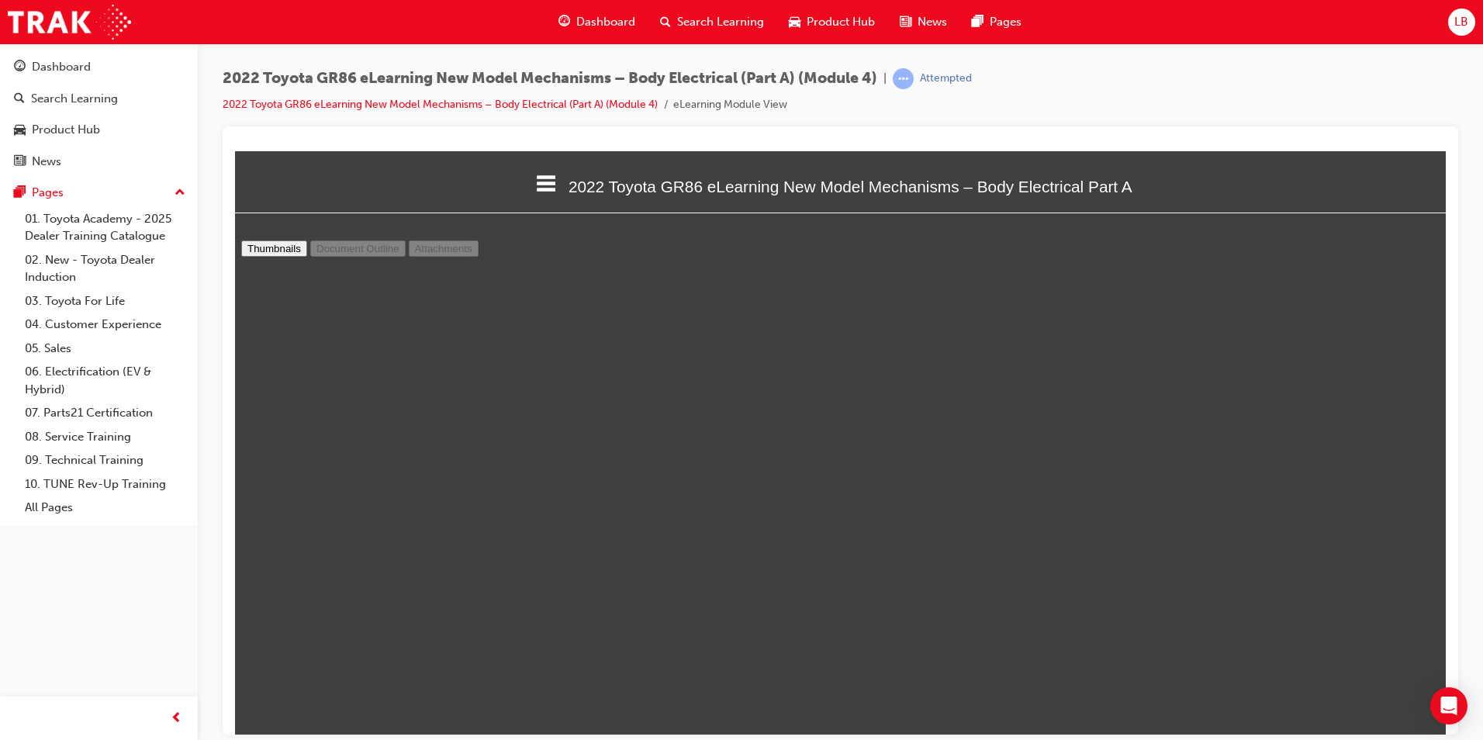
select select "custom"
type input "16"
select select "custom"
type input "17"
select select "custom"
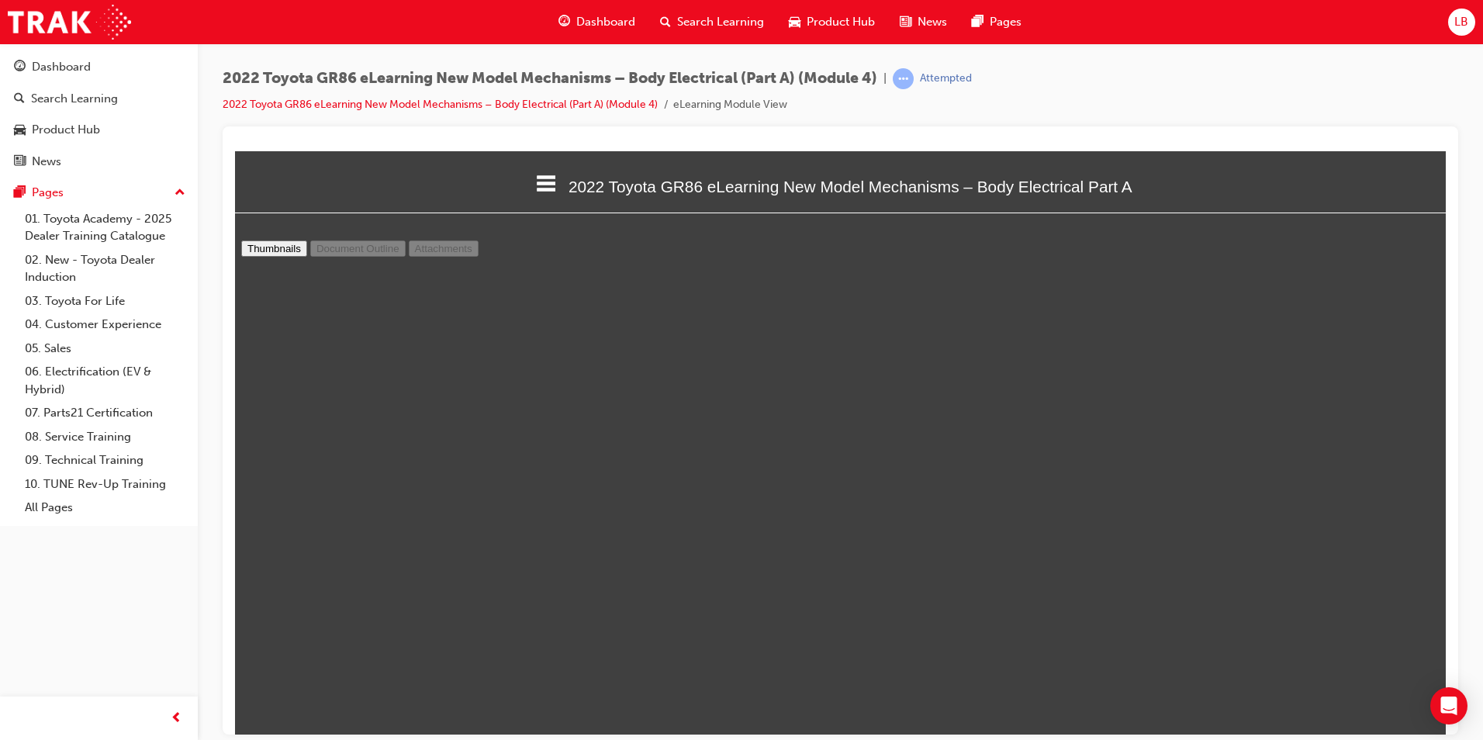
type input "18"
select select "custom"
type input "19"
select select "custom"
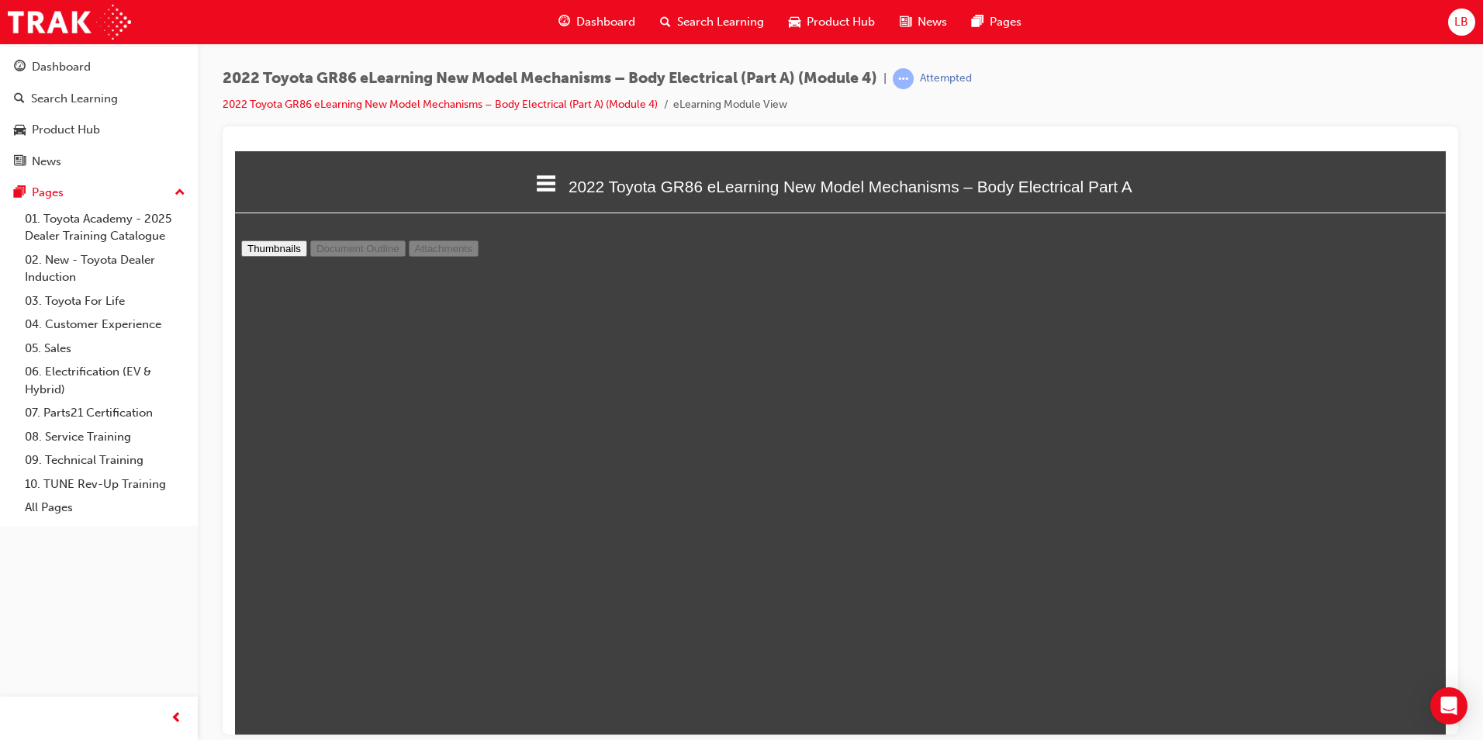
type input "20"
select select "custom"
type input "21"
select select "custom"
type input "22"
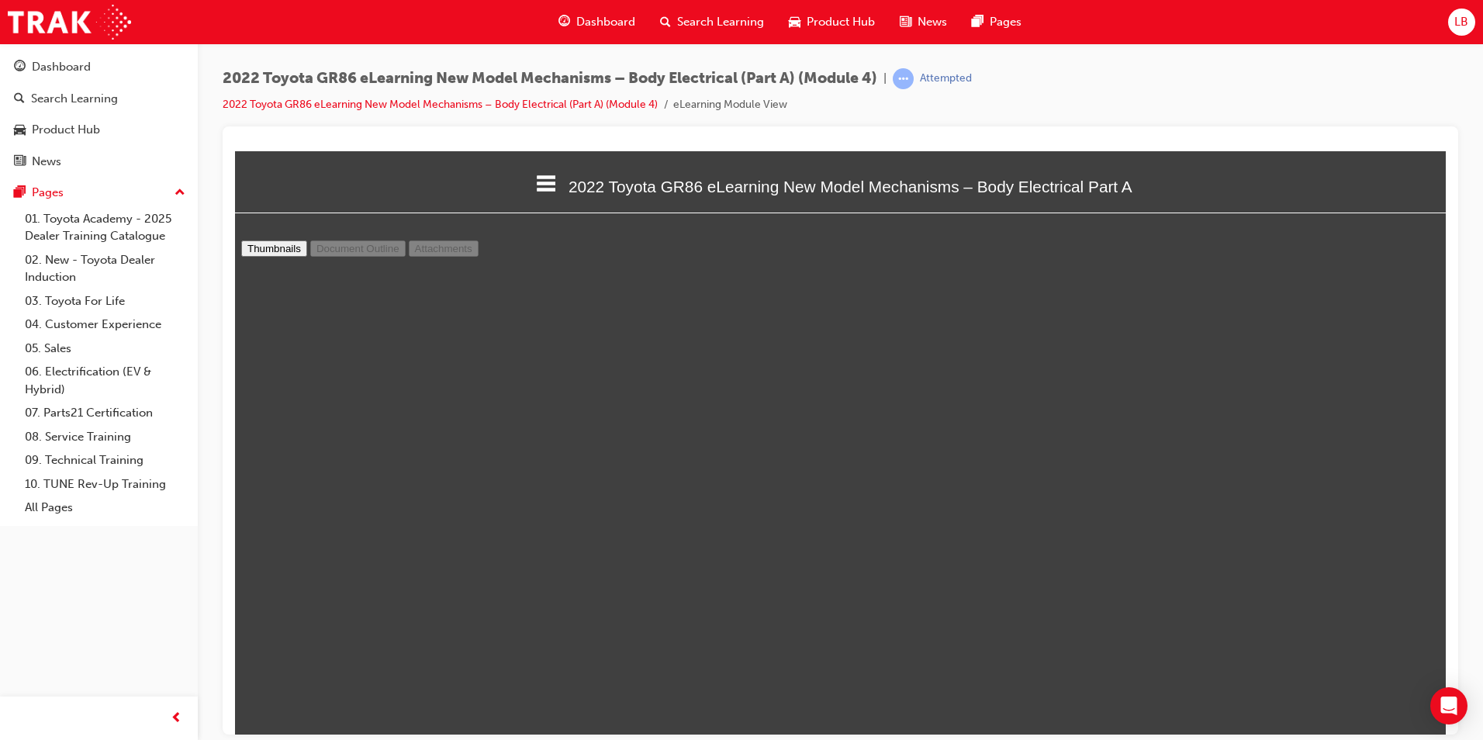
select select "custom"
type input "23"
select select "custom"
type input "24"
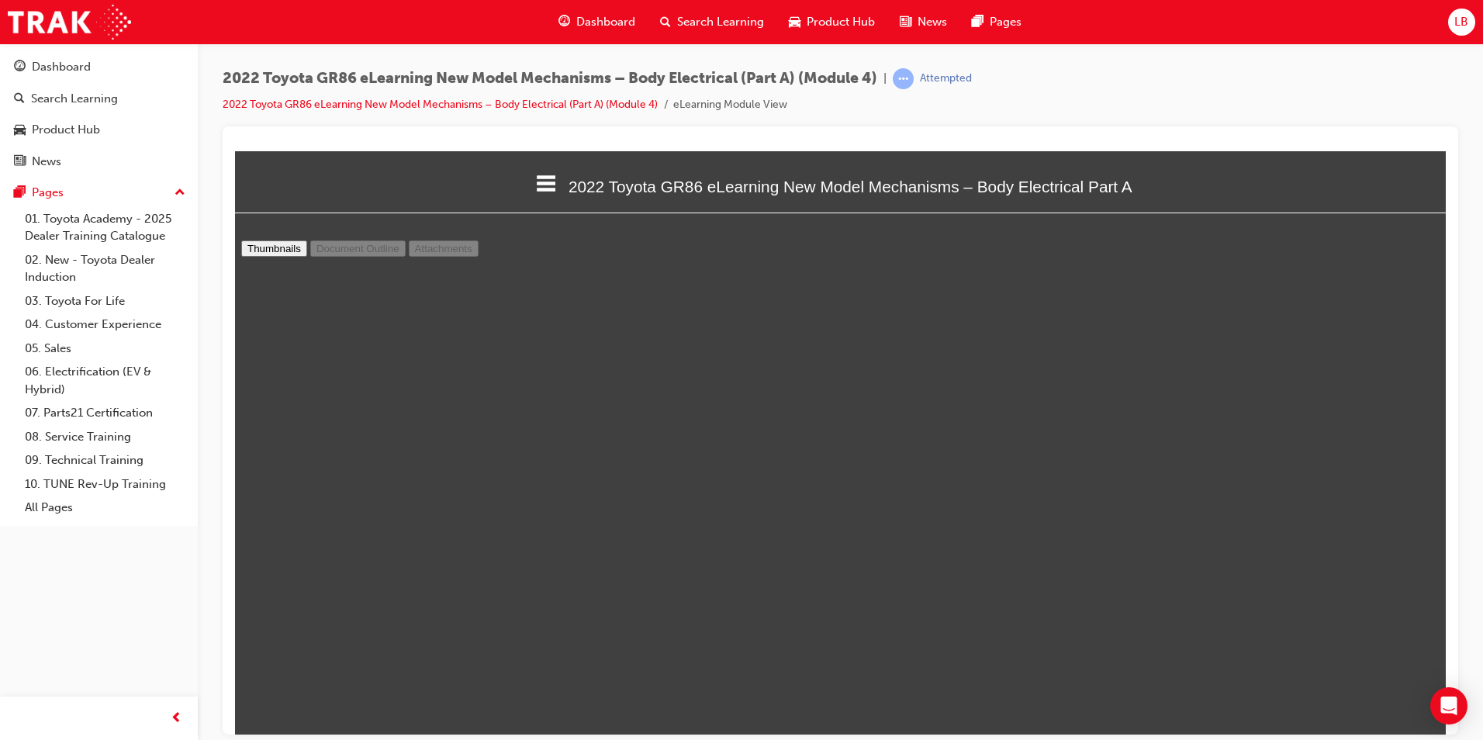
select select "custom"
type input "25"
select select "custom"
type input "26"
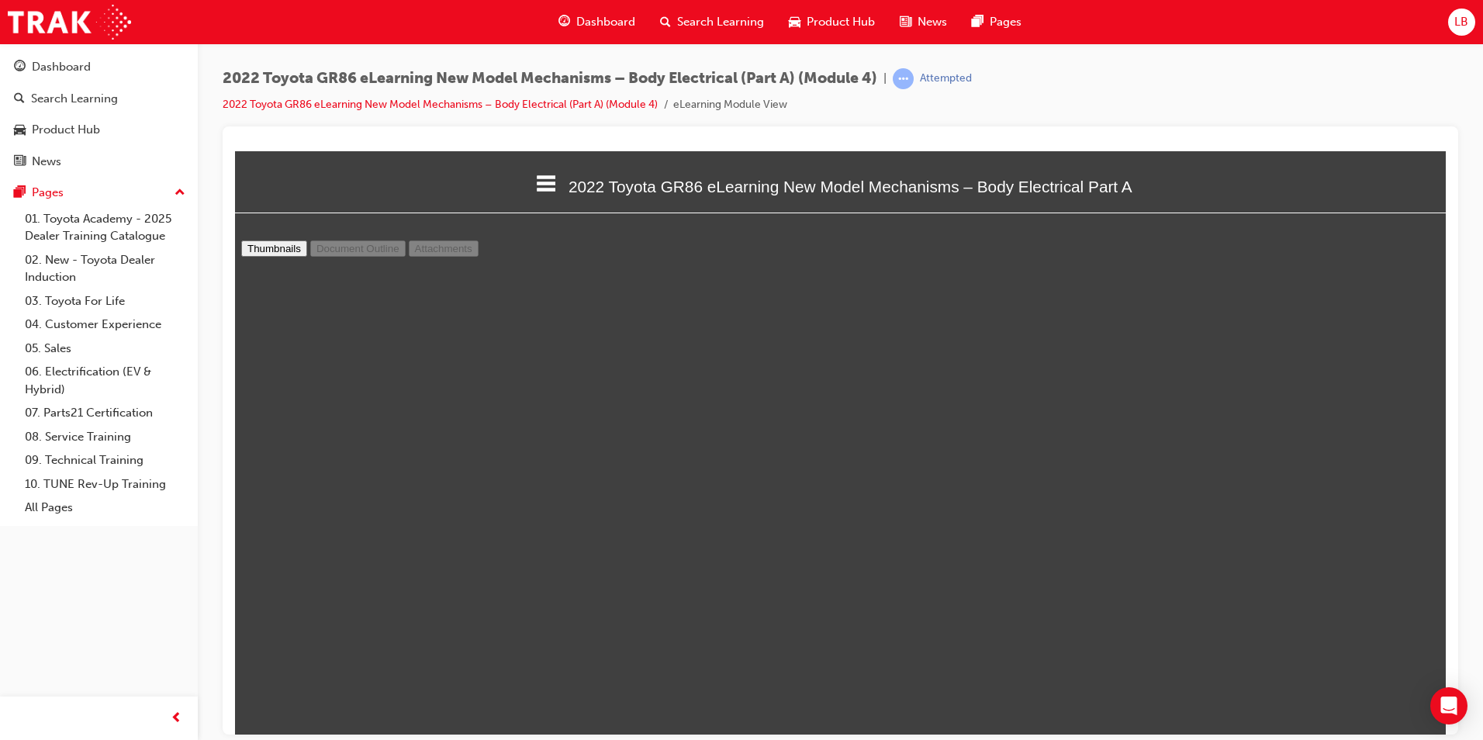
select select "custom"
type input "27"
select select "custom"
type input "28"
select select "custom"
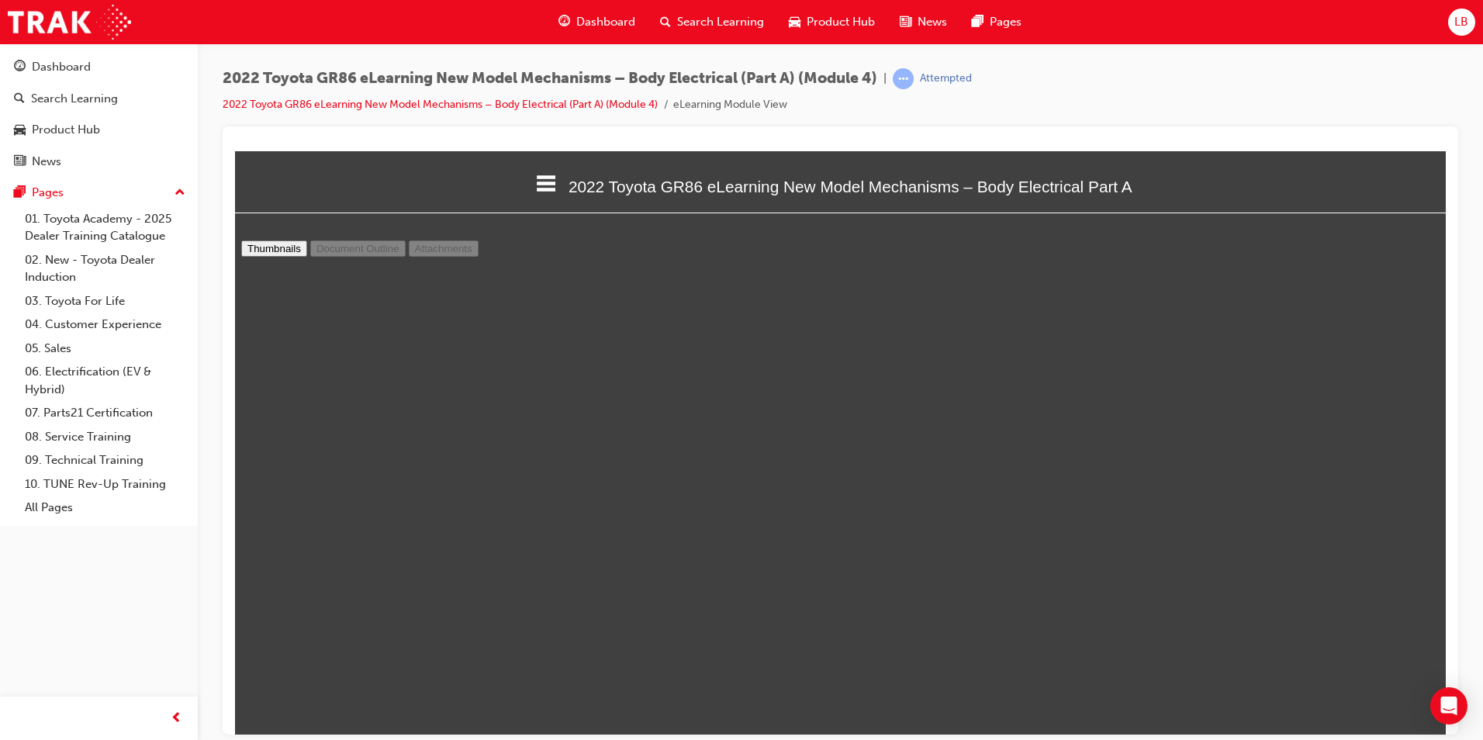
type input "29"
select select "custom"
type input "30"
select select "custom"
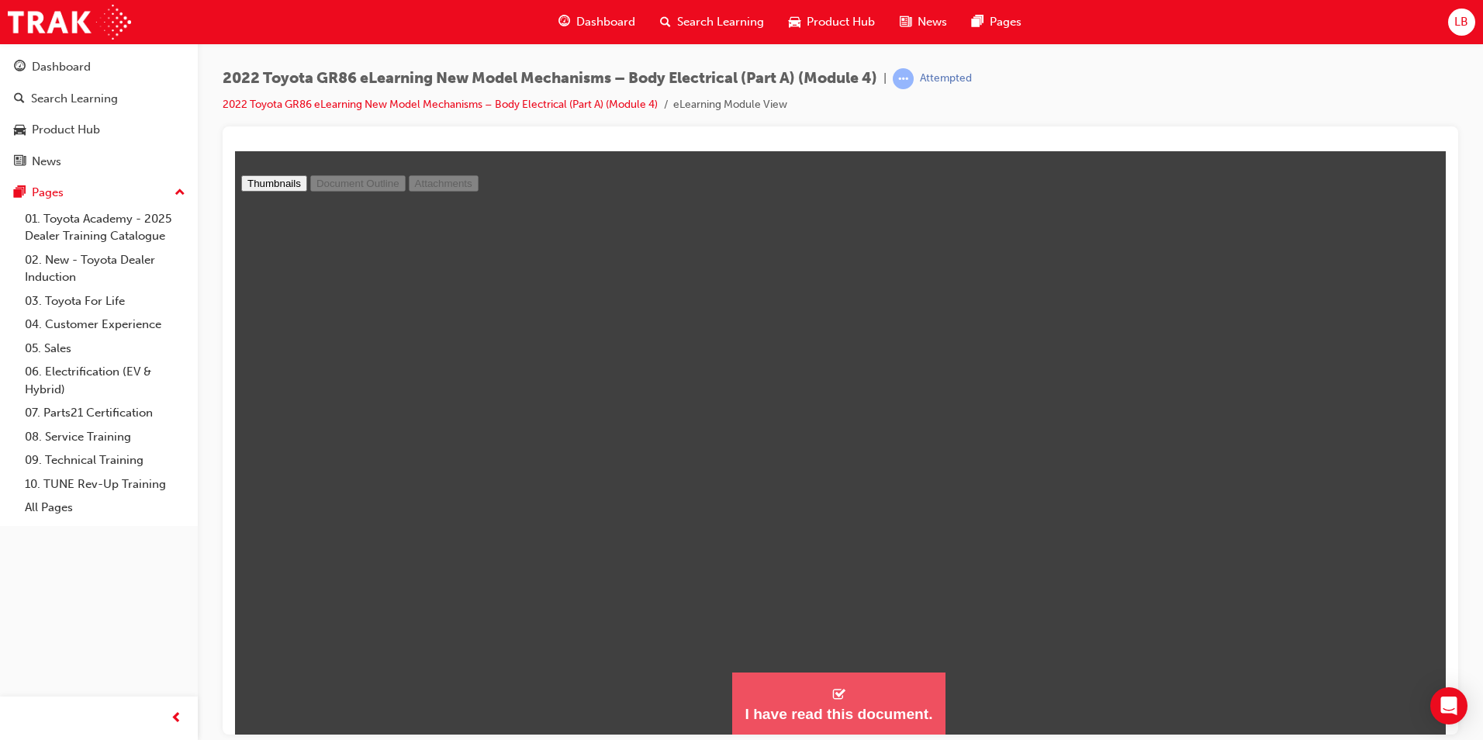
click at [869, 704] on div "I have read this document." at bounding box center [839, 713] width 188 height 19
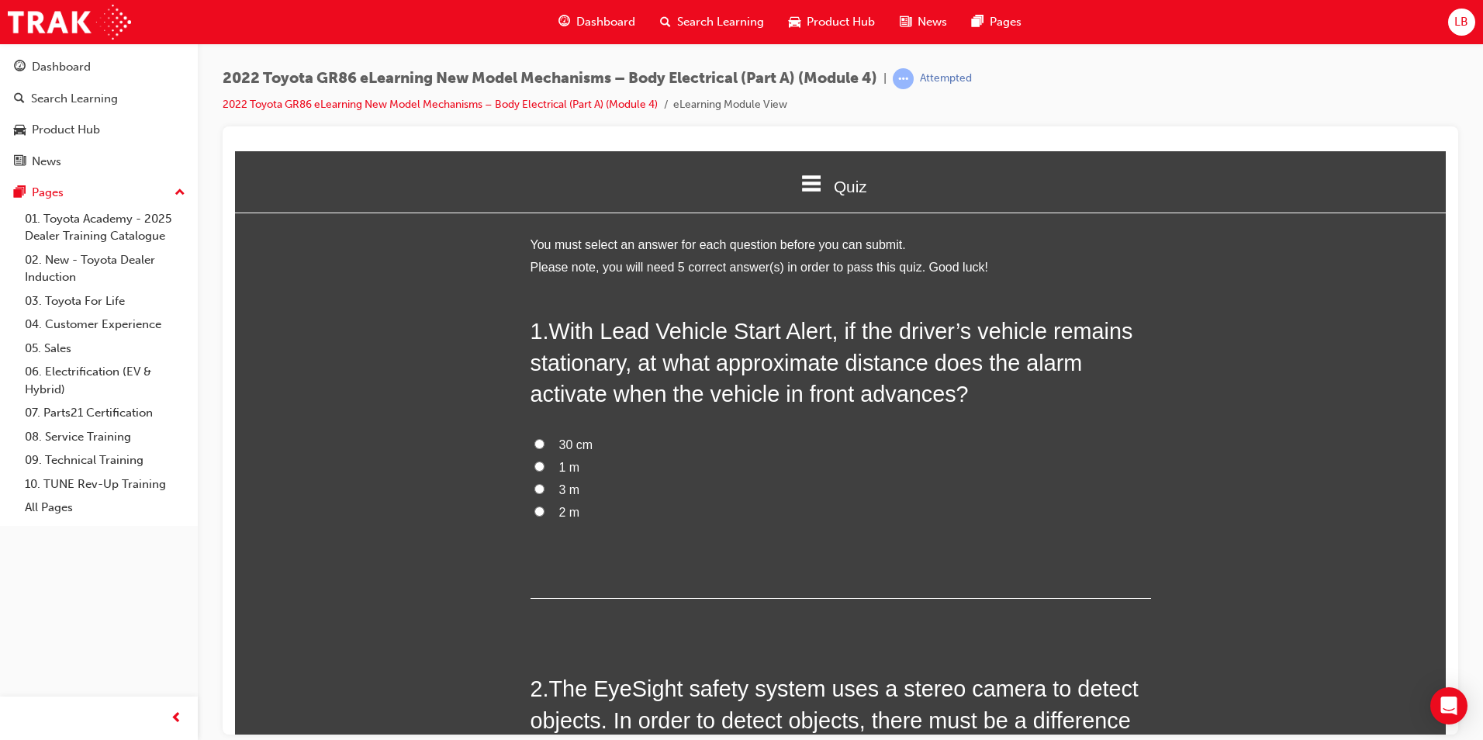
scroll to position [1804, 1223]
click at [534, 485] on input "3 m" at bounding box center [539, 488] width 10 height 10
radio input "true"
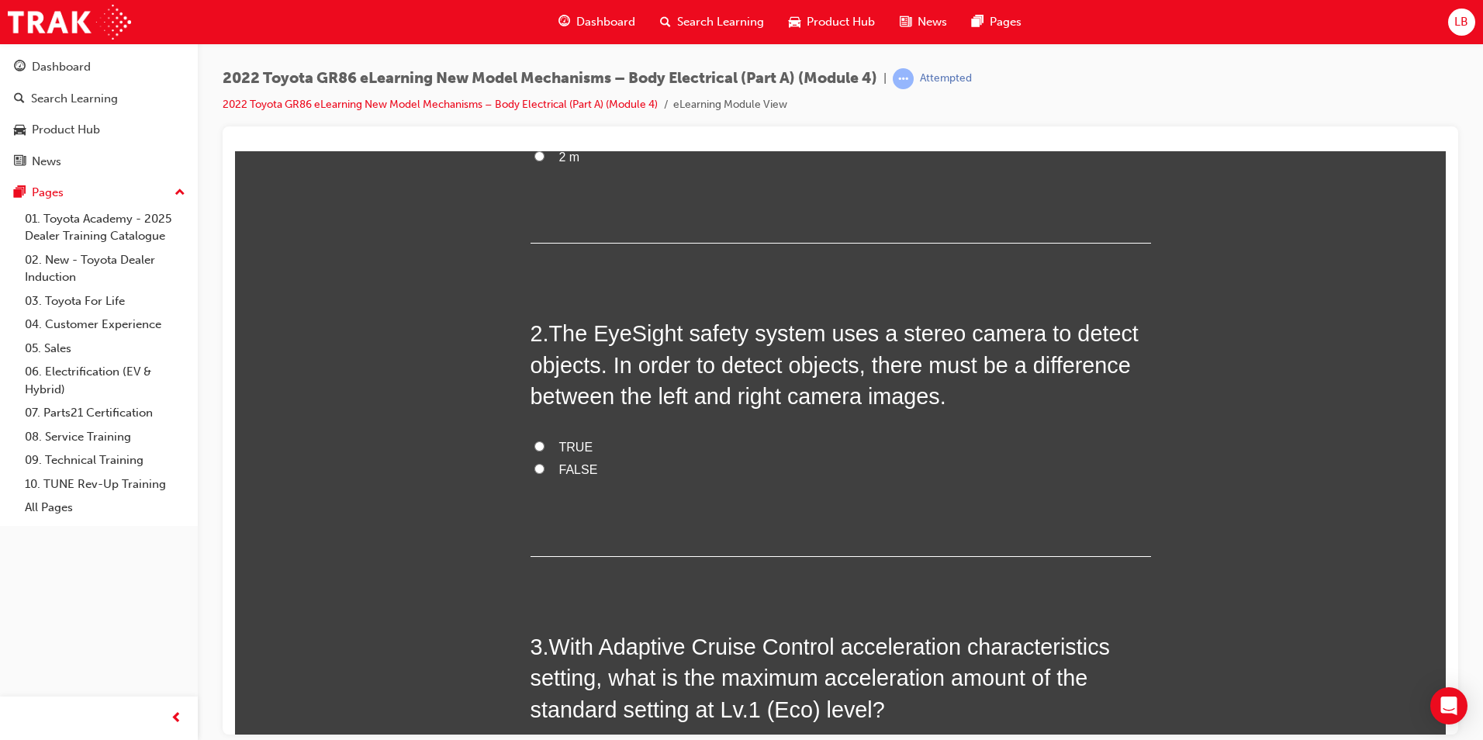
scroll to position [465, 0]
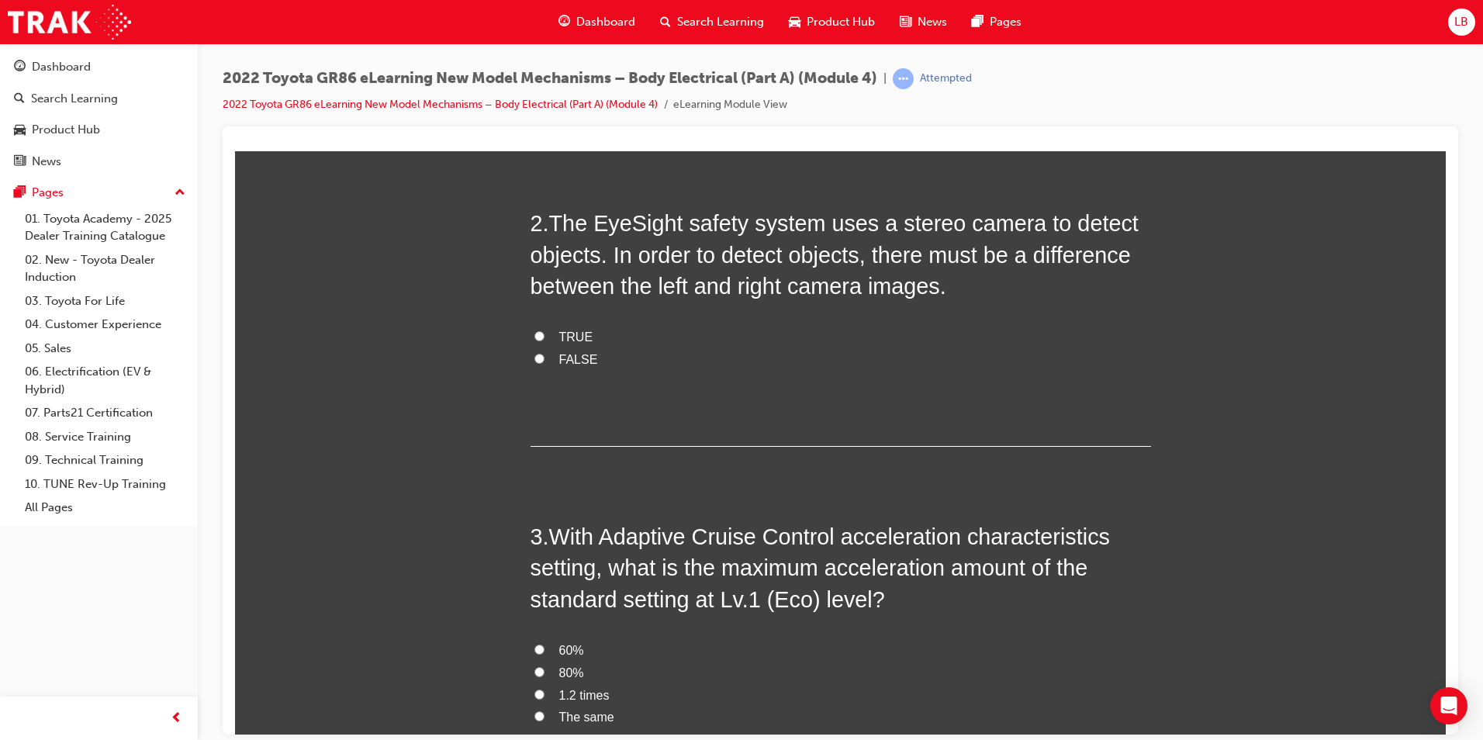
click at [534, 334] on input "TRUE" at bounding box center [539, 335] width 10 height 10
radio input "true"
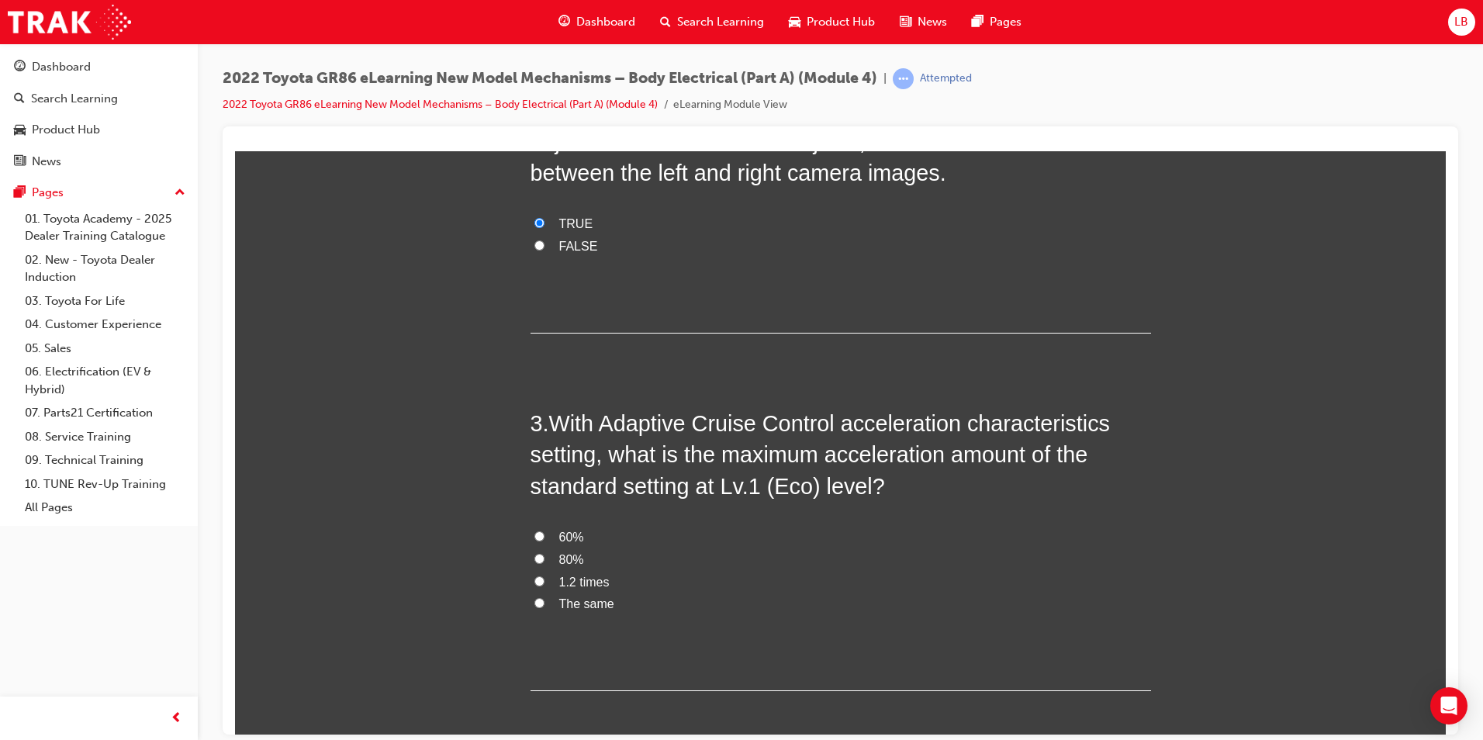
scroll to position [698, 0]
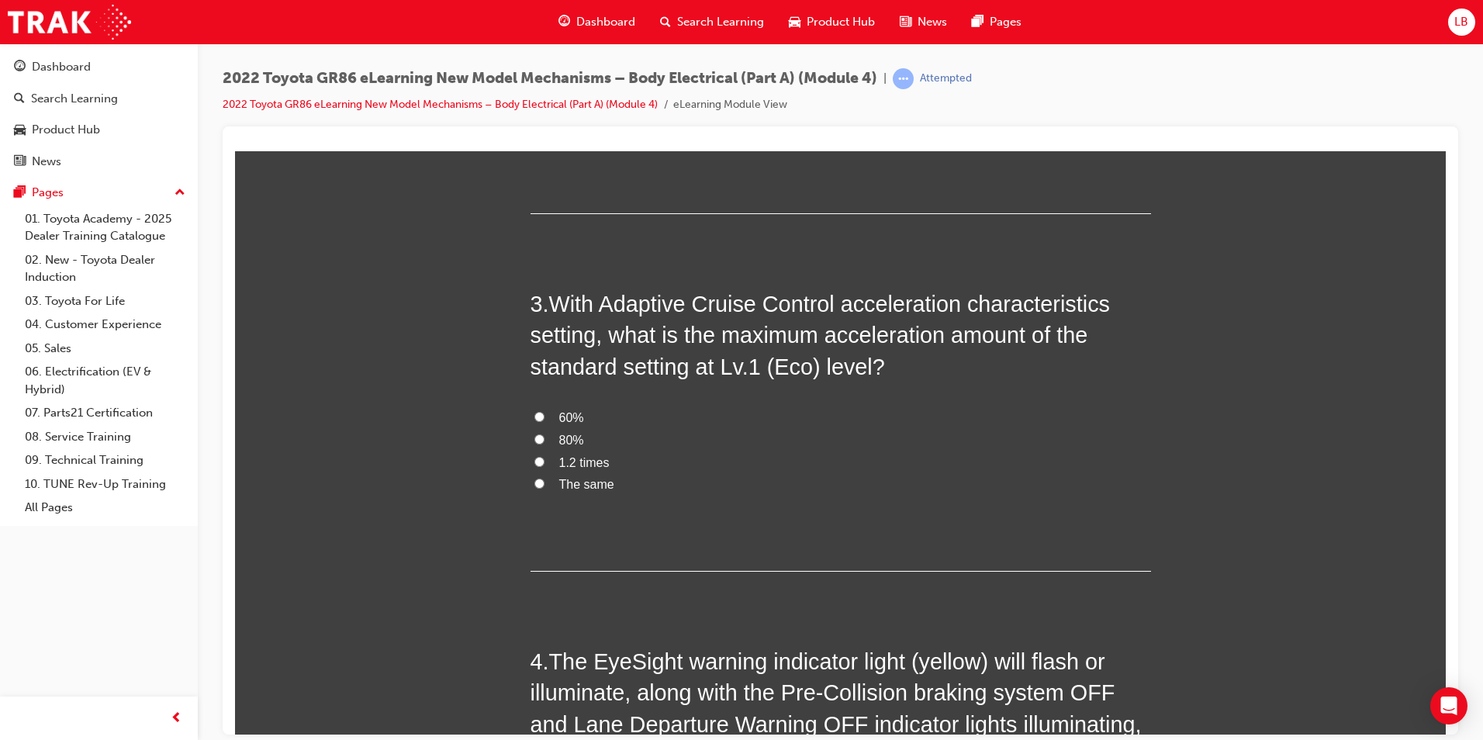
click at [534, 414] on input "60%" at bounding box center [539, 416] width 10 height 10
radio input "true"
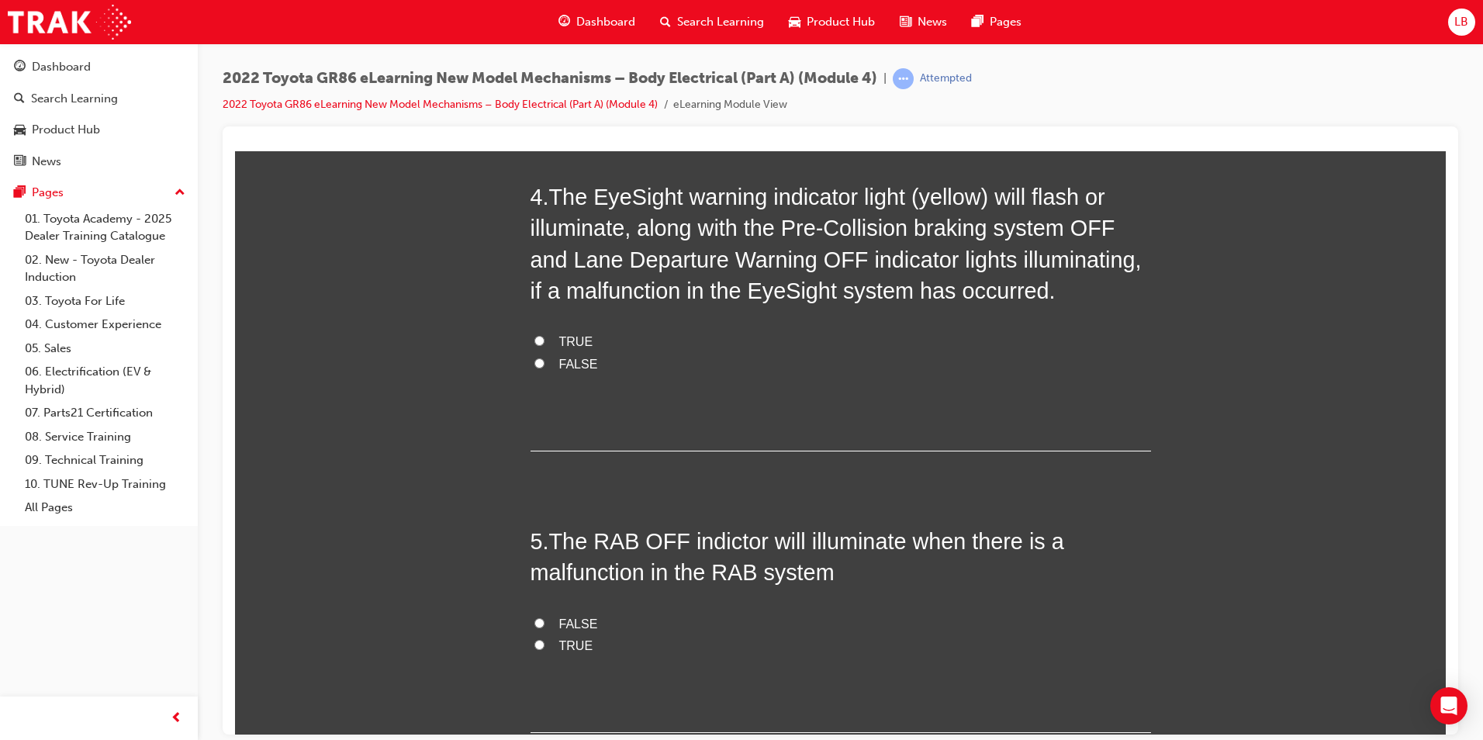
scroll to position [1163, 0]
click at [534, 341] on input "TRUE" at bounding box center [539, 339] width 10 height 10
radio input "true"
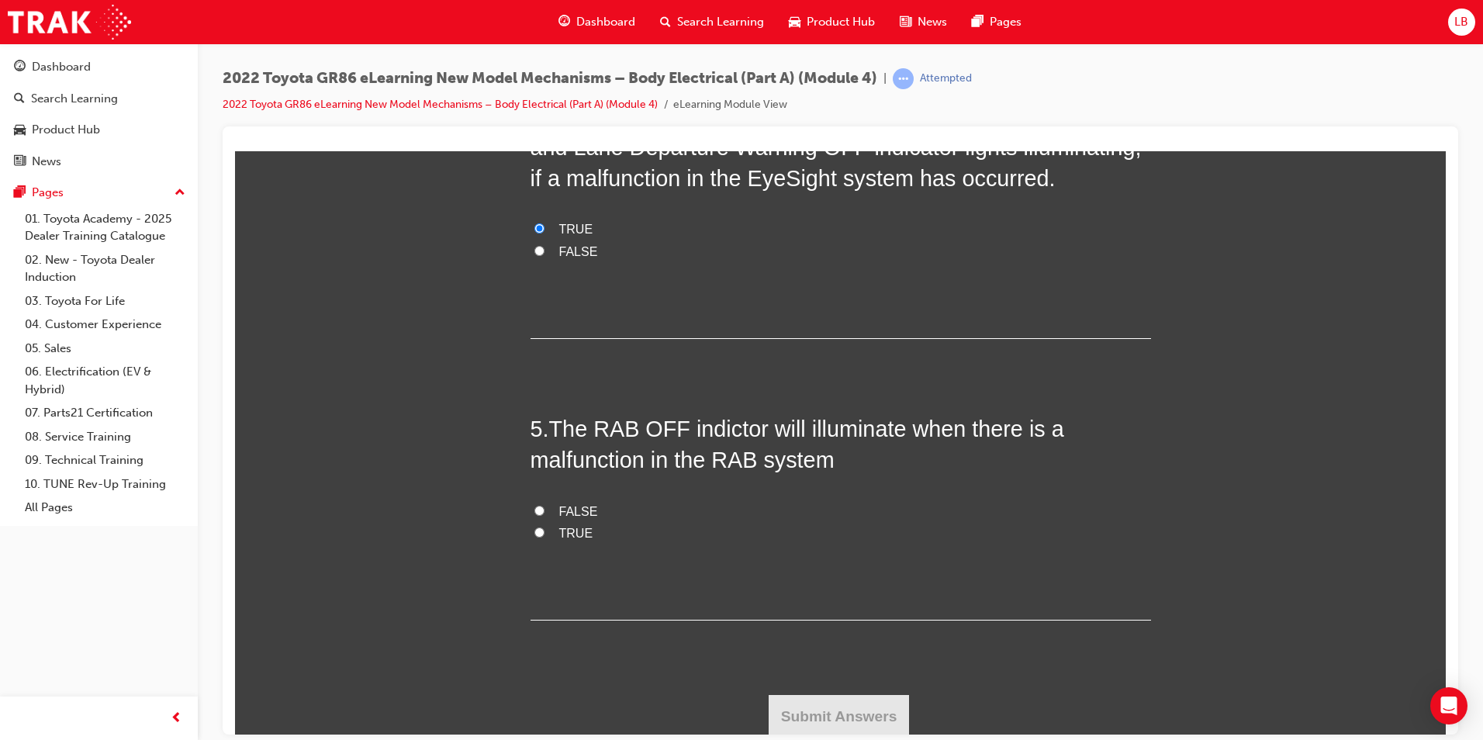
scroll to position [1278, 0]
click at [534, 530] on input "TRUE" at bounding box center [539, 528] width 10 height 10
radio input "true"
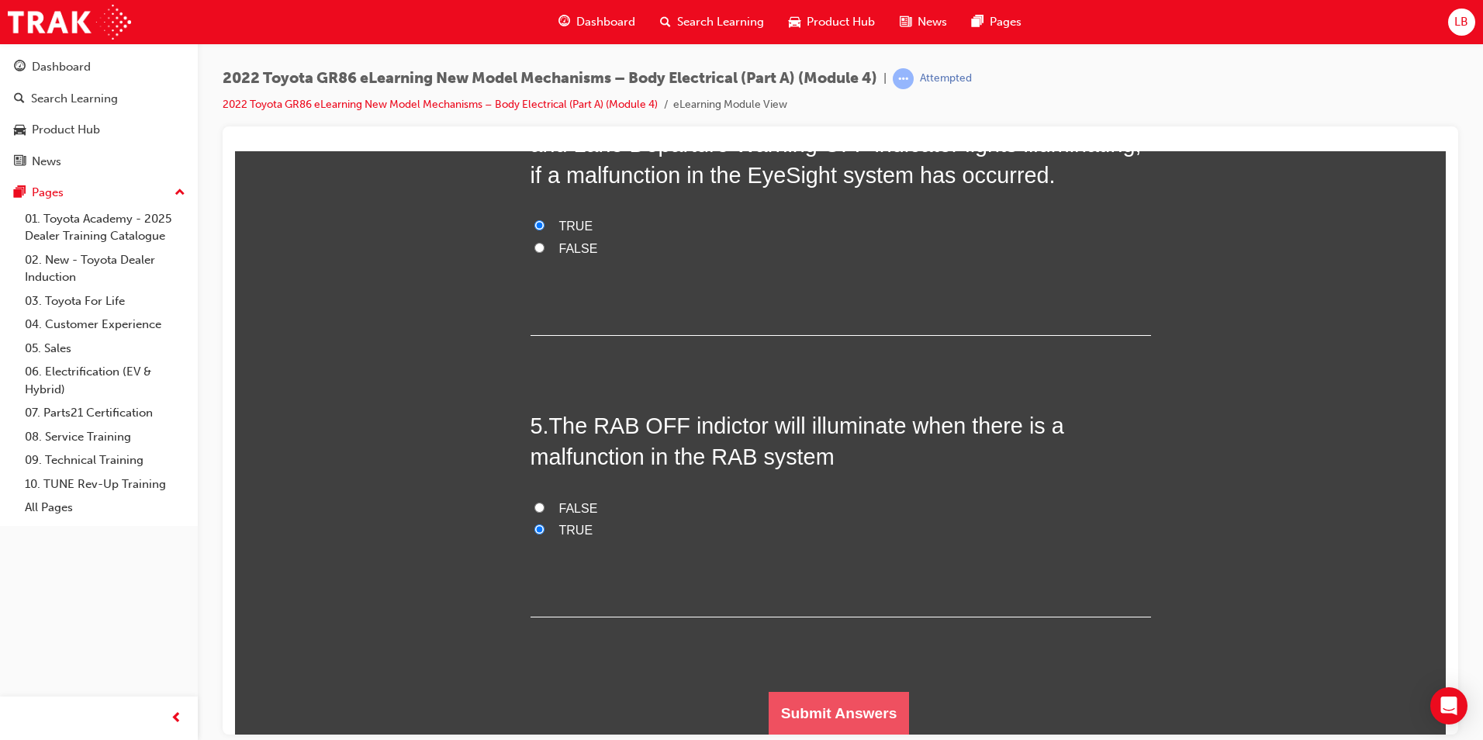
click at [842, 727] on button "Submit Answers" at bounding box center [839, 712] width 141 height 43
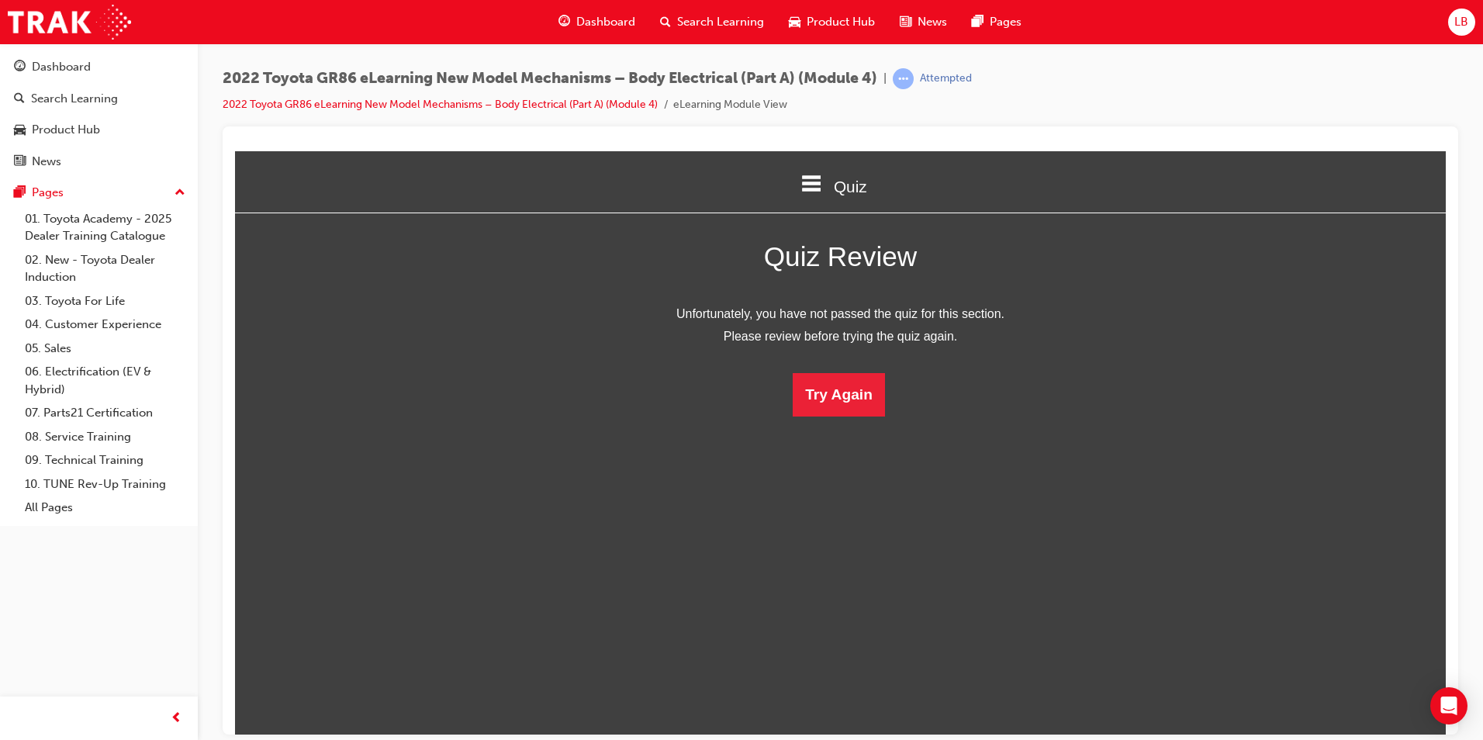
scroll to position [8, 8]
click at [816, 399] on button "Try Again" at bounding box center [839, 393] width 92 height 43
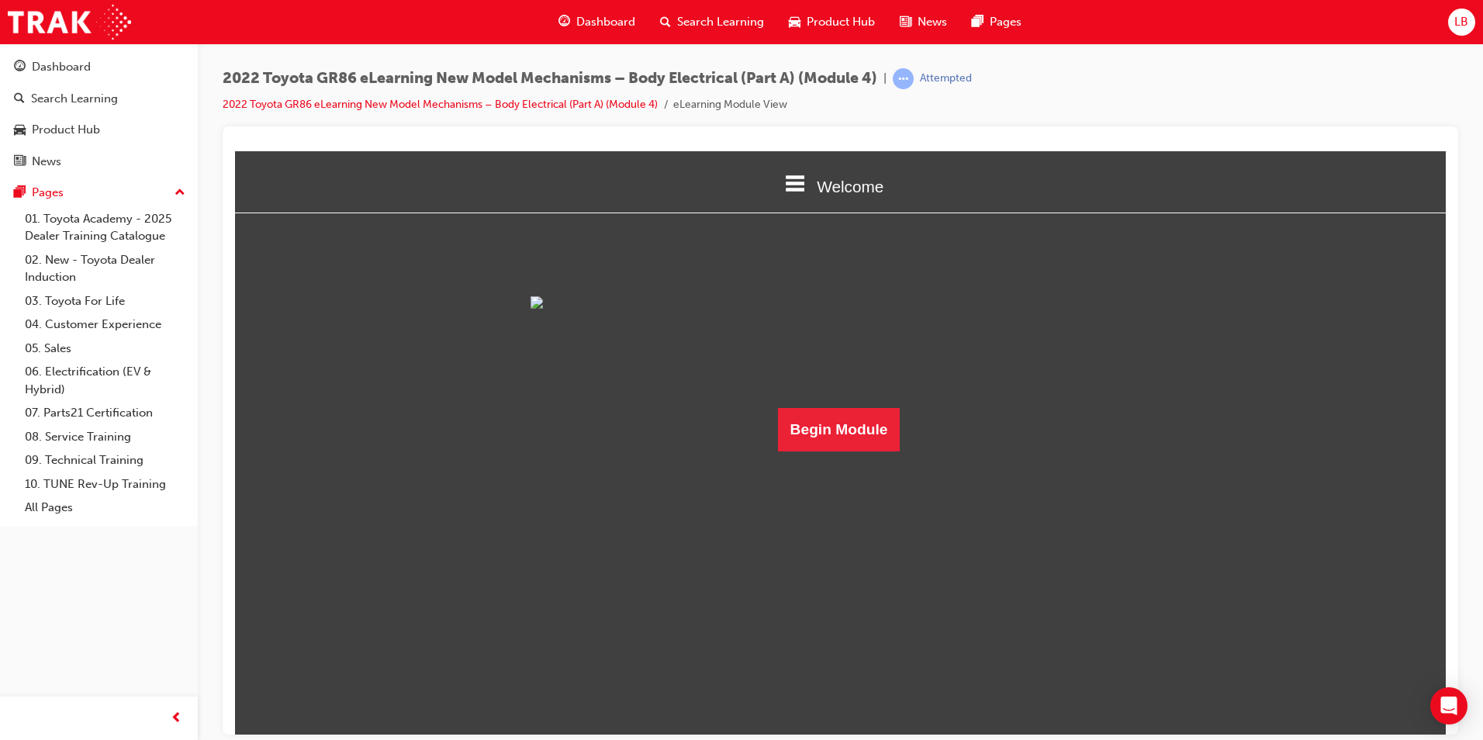
click at [786, 178] on icon at bounding box center [796, 182] width 20 height 16
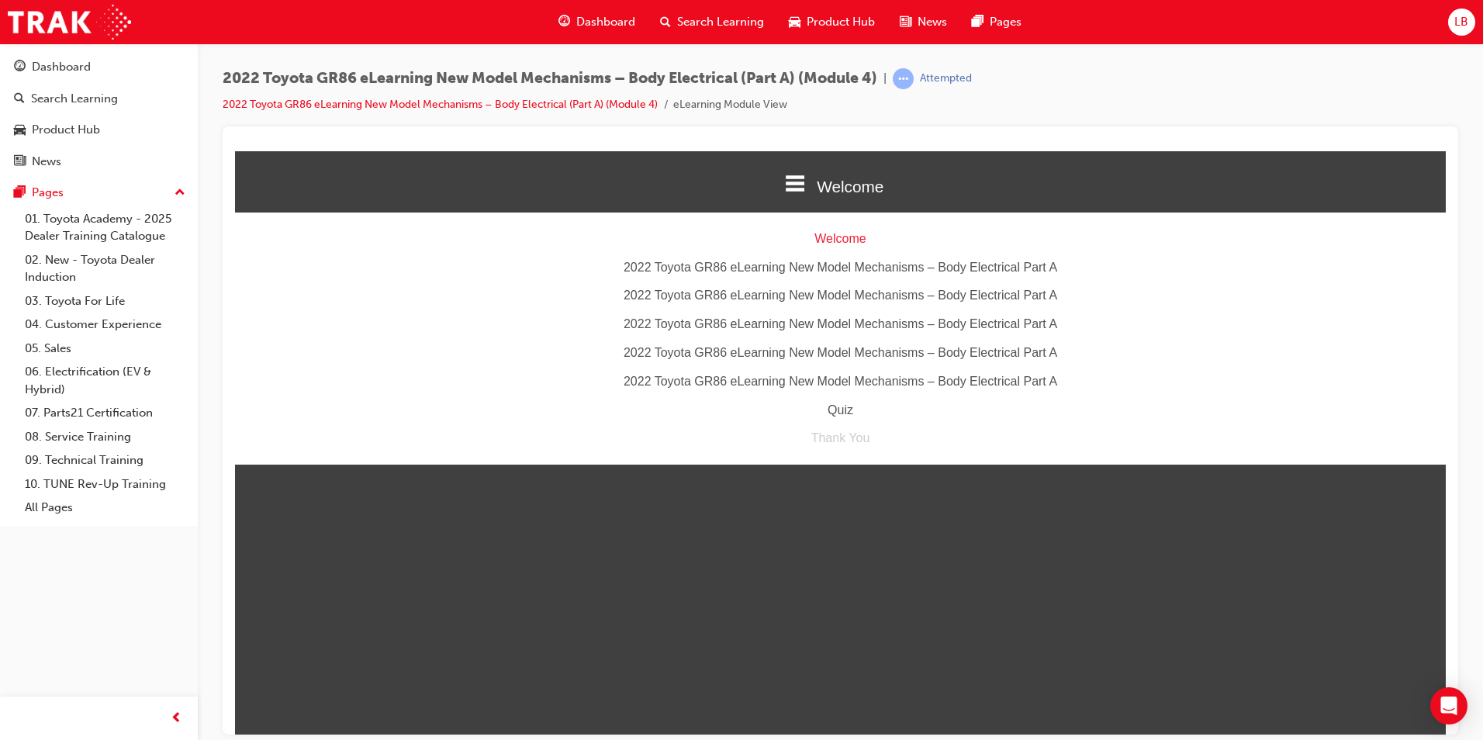
click at [834, 411] on div "Quiz" at bounding box center [840, 410] width 1211 height 22
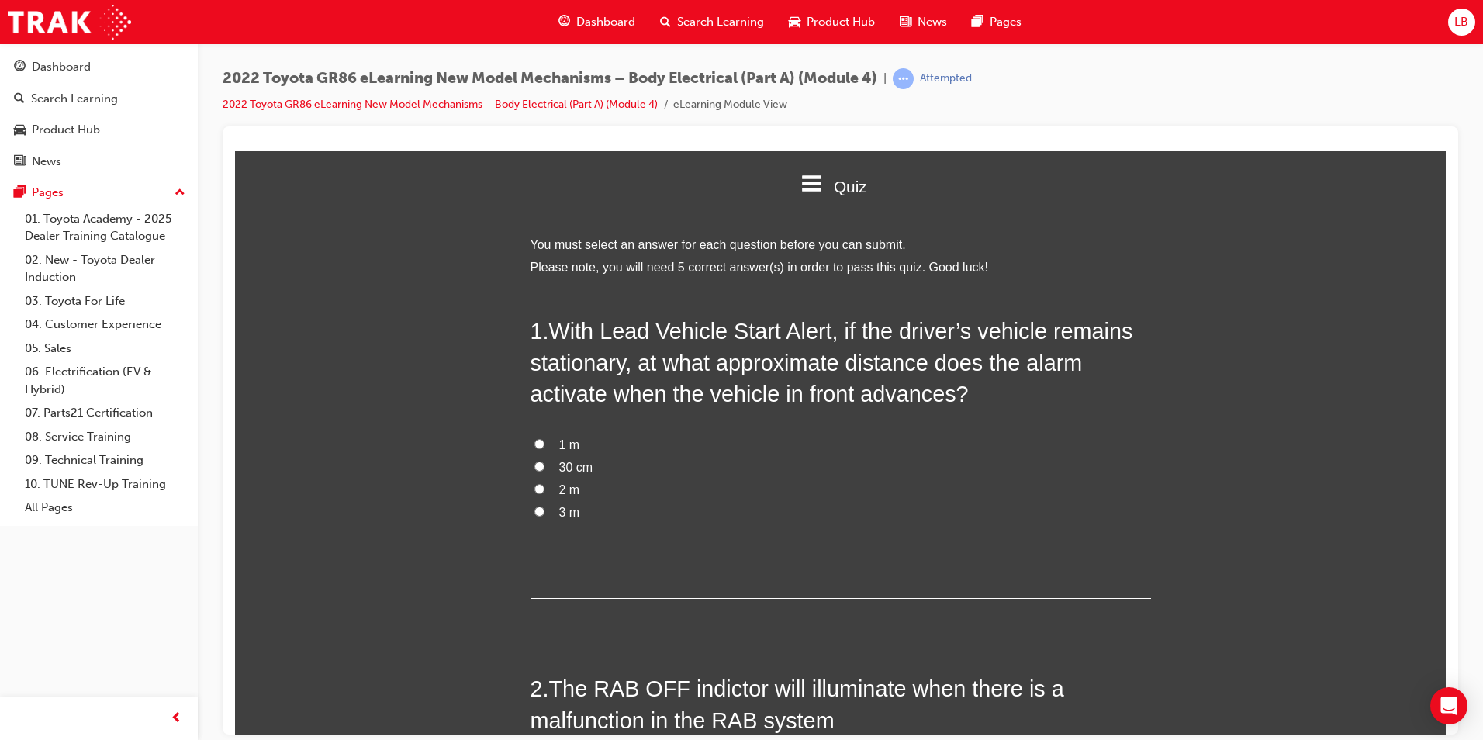
click at [537, 512] on input "3 m" at bounding box center [539, 511] width 10 height 10
radio input "true"
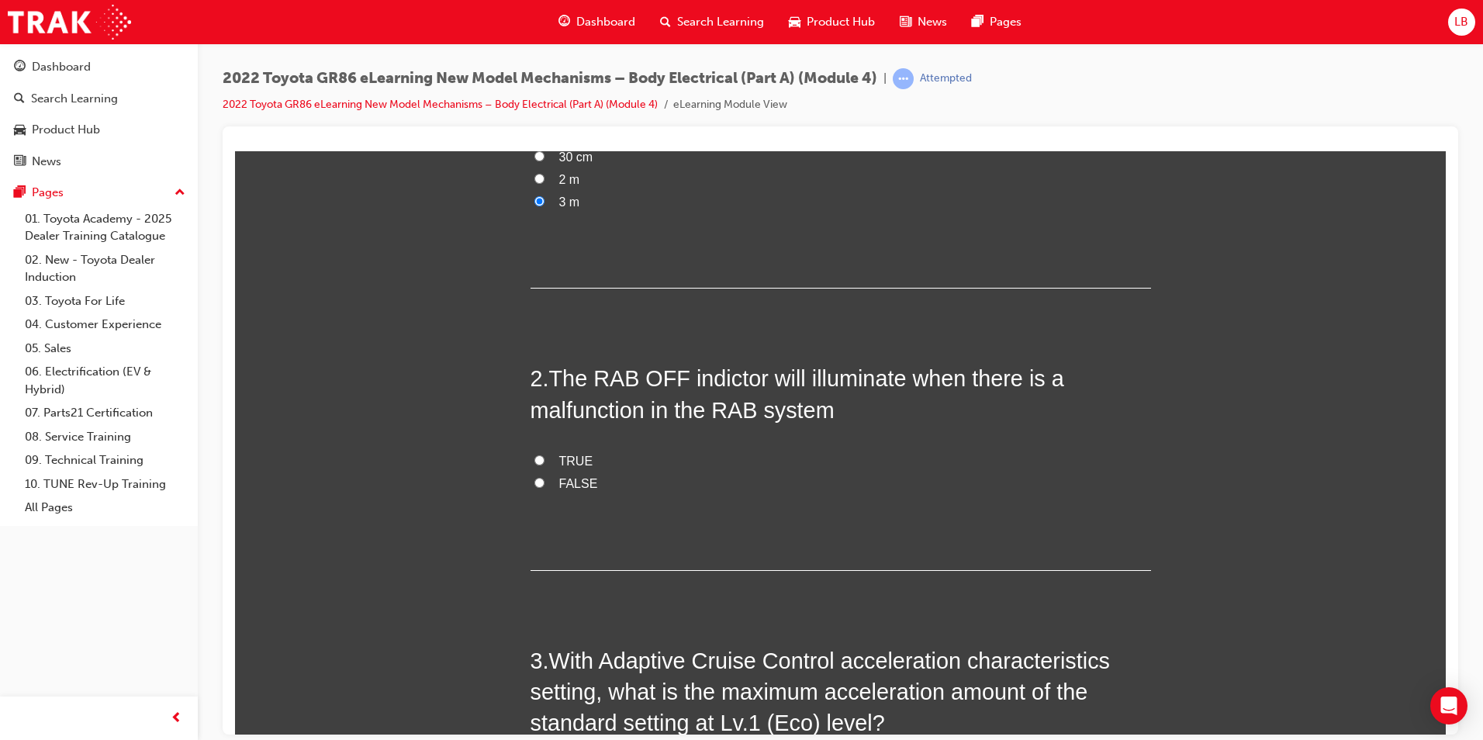
click at [534, 483] on input "FALSE" at bounding box center [539, 482] width 10 height 10
radio input "true"
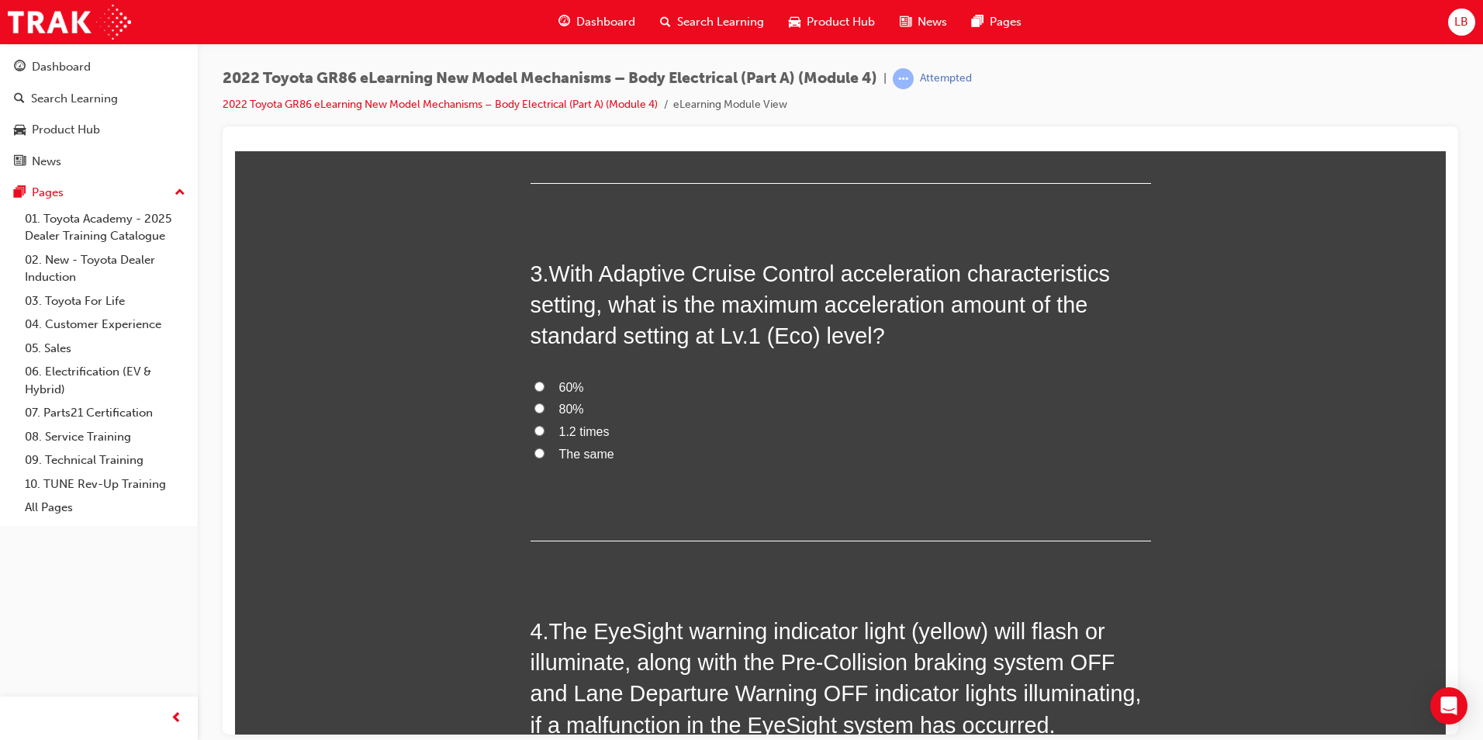
scroll to position [698, 0]
click at [530, 383] on label "60%" at bounding box center [840, 386] width 620 height 22
click at [534, 383] on input "60%" at bounding box center [539, 385] width 10 height 10
radio input "true"
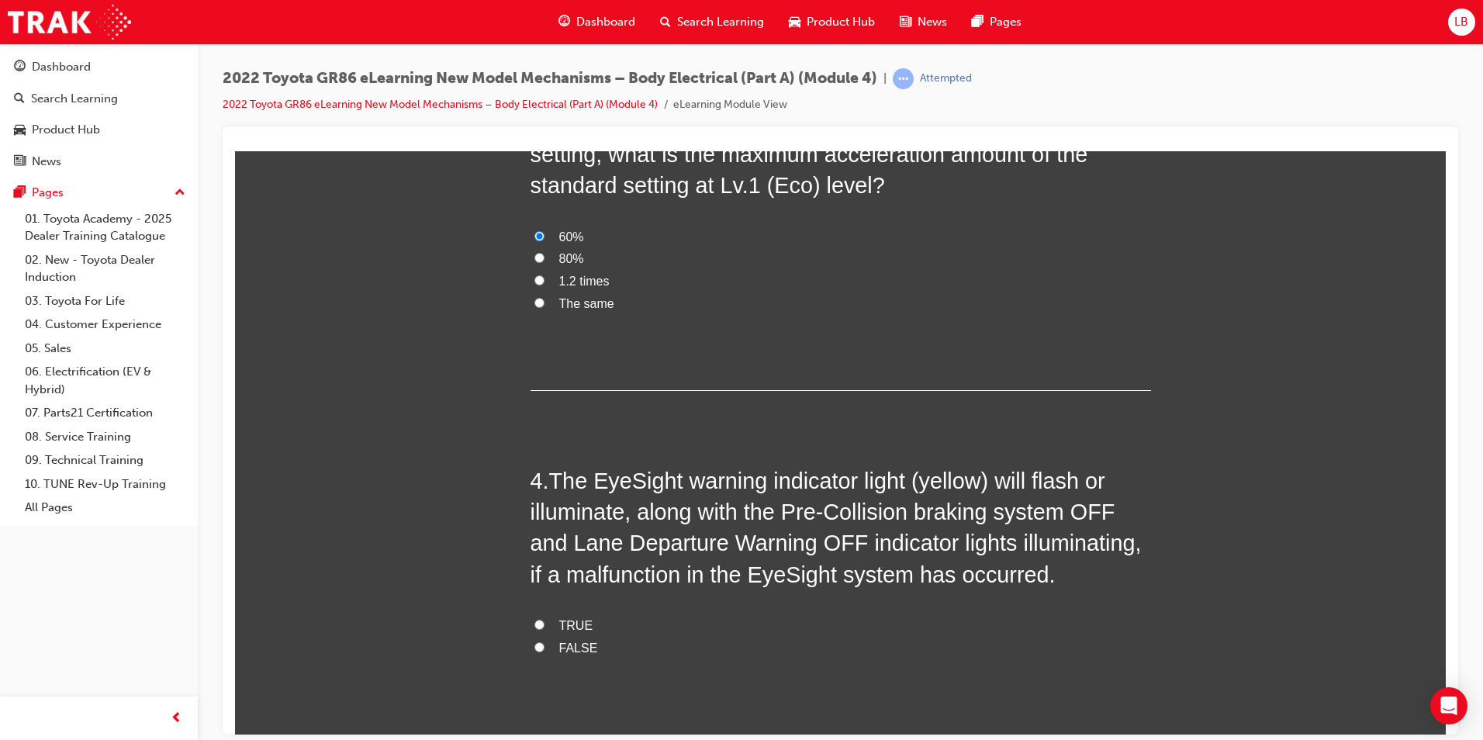
scroll to position [1008, 0]
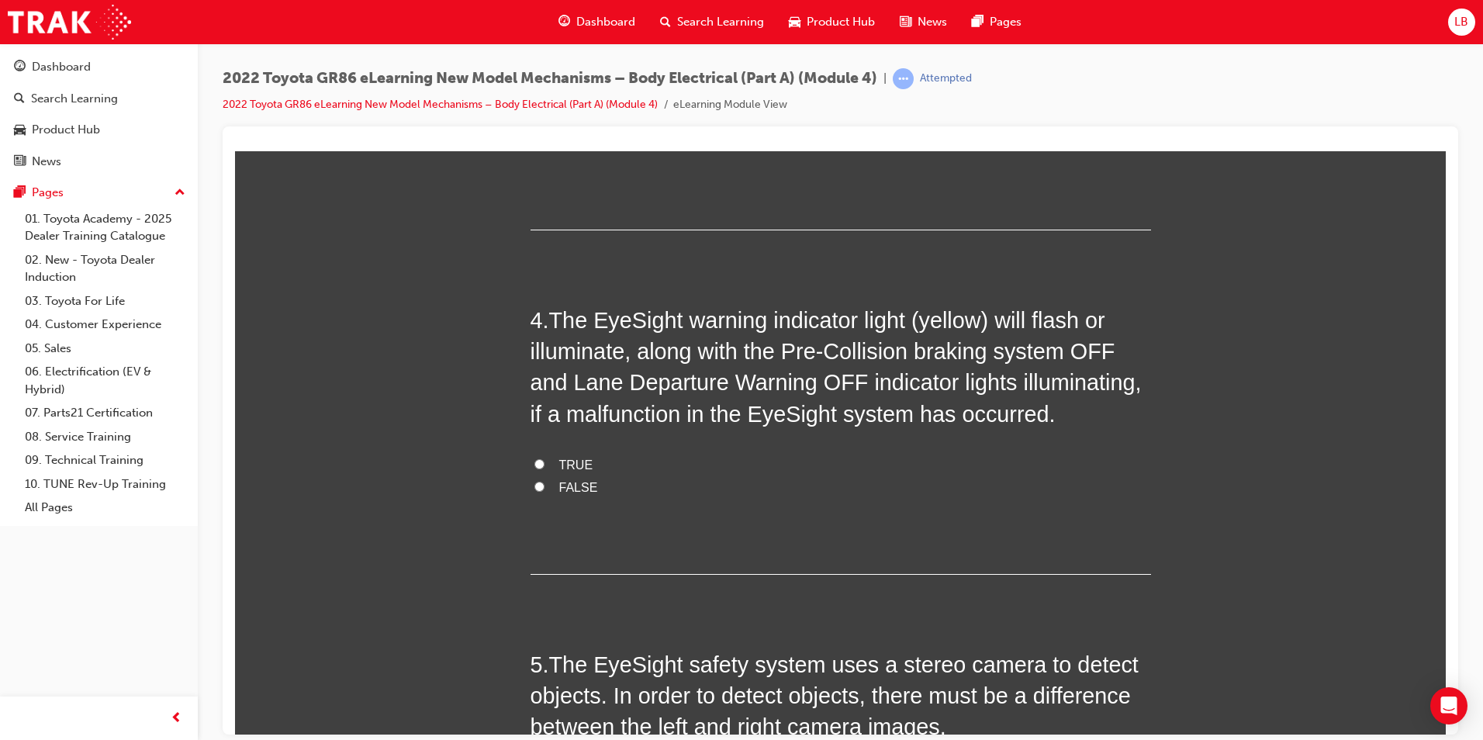
click at [537, 462] on input "TRUE" at bounding box center [539, 463] width 10 height 10
radio input "true"
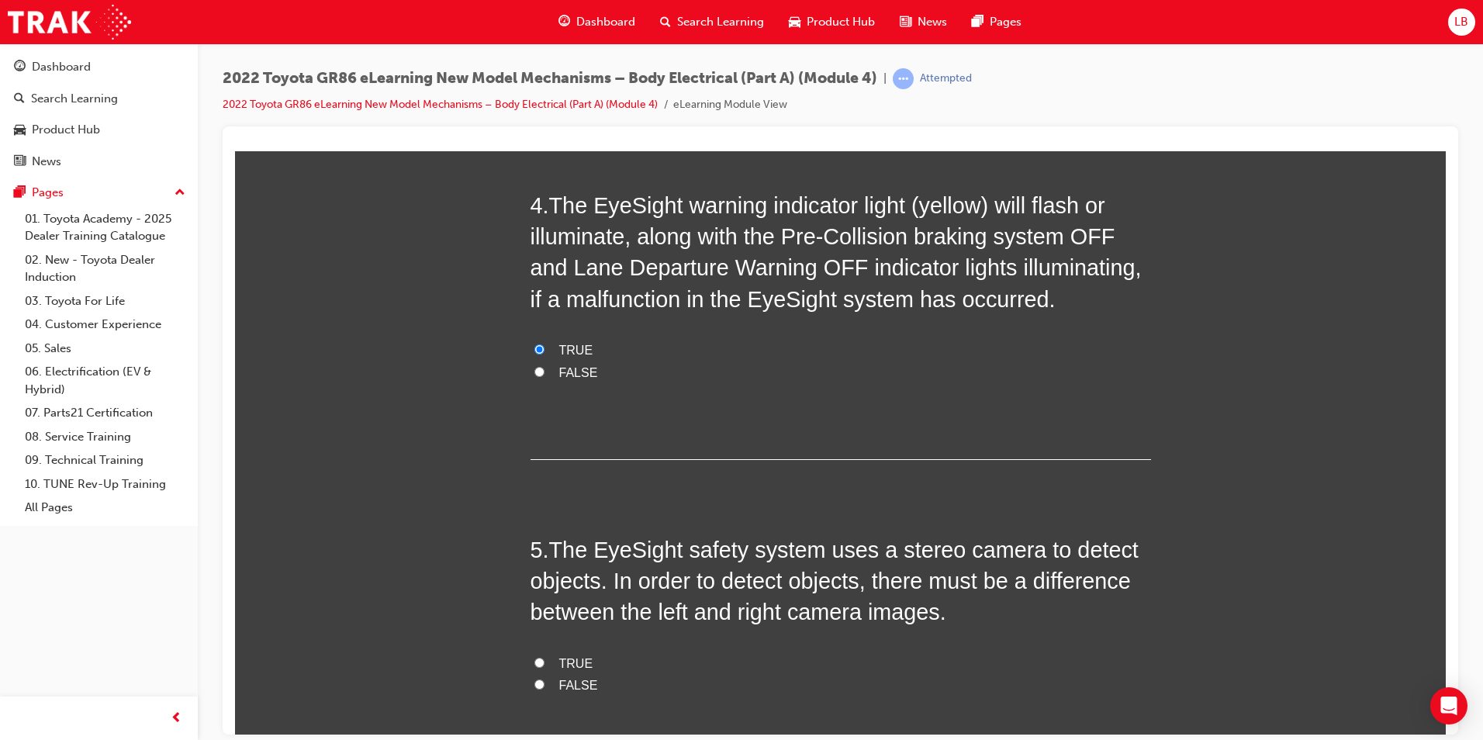
scroll to position [1278, 0]
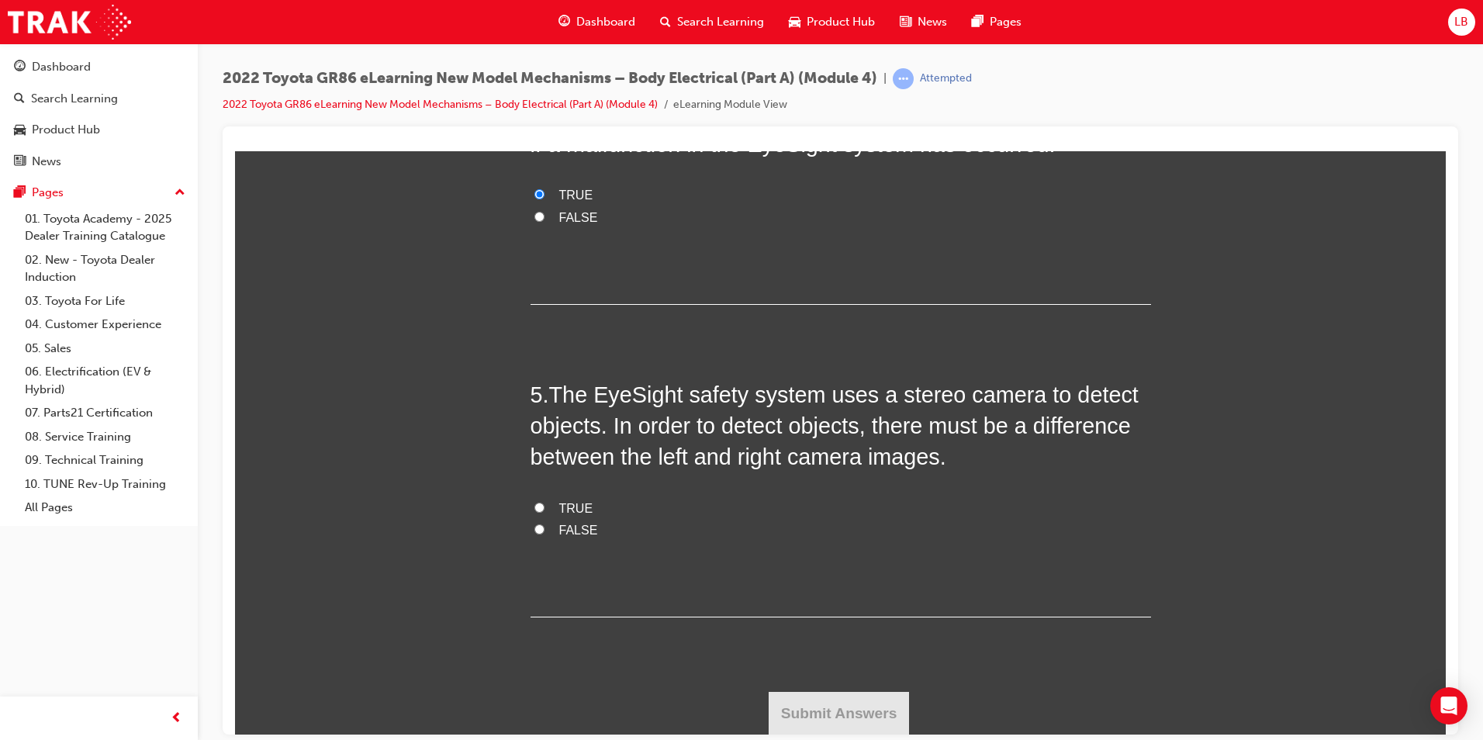
click at [559, 509] on span "TRUE" at bounding box center [576, 507] width 34 height 13
click at [544, 509] on input "TRUE" at bounding box center [539, 507] width 10 height 10
radio input "true"
click at [845, 706] on button "Submit Answers" at bounding box center [839, 712] width 141 height 43
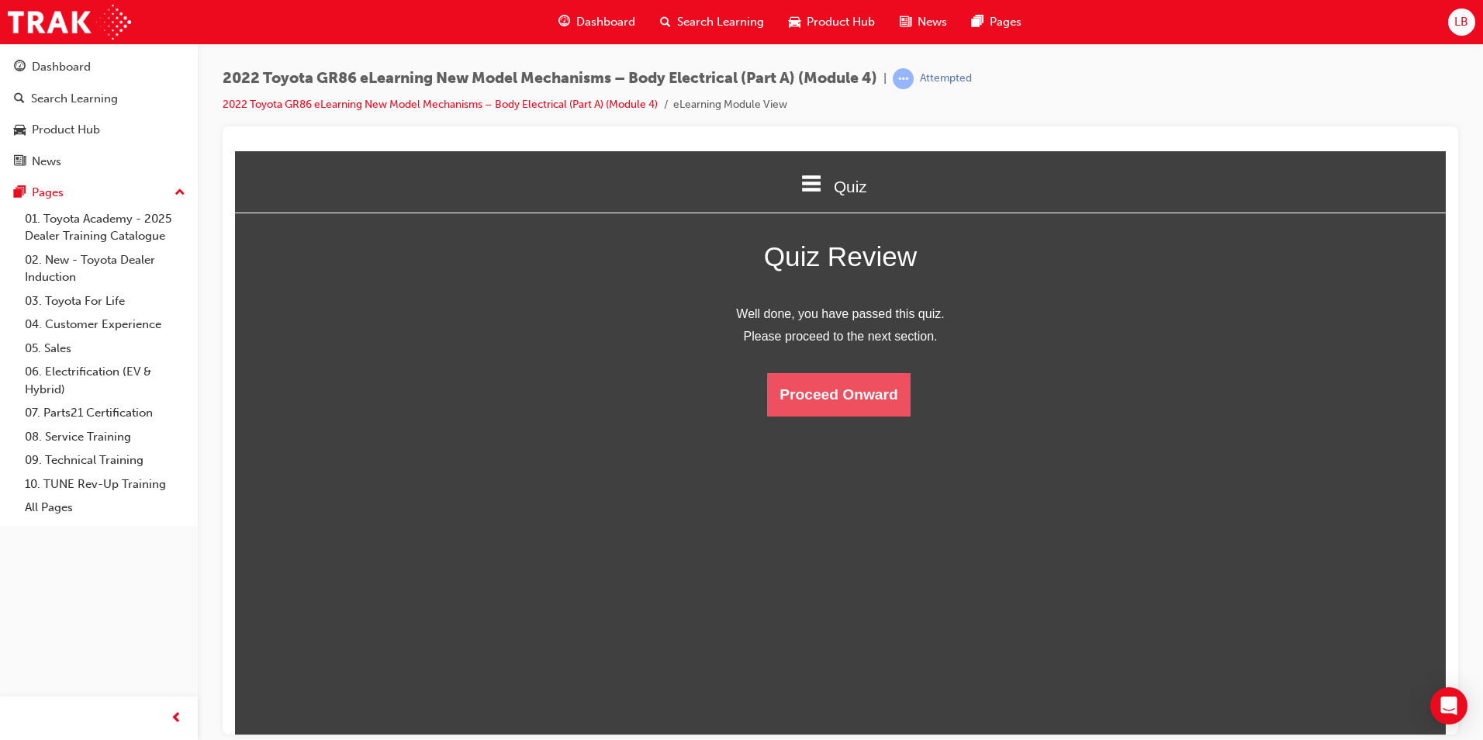
click at [838, 393] on button "Proceed Onward" at bounding box center [838, 393] width 143 height 43
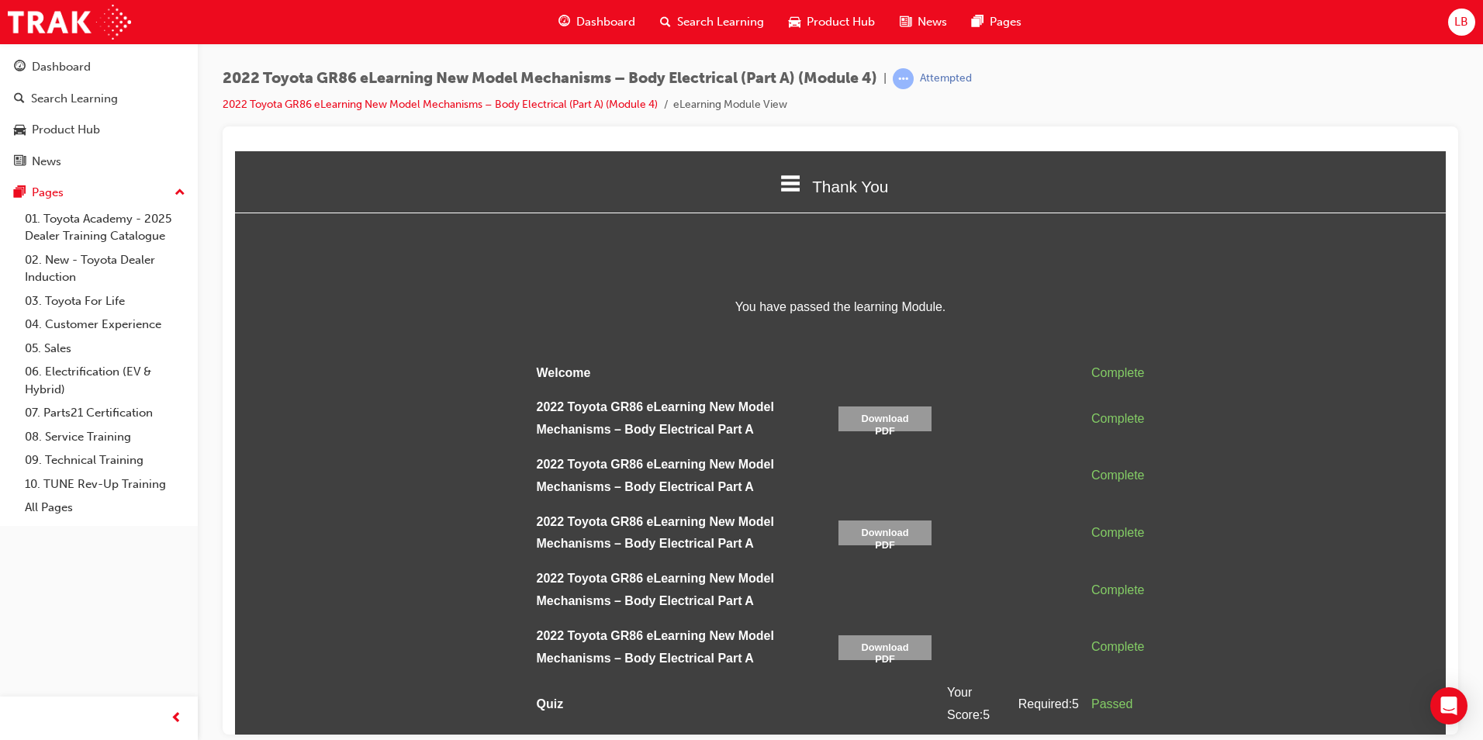
scroll to position [58, 0]
